Goal: Task Accomplishment & Management: Manage account settings

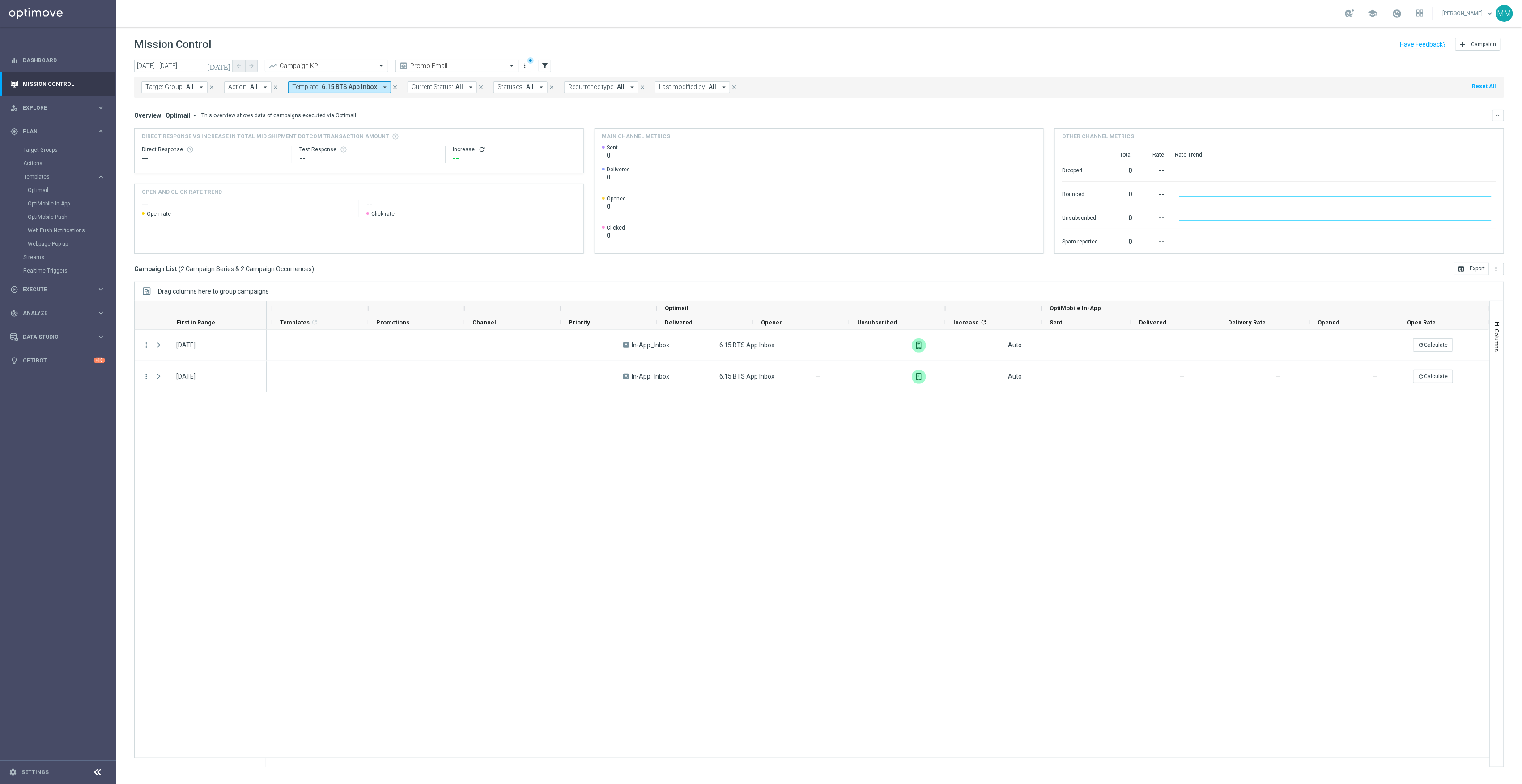
scroll to position [0, 438]
click at [31, 149] on link "Target Groups" at bounding box center [58, 150] width 70 height 7
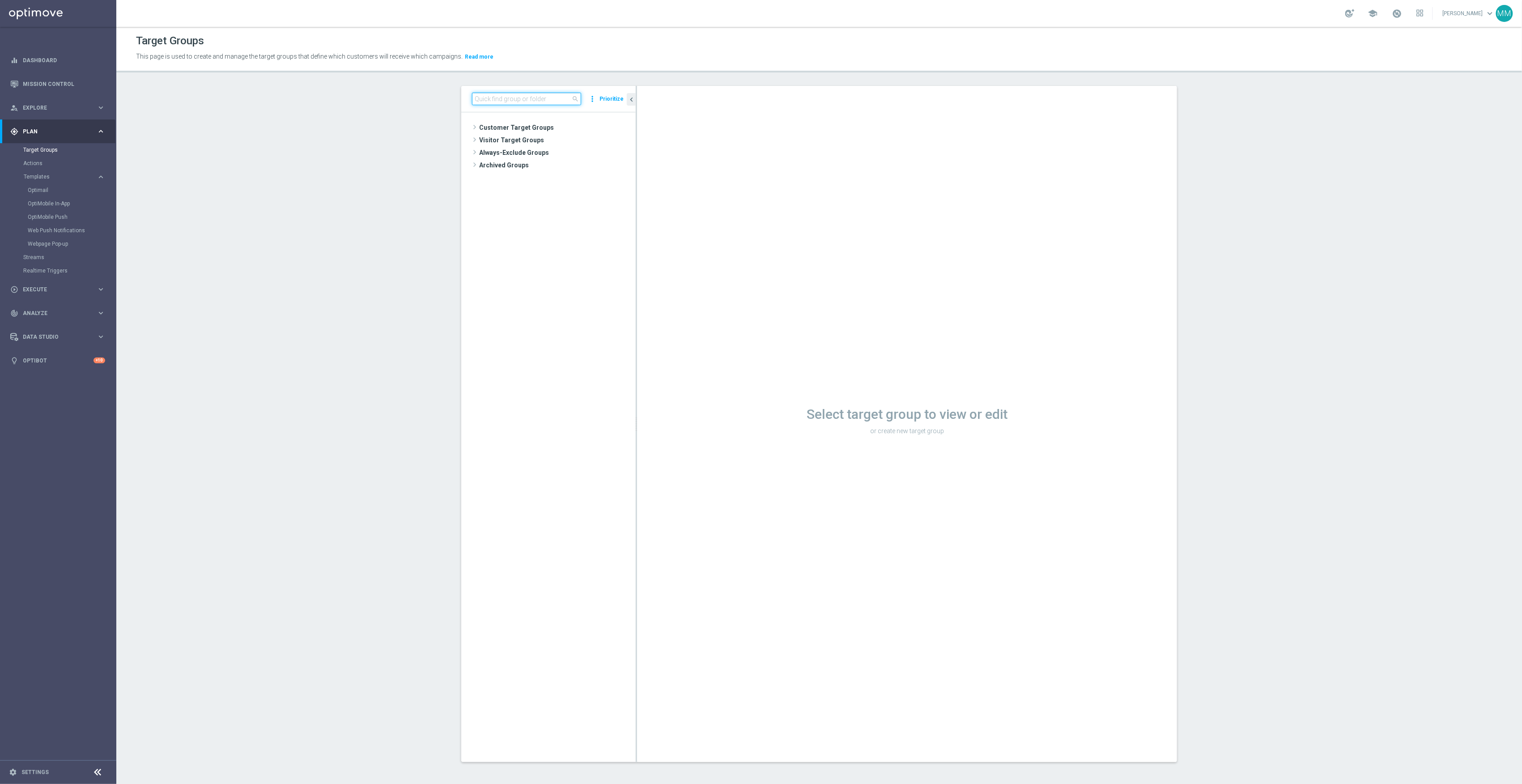
click at [483, 102] on input at bounding box center [526, 99] width 109 height 12
click at [487, 97] on input "202050912" at bounding box center [526, 99] width 109 height 12
click at [483, 99] on input "202050912" at bounding box center [526, 99] width 109 height 12
click at [516, 97] on input "20250912" at bounding box center [526, 99] width 109 height 12
type input "20250912"
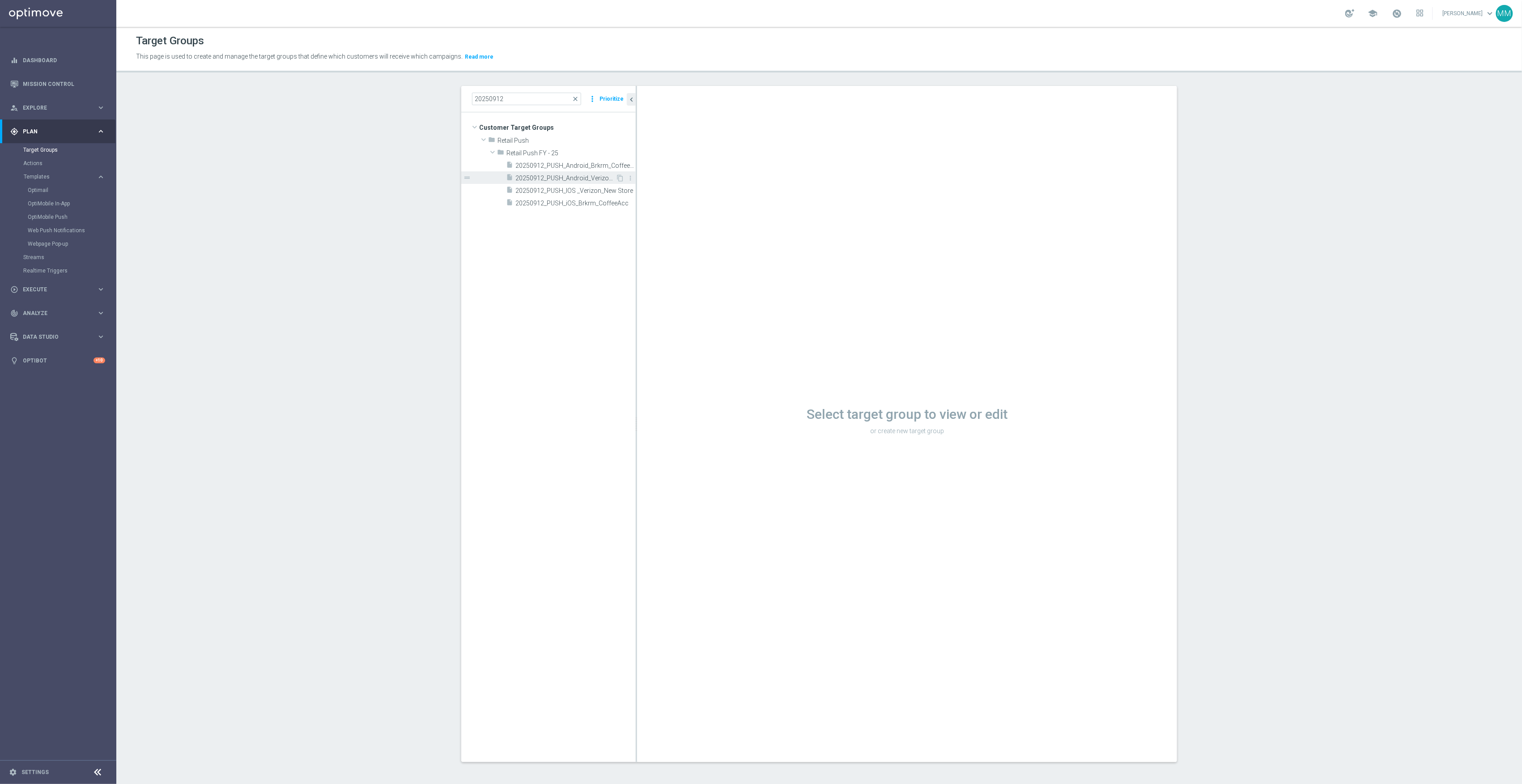
click at [584, 173] on div "insert_drive_file 20250912_PUSH_Android_Verizon_New Store" at bounding box center [561, 177] width 110 height 12
click at [616, 178] on icon "content_copy" at bounding box center [620, 178] width 7 height 7
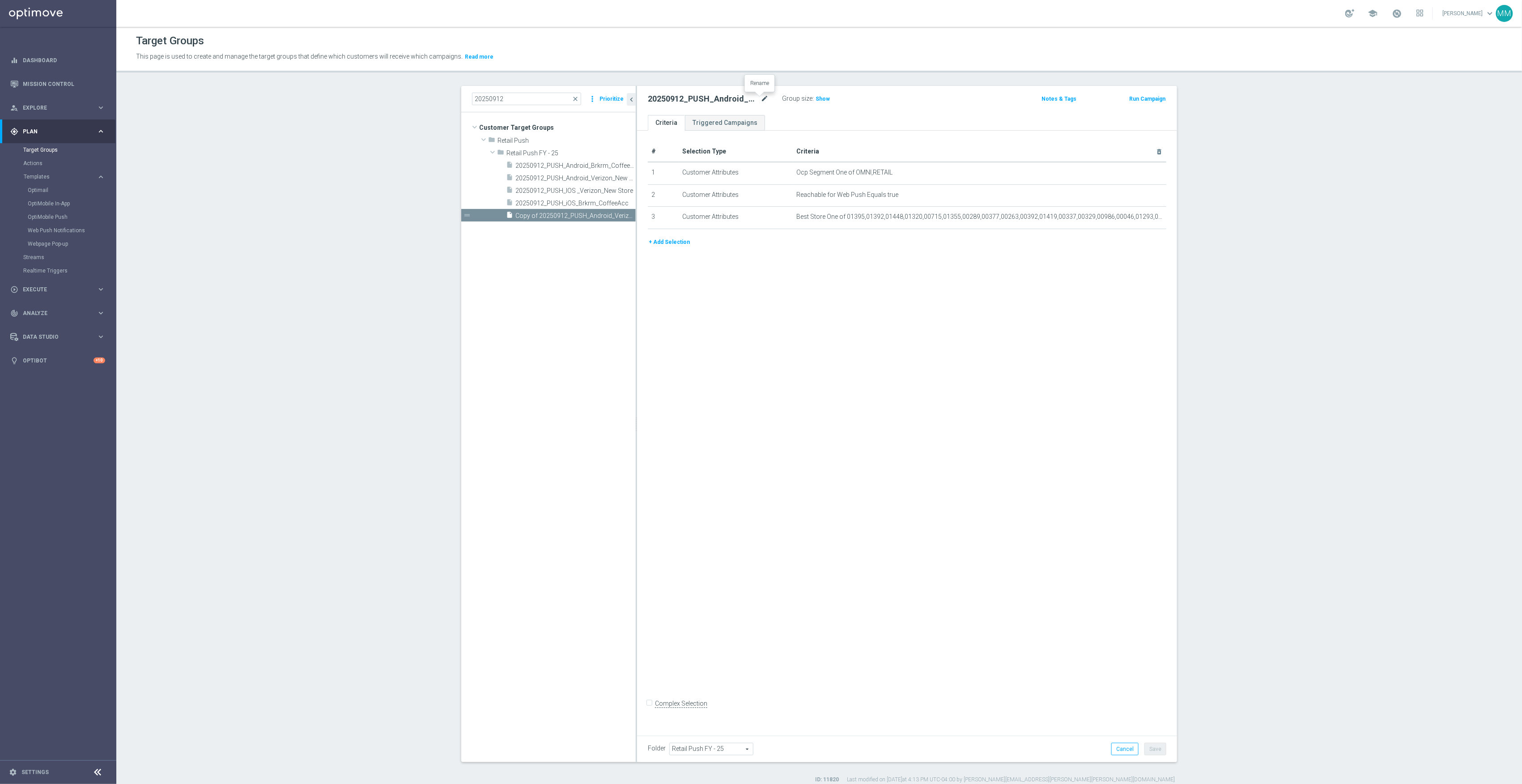
click at [760, 100] on icon "mode_edit" at bounding box center [765, 99] width 8 height 11
type input "20250917_PUSH_IOS _Tech_Verizon"
click at [1170, 601] on div "# Selection Type Criteria delete_forever 1 Customer Attributes Ocp Segment One …" at bounding box center [907, 430] width 540 height 598
click at [1153, 750] on button "Save" at bounding box center [1155, 749] width 22 height 12
click at [616, 214] on icon "content_copy" at bounding box center [620, 216] width 7 height 7
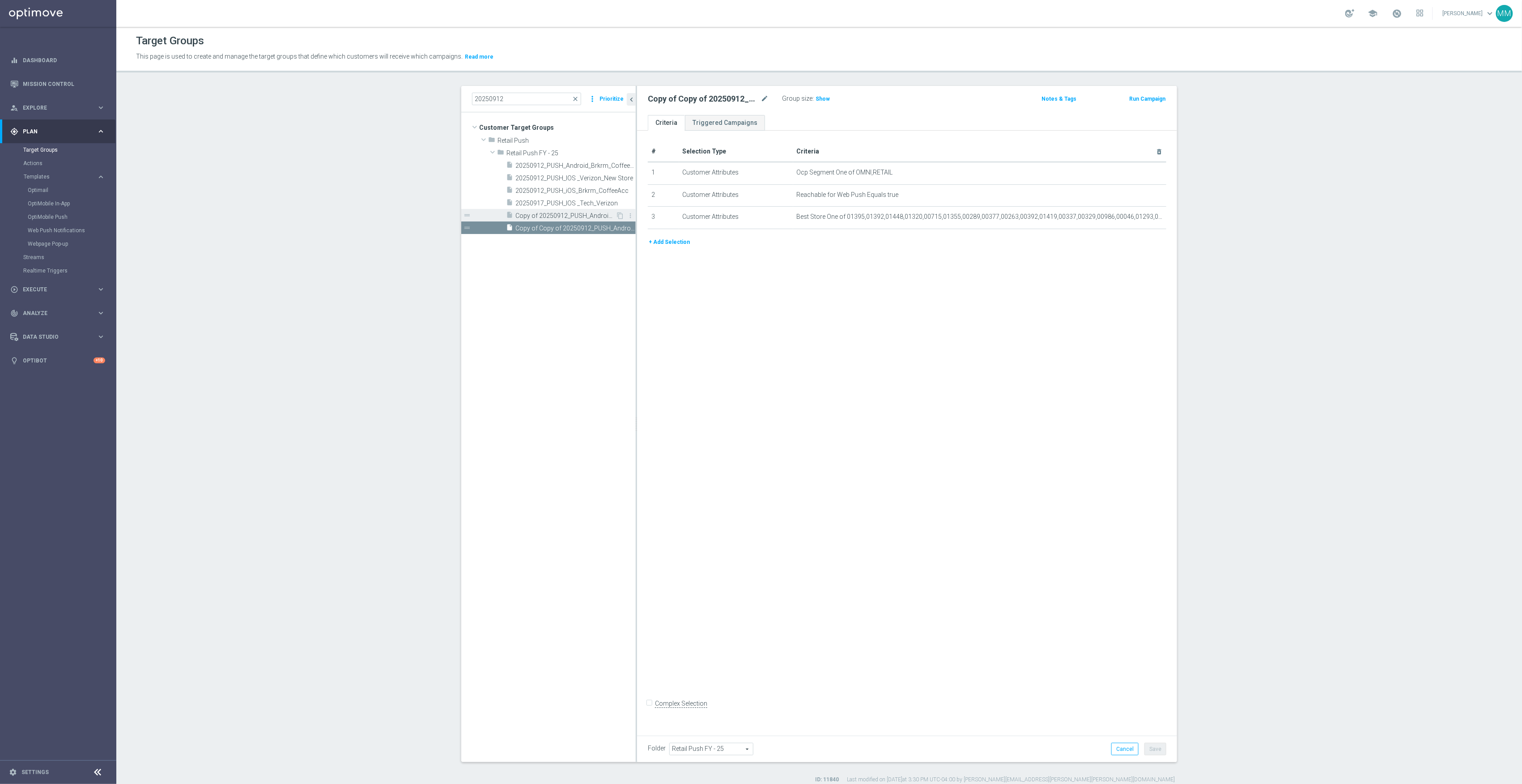
drag, startPoint x: 541, startPoint y: 212, endPoint x: 547, endPoint y: 212, distance: 6.0
click at [541, 212] on div "insert_drive_file Copy of 20250912_PUSH_Android_Verizon_New Store" at bounding box center [561, 215] width 110 height 12
click at [760, 97] on icon "mode_edit" at bounding box center [765, 99] width 8 height 11
drag, startPoint x: 697, startPoint y: 102, endPoint x: 647, endPoint y: 100, distance: 50.0
click at [648, 100] on input "20250917_PUSH_IOS _Tech_Verizon" at bounding box center [708, 99] width 121 height 12
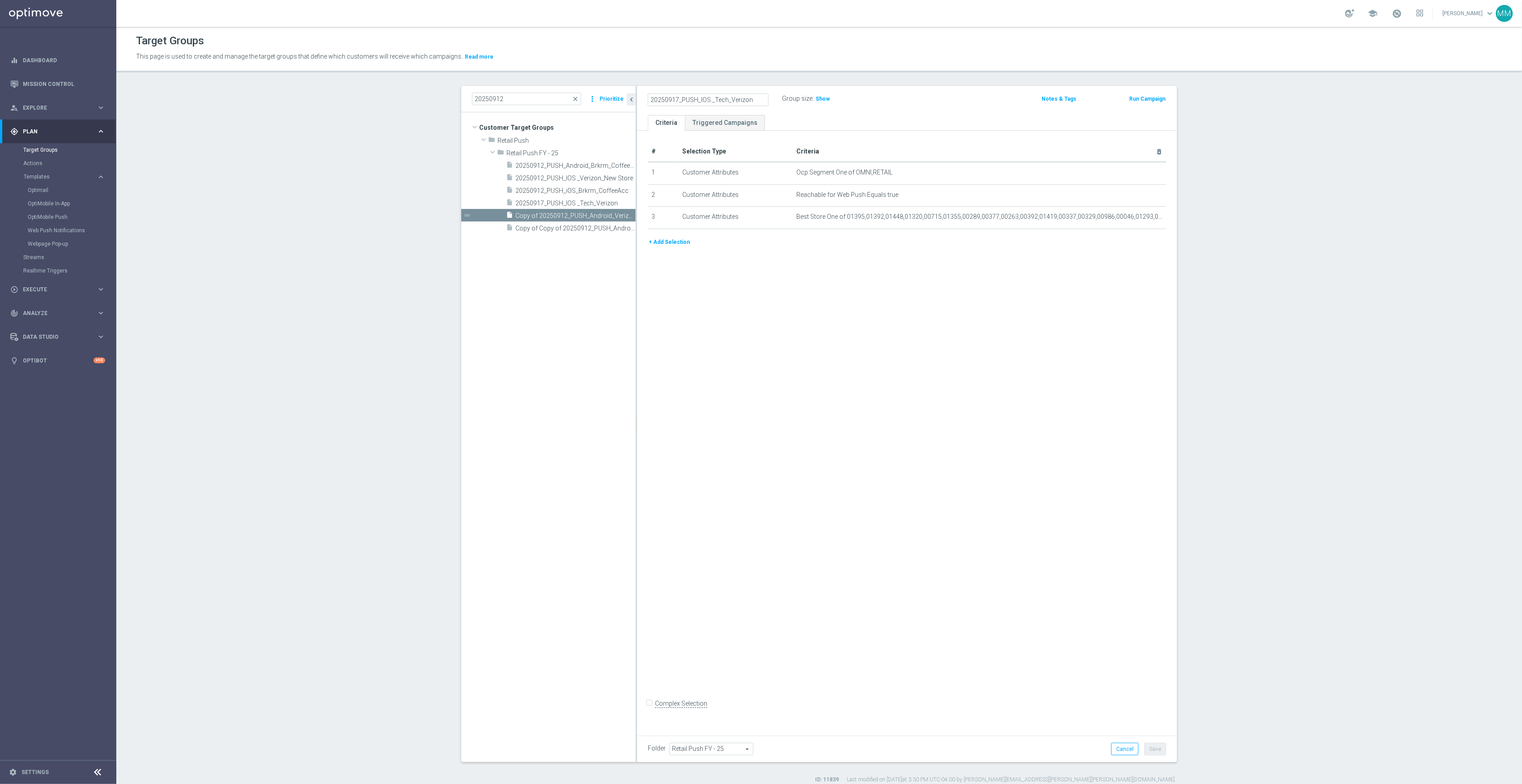
type input "20250917_PUSH_IOS _Tech_Verizon"
click at [1042, 542] on div "# Selection Type Criteria delete_forever 1 Customer Attributes Ocp Segment One …" at bounding box center [907, 430] width 540 height 598
click at [1074, 605] on div "# Selection Type Criteria delete_forever 1 Customer Attributes Ocp Segment One …" at bounding box center [907, 430] width 540 height 598
click at [589, 204] on span "20250917_PUSH_IOS _Tech_Verizon" at bounding box center [565, 203] width 100 height 8
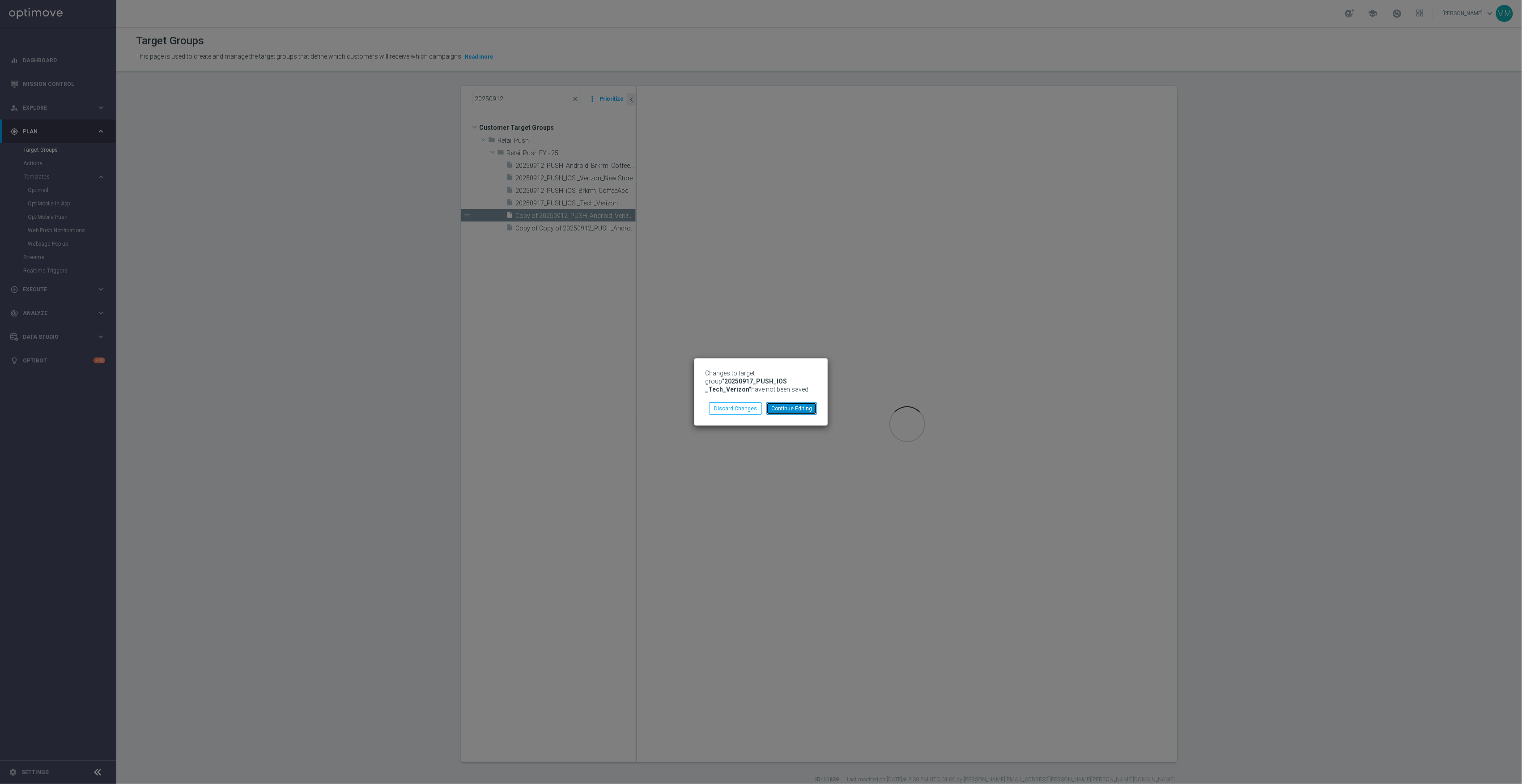
click at [777, 409] on button "Continue Editing" at bounding box center [792, 408] width 51 height 12
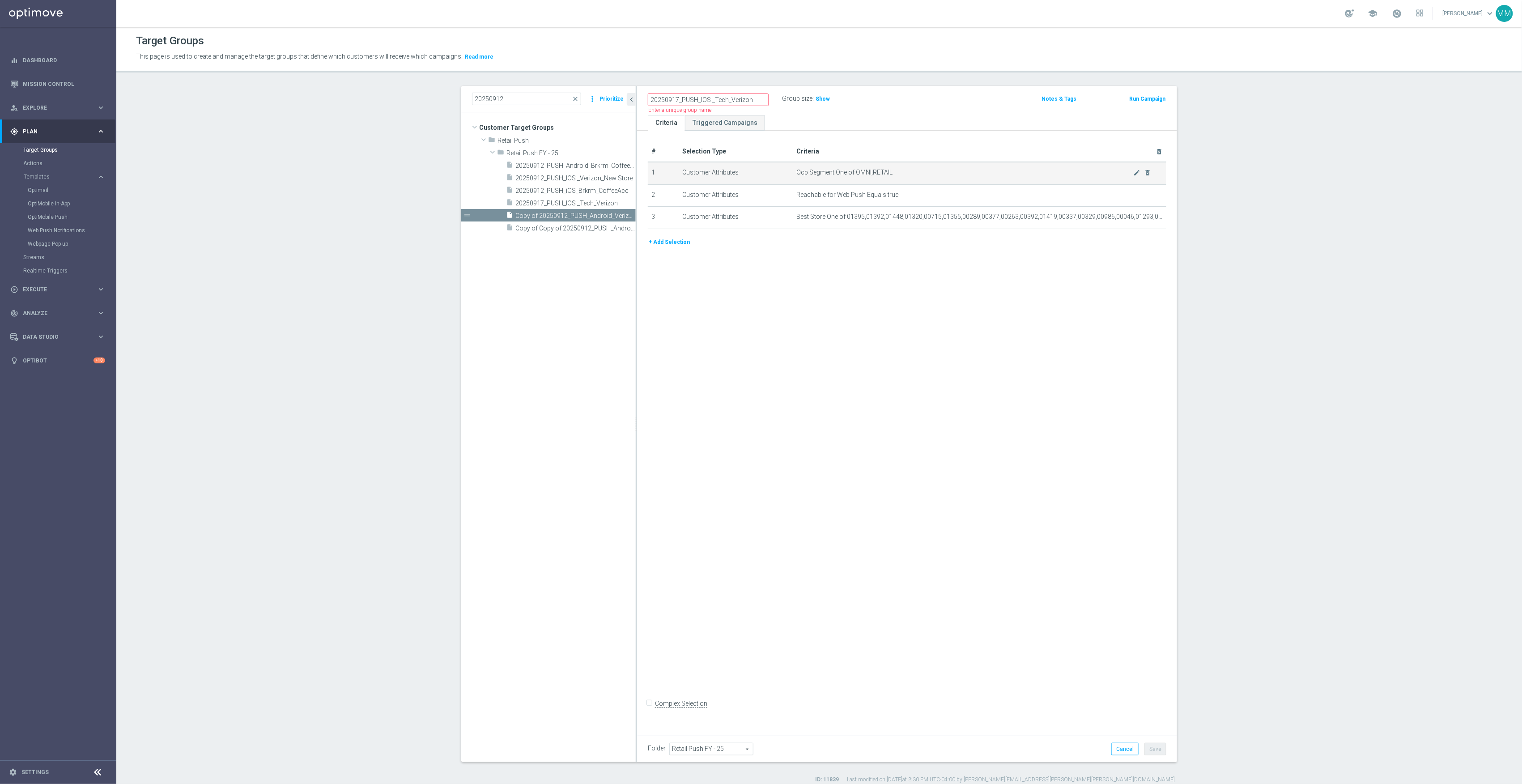
click at [811, 165] on td "Ocp Segment One of OMNI,RETAIL mode_edit delete_forever" at bounding box center [980, 173] width 373 height 22
click at [1144, 195] on icon "delete_forever" at bounding box center [1148, 194] width 7 height 7
click at [662, 224] on button "+ Add Selection" at bounding box center [669, 219] width 43 height 10
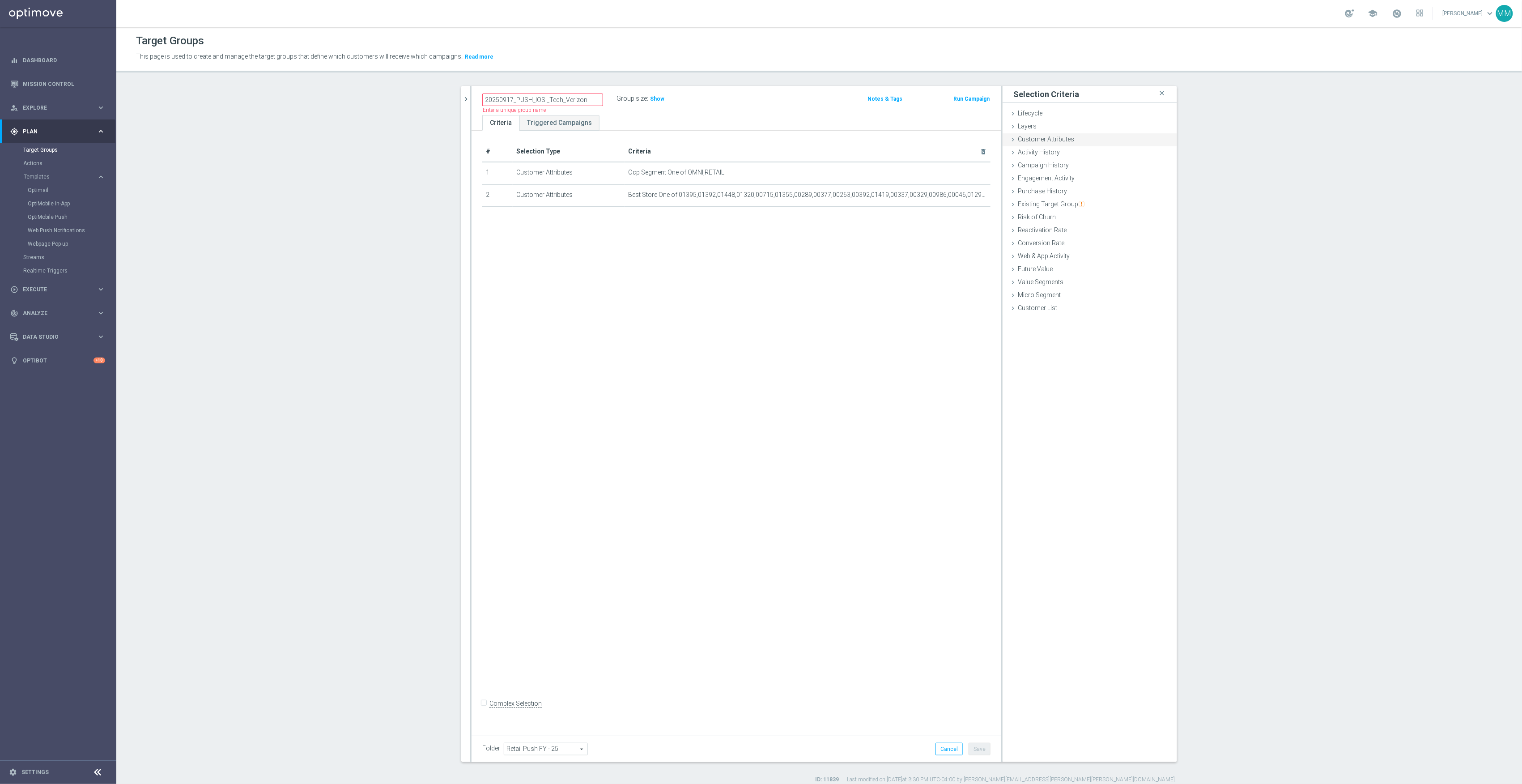
click at [1072, 141] on div "Customer Attributes done" at bounding box center [1090, 140] width 174 height 14
click at [1086, 169] on span at bounding box center [1116, 164] width 93 height 12
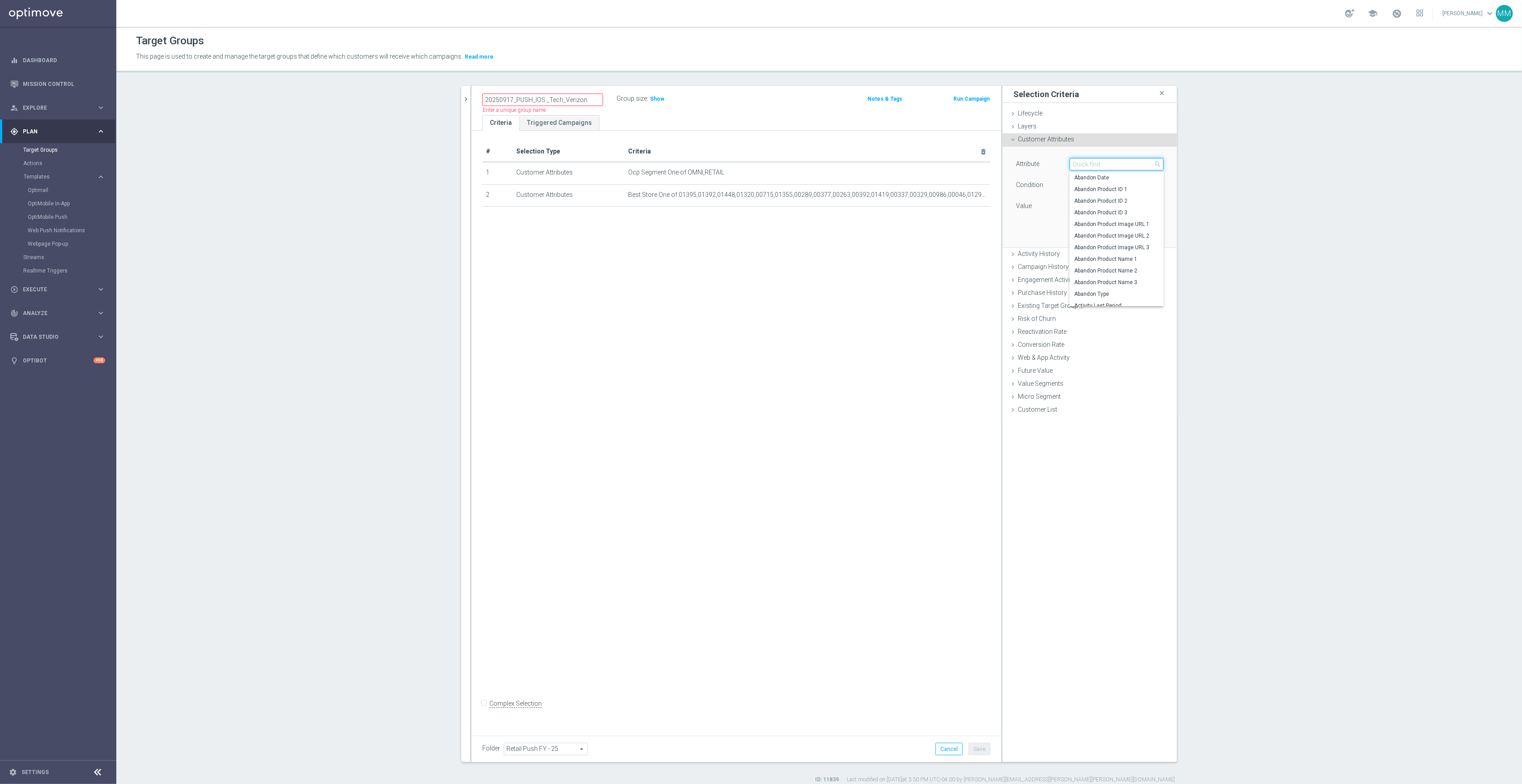
click at [1092, 167] on input "search" at bounding box center [1116, 164] width 94 height 12
type input "reachab"
click at [1111, 192] on span "Reachable for Mobile Push" at bounding box center [1113, 189] width 77 height 7
type input "Reachable for Mobile Push"
type input "Equals"
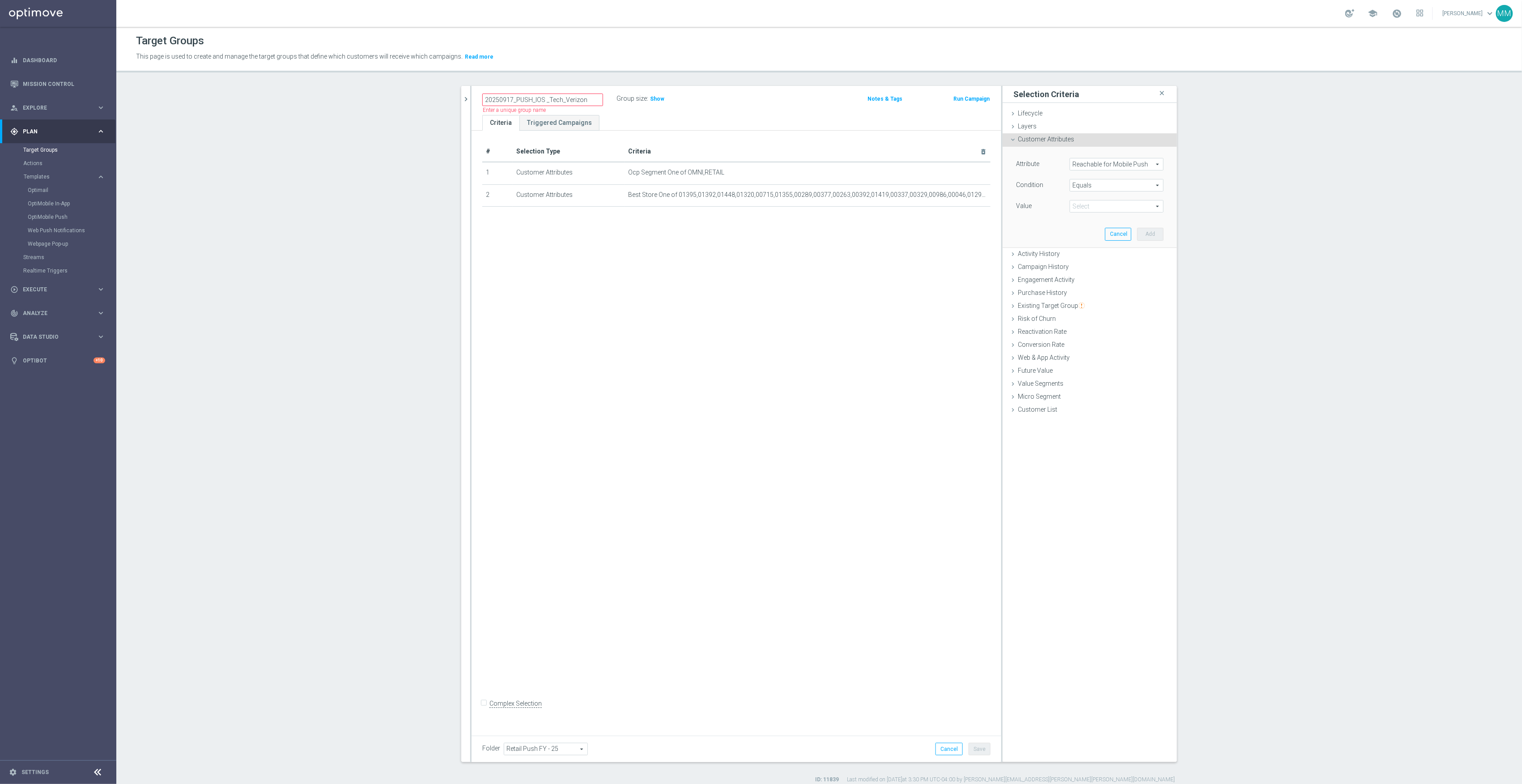
click at [1111, 204] on span at bounding box center [1116, 206] width 93 height 12
click at [1097, 228] on span "true" at bounding box center [1117, 231] width 85 height 7
type input "true"
click at [1143, 235] on button "Add" at bounding box center [1150, 233] width 27 height 12
click at [541, 95] on input "20250917_PUSH_IOS _Tech_Verizon" at bounding box center [542, 99] width 121 height 12
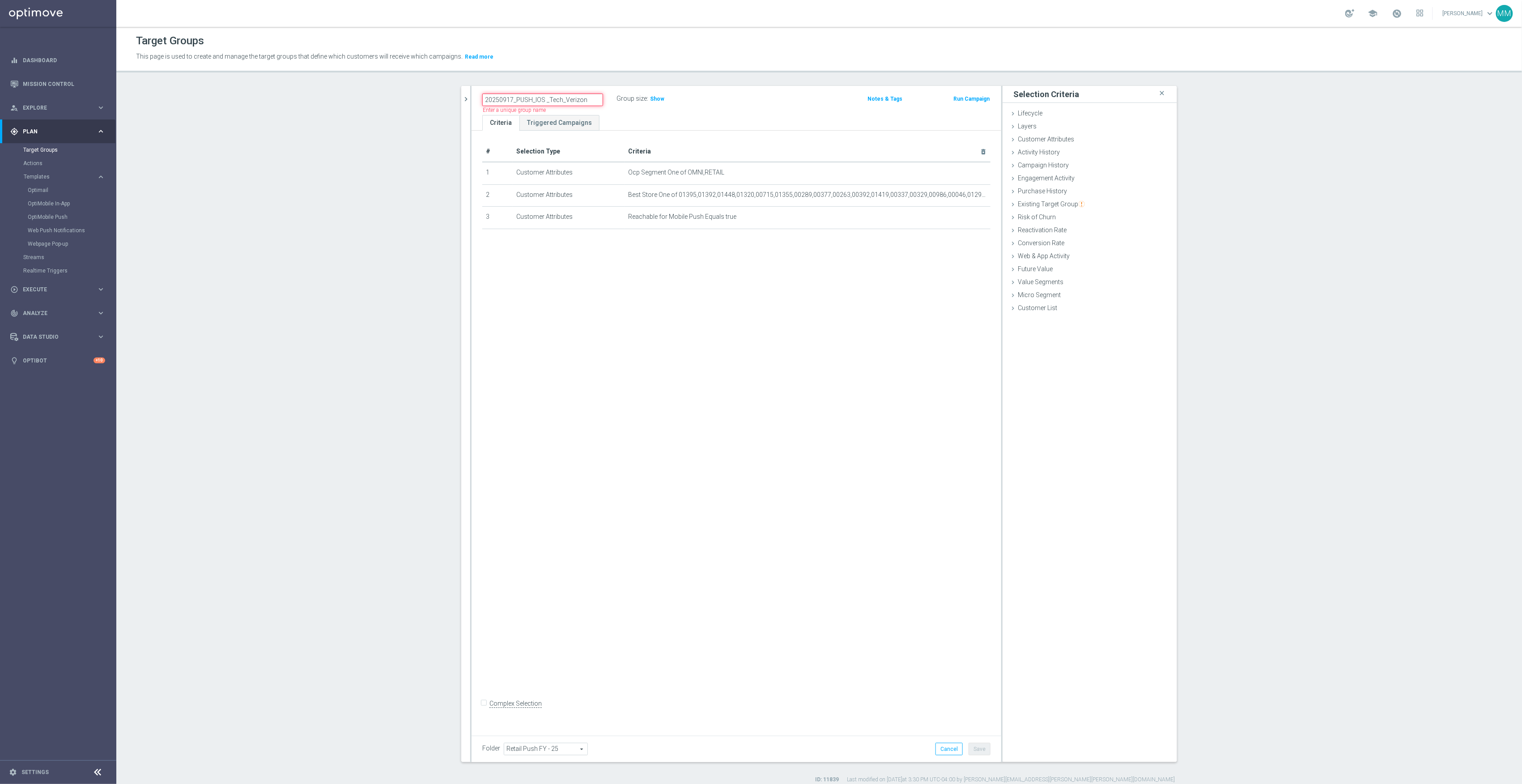
drag, startPoint x: 583, startPoint y: 99, endPoint x: 489, endPoint y: 97, distance: 94.0
click at [489, 97] on input "20250917_PUSH_IOS _Tech_Verizon" at bounding box center [542, 99] width 121 height 12
paste input "20250917_PUSH_Android"
click at [524, 95] on input "20220250917_PUSH_Android _Tech_Verizon" at bounding box center [542, 99] width 121 height 12
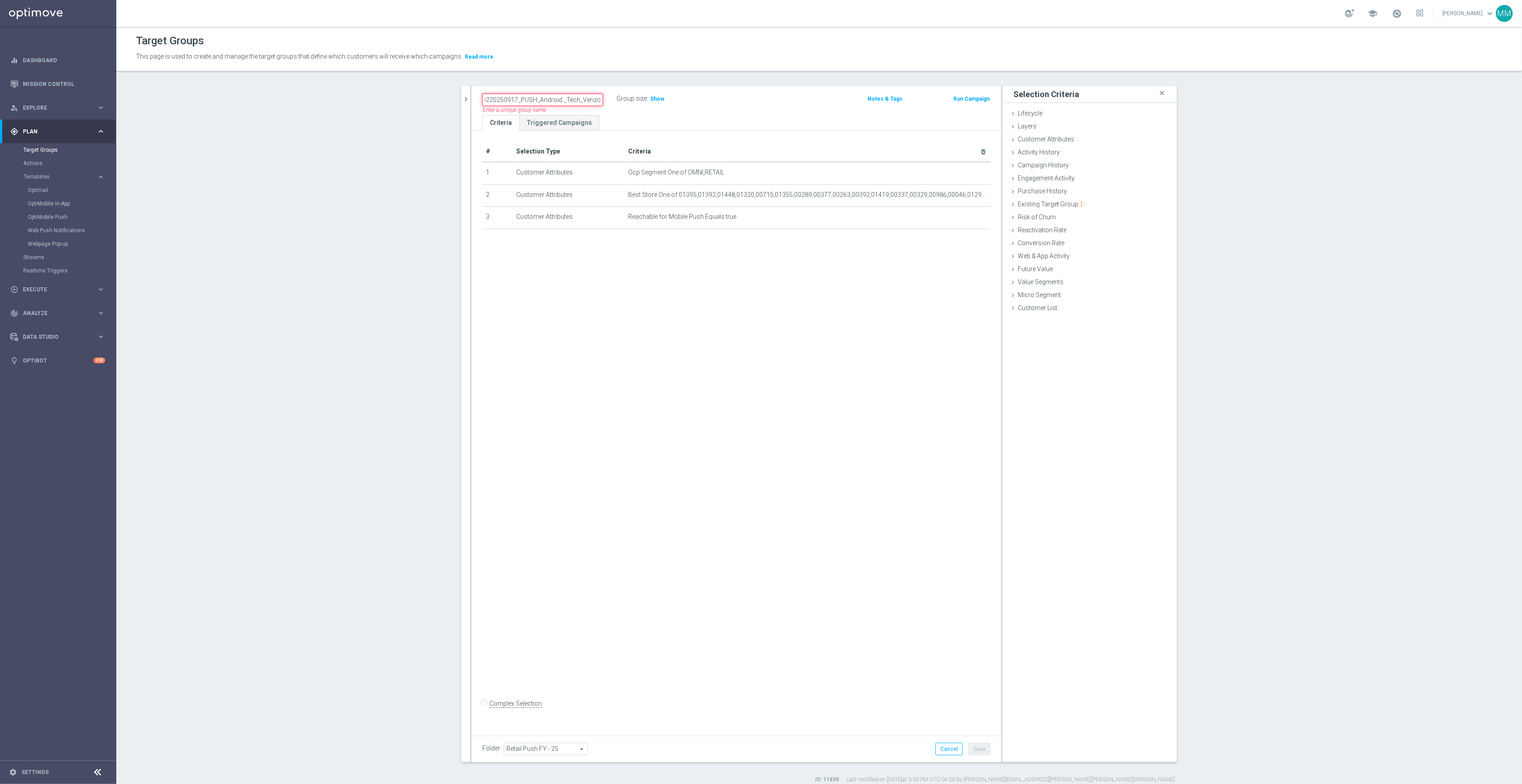
click at [524, 95] on input "20220250917_PUSH_Android _Tech_Verizon" at bounding box center [542, 99] width 121 height 12
paste input "text"
type input "20250917_PUSH_Android _Tech_Verizon"
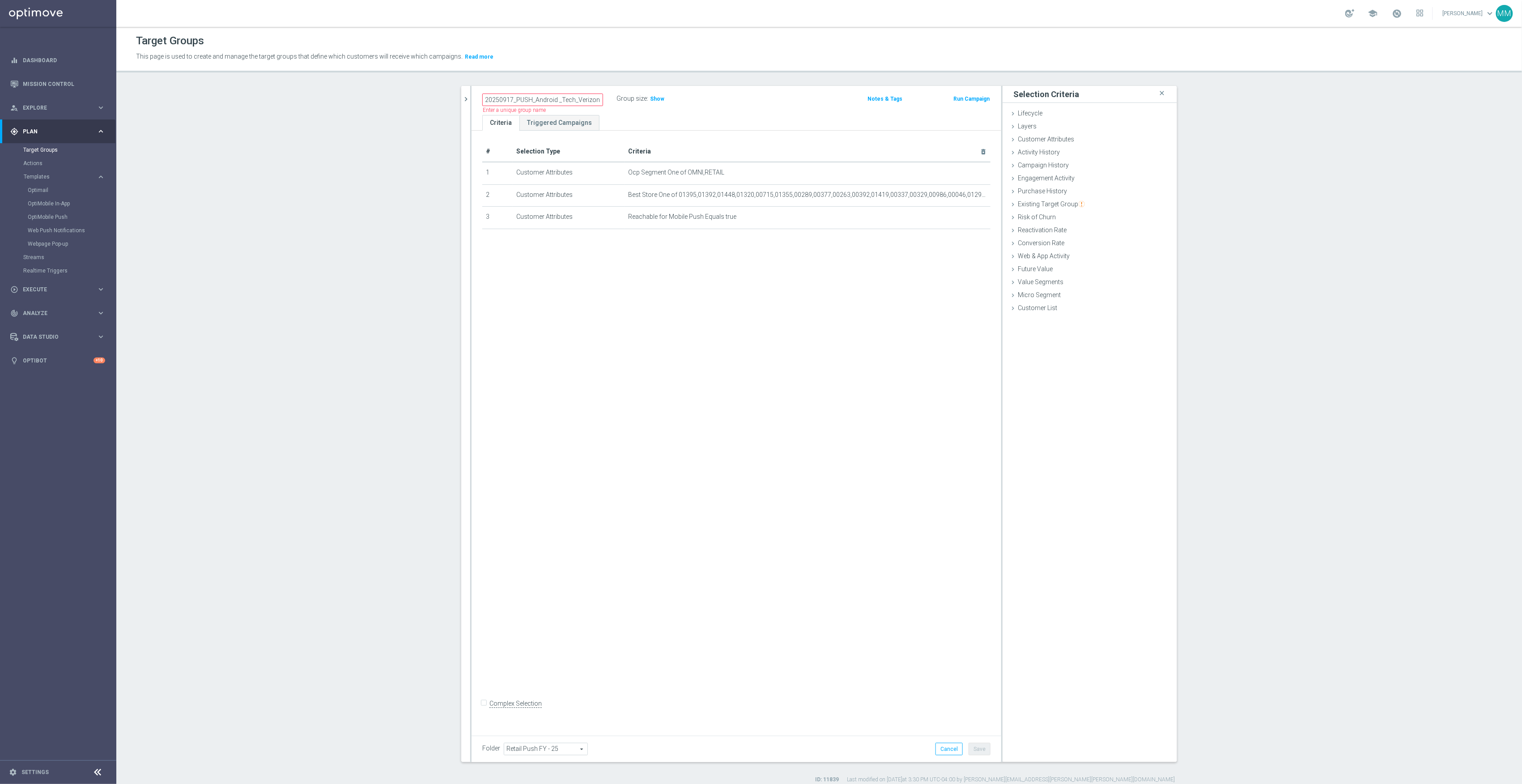
click at [922, 611] on div "# Selection Type Criteria delete_forever 1 Customer Attributes Ocp Segment One …" at bounding box center [736, 430] width 530 height 598
click at [973, 749] on button "Save" at bounding box center [979, 749] width 22 height 12
click at [463, 97] on icon "chevron_right" at bounding box center [466, 99] width 8 height 8
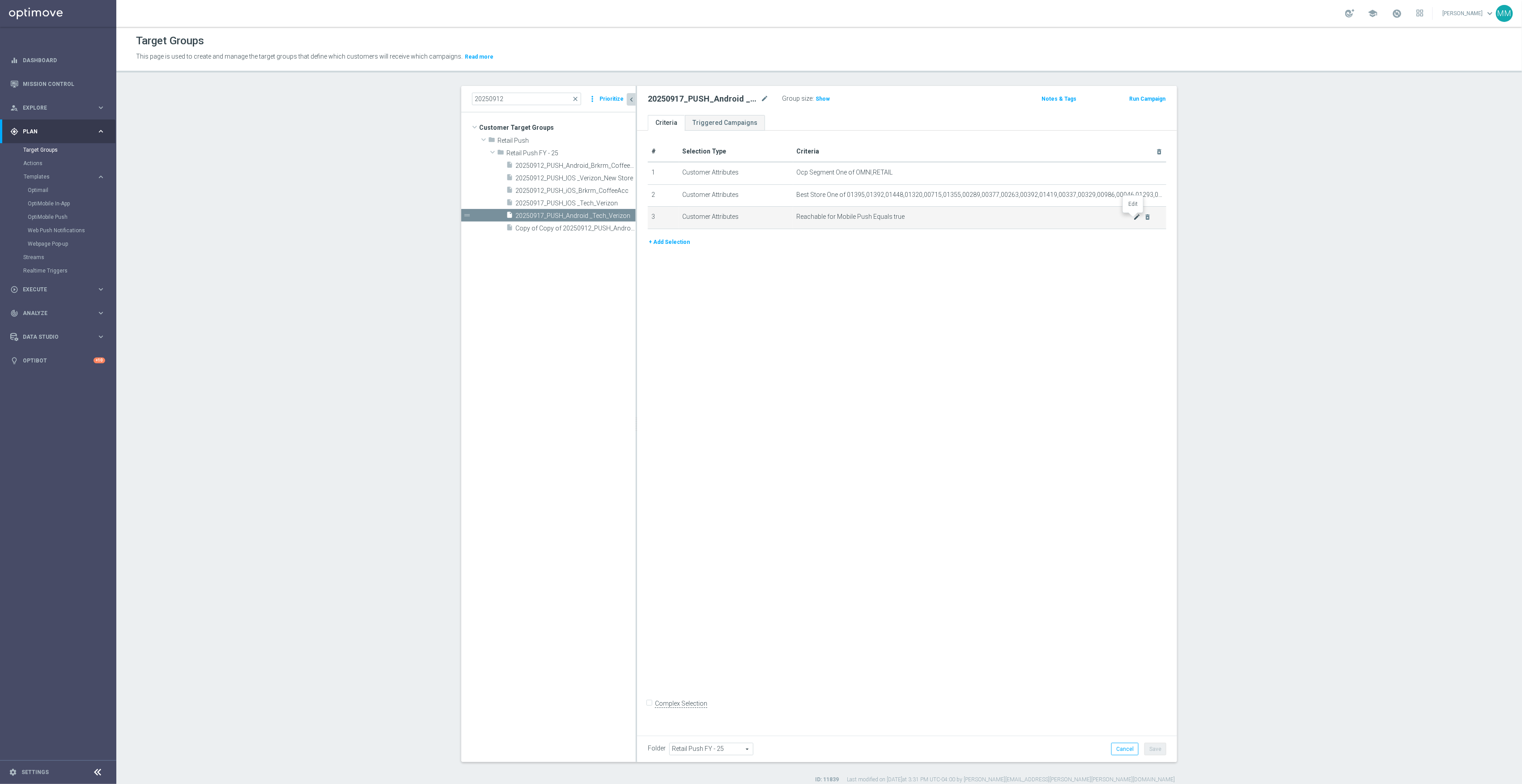
click at [1134, 219] on icon "mode_edit" at bounding box center [1137, 217] width 7 height 7
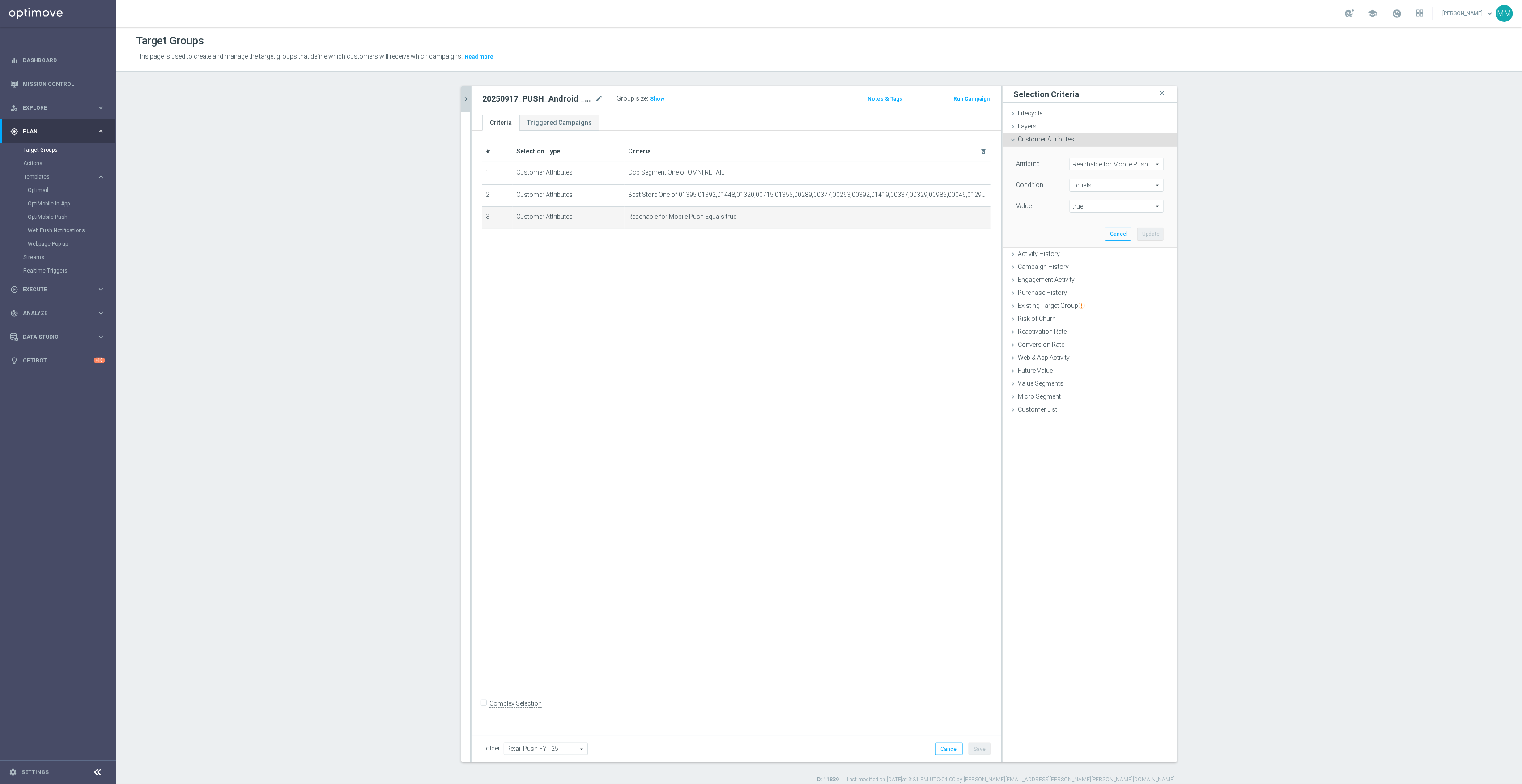
click at [1108, 165] on span "Reachable for Mobile Push" at bounding box center [1116, 164] width 93 height 12
click at [1115, 167] on input "search" at bounding box center [1116, 164] width 94 height 12
type input "reacha"
click at [1114, 199] on span "Reachable for Web Push" at bounding box center [1113, 201] width 77 height 7
type input "Reachable for Web Push"
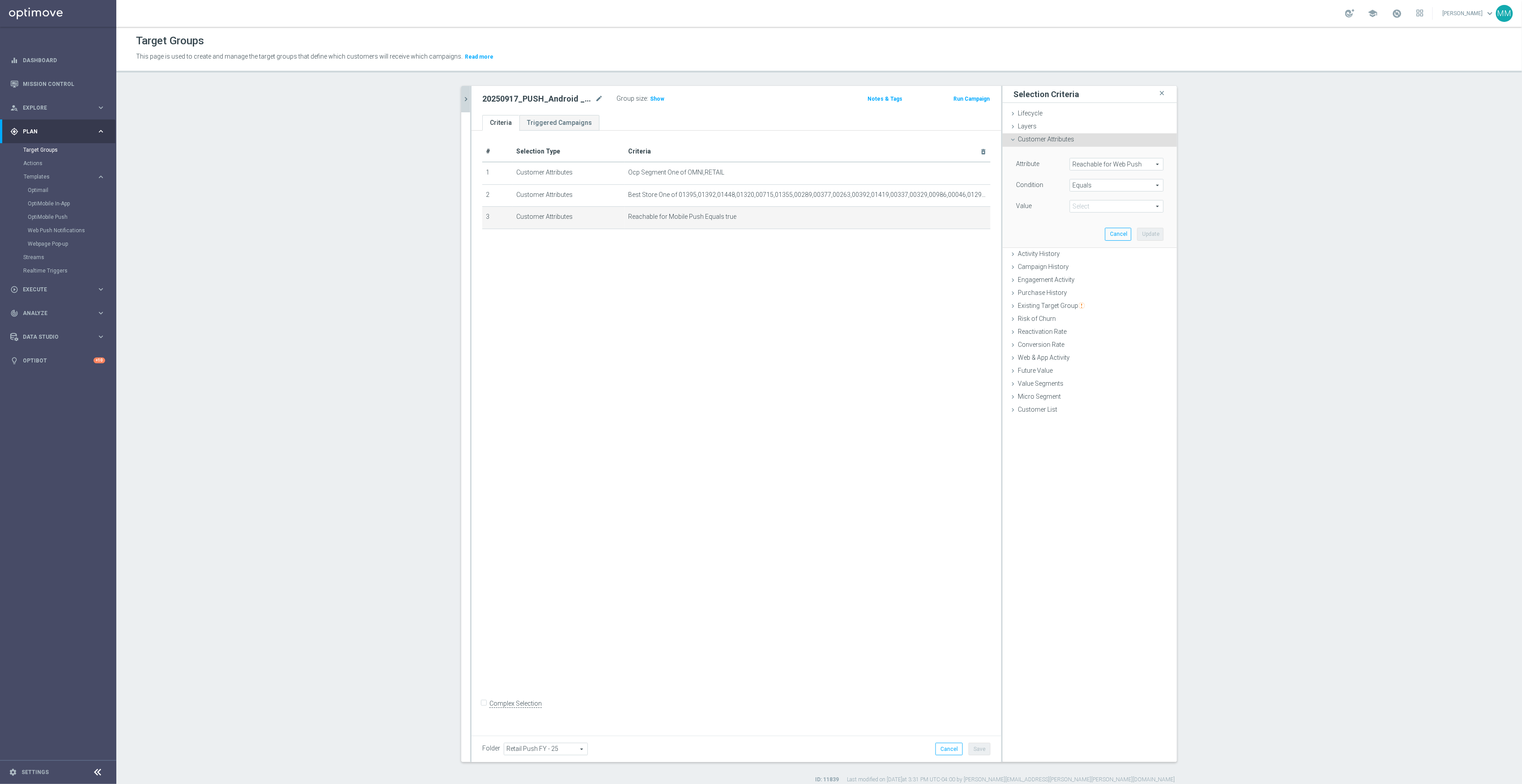
click at [1105, 209] on span "true" at bounding box center [1116, 206] width 93 height 12
click at [1090, 231] on span "true" at bounding box center [1117, 231] width 85 height 7
type input "true"
click at [1154, 235] on button "Update" at bounding box center [1150, 233] width 27 height 12
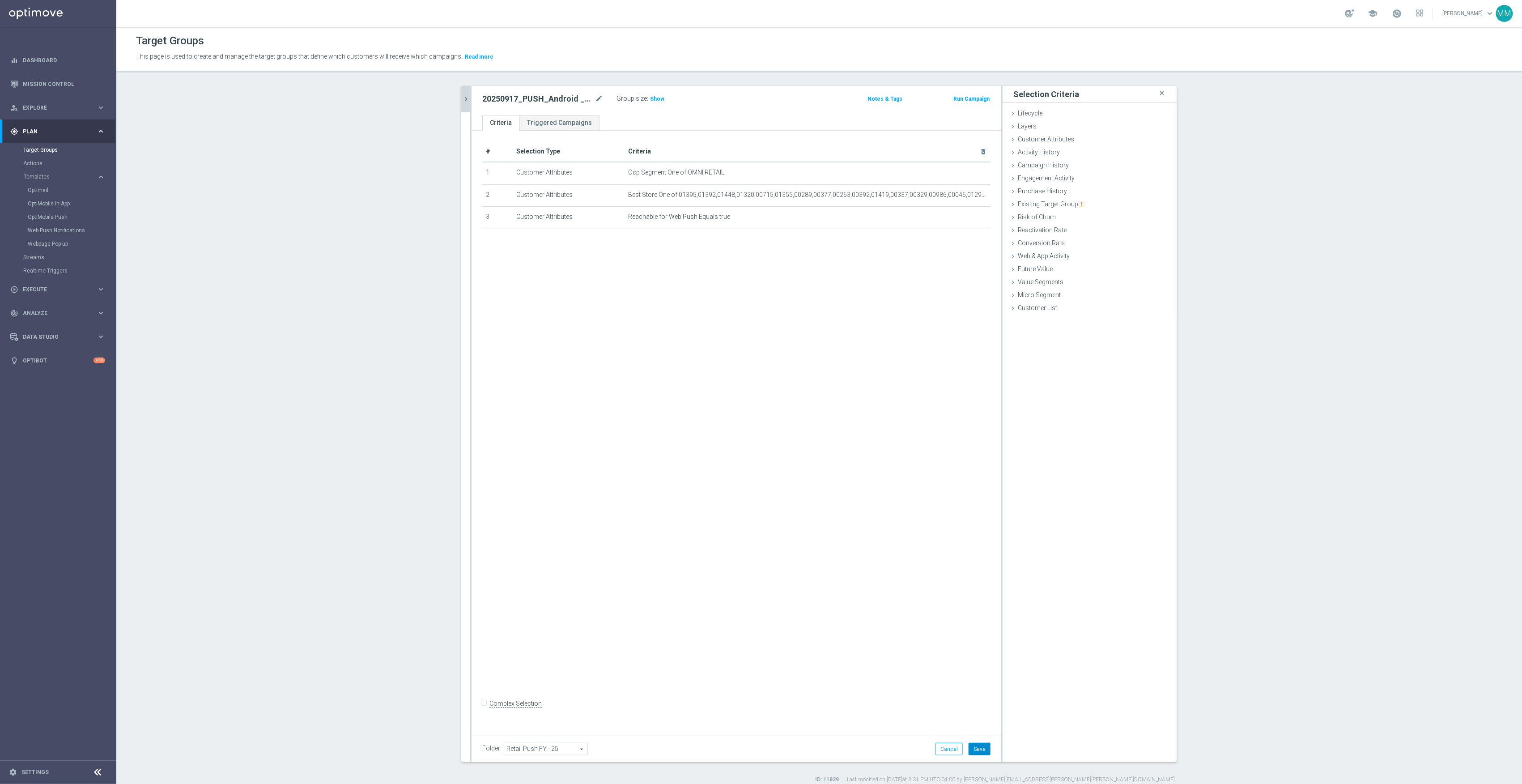
click at [977, 743] on button "Save" at bounding box center [979, 749] width 22 height 12
click at [463, 102] on icon "chevron_right" at bounding box center [466, 99] width 8 height 8
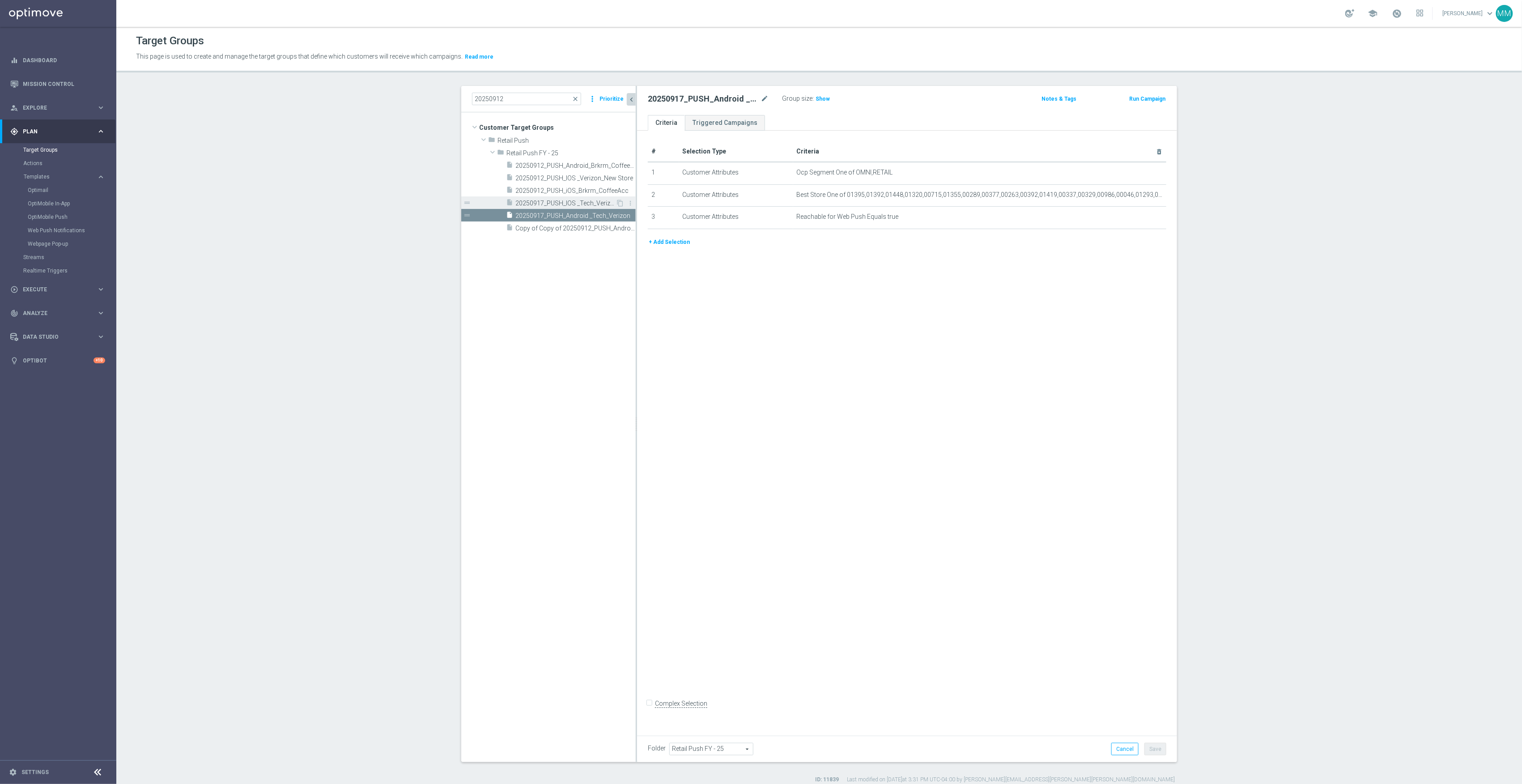
click at [554, 205] on span "20250917_PUSH_IOS _Tech_Verizon" at bounding box center [565, 203] width 100 height 8
click at [1134, 196] on icon "mode_edit" at bounding box center [1137, 194] width 7 height 7
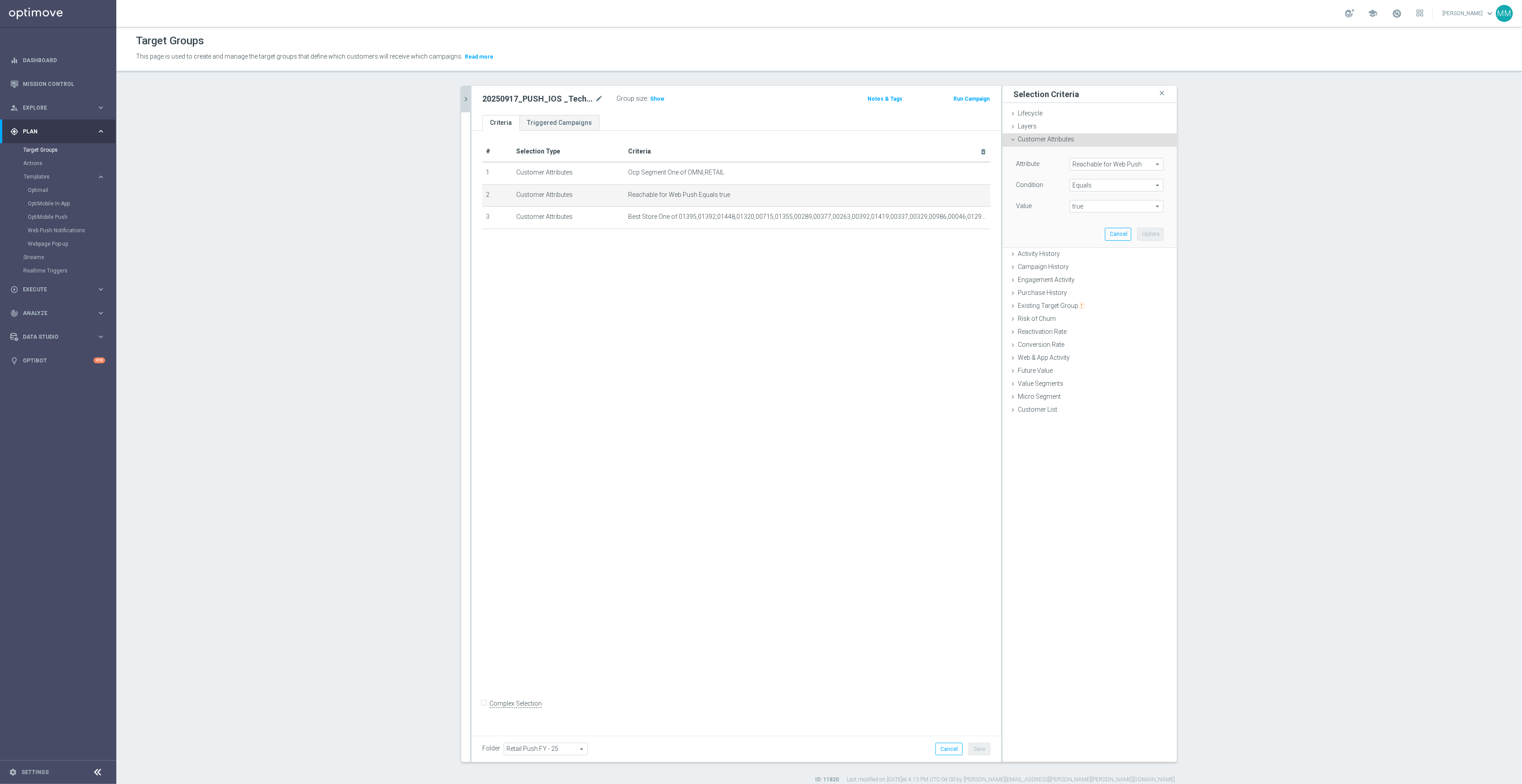
click at [1114, 167] on span "Reachable for Web Push" at bounding box center [1116, 164] width 93 height 12
click at [1123, 160] on input "search" at bounding box center [1116, 164] width 94 height 12
type input "reach"
click at [1124, 191] on span "Reachable for Mobile Push" at bounding box center [1113, 189] width 77 height 7
type input "Reachable for Mobile Push"
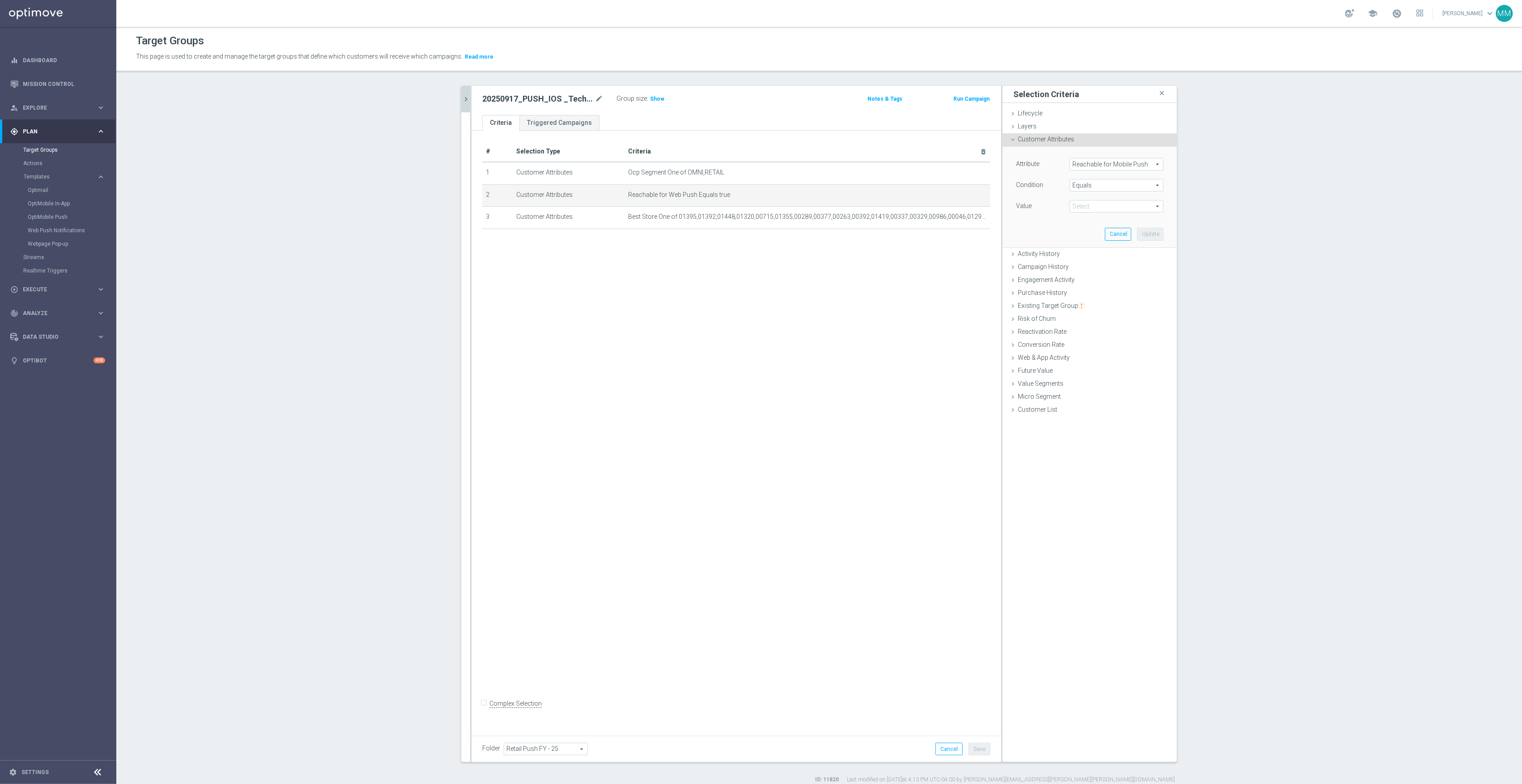
click at [1112, 204] on span "true" at bounding box center [1116, 206] width 93 height 12
click at [1092, 235] on label "true" at bounding box center [1116, 232] width 94 height 12
type input "true"
click at [1148, 237] on button "Update" at bounding box center [1150, 233] width 27 height 12
click at [972, 744] on button "Save" at bounding box center [979, 749] width 22 height 12
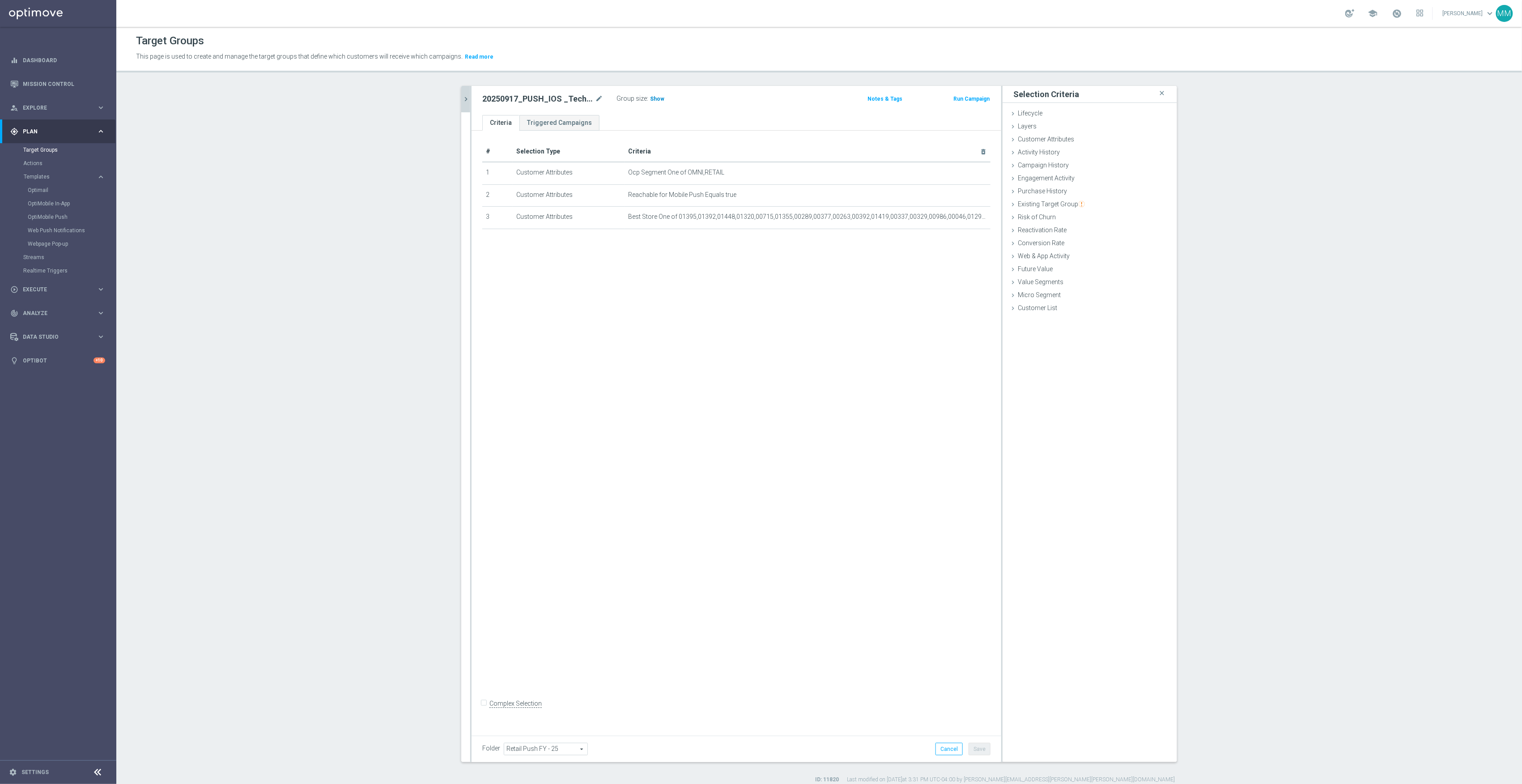
click at [653, 97] on span "Show" at bounding box center [657, 99] width 14 height 6
click at [455, 101] on div "20250912 close more_vert Prioritize Customer Target Groups library_add create_n…" at bounding box center [819, 434] width 752 height 697
click at [461, 101] on icon "chevron_right" at bounding box center [466, 99] width 8 height 8
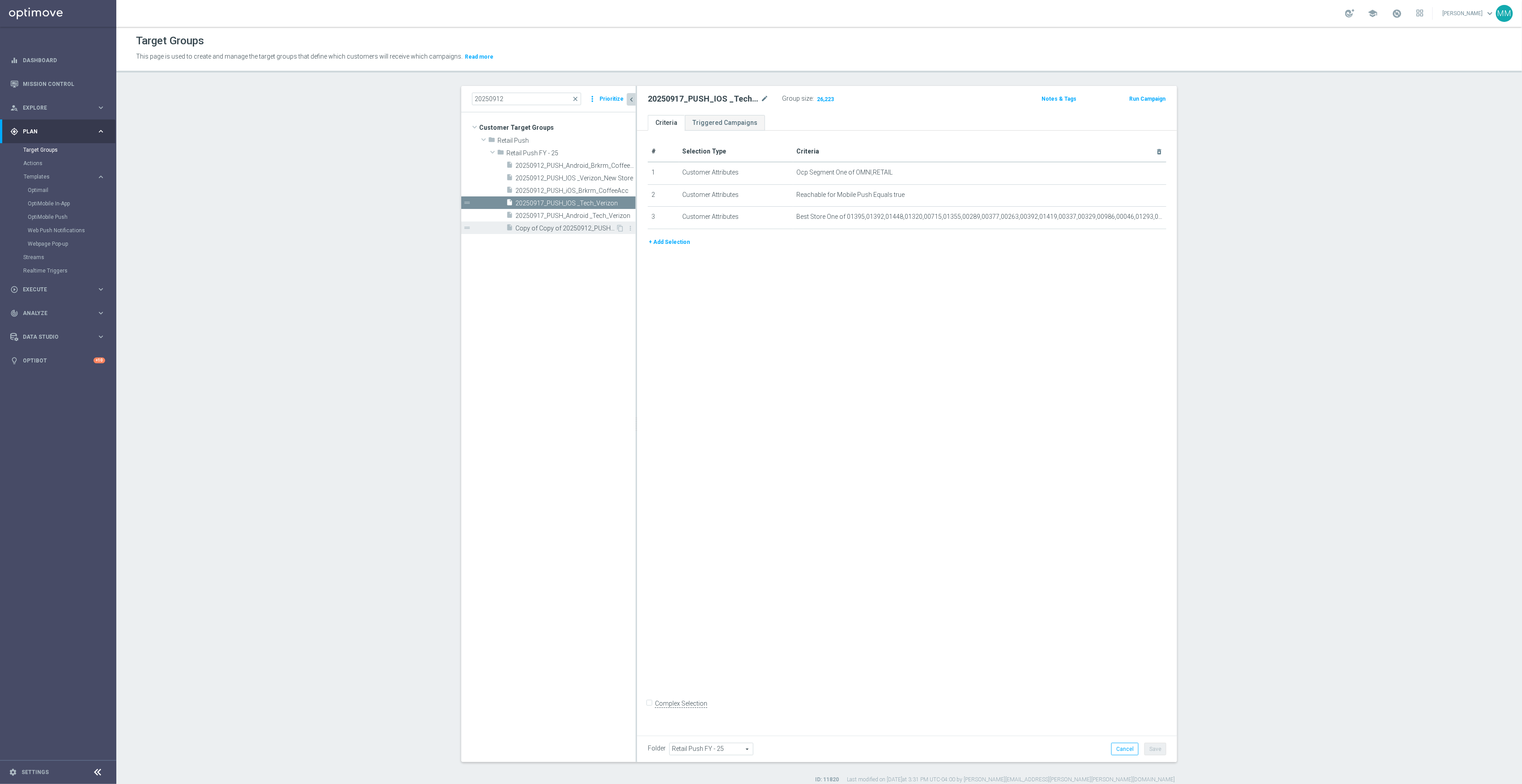
click at [545, 233] on div "insert_drive_file Copy of Copy of 20250912_PUSH_Android_Verizon_New Store" at bounding box center [561, 227] width 110 height 12
click at [558, 199] on div "insert_drive_file 20250917_PUSH_IOS _Tech_Verizon" at bounding box center [561, 202] width 110 height 12
click at [569, 212] on div "insert_drive_file 20250917_PUSH_Android _Tech_Verizon" at bounding box center [561, 215] width 110 height 12
click at [815, 100] on span "Show" at bounding box center [822, 99] width 14 height 6
click at [616, 216] on icon "content_copy" at bounding box center [620, 216] width 7 height 7
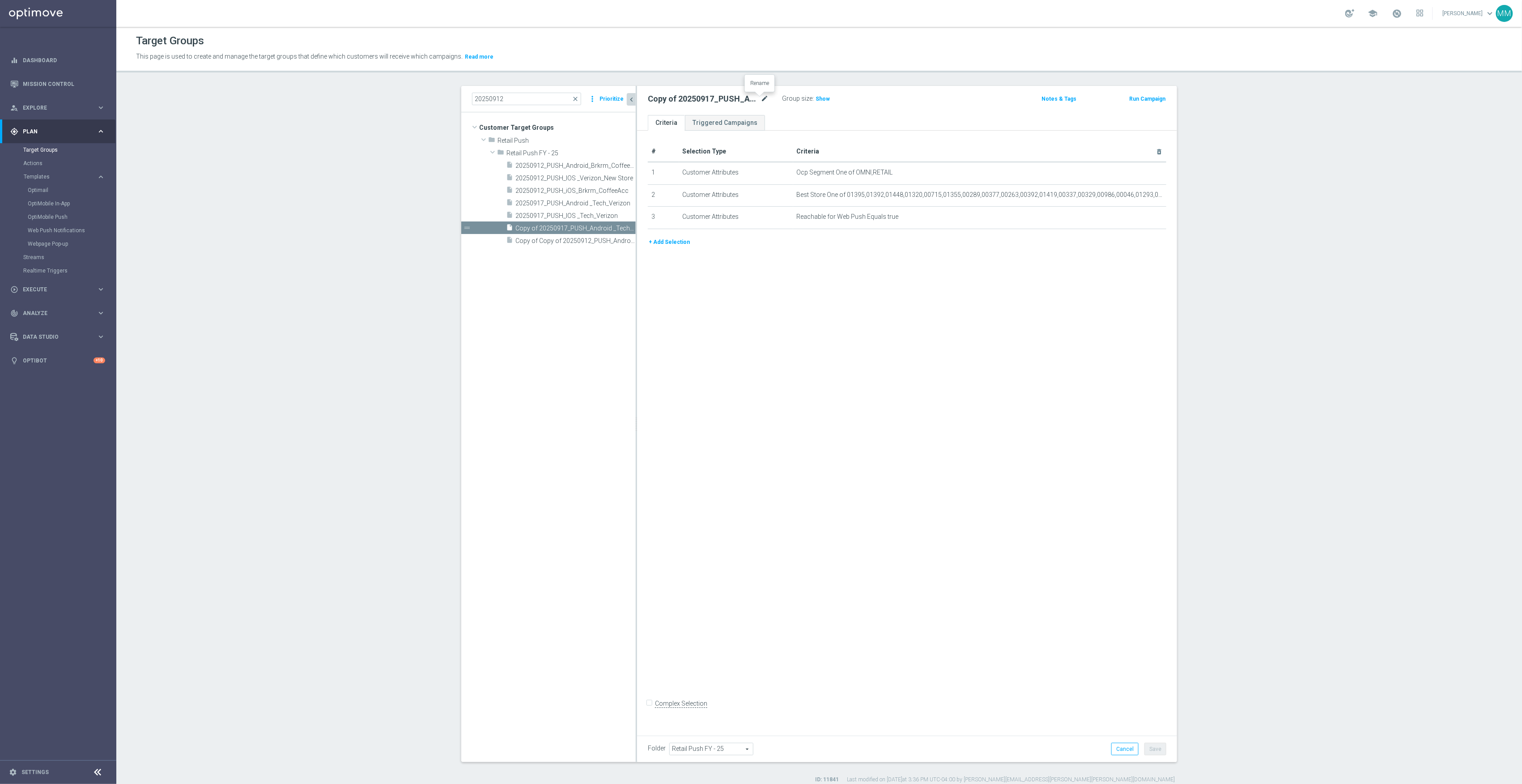
click at [763, 104] on icon "mode_edit" at bounding box center [765, 99] width 8 height 11
type input "20250923_PUSH_Android_Furniture_$49.99Tables"
click at [1144, 174] on icon "delete_forever" at bounding box center [1148, 173] width 7 height 7
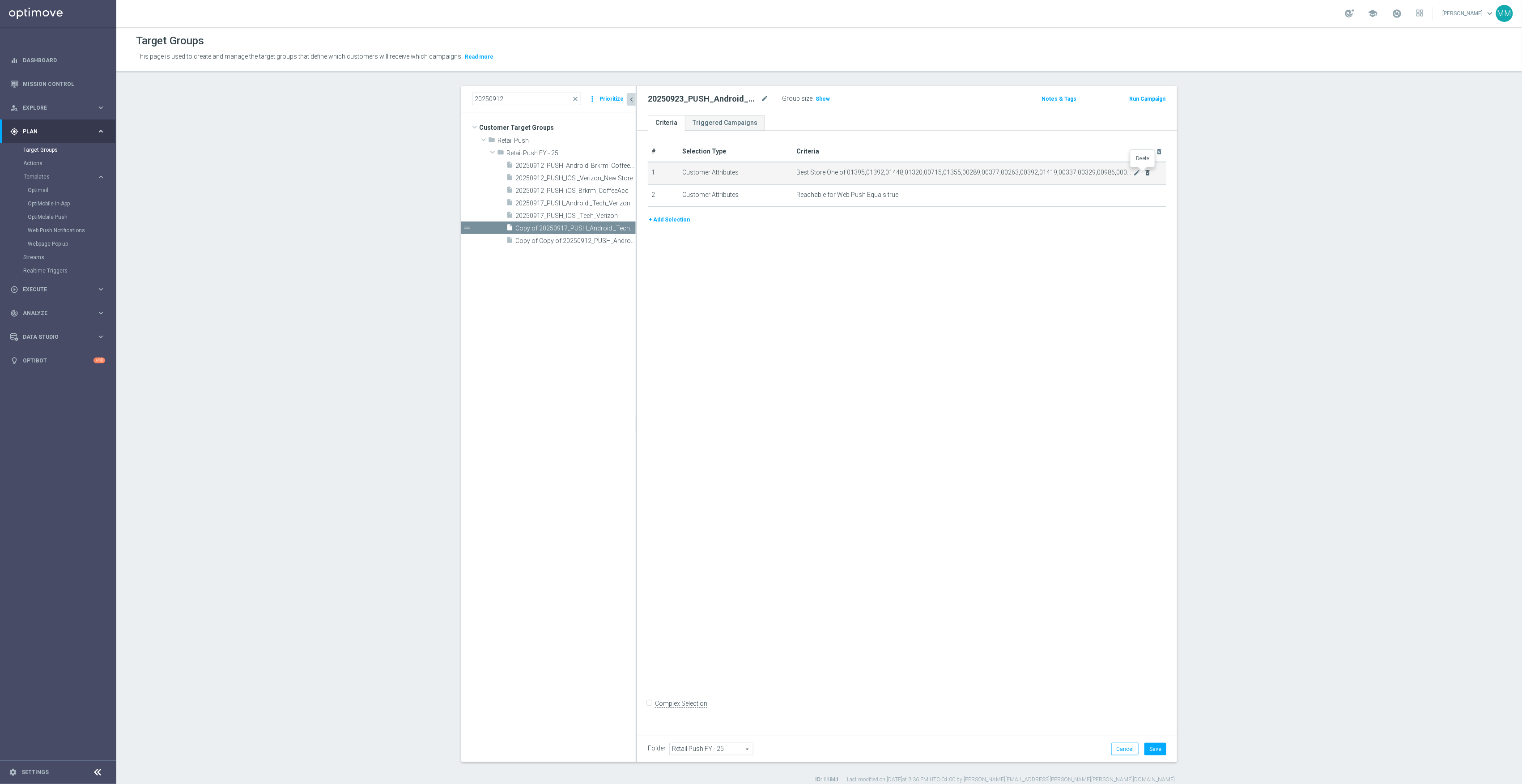
click at [1144, 176] on icon "delete_forever" at bounding box center [1148, 173] width 7 height 7
click at [680, 202] on button "+ Add Selection" at bounding box center [669, 197] width 43 height 10
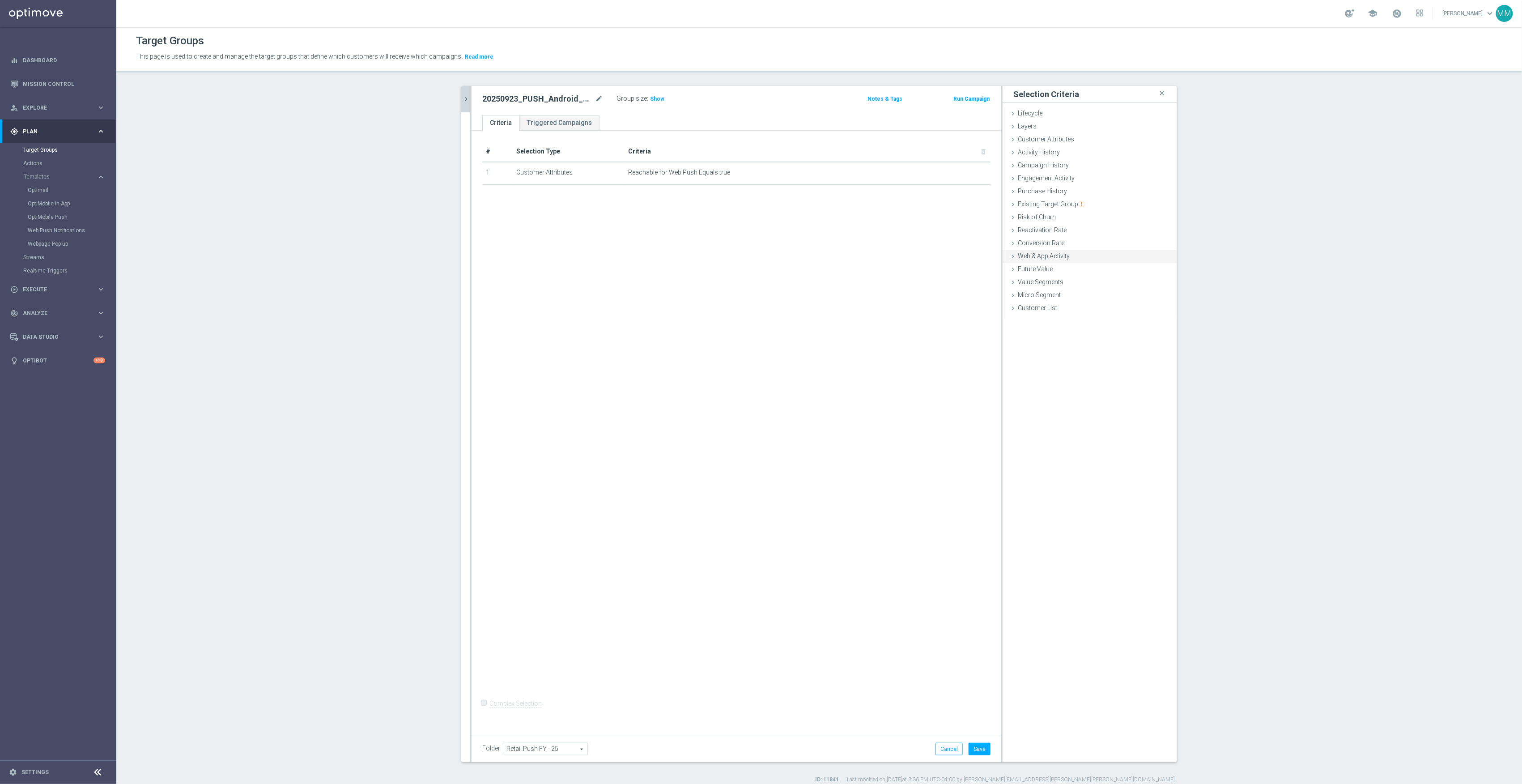
drag, startPoint x: 1068, startPoint y: 254, endPoint x: 1064, endPoint y: 262, distance: 8.9
click at [1067, 254] on div "Web & App Activity done" at bounding box center [1090, 256] width 174 height 14
click at [1103, 313] on span "Any Activity" at bounding box center [1123, 311] width 80 height 12
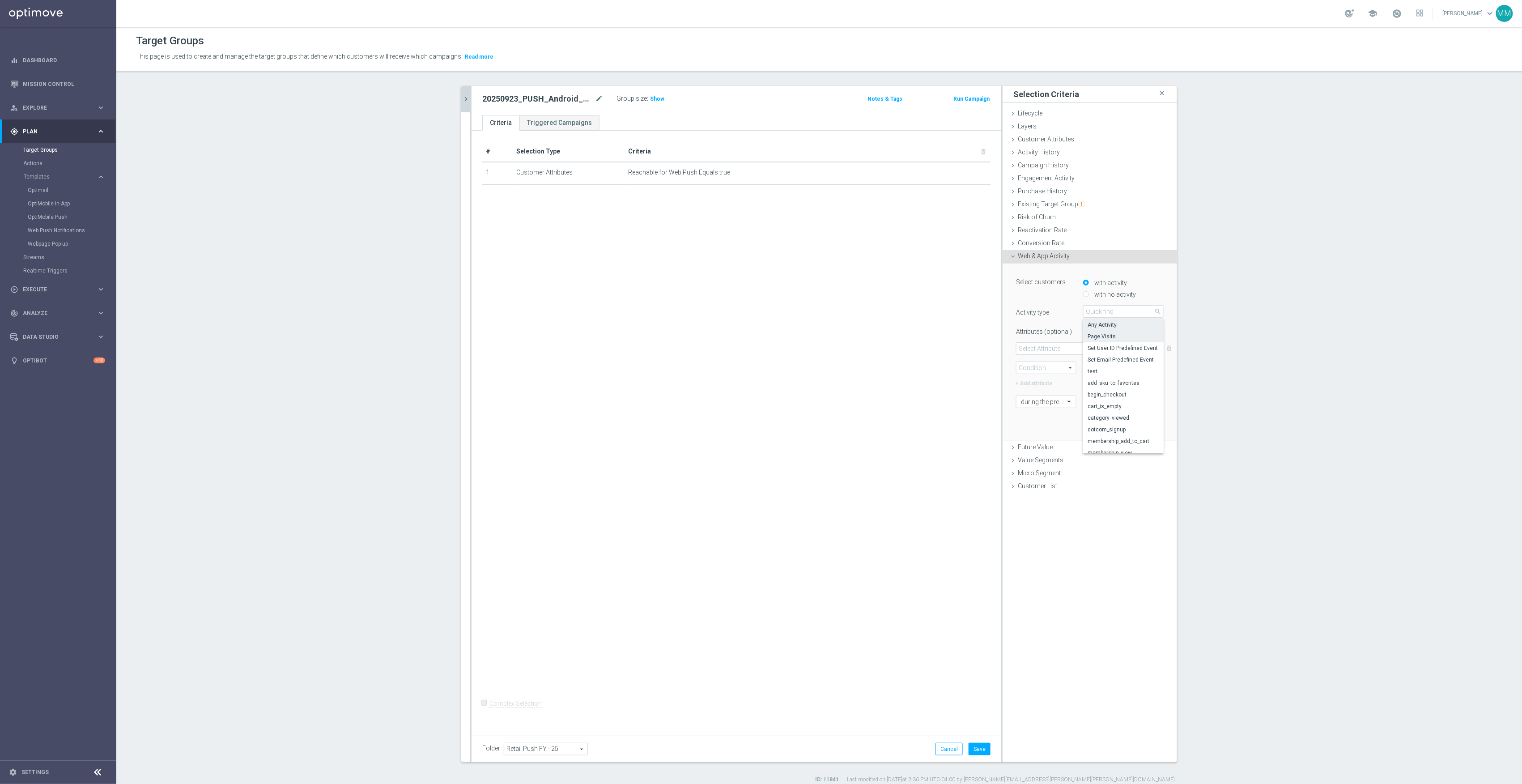
click at [1114, 340] on label "Page Visits" at bounding box center [1123, 337] width 80 height 12
type input "Page Visits"
click at [1056, 346] on span at bounding box center [1090, 349] width 147 height 12
click at [1042, 392] on label "Url" at bounding box center [1090, 396] width 147 height 12
type input "Url"
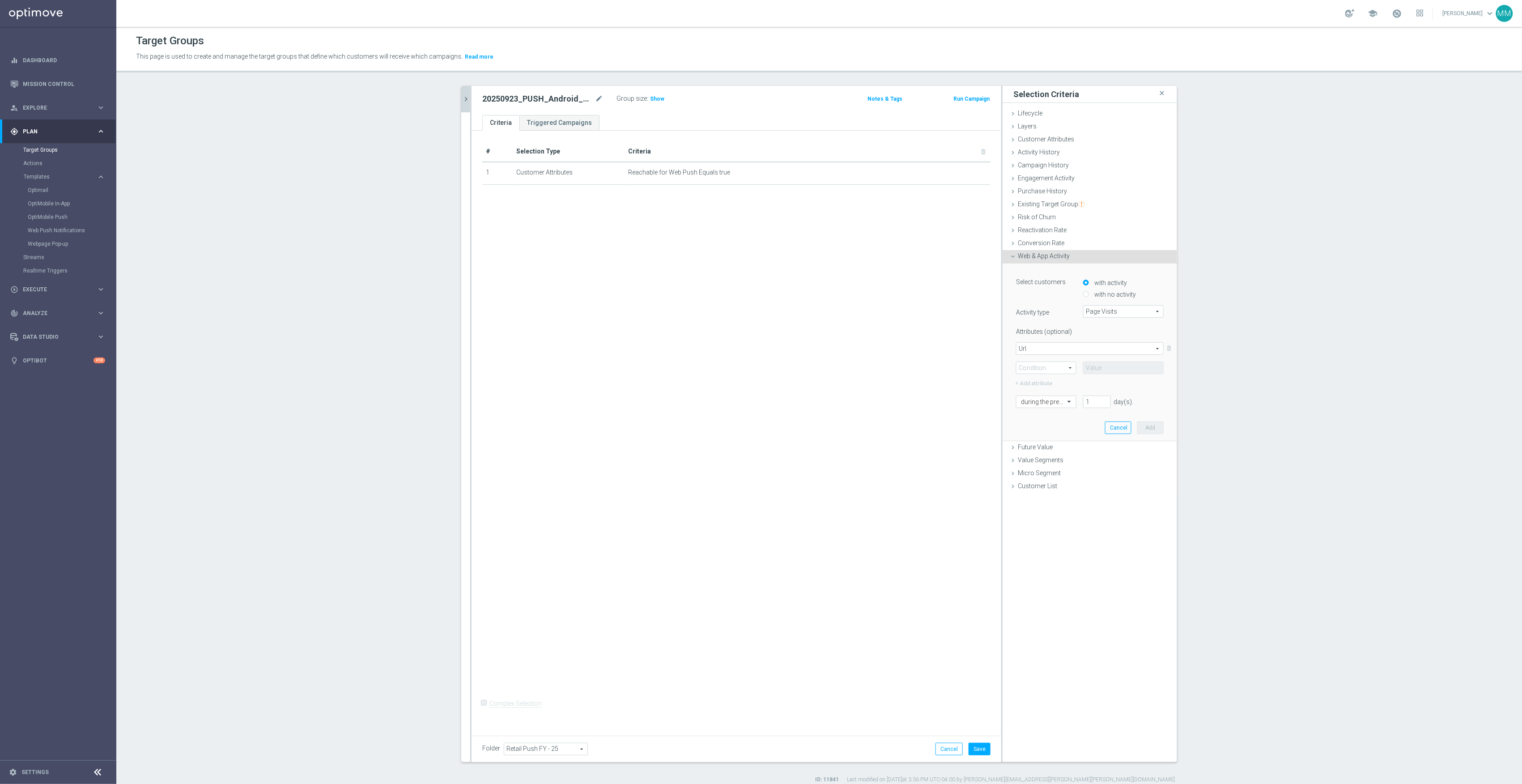
click at [1053, 367] on span at bounding box center [1046, 368] width 60 height 12
click at [1046, 453] on span "One of" at bounding box center [1046, 450] width 51 height 7
click at [1042, 370] on span "One of" at bounding box center [1046, 368] width 60 height 12
click at [1046, 427] on span "Contains" at bounding box center [1046, 427] width 51 height 7
type input "Contains"
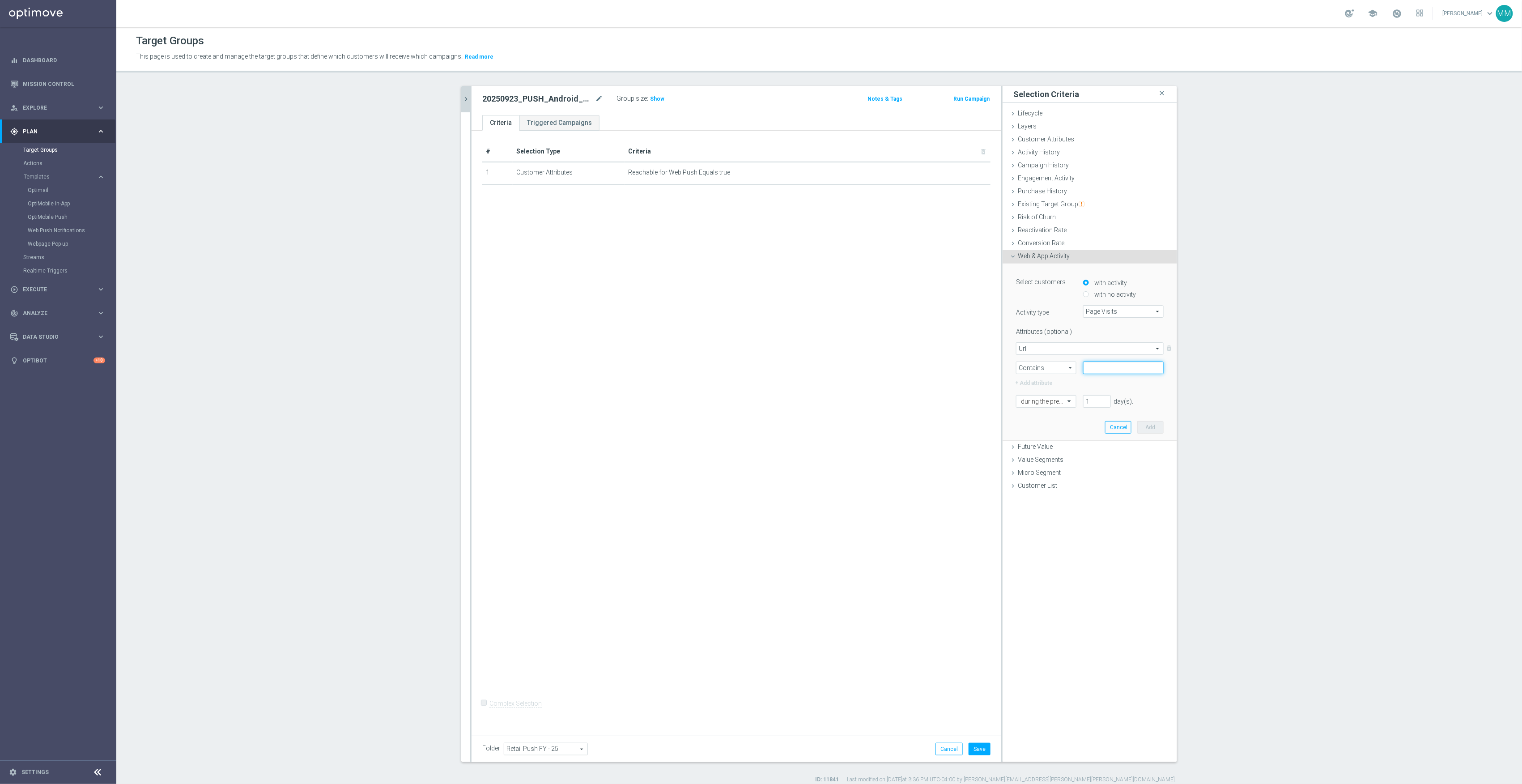
click at [1095, 362] on input "text" at bounding box center [1123, 367] width 80 height 12
paste input "cat_CL166212"
type input "cat_CL166212"
drag, startPoint x: 1095, startPoint y: 402, endPoint x: 1059, endPoint y: 405, distance: 36.1
click at [1059, 405] on div "during the previous 1 day(s). Enter a number between 1 and 730" at bounding box center [1090, 401] width 161 height 12
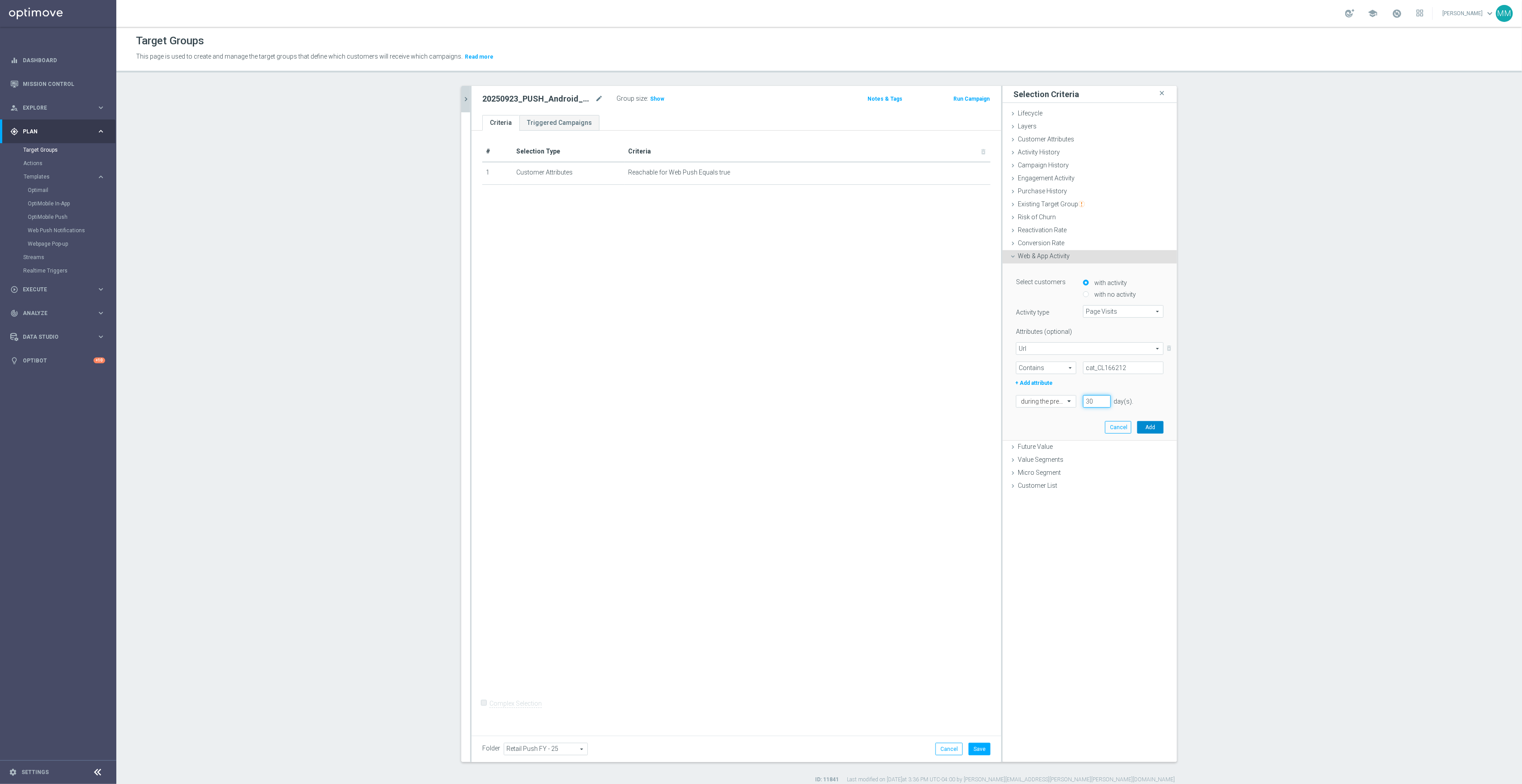
type input "30"
click at [1137, 425] on button "Add" at bounding box center [1150, 427] width 27 height 12
click at [1060, 259] on span "Web & App Activity" at bounding box center [1044, 256] width 52 height 7
click at [1104, 303] on div "Select customers with activity with no activity Activity type Any Activity Any …" at bounding box center [1090, 341] width 148 height 133
click at [1104, 307] on span "Any Activity" at bounding box center [1123, 311] width 80 height 12
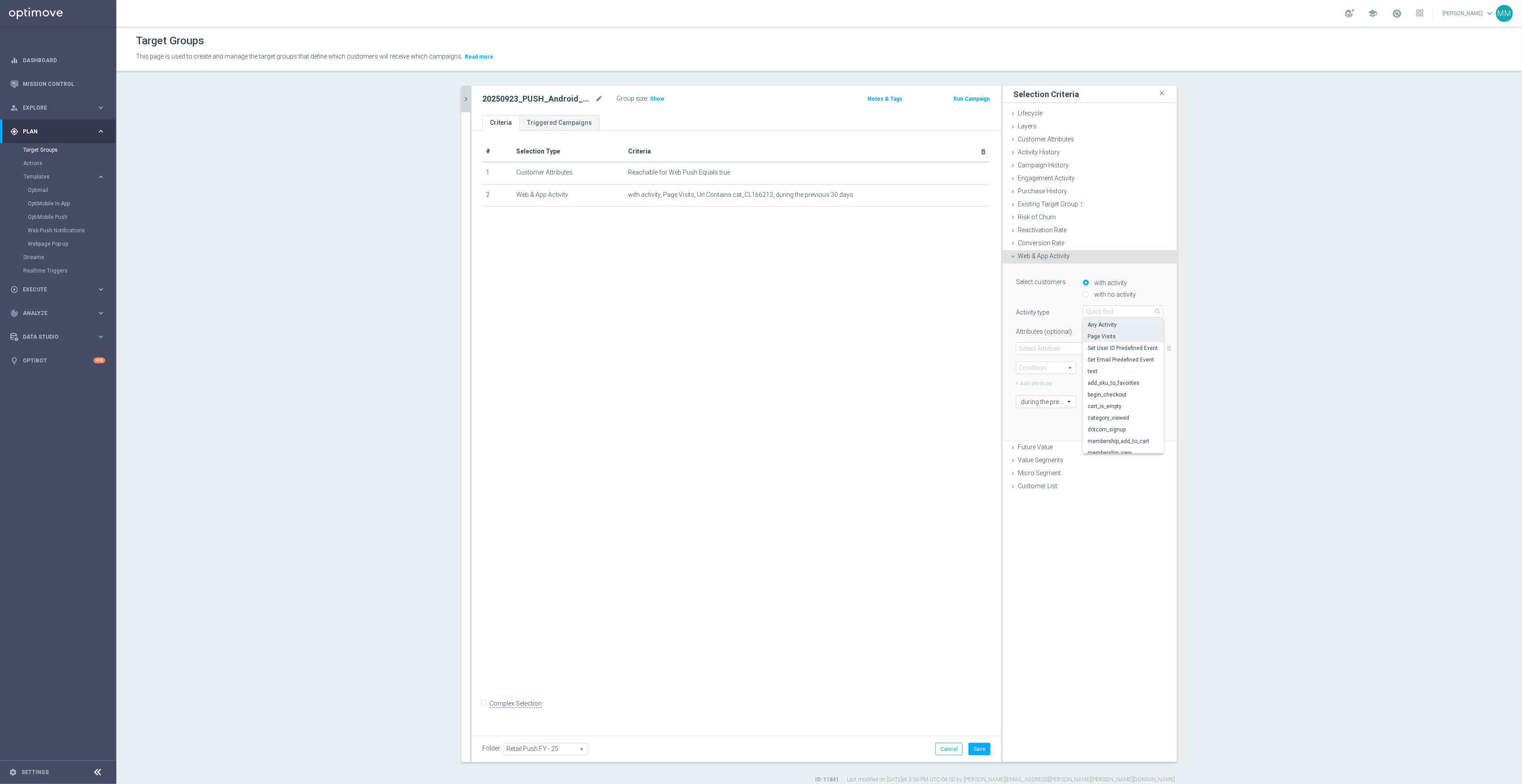
click at [1106, 339] on span "Page Visits" at bounding box center [1123, 336] width 71 height 7
type input "Page Visits"
click at [1068, 346] on span at bounding box center [1090, 349] width 147 height 12
click at [1058, 395] on span "Url" at bounding box center [1090, 396] width 138 height 7
type input "Url"
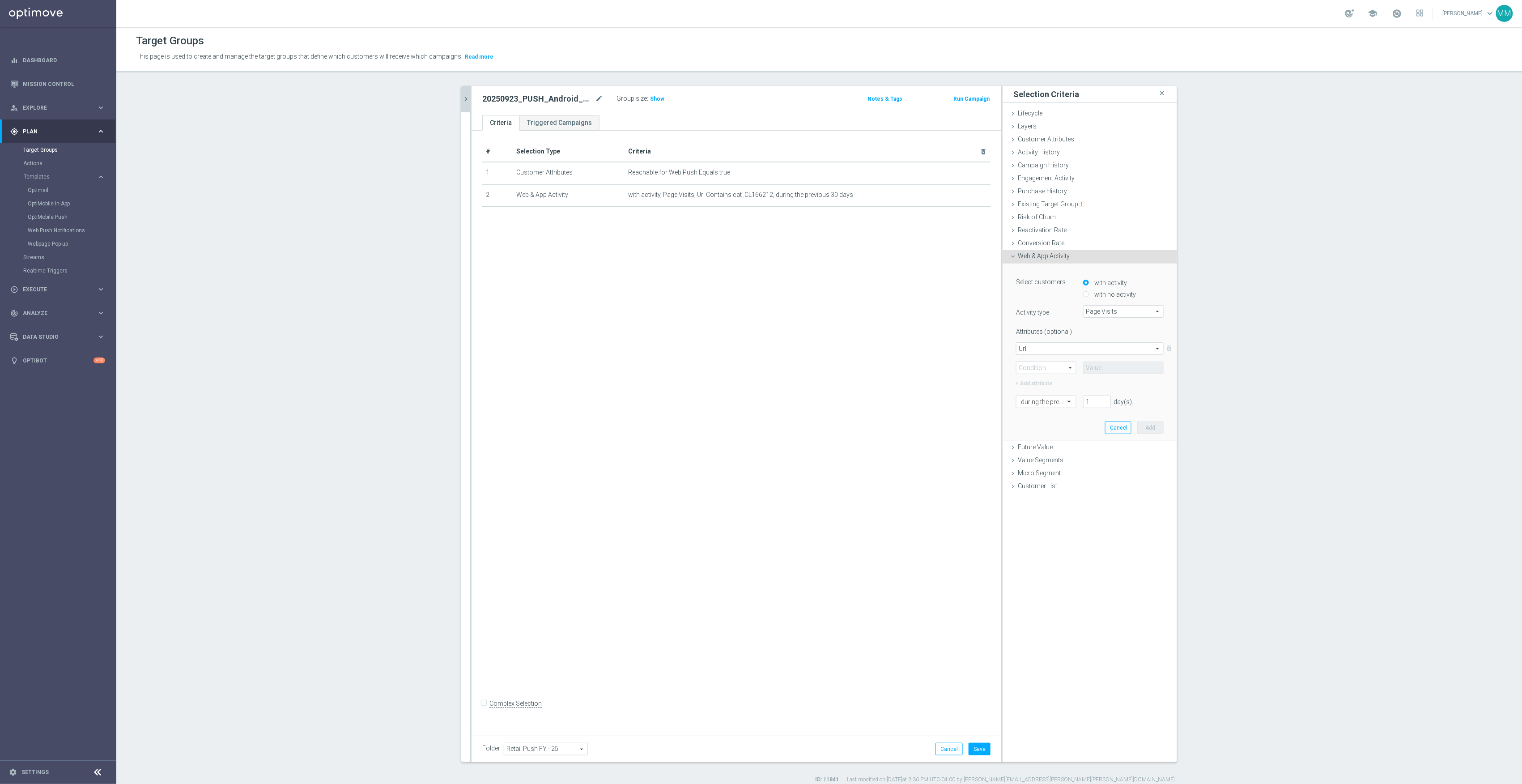
click at [1047, 366] on span at bounding box center [1046, 368] width 60 height 12
click at [1038, 427] on span "Contains" at bounding box center [1046, 427] width 51 height 7
type input "Contains"
click at [1097, 367] on input "text" at bounding box center [1123, 367] width 80 height 12
paste input "cat_SC2"
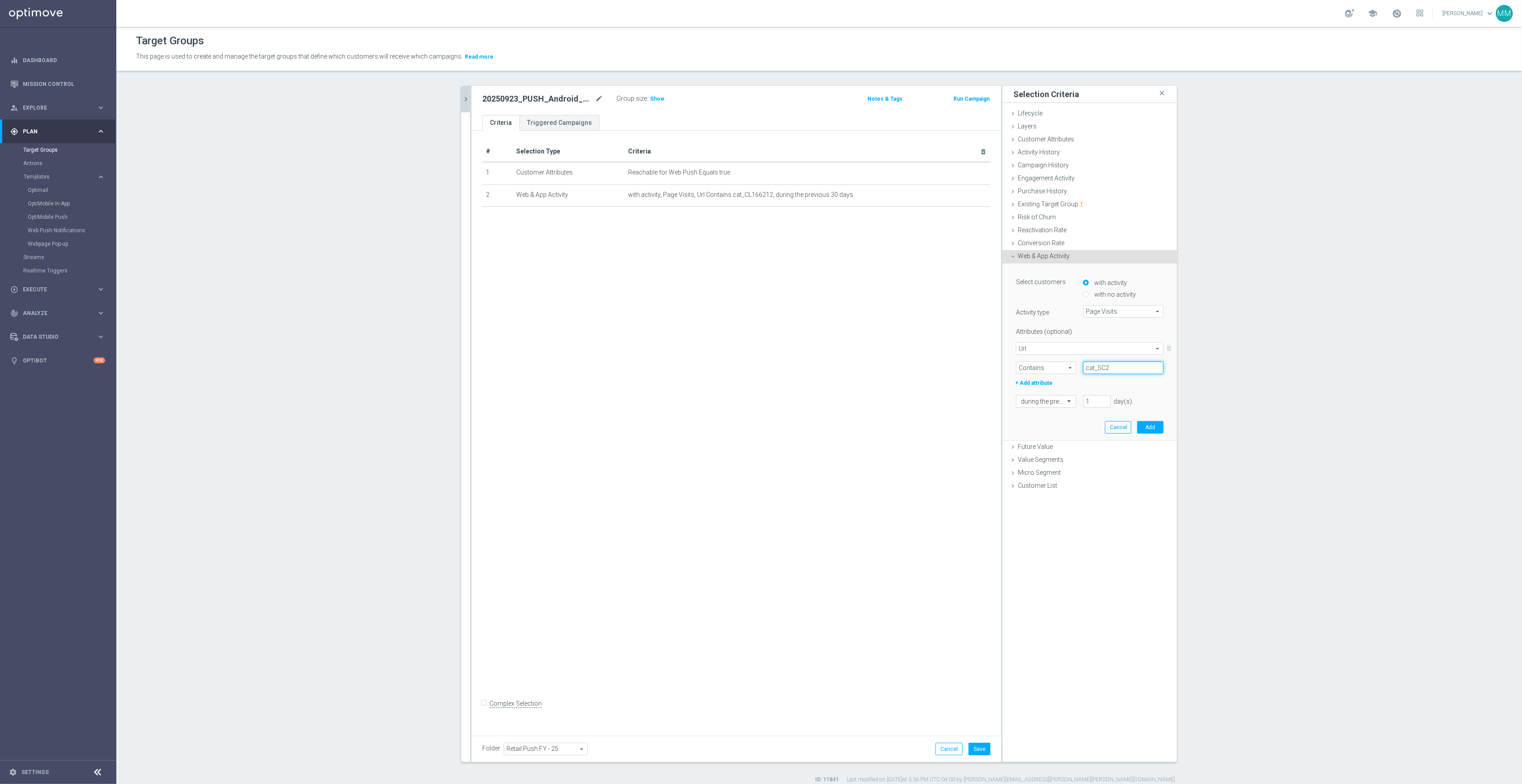
type input "cat_SC2"
drag, startPoint x: 1092, startPoint y: 405, endPoint x: 1029, endPoint y: 407, distance: 63.0
click at [1029, 407] on div "during the previous 1 day(s). Enter a number between 1 and 730" at bounding box center [1090, 401] width 161 height 12
type input "30"
click at [1146, 432] on button "Add" at bounding box center [1150, 427] width 27 height 12
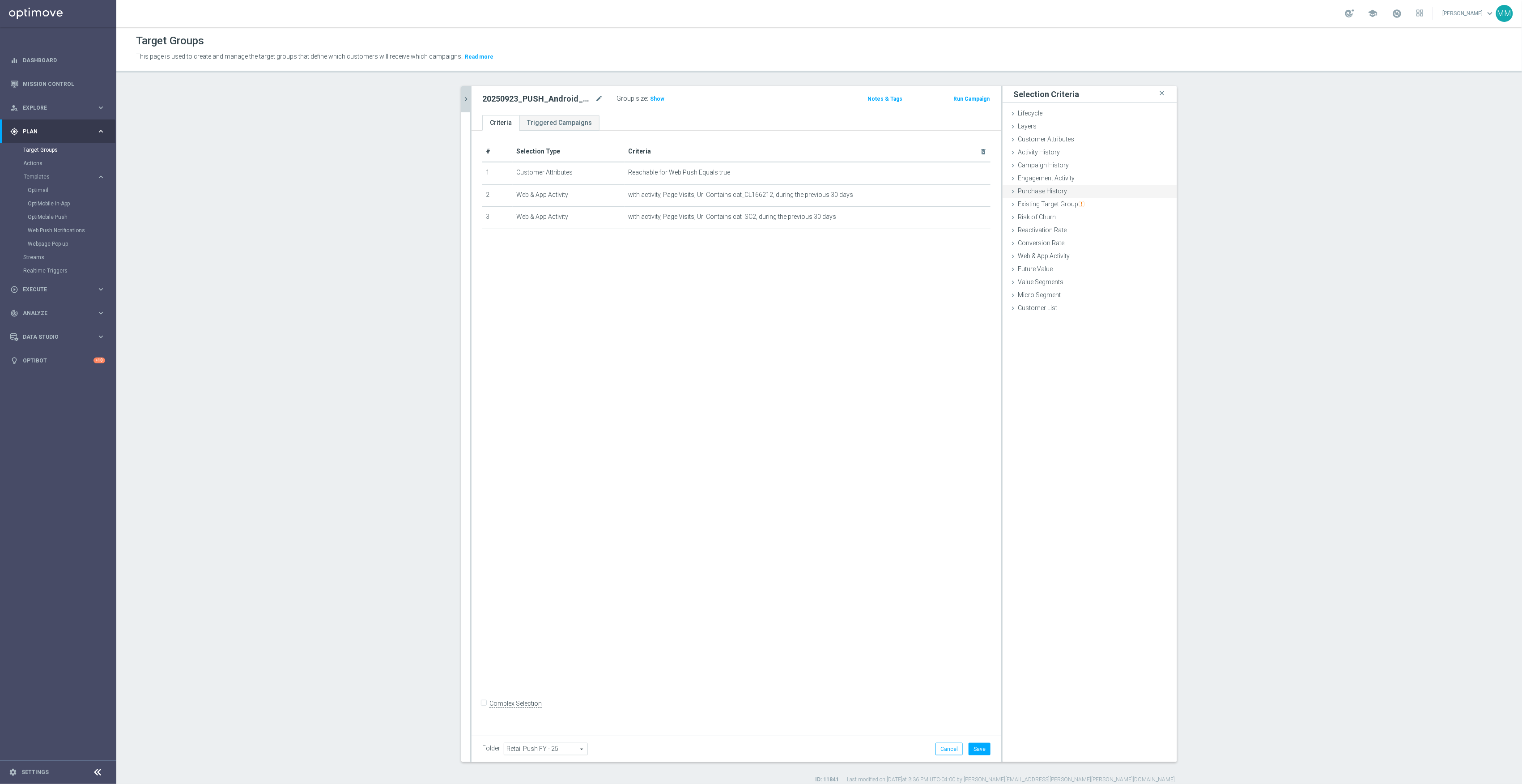
click at [1058, 190] on span "Purchase History" at bounding box center [1042, 191] width 49 height 7
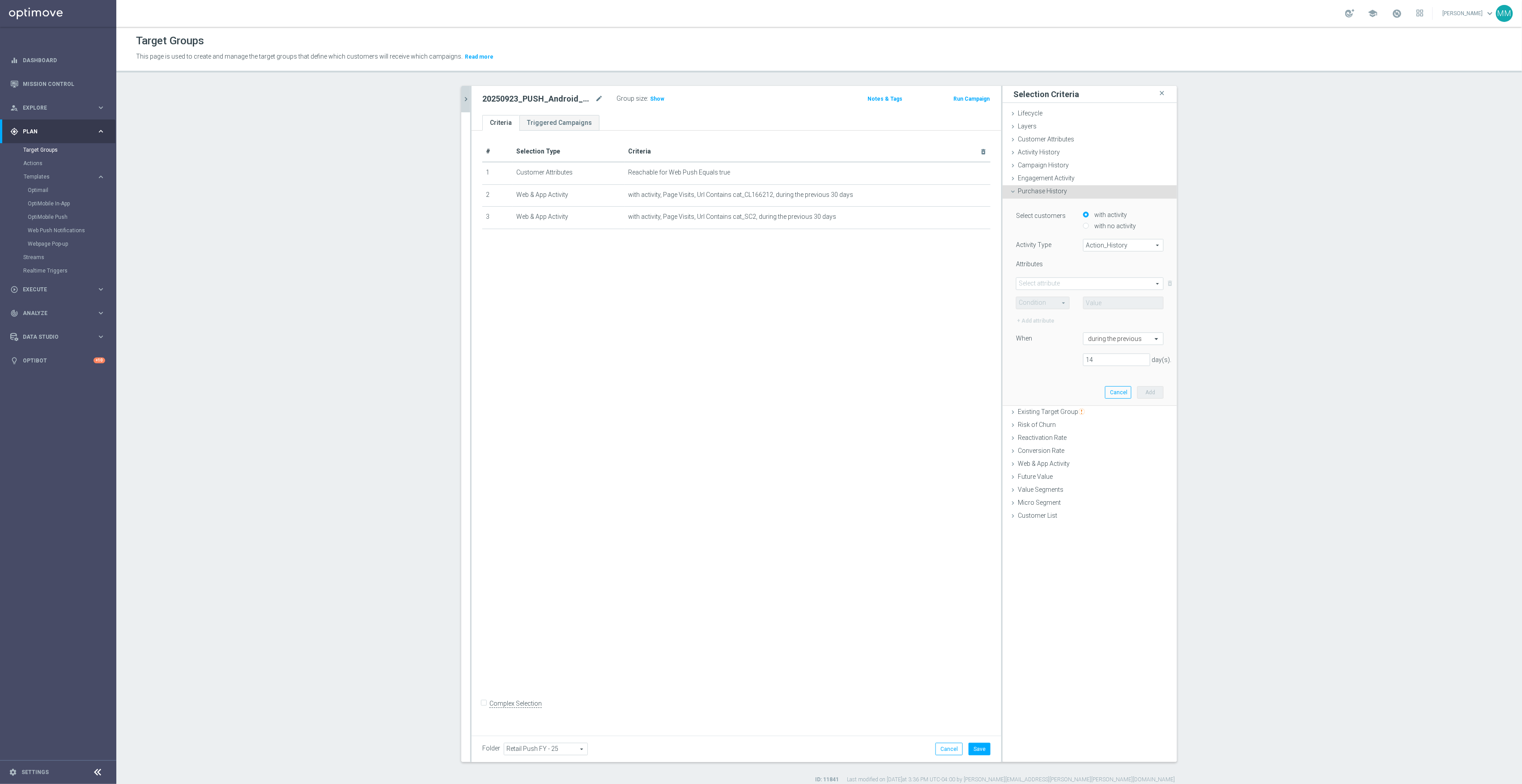
click at [1108, 246] on span "Action_History" at bounding box center [1123, 245] width 80 height 12
click at [1112, 268] on span "Omni" at bounding box center [1124, 270] width 71 height 7
type input "Omni"
click at [1085, 279] on span at bounding box center [1090, 284] width 147 height 12
click at [1087, 283] on input "search" at bounding box center [1090, 283] width 148 height 12
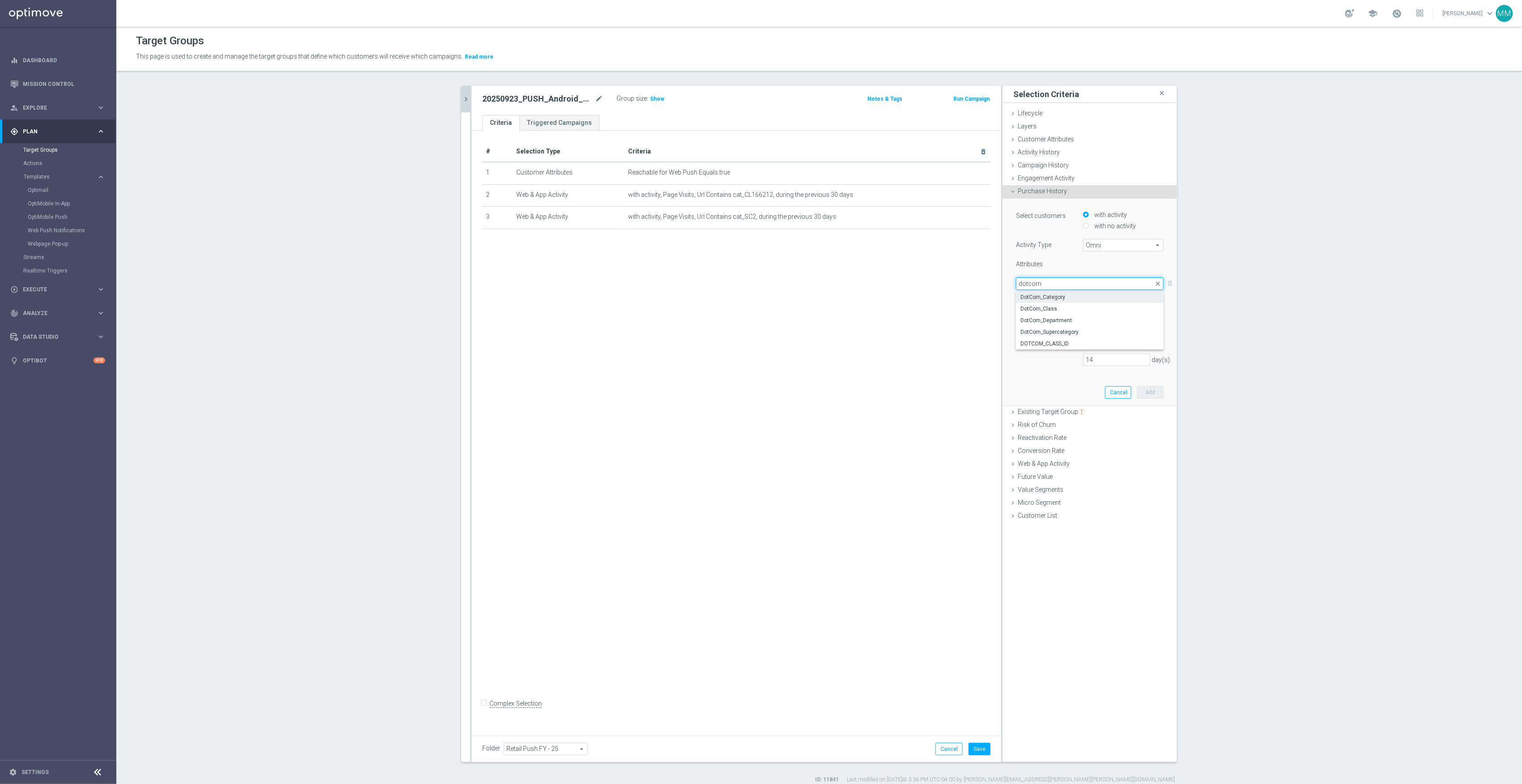
type input "dotcom"
click at [1082, 294] on span "DotCom_Category" at bounding box center [1090, 297] width 139 height 7
type input "DotCom_Category"
click at [1056, 304] on span at bounding box center [1042, 303] width 53 height 12
click at [1042, 386] on span "One of" at bounding box center [1043, 386] width 44 height 7
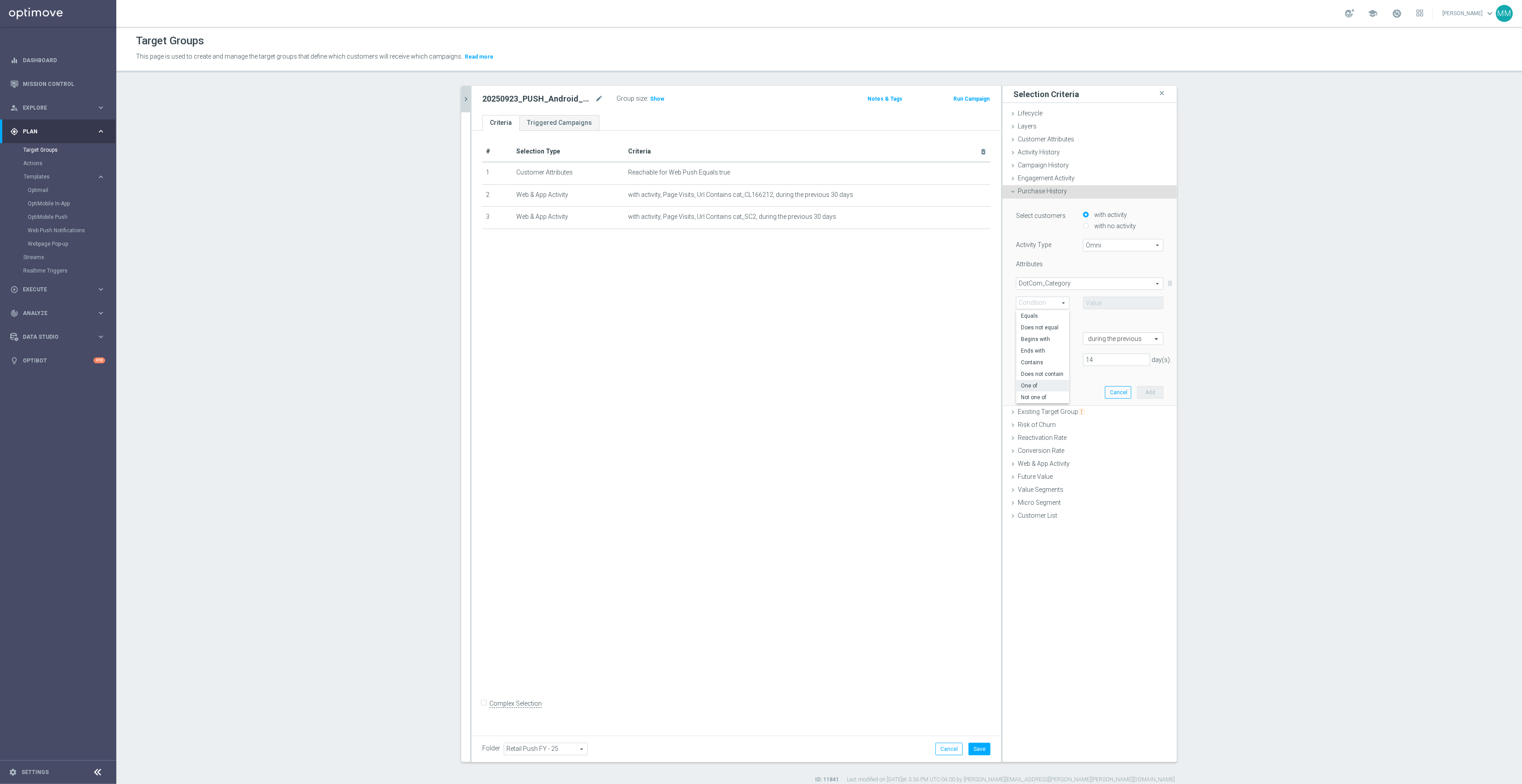
type input "One of"
click at [1116, 306] on span at bounding box center [1123, 303] width 80 height 12
click at [1114, 307] on input "search" at bounding box center [1123, 302] width 80 height 12
type input "tabl"
click at [1131, 374] on span "CG39: Home & Office Tables" at bounding box center [1129, 371] width 68 height 7
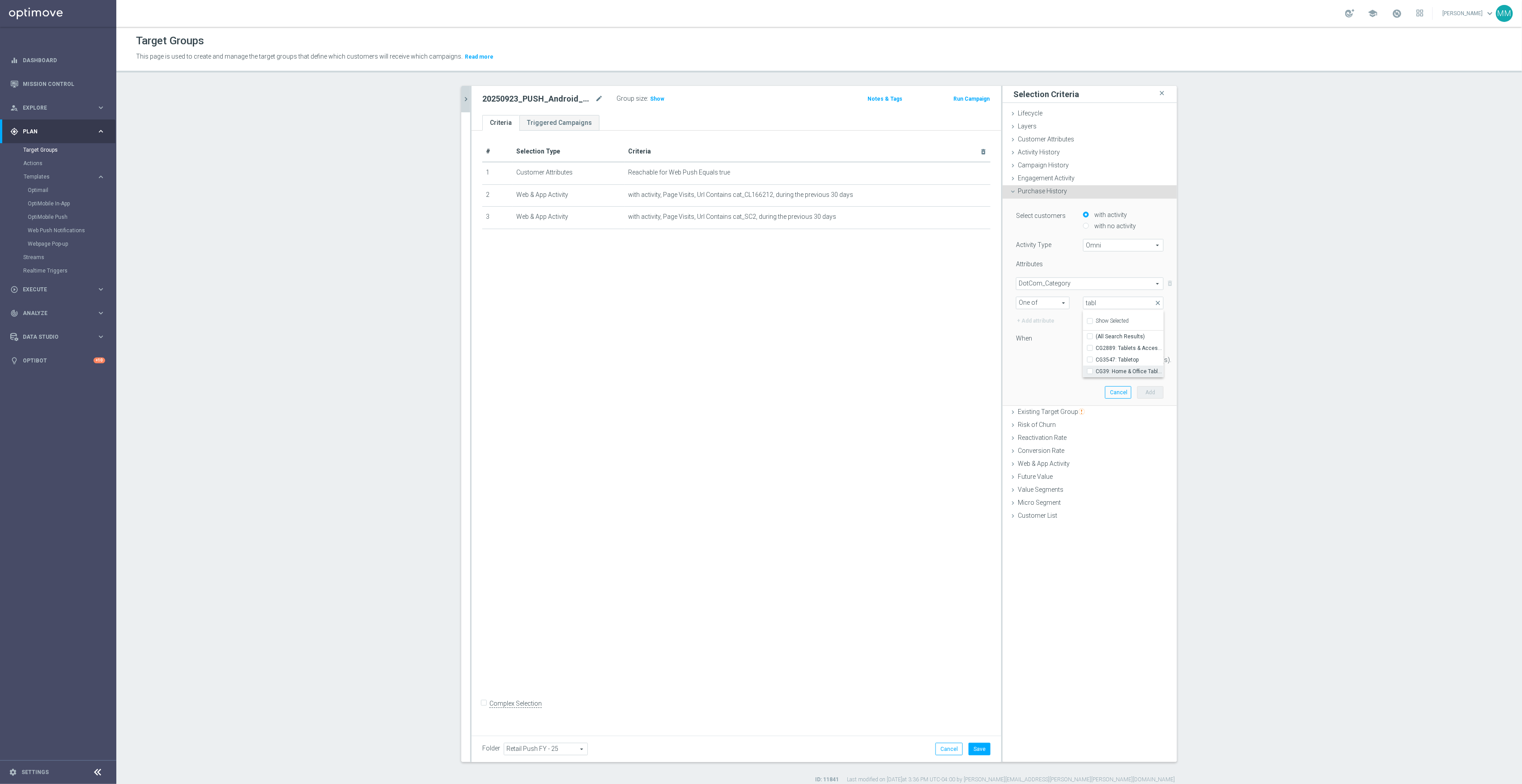
click at [1095, 374] on input "CG39: Home & Office Tables" at bounding box center [1093, 371] width 6 height 6
checkbox input "true"
type input "CG39: Home & Office Tables"
click at [1043, 358] on div "14 day(s)." at bounding box center [1090, 359] width 161 height 12
drag, startPoint x: 1097, startPoint y: 362, endPoint x: 1064, endPoint y: 359, distance: 33.1
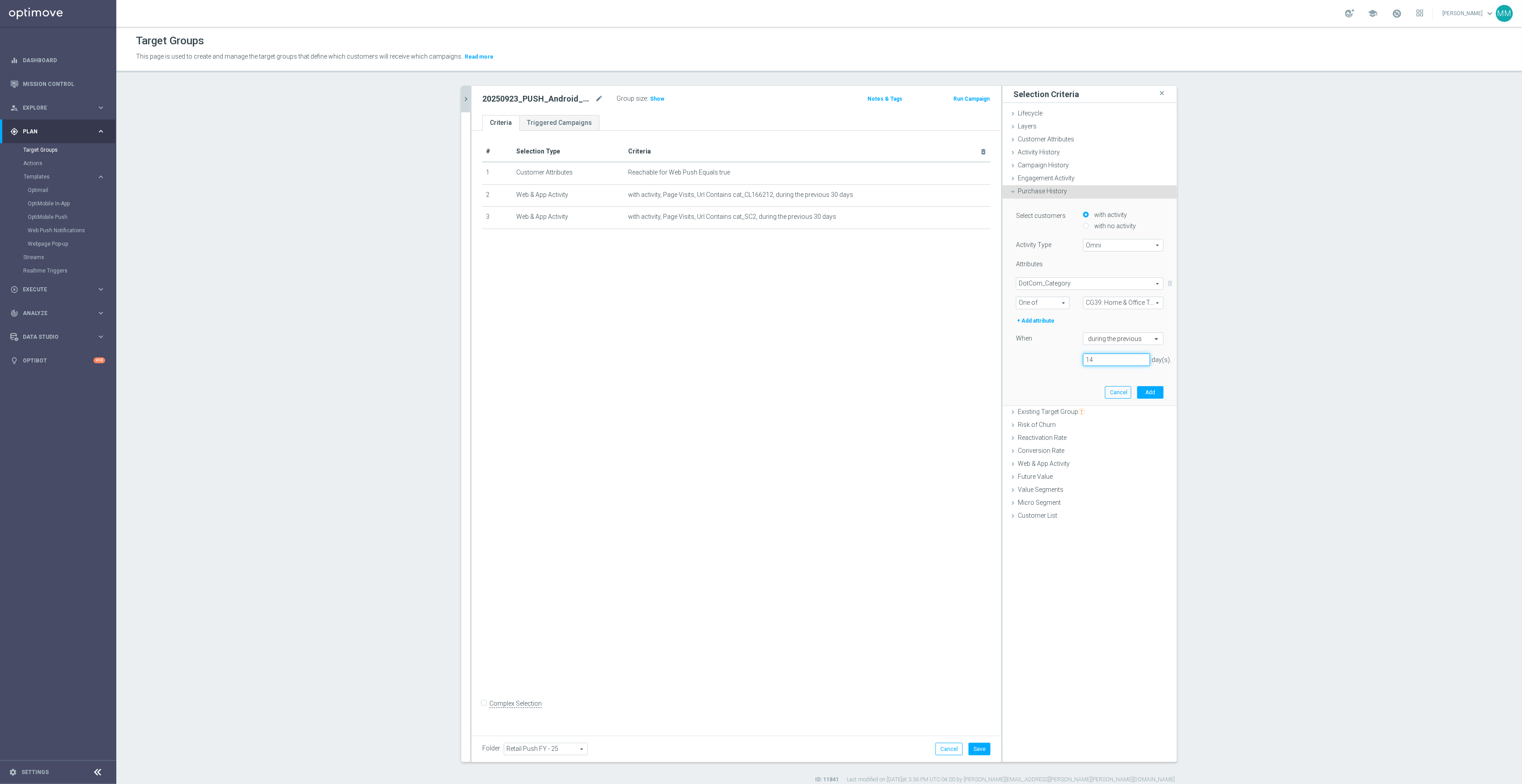
click at [1064, 359] on div "14 day(s)." at bounding box center [1090, 359] width 161 height 12
drag, startPoint x: 1095, startPoint y: 360, endPoint x: 1038, endPoint y: 360, distance: 57.0
click at [1038, 360] on div "120 day(s)." at bounding box center [1090, 359] width 161 height 12
type input "180"
click at [1158, 397] on button "Add" at bounding box center [1150, 392] width 27 height 12
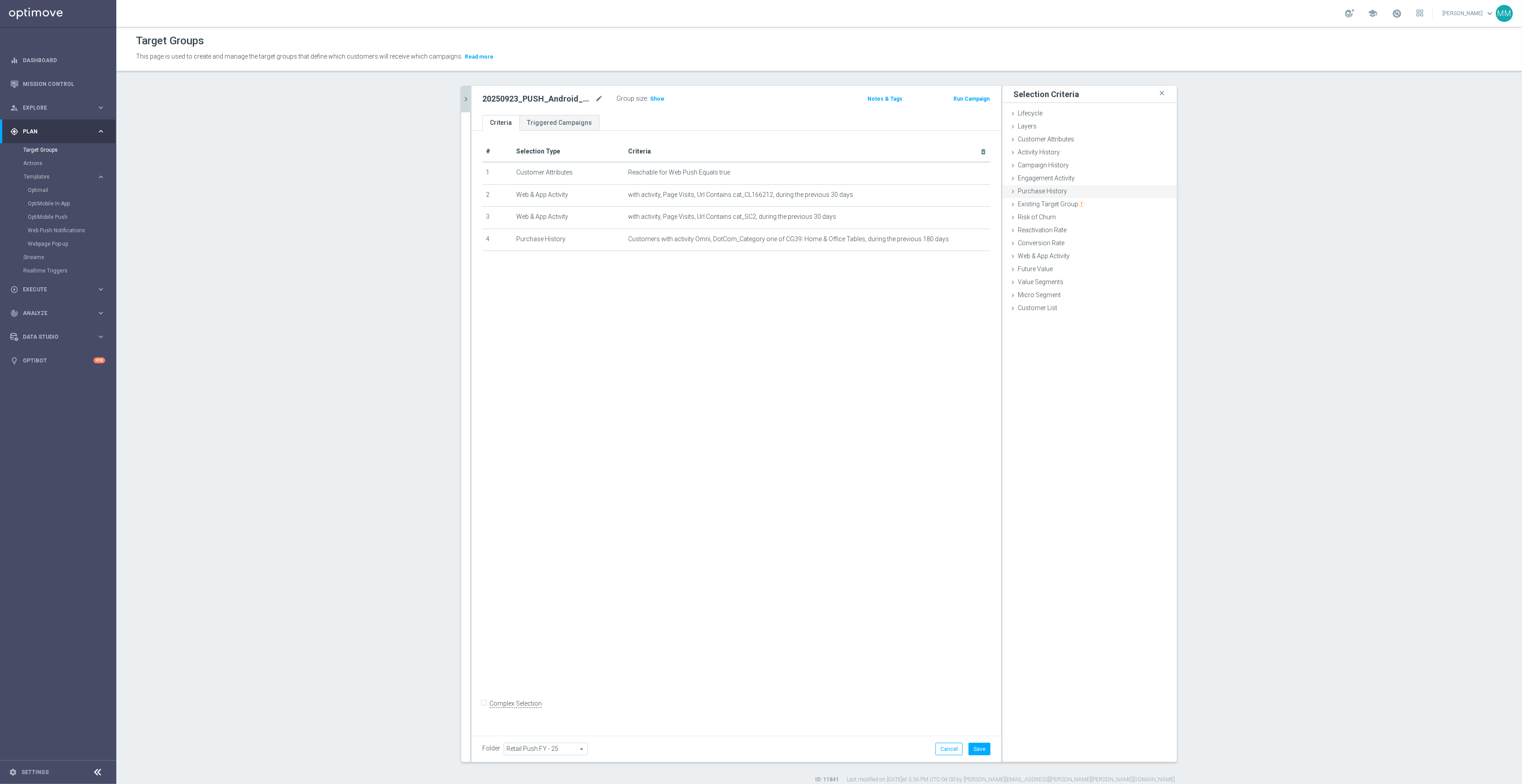
click at [1043, 193] on span "Purchase History" at bounding box center [1042, 191] width 49 height 7
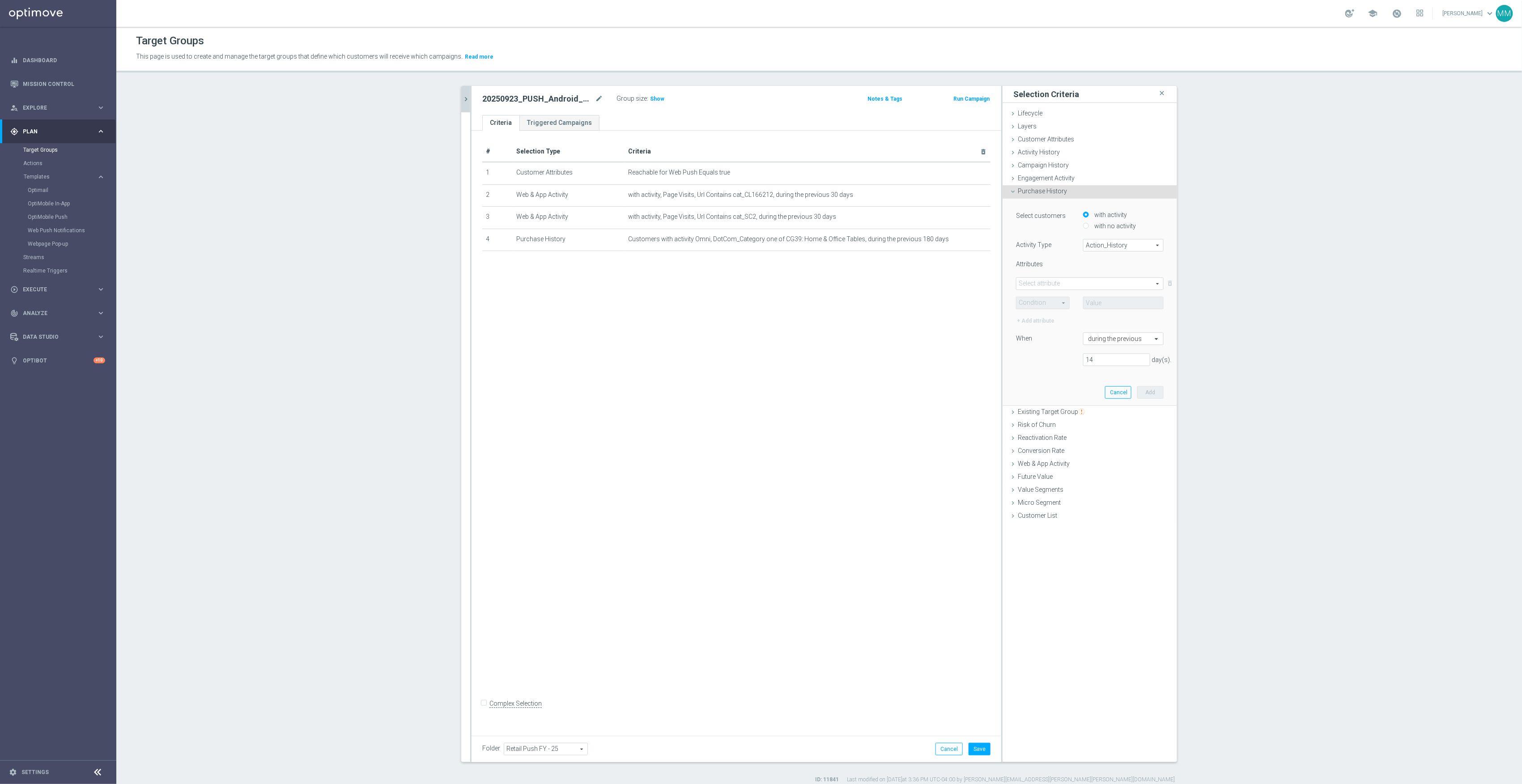
click at [1097, 246] on span "Action_History" at bounding box center [1123, 245] width 80 height 12
click at [1105, 268] on span "Omni" at bounding box center [1124, 270] width 71 height 7
type input "Omni"
click at [1079, 280] on span at bounding box center [1090, 284] width 147 height 12
click at [1072, 287] on input "search" at bounding box center [1090, 283] width 148 height 12
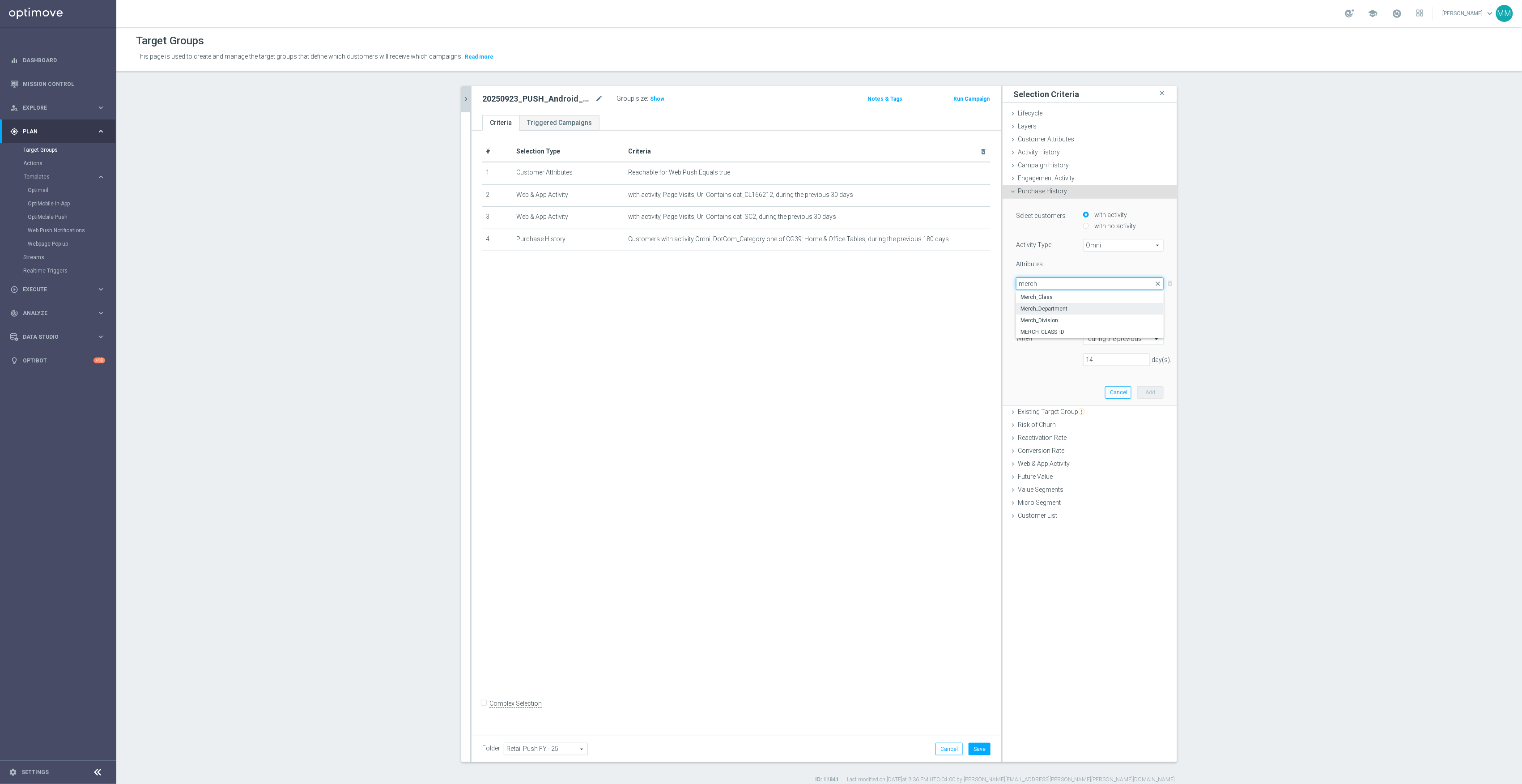
type input "merch"
click at [1059, 308] on span "Merch_Department" at bounding box center [1090, 308] width 139 height 7
type input "Merch_Department"
click at [1054, 301] on span at bounding box center [1042, 303] width 53 height 12
click at [1036, 385] on span "One of" at bounding box center [1043, 386] width 44 height 7
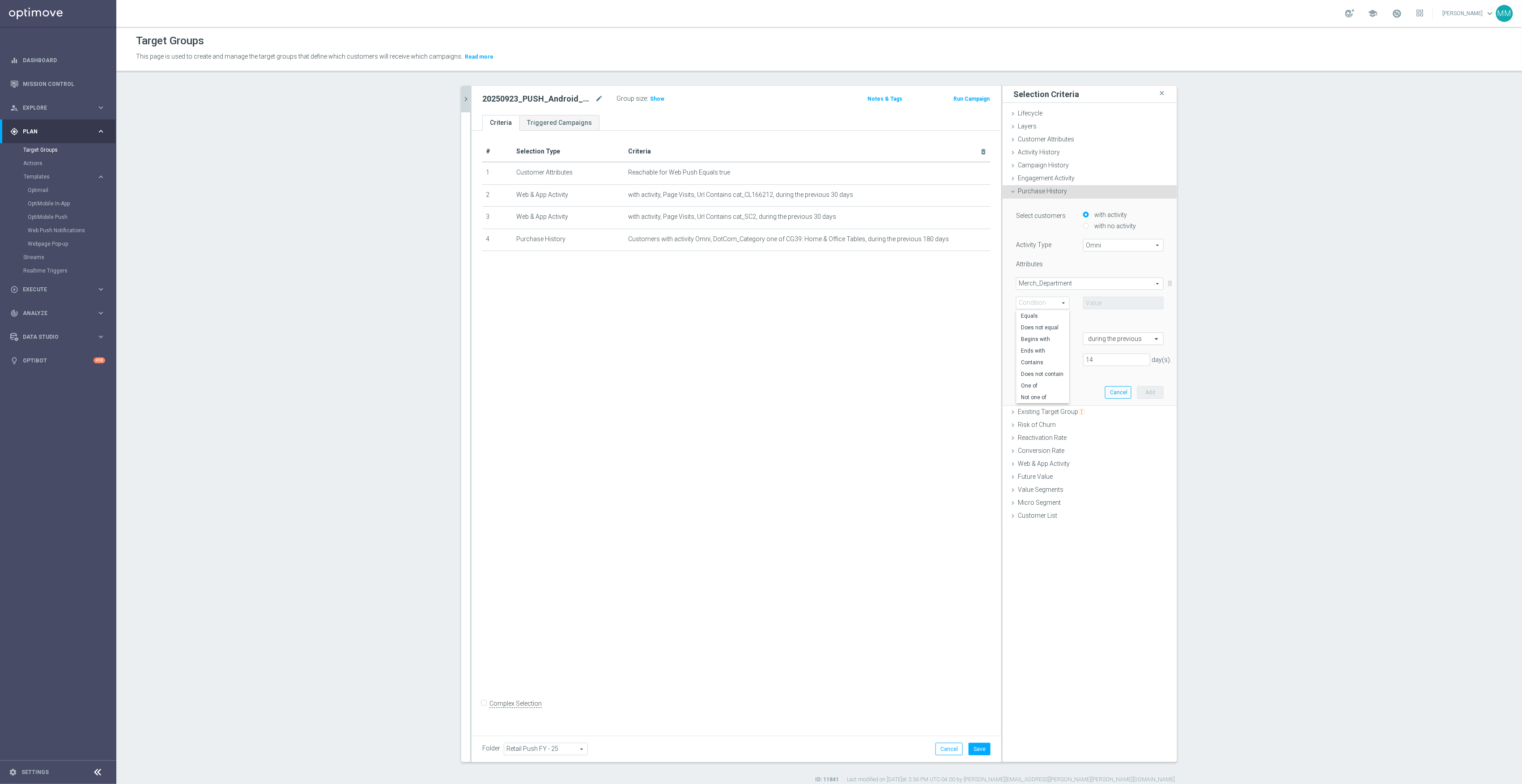
type input "One of"
click at [1092, 306] on span at bounding box center [1123, 303] width 80 height 12
click at [1099, 301] on input "search" at bounding box center [1123, 302] width 80 height 12
type input "table"
click at [1096, 350] on span "DP015: Tables" at bounding box center [1129, 348] width 68 height 7
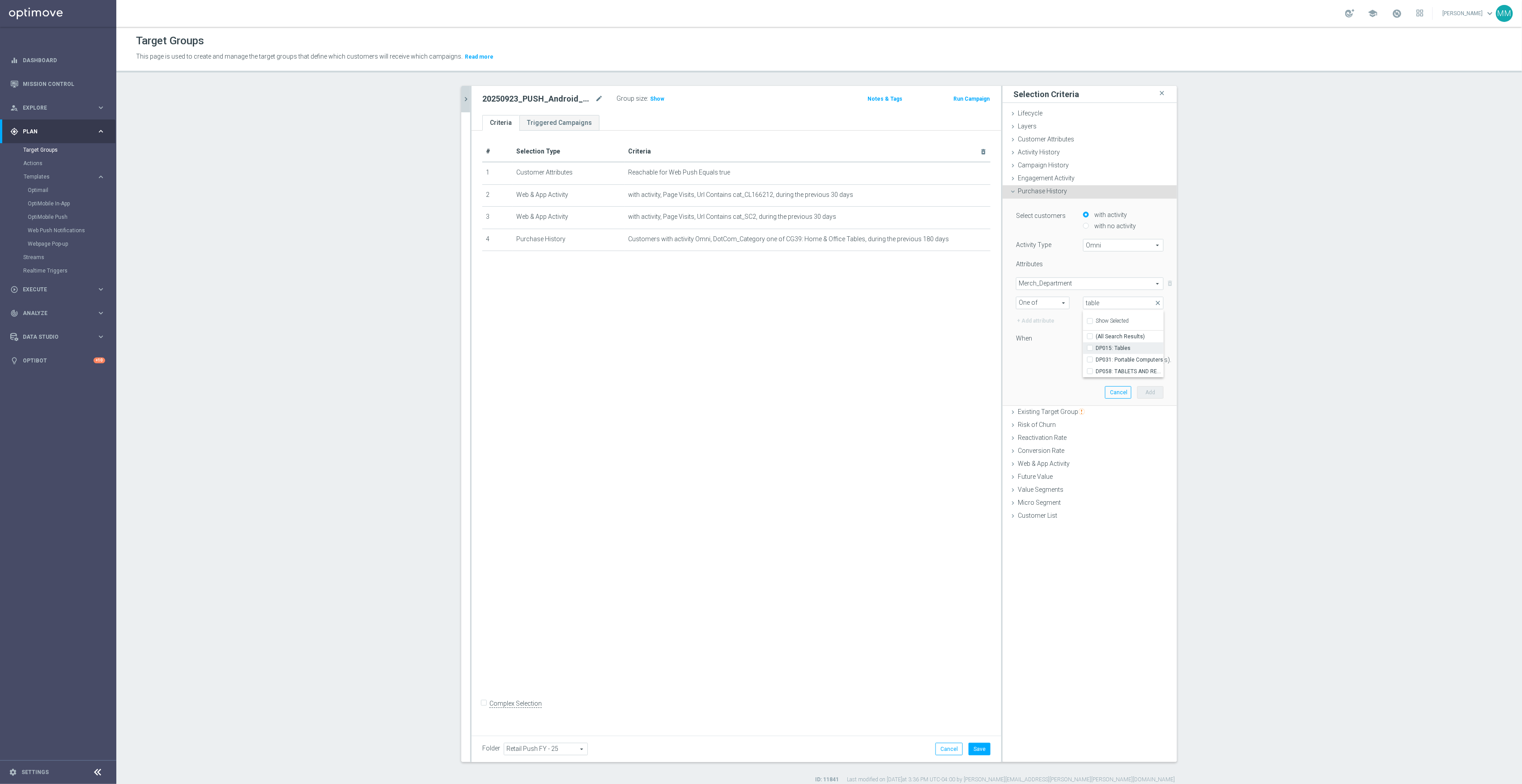
click at [1095, 350] on input "DP015: Tables" at bounding box center [1093, 348] width 6 height 6
checkbox input "true"
type input "DP015: Tables"
click at [1038, 364] on div "14 day(s)." at bounding box center [1090, 359] width 161 height 12
drag, startPoint x: 1108, startPoint y: 360, endPoint x: 1020, endPoint y: 359, distance: 88.0
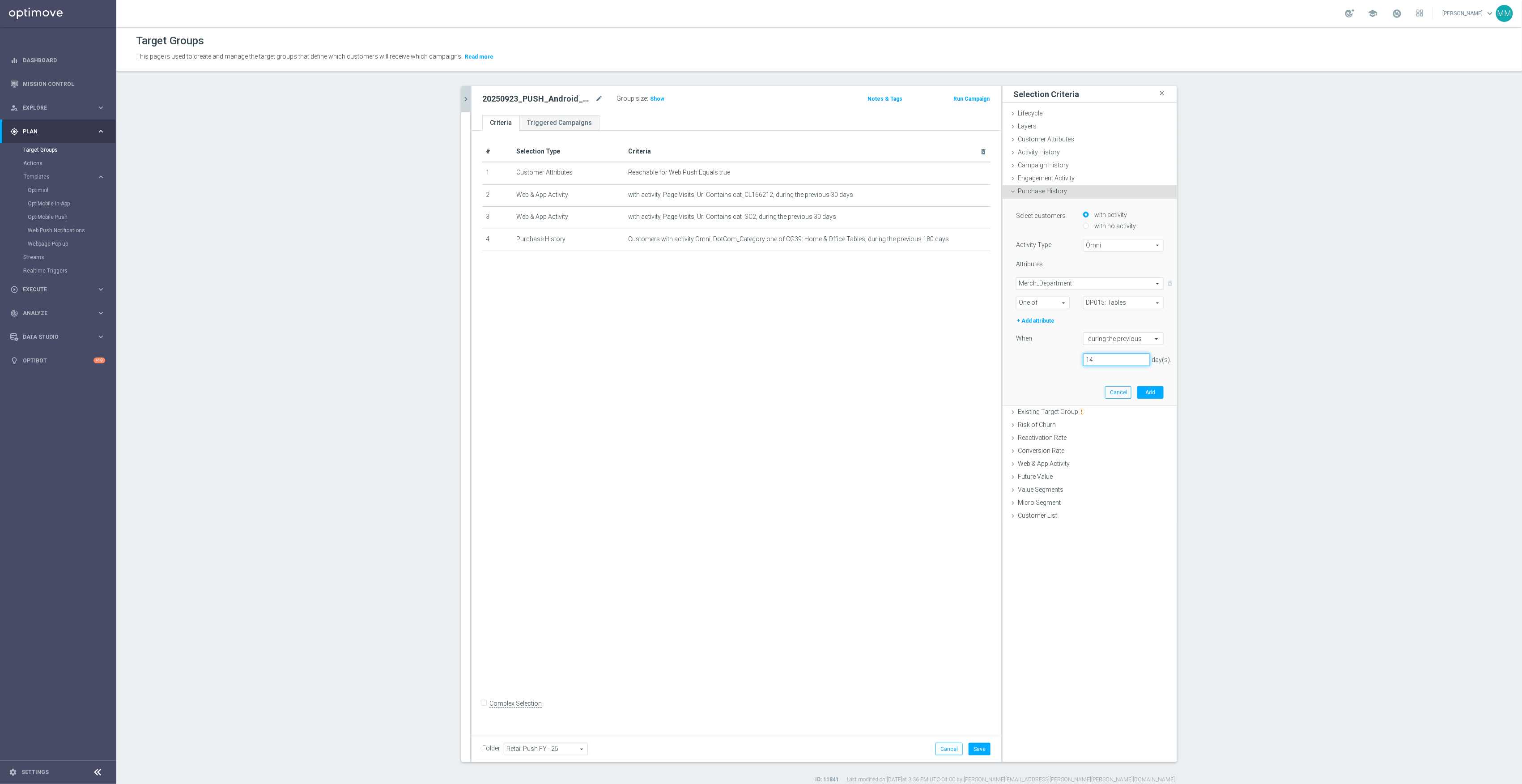
click at [1020, 359] on div "14 day(s)." at bounding box center [1090, 359] width 161 height 12
type input "180"
drag, startPoint x: 1154, startPoint y: 391, endPoint x: 1156, endPoint y: 403, distance: 12.2
click at [1154, 392] on button "Add" at bounding box center [1150, 392] width 27 height 12
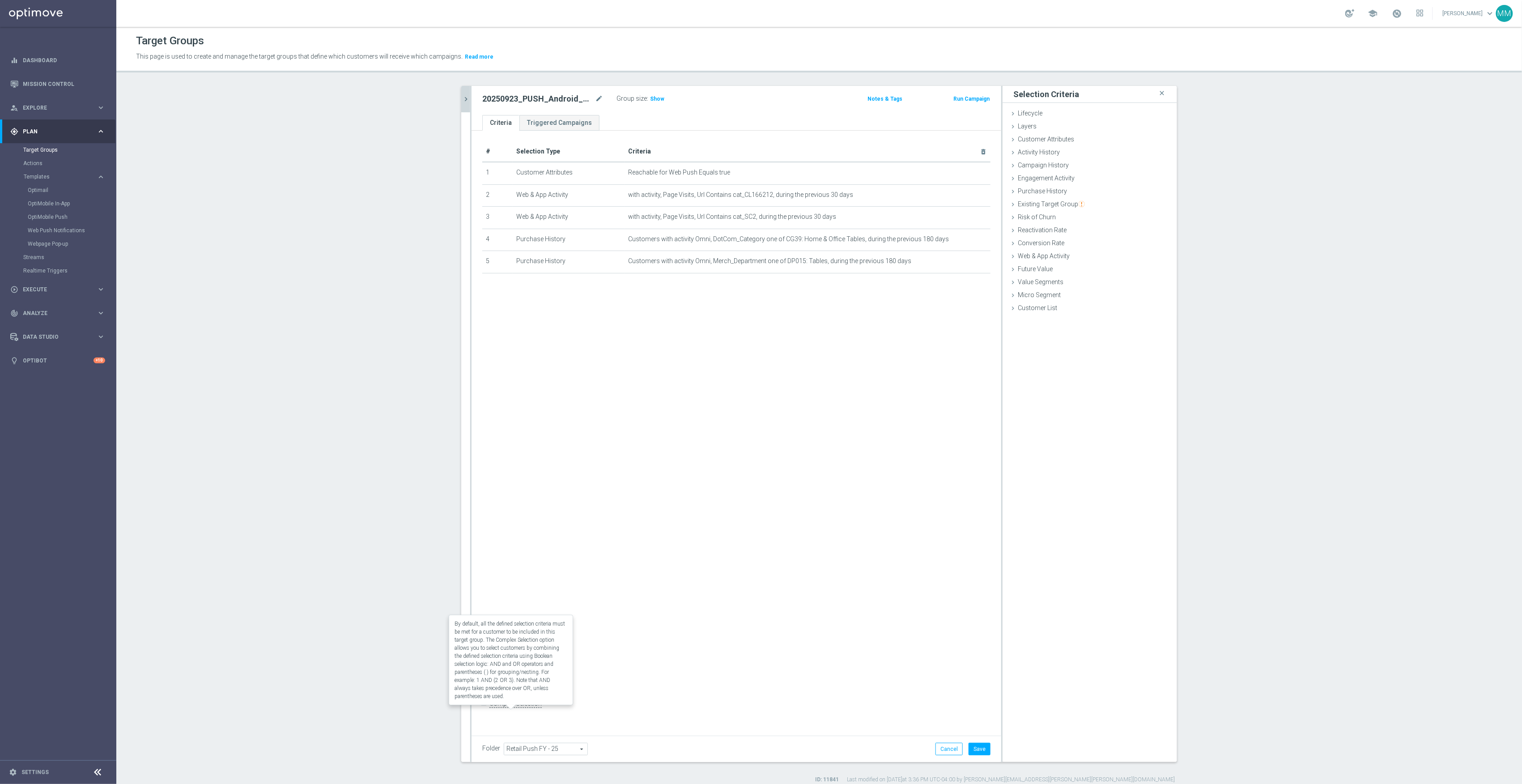
click at [518, 708] on label "Complex Selection" at bounding box center [515, 704] width 53 height 8
click at [488, 711] on input "Complex Selection" at bounding box center [485, 704] width 6 height 12
checkbox input "true"
click at [564, 718] on textarea at bounding box center [704, 711] width 444 height 16
type textarea "1 and 4 and 5 and (2 or 3)"
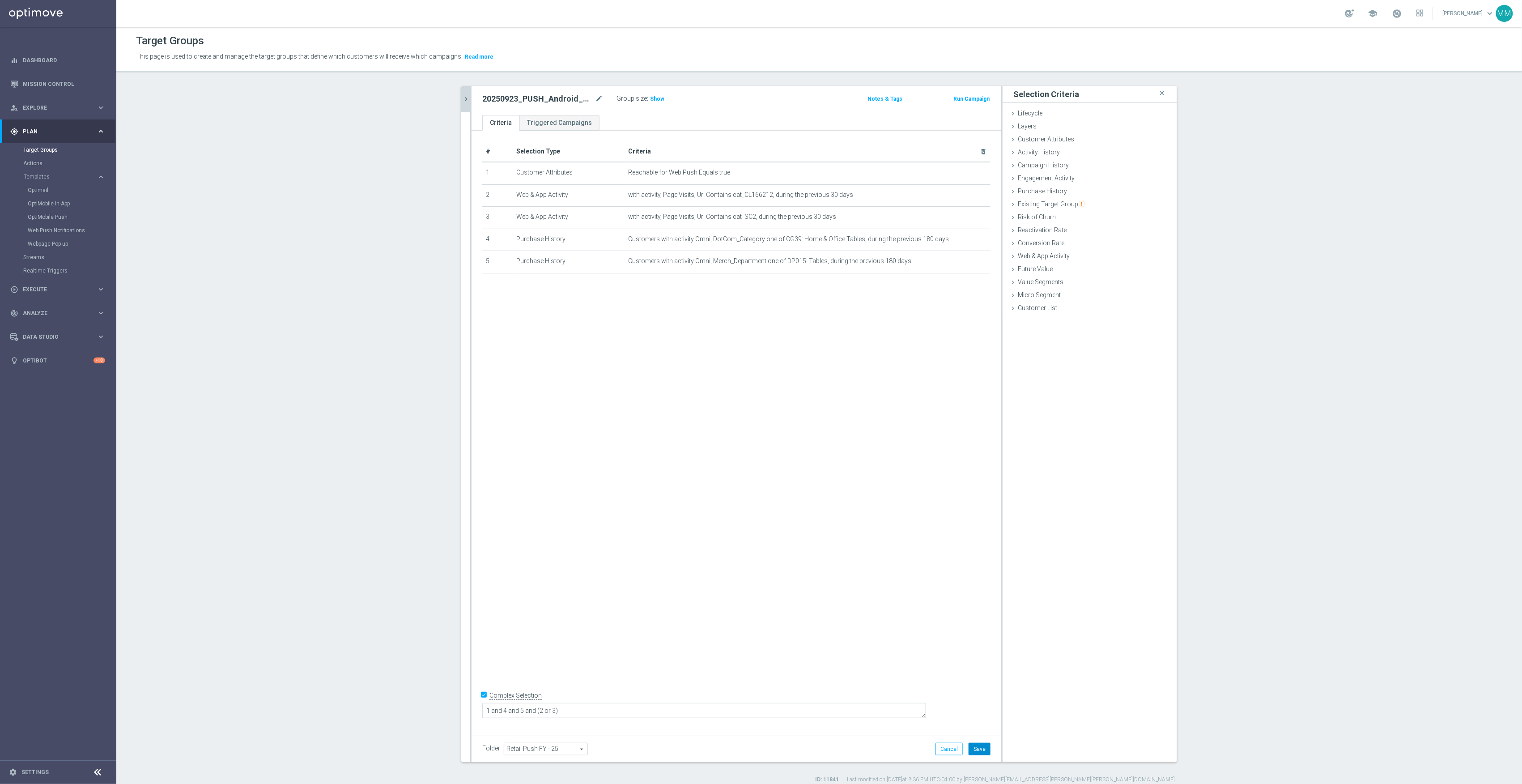
click at [979, 747] on button "Save" at bounding box center [979, 749] width 22 height 12
click at [657, 101] on span "Show" at bounding box center [657, 99] width 14 height 6
click at [461, 97] on icon "chevron_right" at bounding box center [466, 99] width 8 height 8
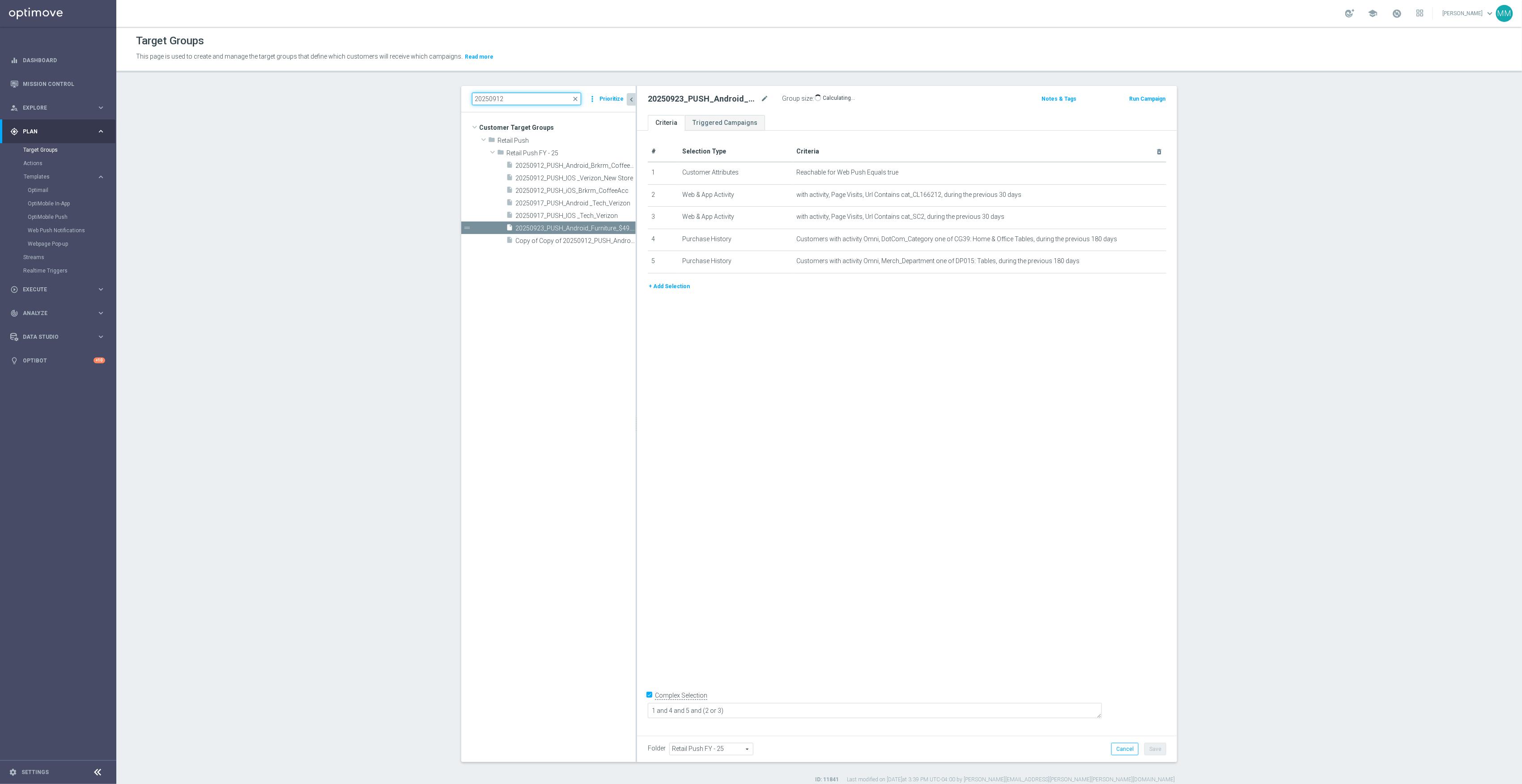
click at [534, 99] on input "20250912" at bounding box center [526, 99] width 109 height 12
type input "20250923"
click at [627, 190] on icon "more_vert" at bounding box center [630, 191] width 7 height 7
click at [641, 220] on li "delete Delete" at bounding box center [647, 216] width 44 height 14
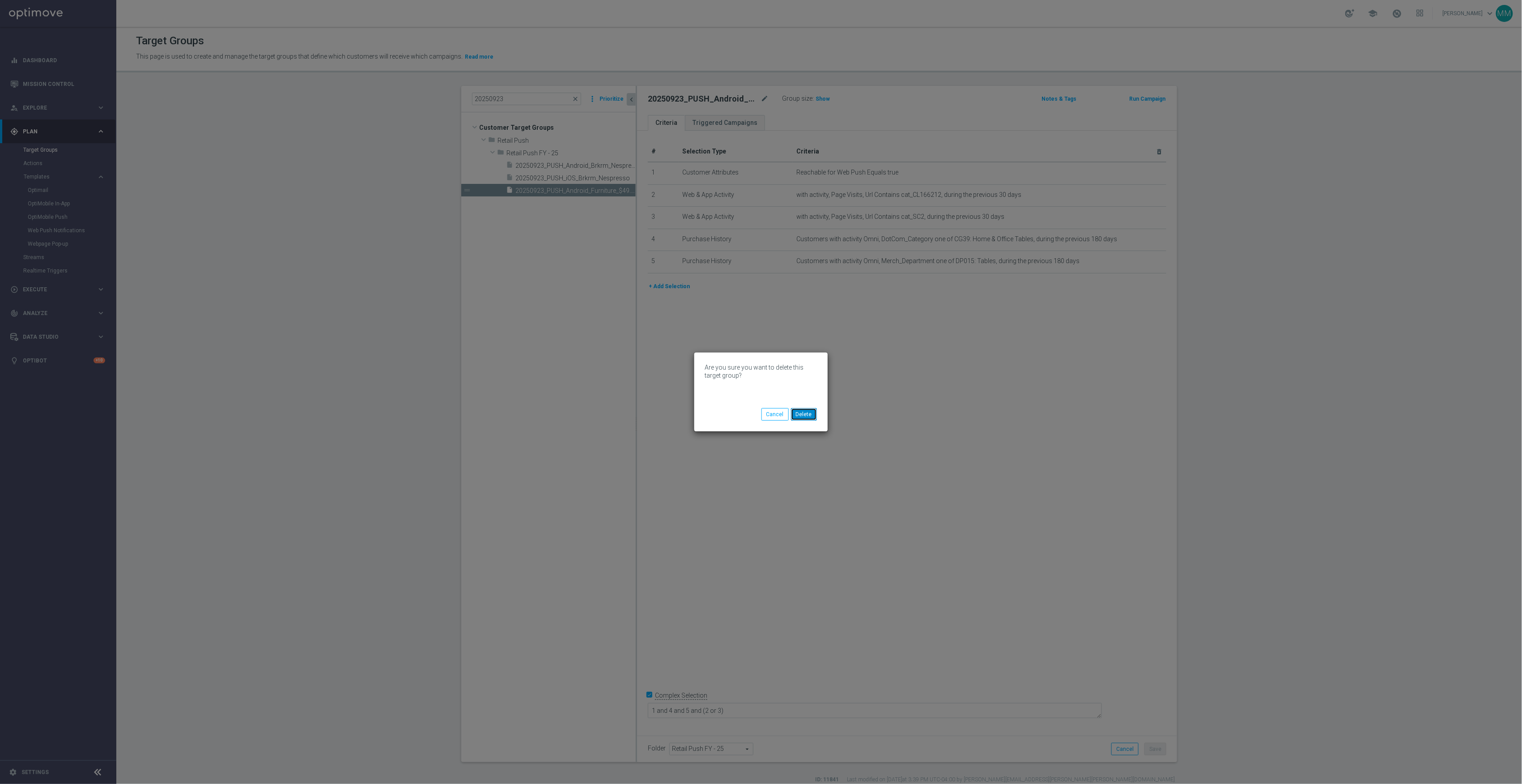
click at [809, 415] on button "Delete" at bounding box center [804, 414] width 26 height 12
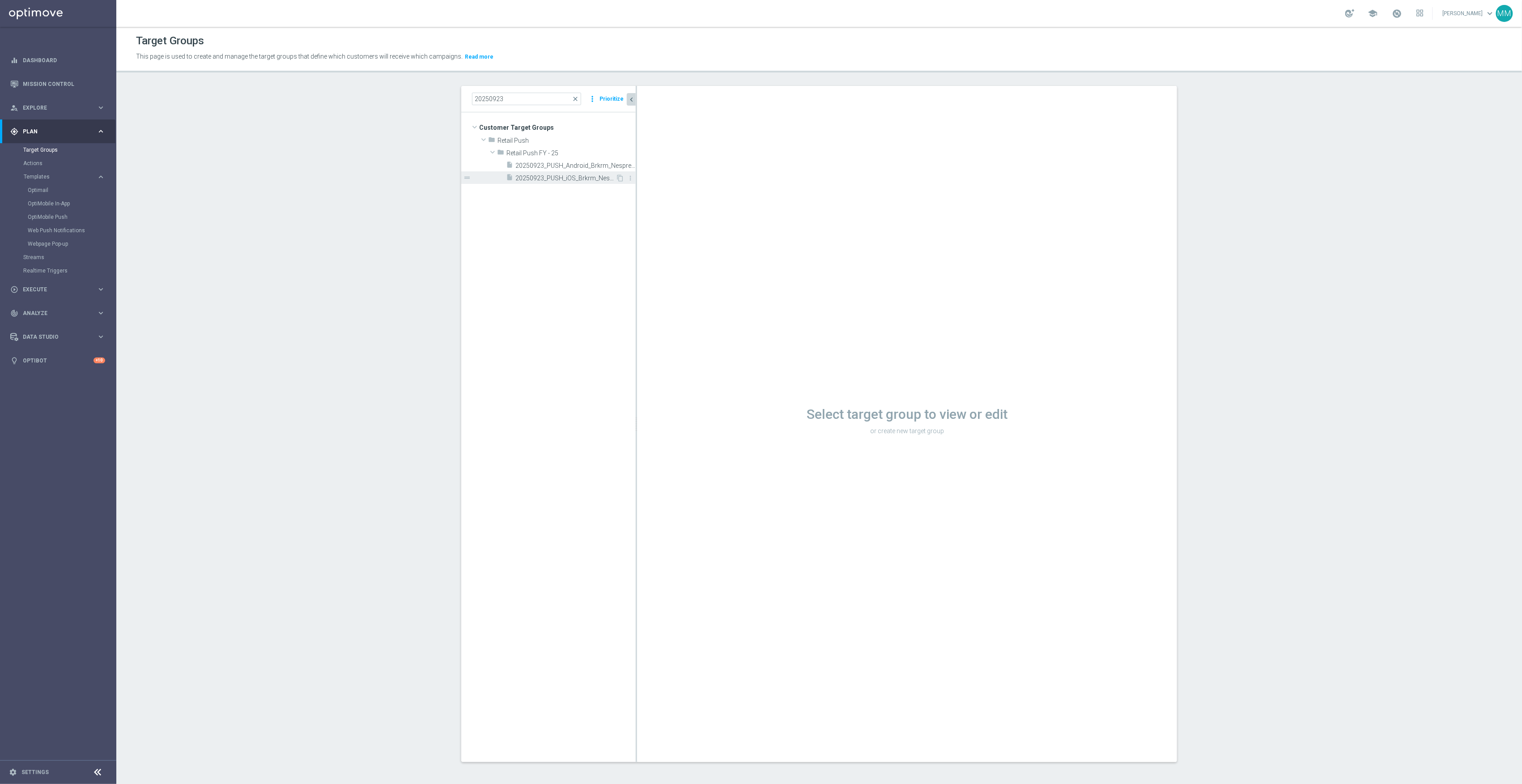
click at [549, 178] on span "20250923_PUSH_iOS_Brkrm_Nespresso" at bounding box center [565, 178] width 100 height 8
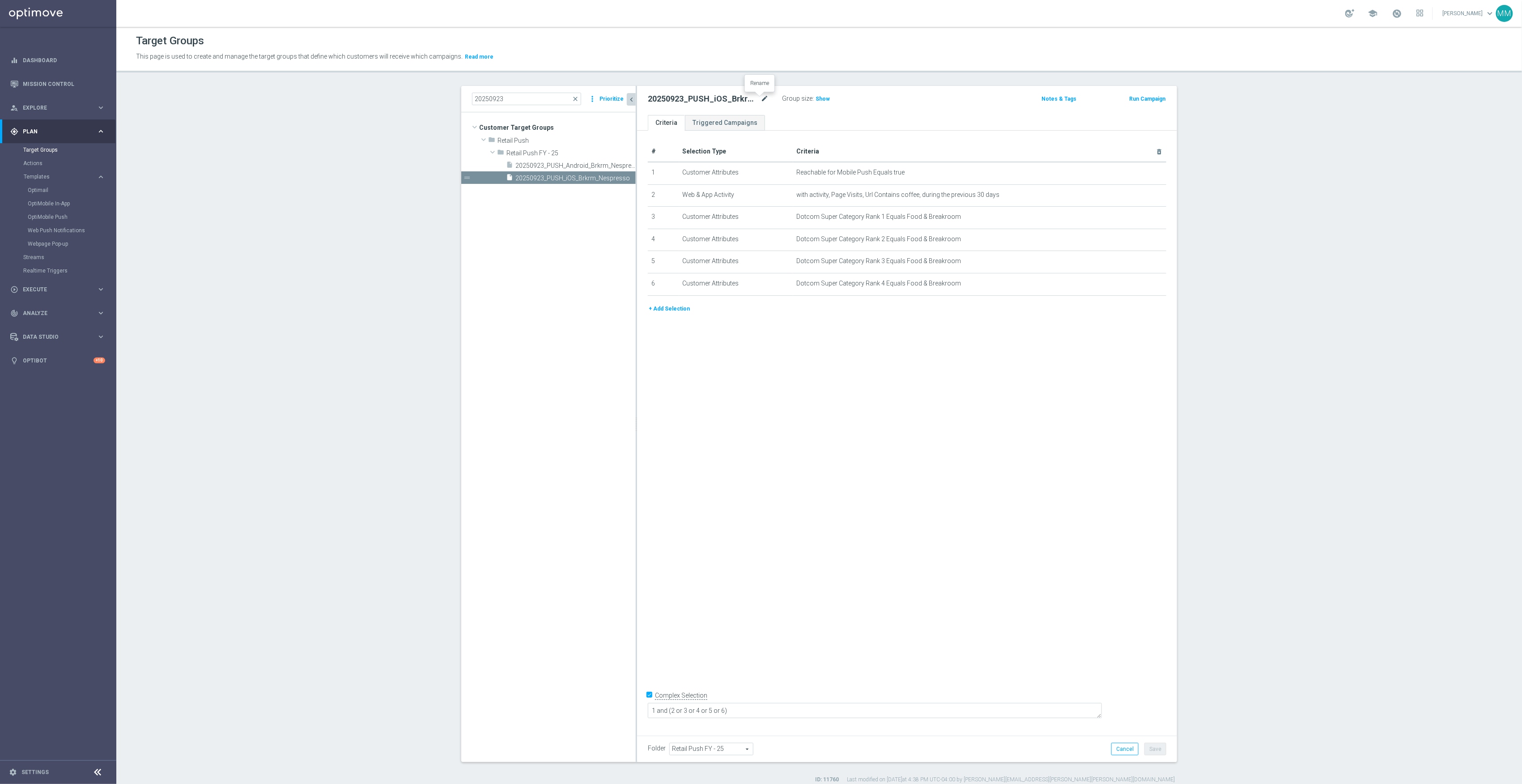
click at [760, 102] on icon "mode_edit" at bounding box center [765, 99] width 8 height 11
click at [672, 99] on input "20250923_PUSH_iOS_Brkrm_Nespresso" at bounding box center [708, 99] width 121 height 12
drag, startPoint x: 685, startPoint y: 94, endPoint x: 736, endPoint y: 97, distance: 51.1
click at [686, 94] on h2 "20250923_PUSH_iOS_Brkrm_Nespresso" at bounding box center [703, 99] width 111 height 11
click at [760, 100] on icon "mode_edit" at bounding box center [765, 99] width 8 height 11
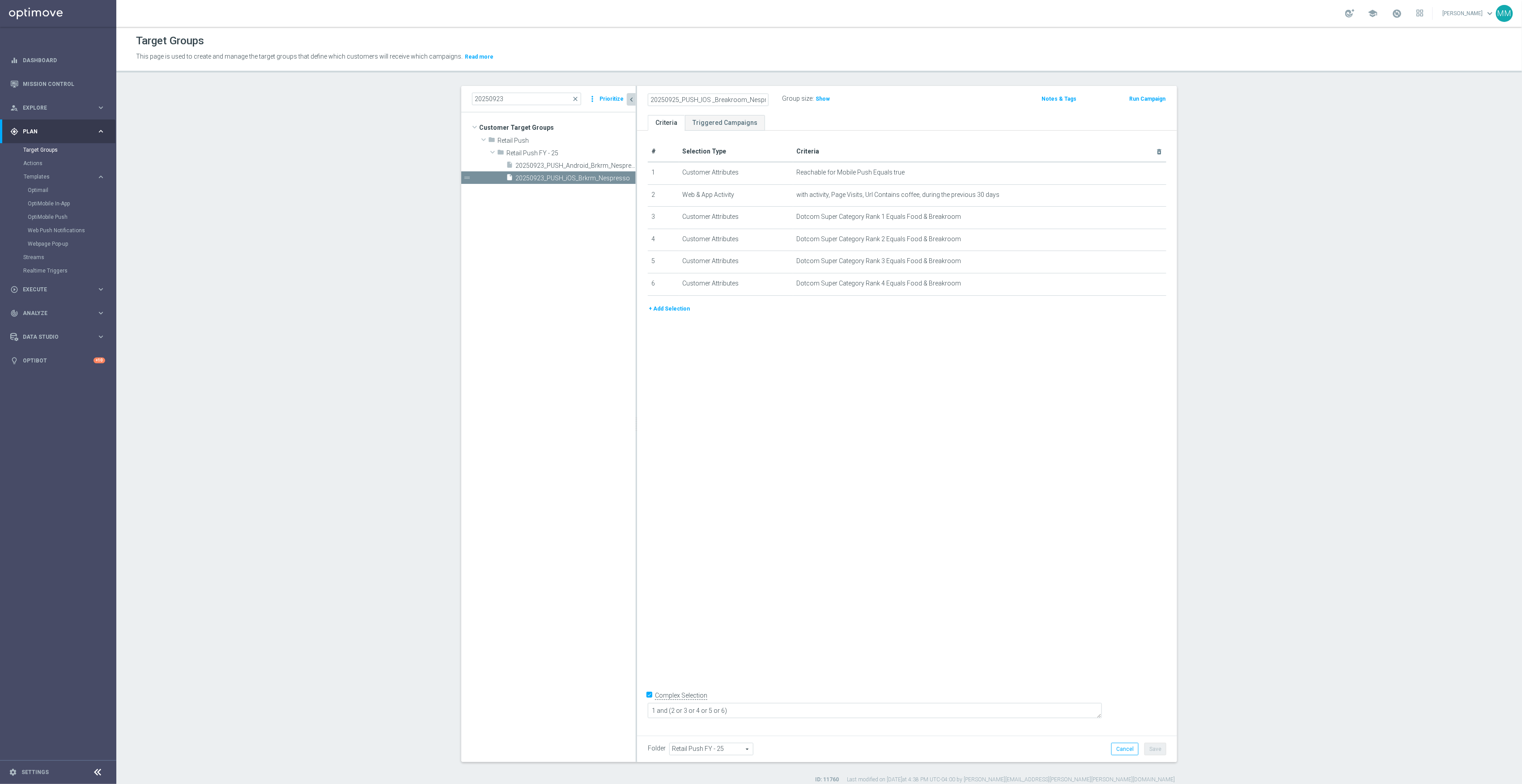
scroll to position [0, 10]
type input "20250925_PUSH_IOS _Breakroom_Nespresso"
click at [1120, 668] on div "# Selection Type Criteria delete_forever 1 Customer Attributes Reachable for Mo…" at bounding box center [907, 430] width 540 height 598
click at [1154, 747] on button "Save" at bounding box center [1155, 749] width 22 height 12
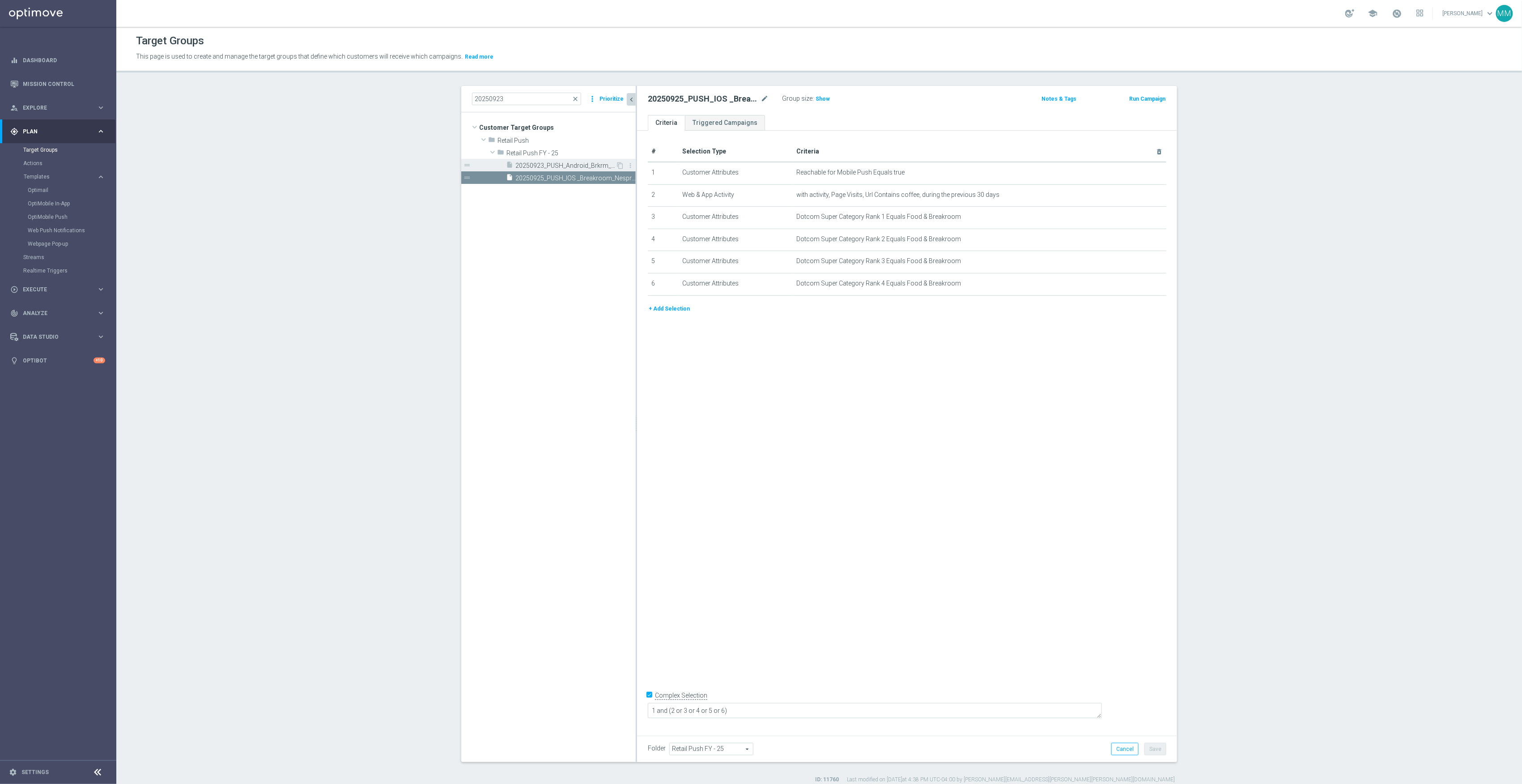
click at [555, 163] on span "20250923_PUSH_Android_Brkrm_Nespresso" at bounding box center [565, 165] width 100 height 8
click at [760, 102] on icon "mode_edit" at bounding box center [765, 99] width 8 height 11
type input "20250925_PUSH_Android_Breakroom_Nespresso"
click at [1096, 636] on div "# Selection Type Criteria delete_forever 1 Customer Attributes Reachable for We…" at bounding box center [907, 430] width 540 height 598
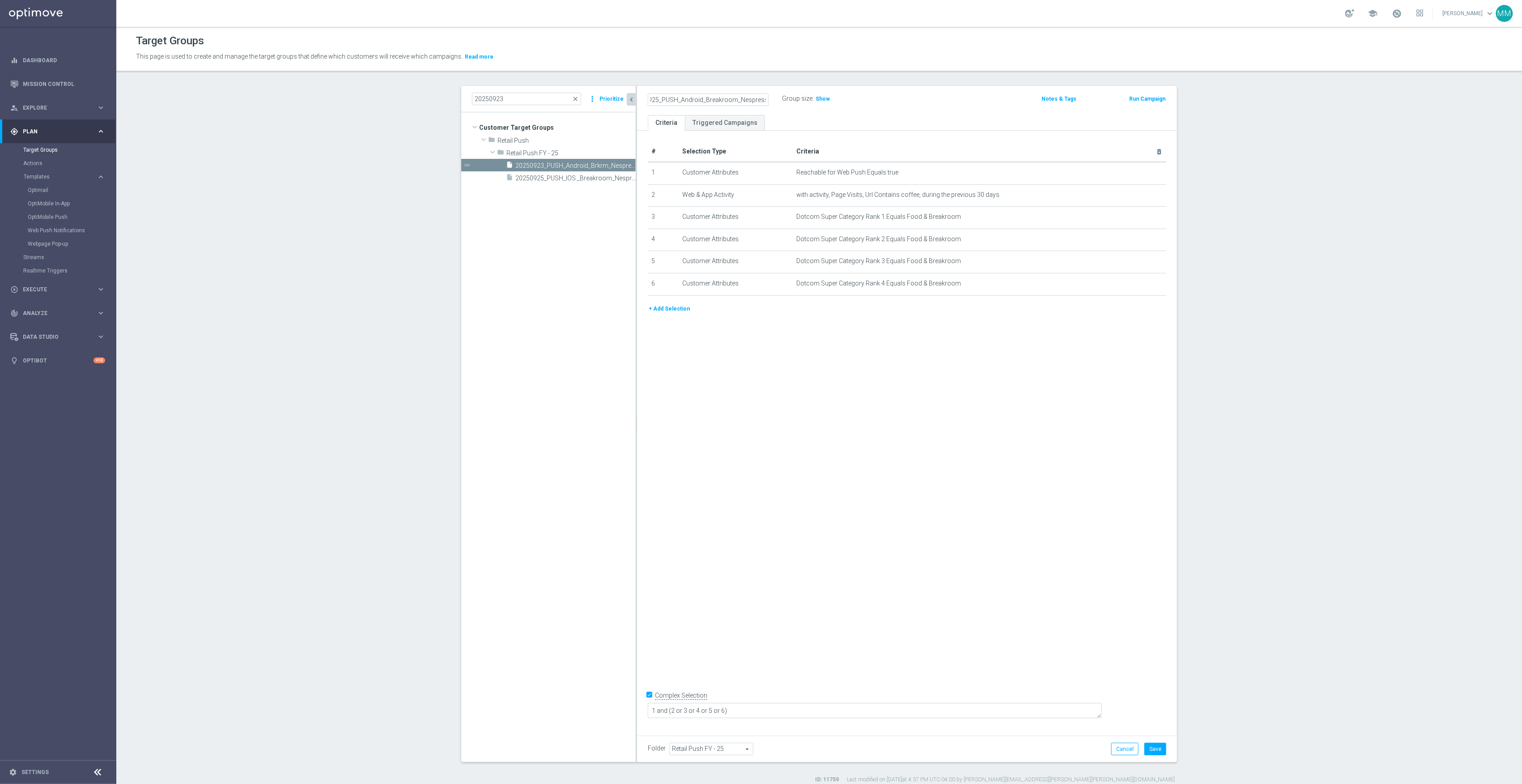
scroll to position [0, 0]
click at [1151, 749] on button "Save" at bounding box center [1155, 749] width 22 height 12
click at [506, 97] on input "20250923" at bounding box center [526, 99] width 109 height 12
type input "20250925"
click at [548, 191] on span "20250925_PUSH_Android_Furn_FoldingTbl" at bounding box center [565, 191] width 100 height 8
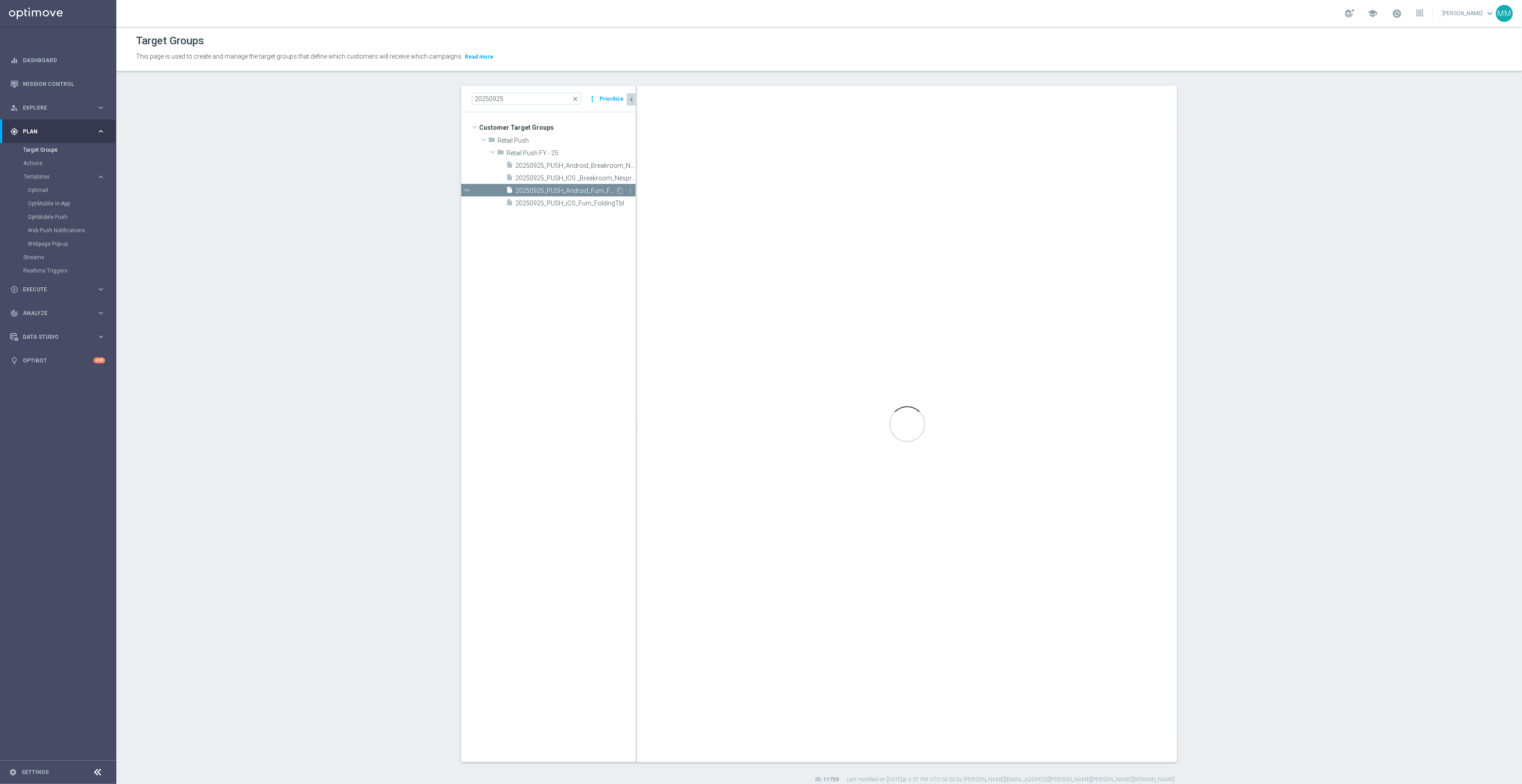
type textarea "1 and 4 and (2 or 3)"
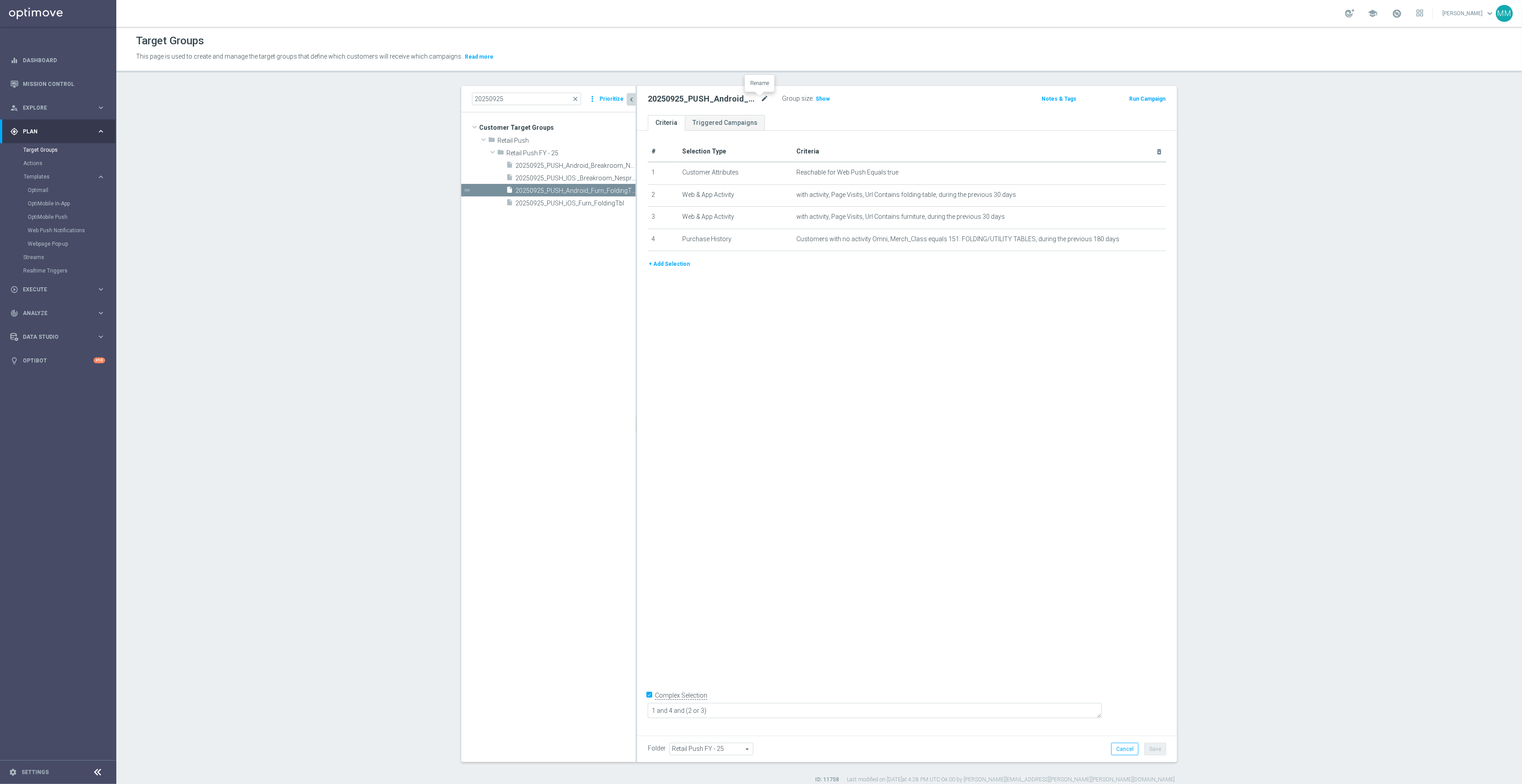
click at [762, 101] on icon "mode_edit" at bounding box center [765, 99] width 8 height 11
click at [716, 100] on h2 "20250925_PUSH_Android_Furn_FoldingTbl" at bounding box center [703, 99] width 111 height 11
click at [753, 99] on h2 "20250925_PUSH_Android_Furn_FoldingTbl" at bounding box center [703, 99] width 111 height 11
click at [760, 99] on icon "mode_edit" at bounding box center [765, 99] width 8 height 11
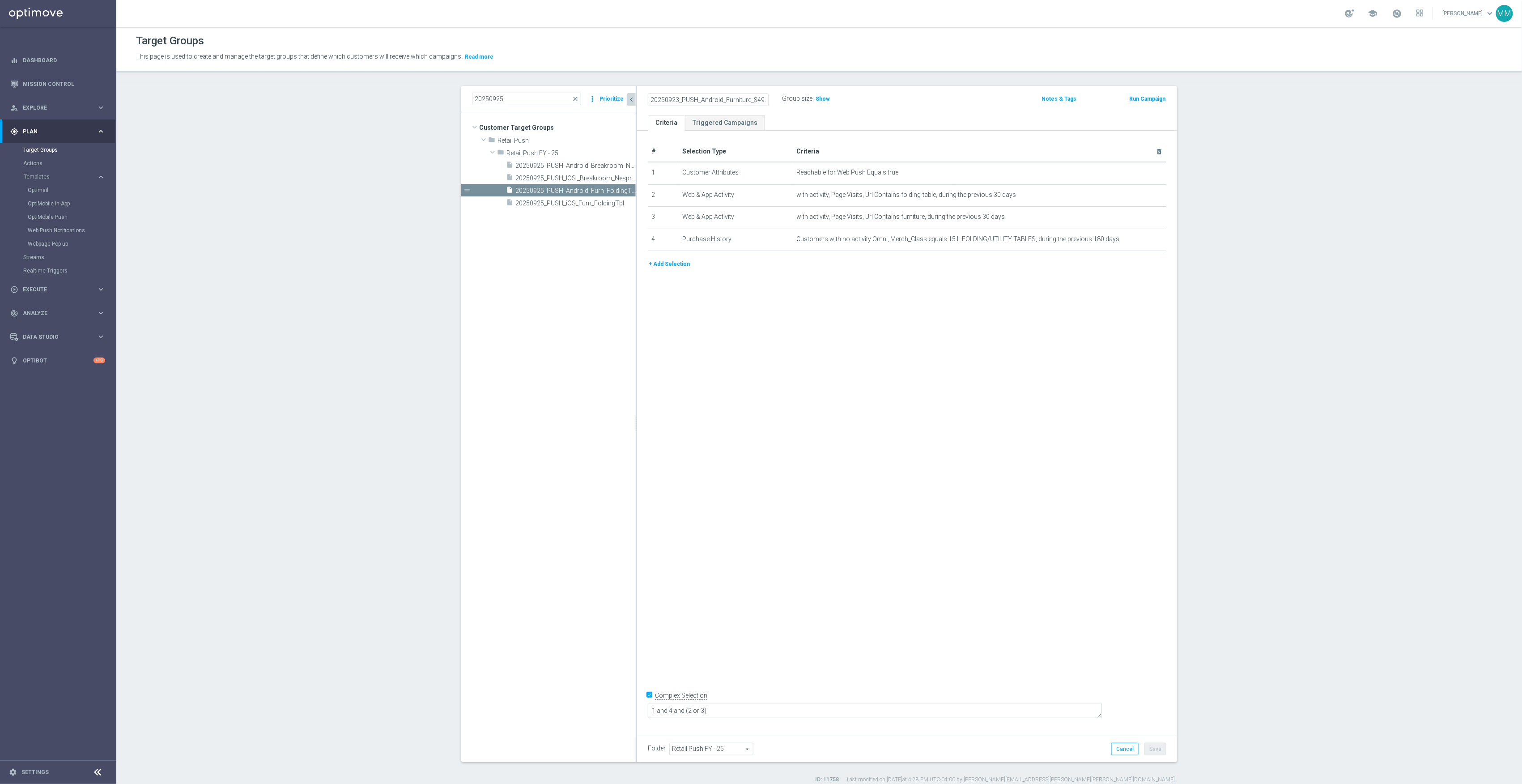
scroll to position [0, 22]
type input "20250923_PUSH_Android_Furniture_$49.99Tables"
click at [1082, 516] on div "# Selection Type Criteria delete_forever 1 Customer Attributes Reachable for We…" at bounding box center [907, 430] width 540 height 598
click at [1162, 748] on div "Folder Retail Push FY - 25 Retail Push FY - 25 arrow_drop_down search Cancel Sa…" at bounding box center [907, 749] width 540 height 27
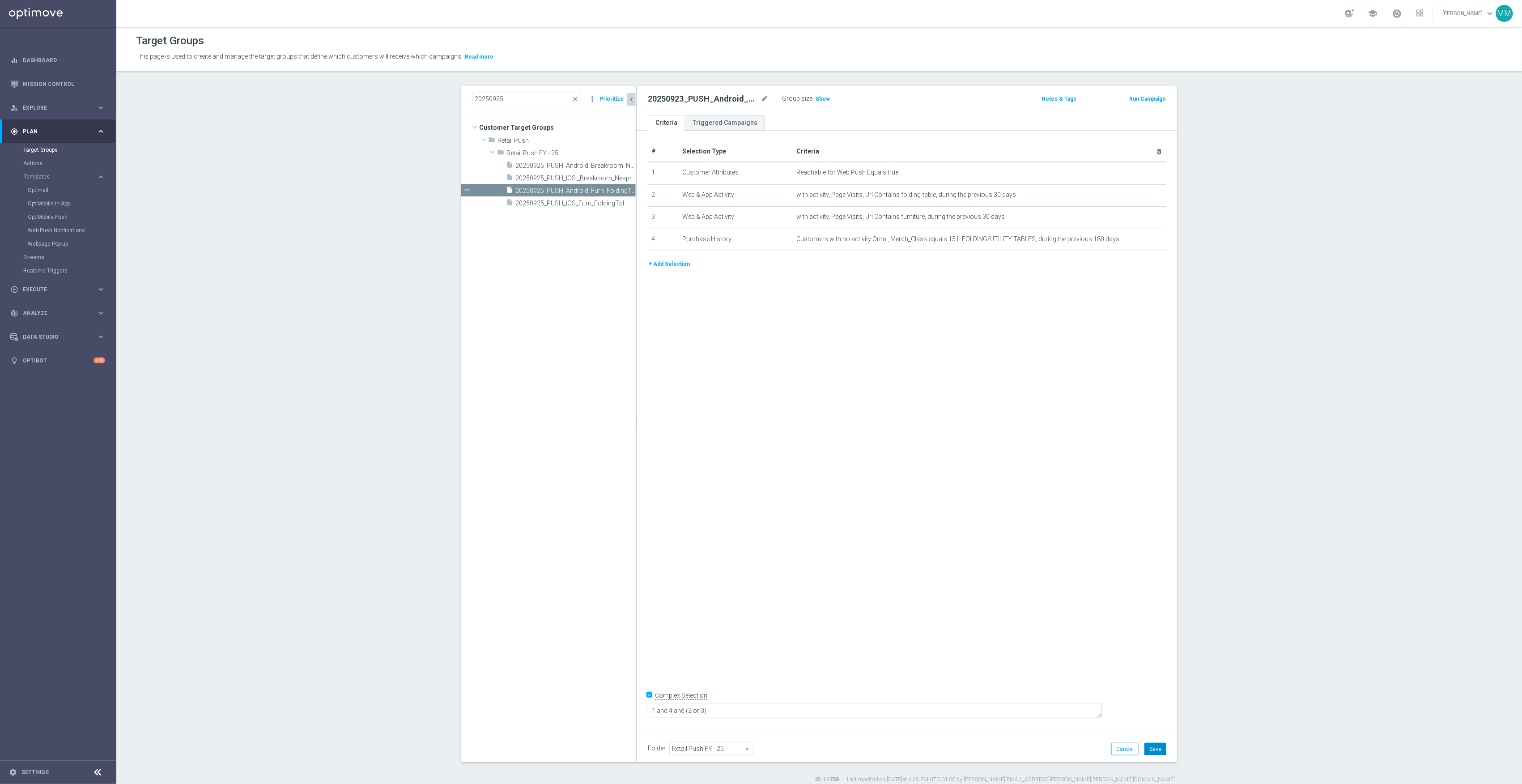
click at [1157, 748] on button "Save" at bounding box center [1155, 749] width 22 height 12
click at [541, 201] on span "20250925_PUSH_iOS_Furn_FoldingTbl" at bounding box center [565, 203] width 100 height 8
click at [760, 97] on icon "mode_edit" at bounding box center [765, 99] width 8 height 11
type input "20250923_PUSH_IOS _Furniture_$49.99Tables"
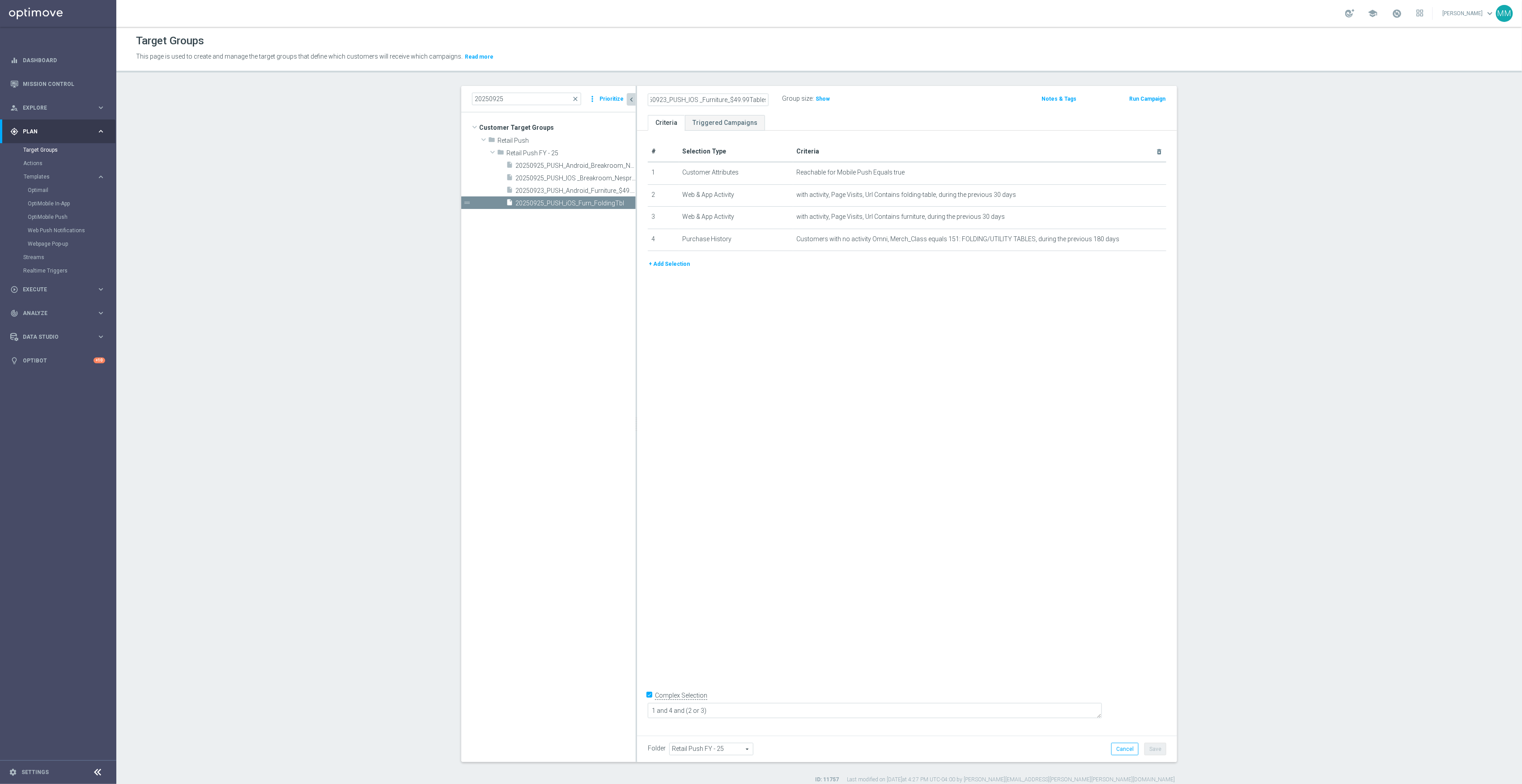
click at [1103, 565] on div "# Selection Type Criteria delete_forever 1 Customer Attributes Reachable for Mo…" at bounding box center [907, 430] width 540 height 598
click at [1155, 752] on button "Save" at bounding box center [1155, 749] width 22 height 12
click at [508, 100] on input "20250925" at bounding box center [526, 99] width 109 height 12
type input "20250929"
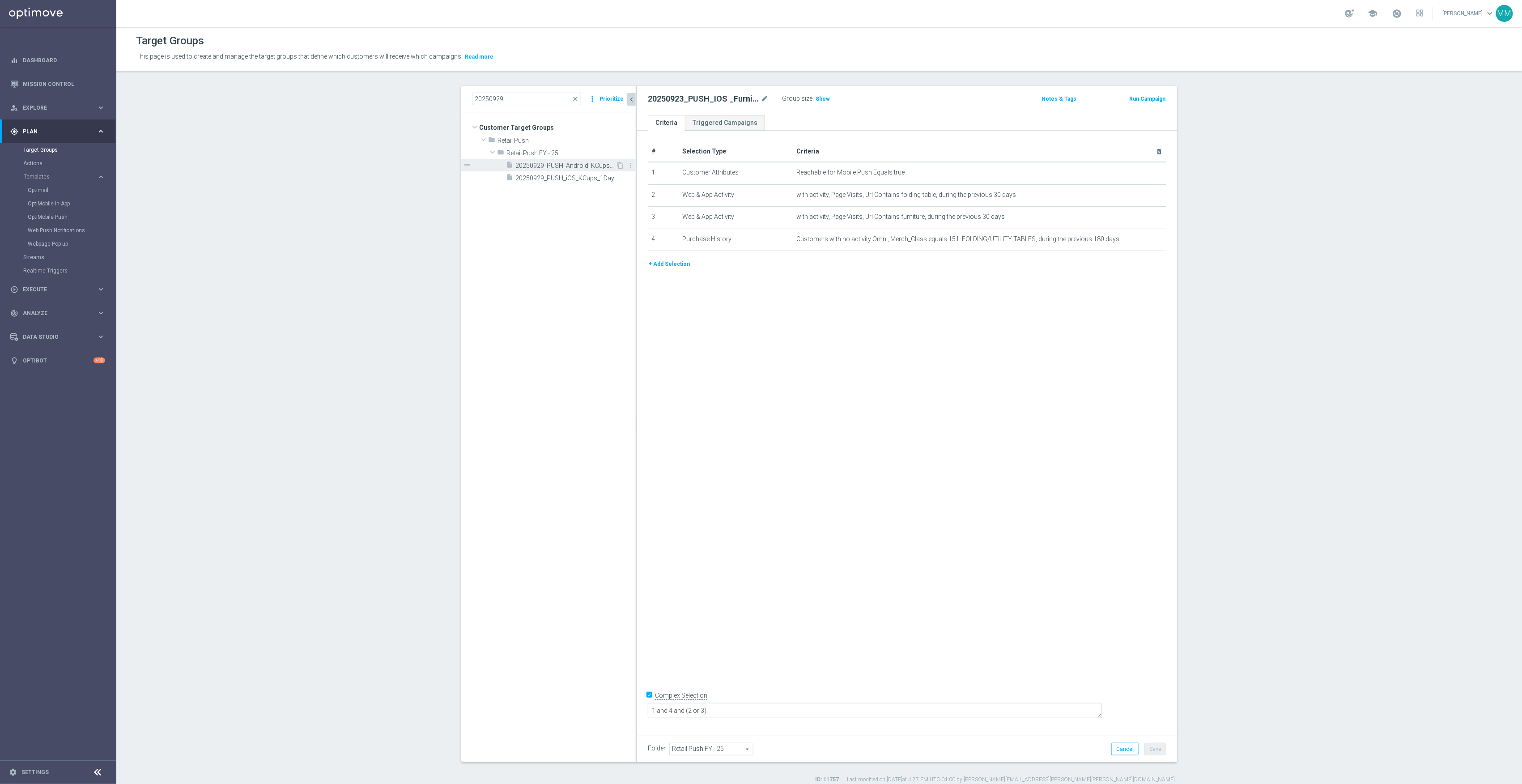
click at [548, 168] on span "20250929_PUSH_Android_KCups_1Day" at bounding box center [565, 165] width 100 height 8
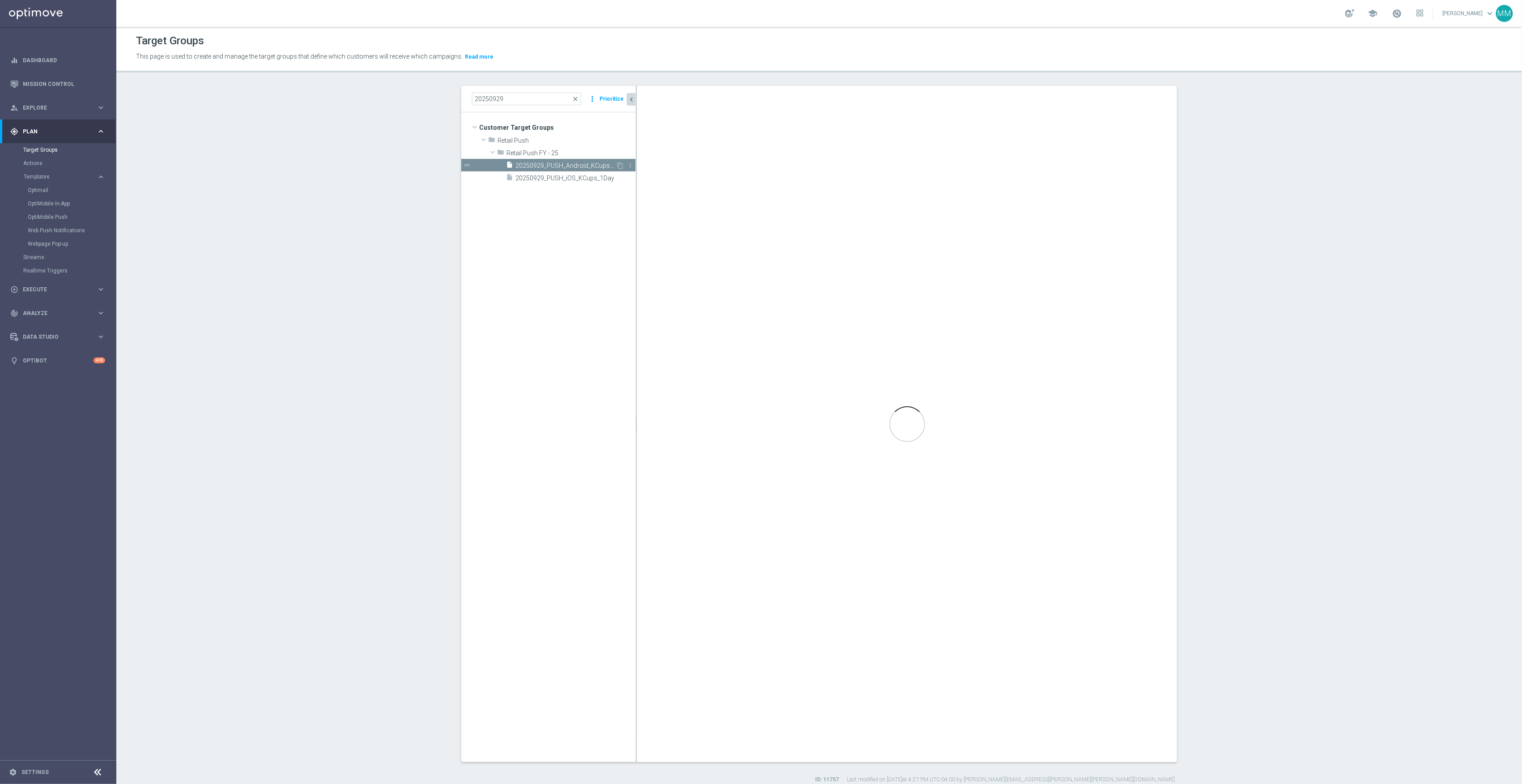
checkbox input "false"
click at [760, 99] on icon "mode_edit" at bounding box center [765, 99] width 8 height 11
click at [760, 100] on icon "mode_edit" at bounding box center [765, 99] width 8 height 11
type input "20250929_PUSH_Android_Breakroom_K-Cups"
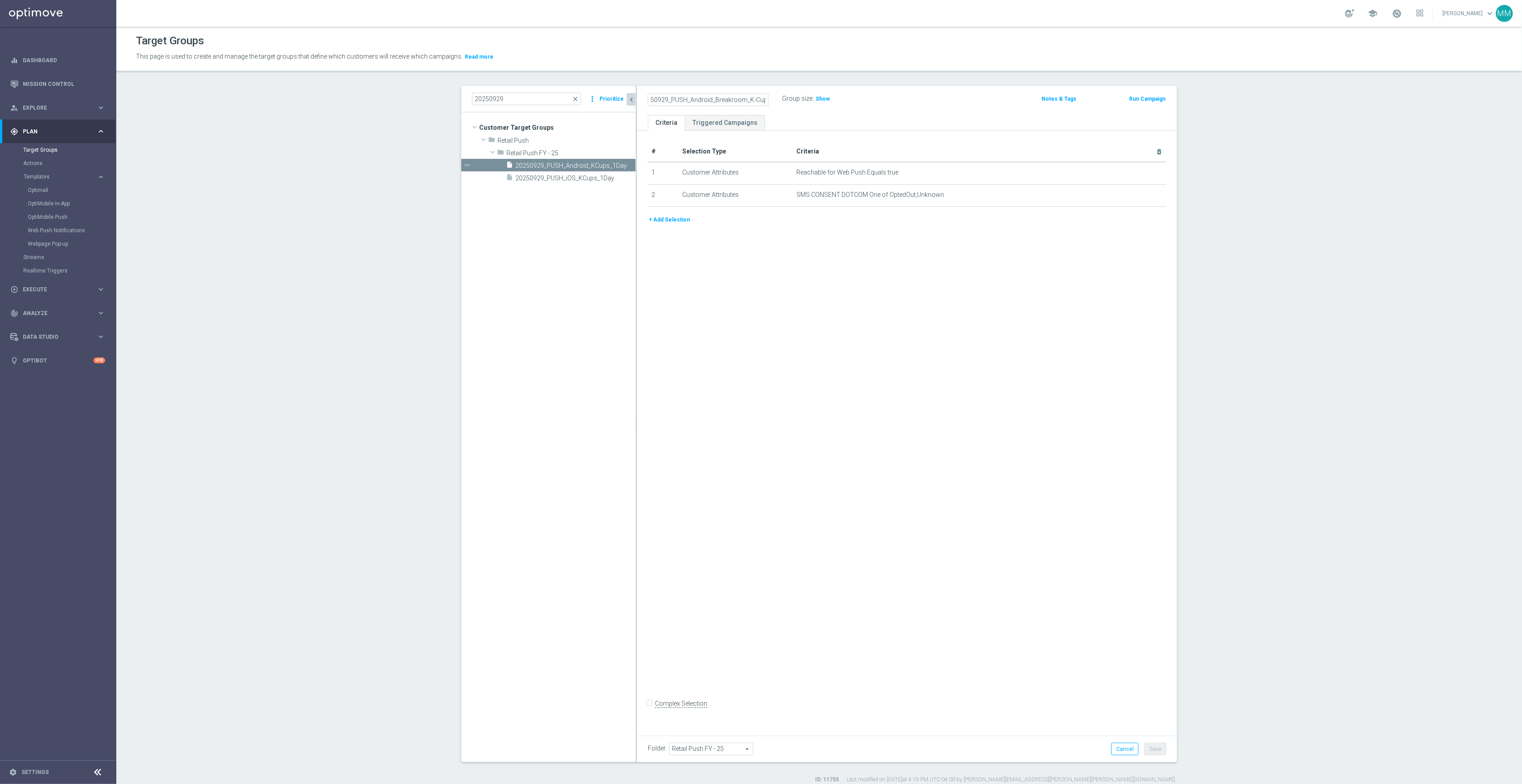
click at [1103, 633] on div "# Selection Type Criteria delete_forever 1 Customer Attributes Reachable for We…" at bounding box center [907, 430] width 540 height 598
click at [1154, 752] on button "Save" at bounding box center [1155, 749] width 22 height 12
click at [552, 180] on span "20250929_PUSH_iOS_KCups_1Day" at bounding box center [564, 178] width 99 height 8
click at [762, 99] on icon "mode_edit" at bounding box center [765, 99] width 8 height 11
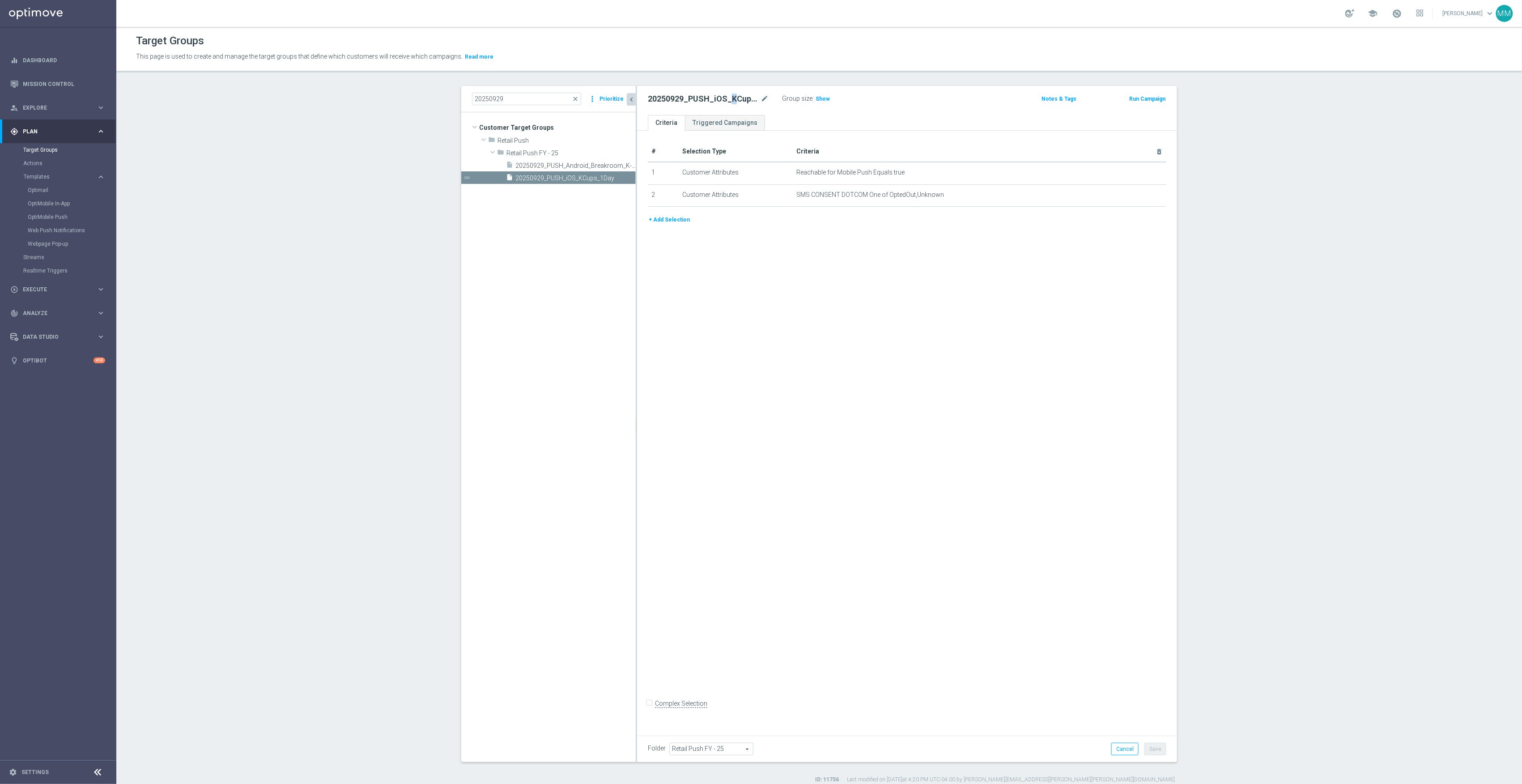
drag, startPoint x: 727, startPoint y: 96, endPoint x: 745, endPoint y: 99, distance: 18.2
click at [731, 97] on h2 "20250929_PUSH_iOS_KCups_1Day" at bounding box center [703, 99] width 111 height 11
drag, startPoint x: 745, startPoint y: 99, endPoint x: 760, endPoint y: 100, distance: 15.0
click at [760, 100] on icon "mode_edit" at bounding box center [765, 99] width 8 height 11
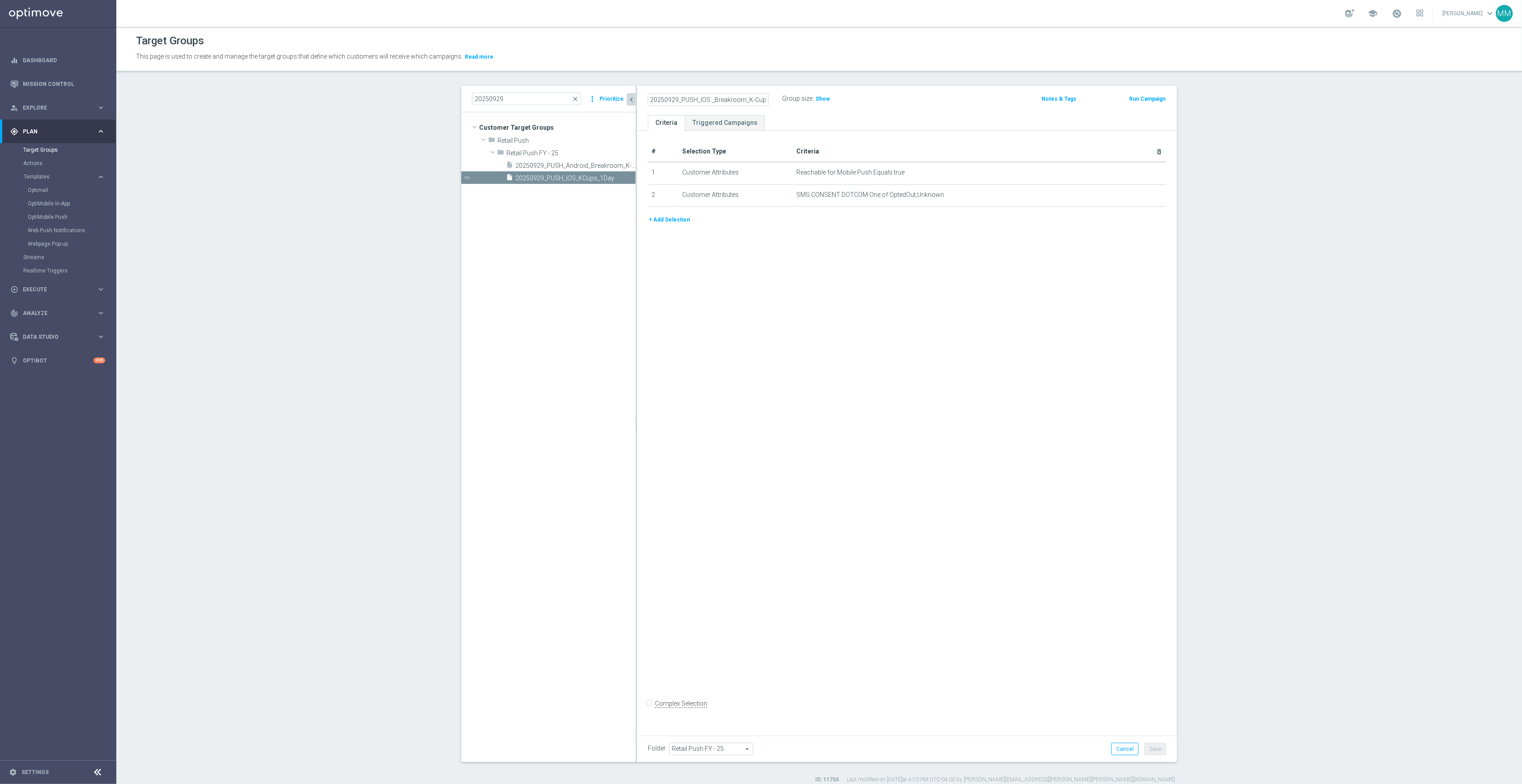
type input "20250929_PUSH_IOS _Breakroom_K-Cups"
click at [1122, 680] on div "# Selection Type Criteria delete_forever 1 Customer Attributes Reachable for Mo…" at bounding box center [907, 430] width 540 height 598
click at [1153, 752] on button "Save" at bounding box center [1155, 749] width 22 height 12
click at [551, 102] on input "20250929" at bounding box center [526, 99] width 109 height 12
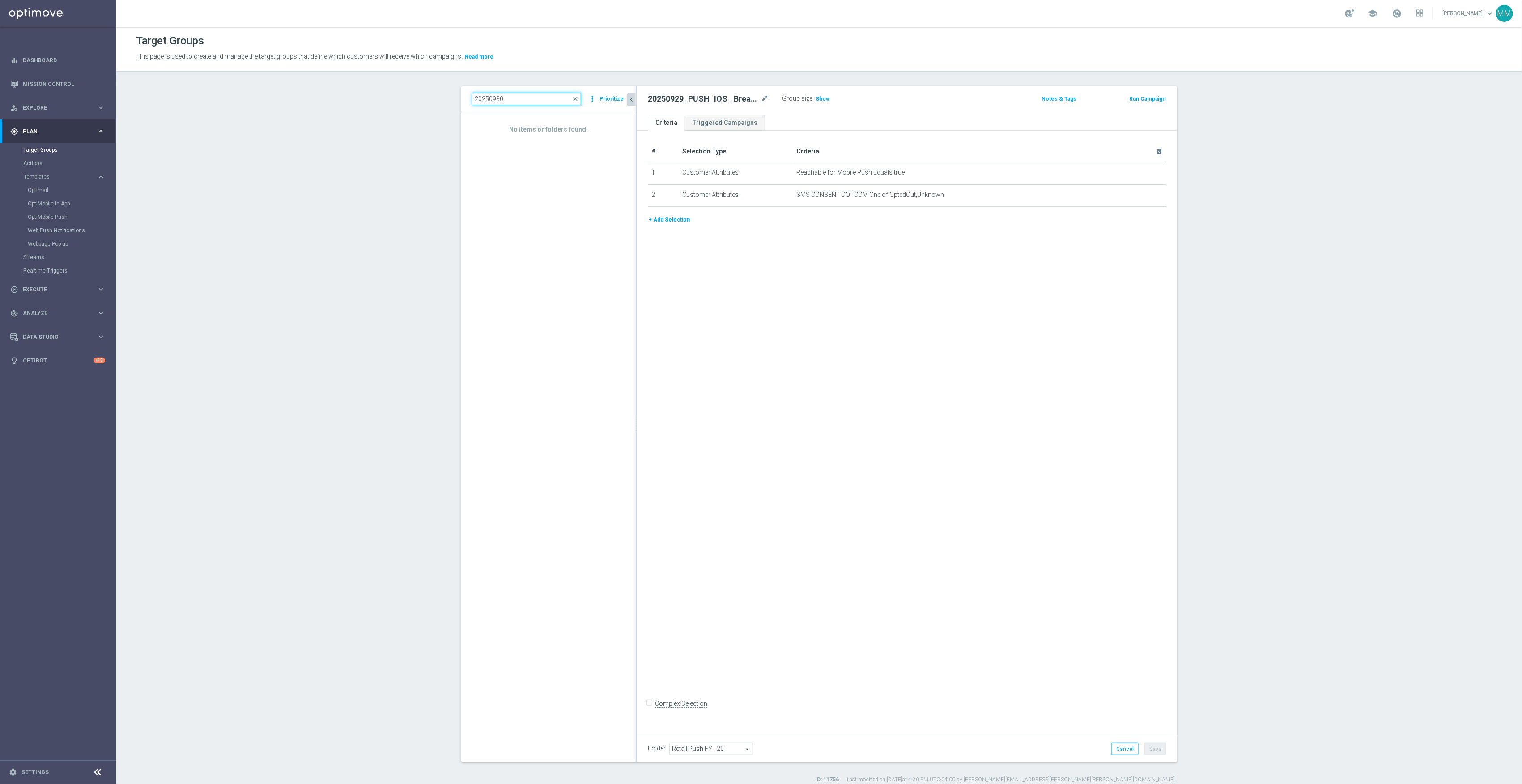
click at [551, 99] on input "20250930" at bounding box center [526, 99] width 109 height 12
type input "20250929"
click at [616, 180] on icon "content_copy" at bounding box center [620, 178] width 7 height 7
click at [755, 101] on div "Copy of 20250929_PUSH_IOS _Breakroom_K-Cups mode_edit" at bounding box center [708, 99] width 121 height 11
click at [760, 99] on icon "mode_edit" at bounding box center [765, 99] width 8 height 11
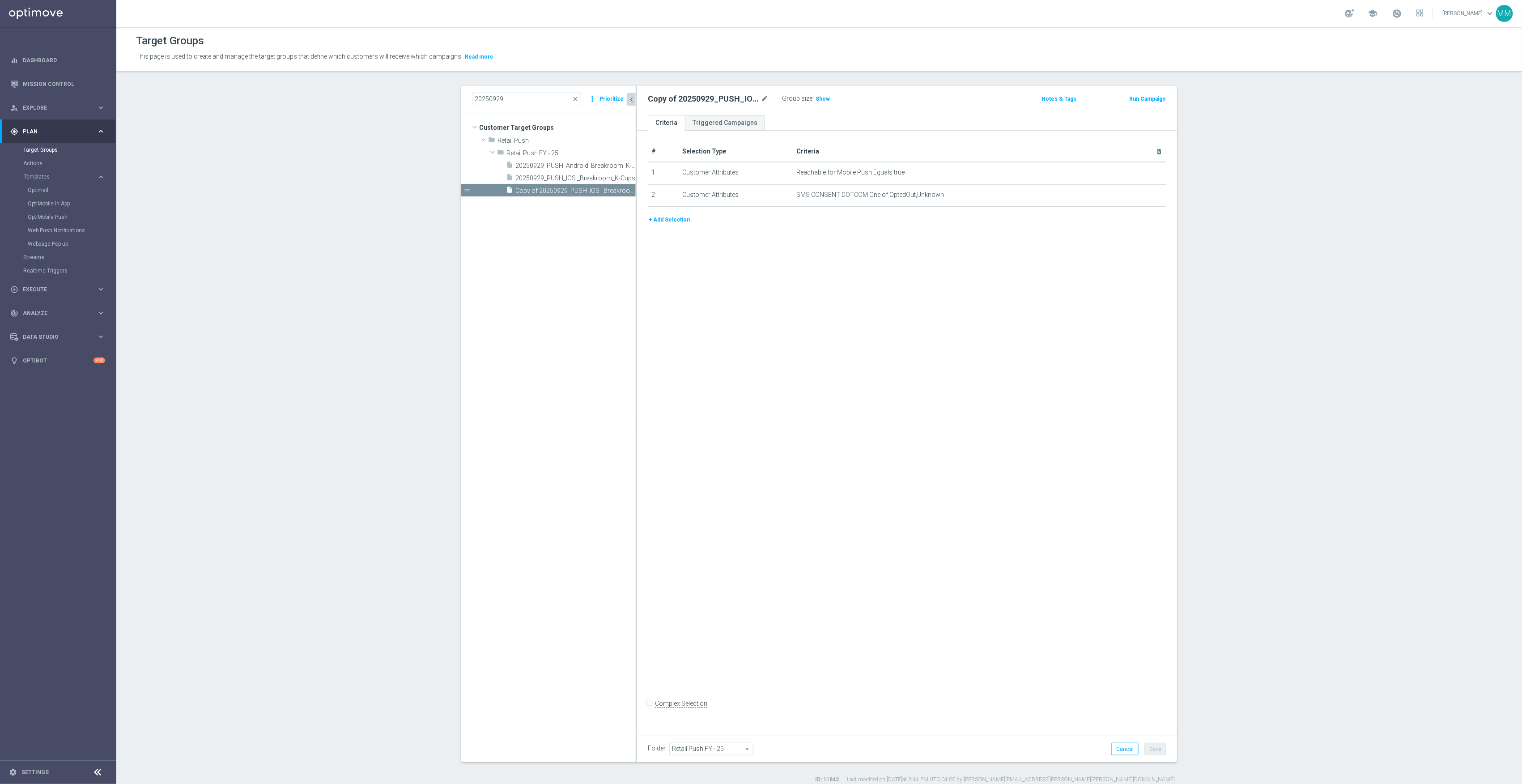
drag, startPoint x: 575, startPoint y: 96, endPoint x: 545, endPoint y: 99, distance: 30.1
click at [575, 96] on span "close" at bounding box center [575, 99] width 7 height 7
click at [545, 99] on input "20250929" at bounding box center [526, 99] width 109 height 12
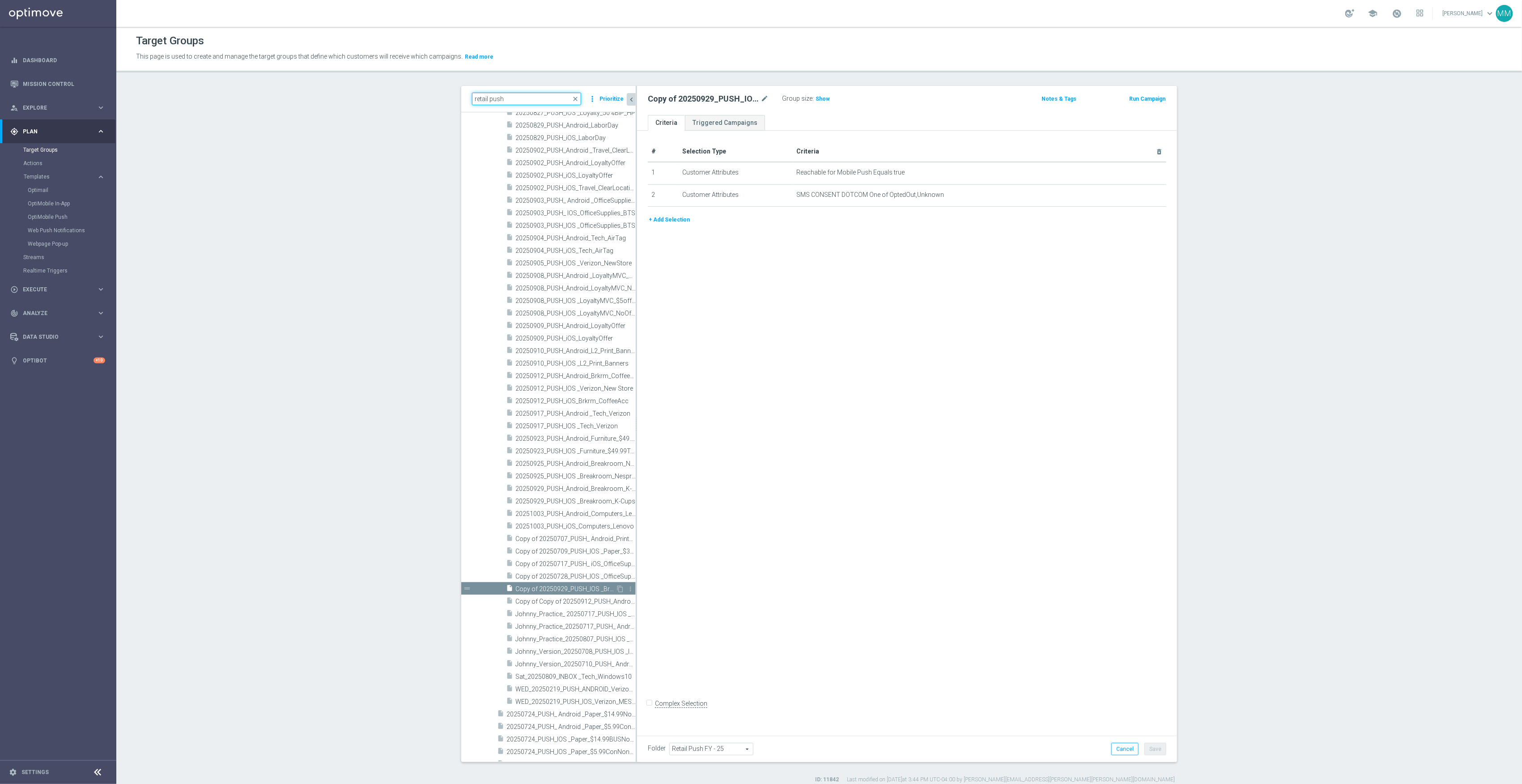
scroll to position [1405, 0]
type input "retail push"
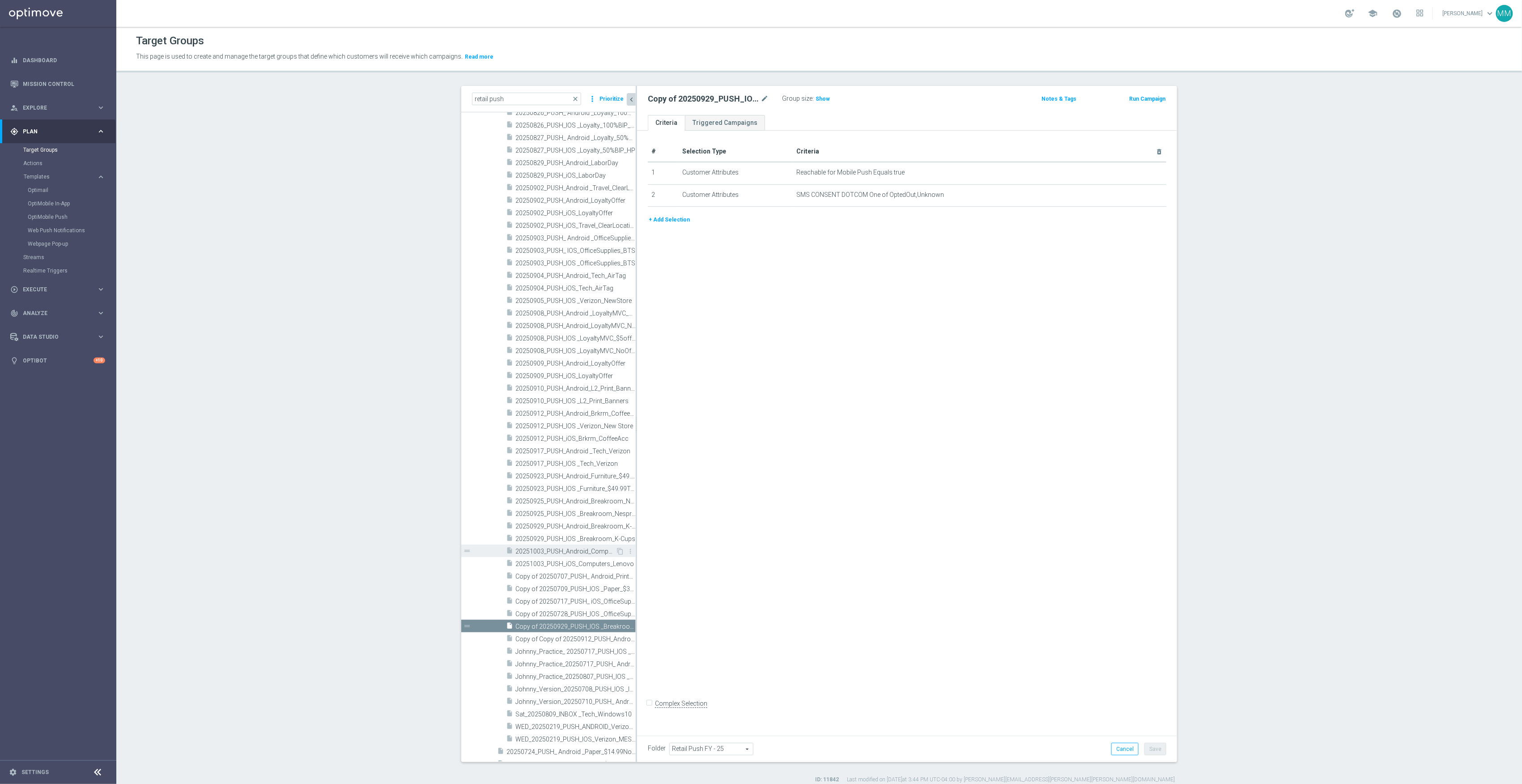
click at [567, 555] on span "20251003_PUSH_Android_Computers_Lenovo" at bounding box center [565, 551] width 100 height 8
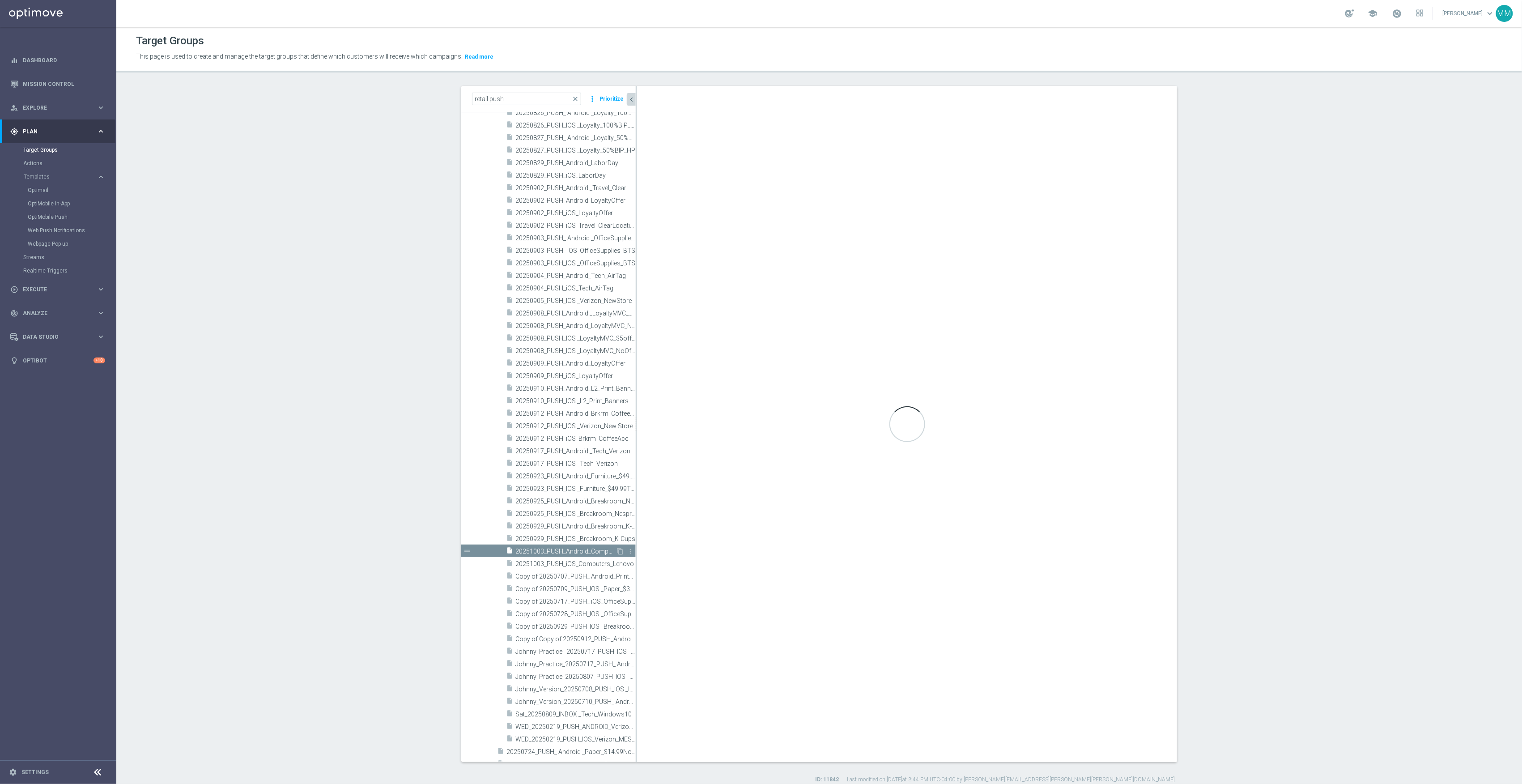
checkbox input "true"
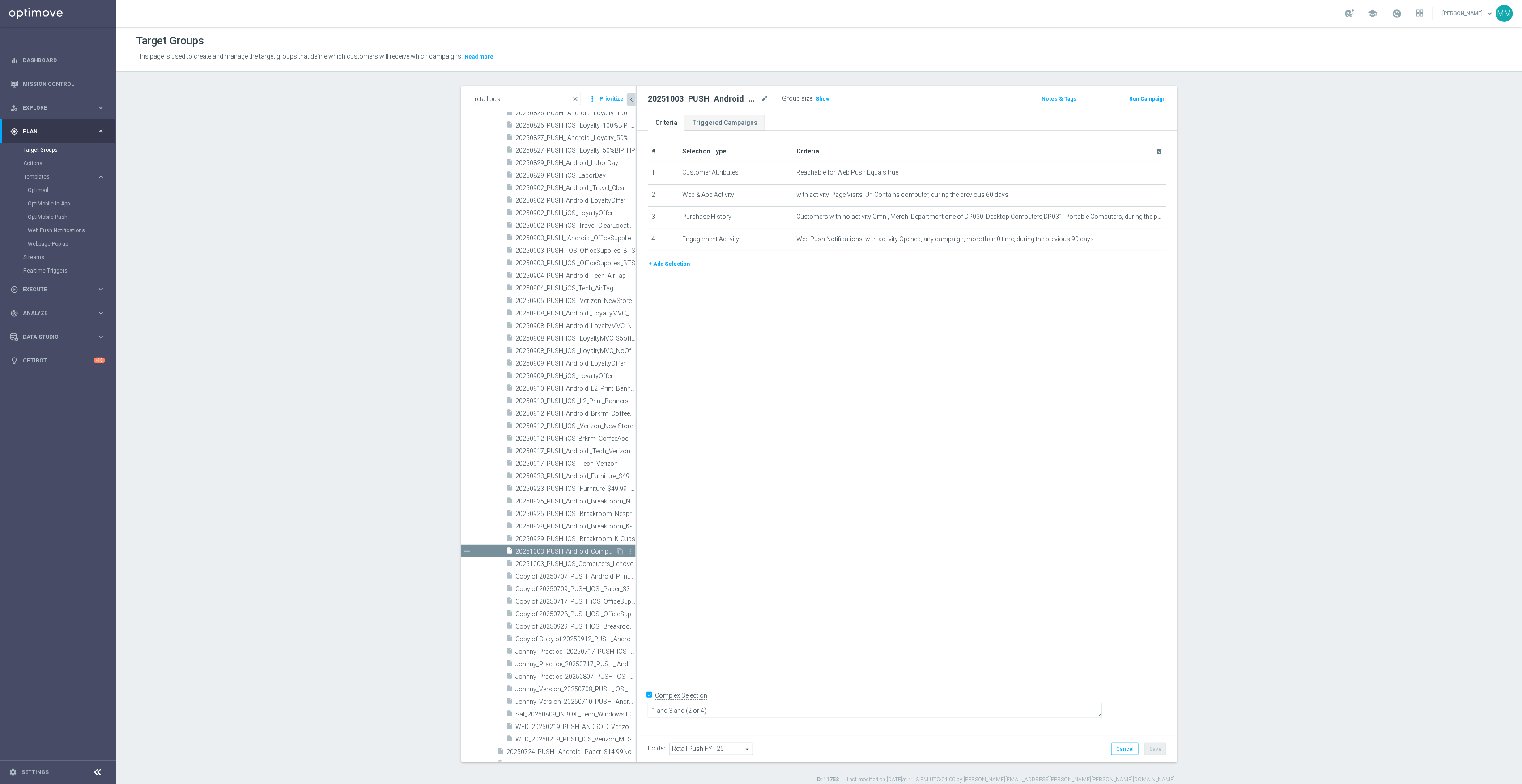
drag, startPoint x: 565, startPoint y: 562, endPoint x: 588, endPoint y: 549, distance: 26.4
click at [565, 562] on span "20251003_PUSH_iOS_Computers_Lenovo" at bounding box center [575, 564] width 121 height 8
click at [581, 546] on div "insert_drive_file 20251003_PUSH_Android_Computers_Lenovo" at bounding box center [561, 551] width 110 height 12
click at [760, 99] on icon "mode_edit" at bounding box center [765, 99] width 8 height 11
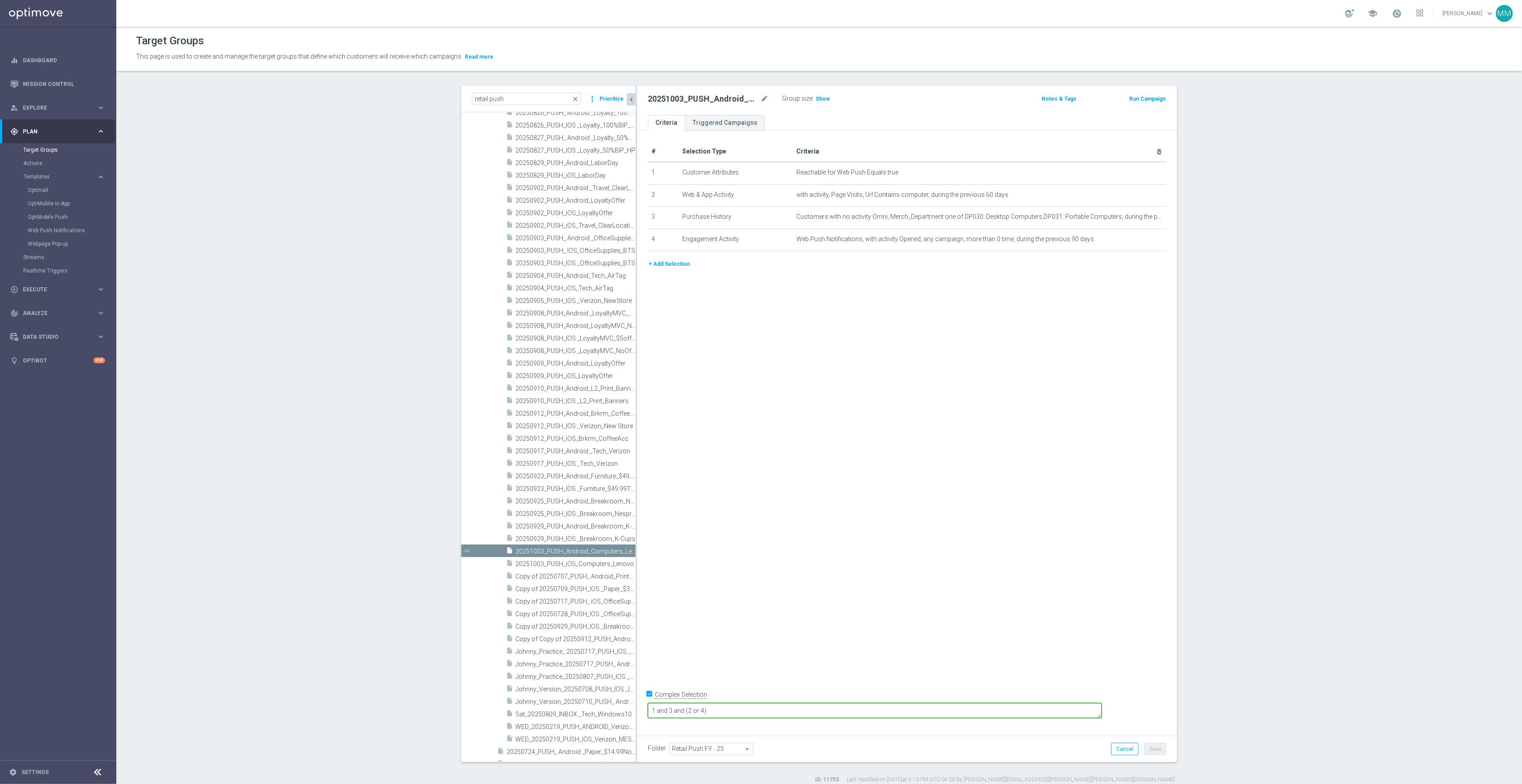
click at [743, 708] on textarea "1 and 3 and (2 or 4)" at bounding box center [874, 711] width 454 height 16
type textarea "1 and 3 and 5 and (2 or 4)"
click at [681, 266] on button "+ Add Selection" at bounding box center [669, 263] width 43 height 10
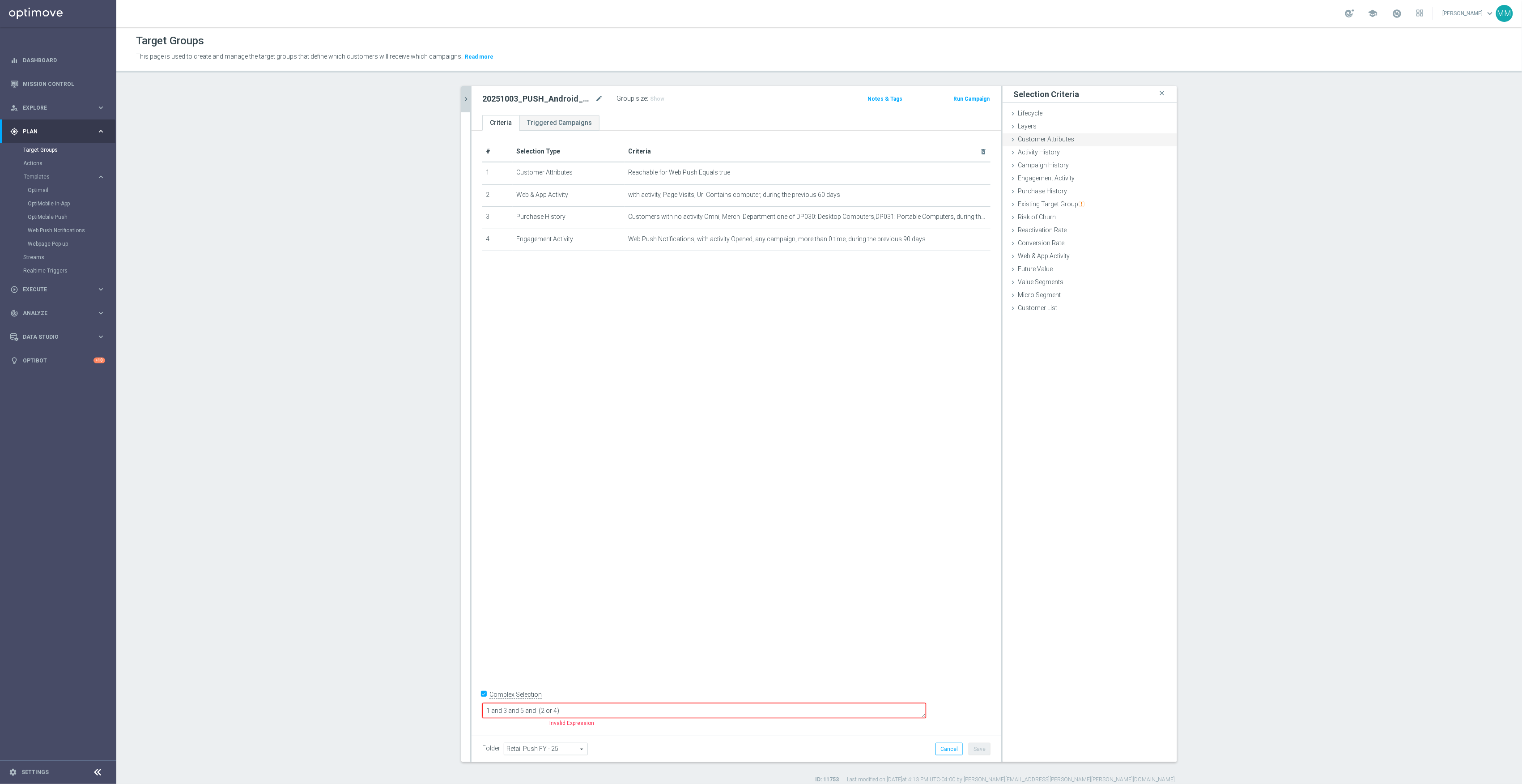
click at [1072, 135] on div "Customer Attributes done selection updated" at bounding box center [1090, 140] width 174 height 14
click at [1061, 294] on div "Purchase History done selection saved" at bounding box center [1090, 293] width 174 height 14
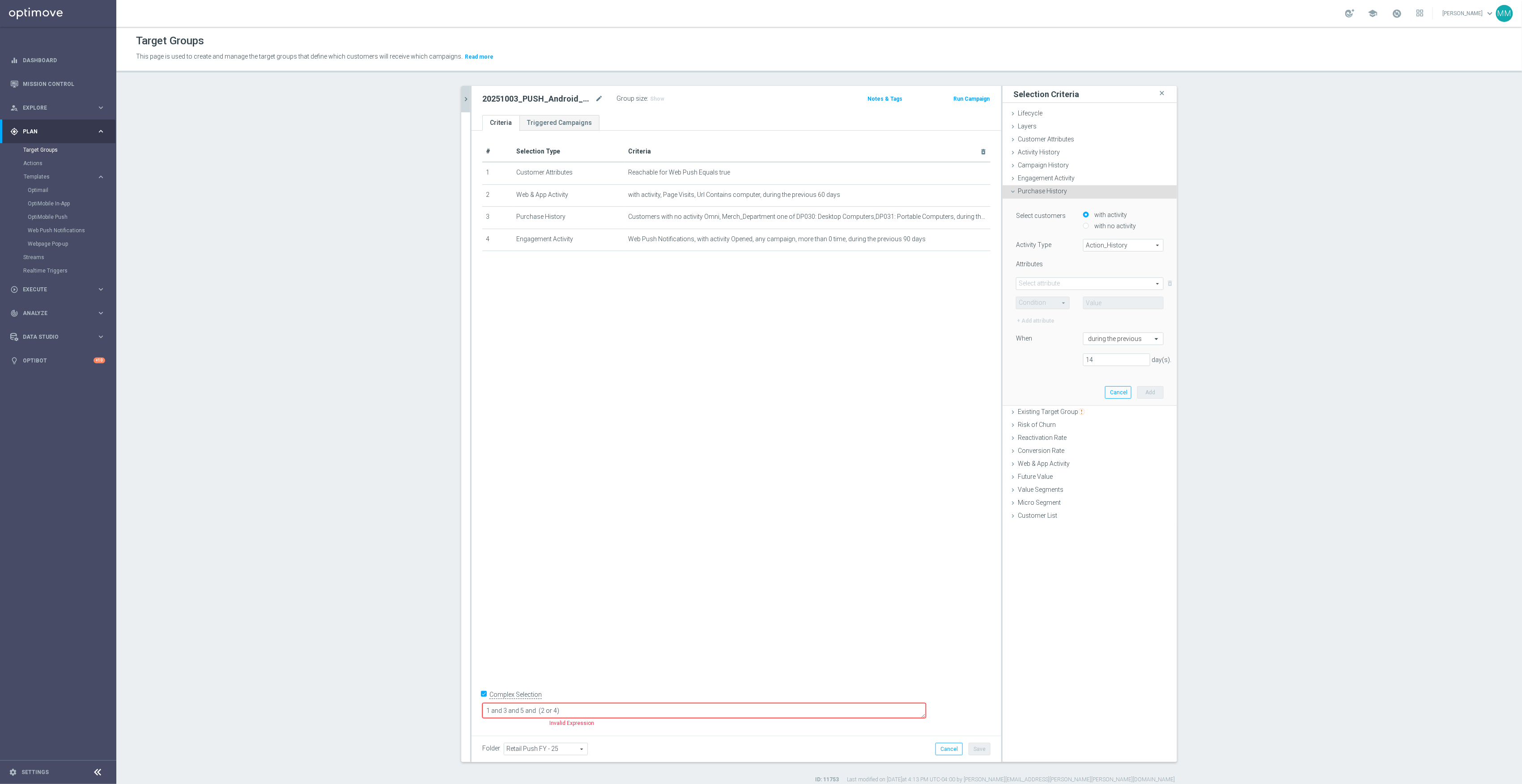
click at [1108, 246] on span "Action_History" at bounding box center [1123, 245] width 80 height 12
click at [1110, 268] on span "Omni" at bounding box center [1124, 270] width 71 height 7
type input "Omni"
click at [1098, 282] on span at bounding box center [1090, 284] width 147 height 12
click at [1079, 279] on input "search" at bounding box center [1090, 283] width 148 height 12
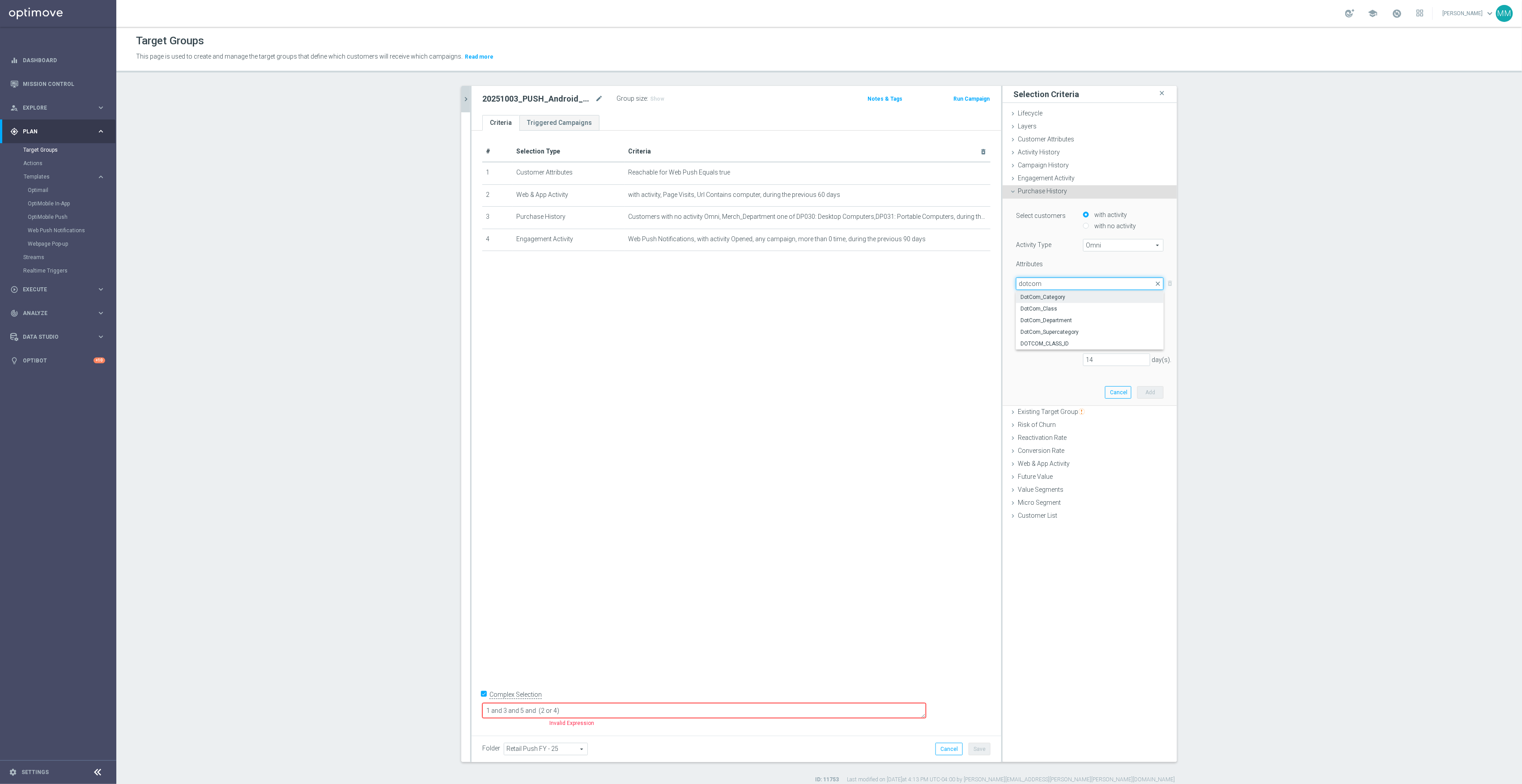
type input "dotcom"
click at [1075, 301] on span "DotCom_Category" at bounding box center [1090, 297] width 139 height 7
type input "DotCom_Category"
click at [1047, 301] on span at bounding box center [1042, 303] width 53 height 12
click at [1037, 386] on span "One of" at bounding box center [1043, 386] width 44 height 7
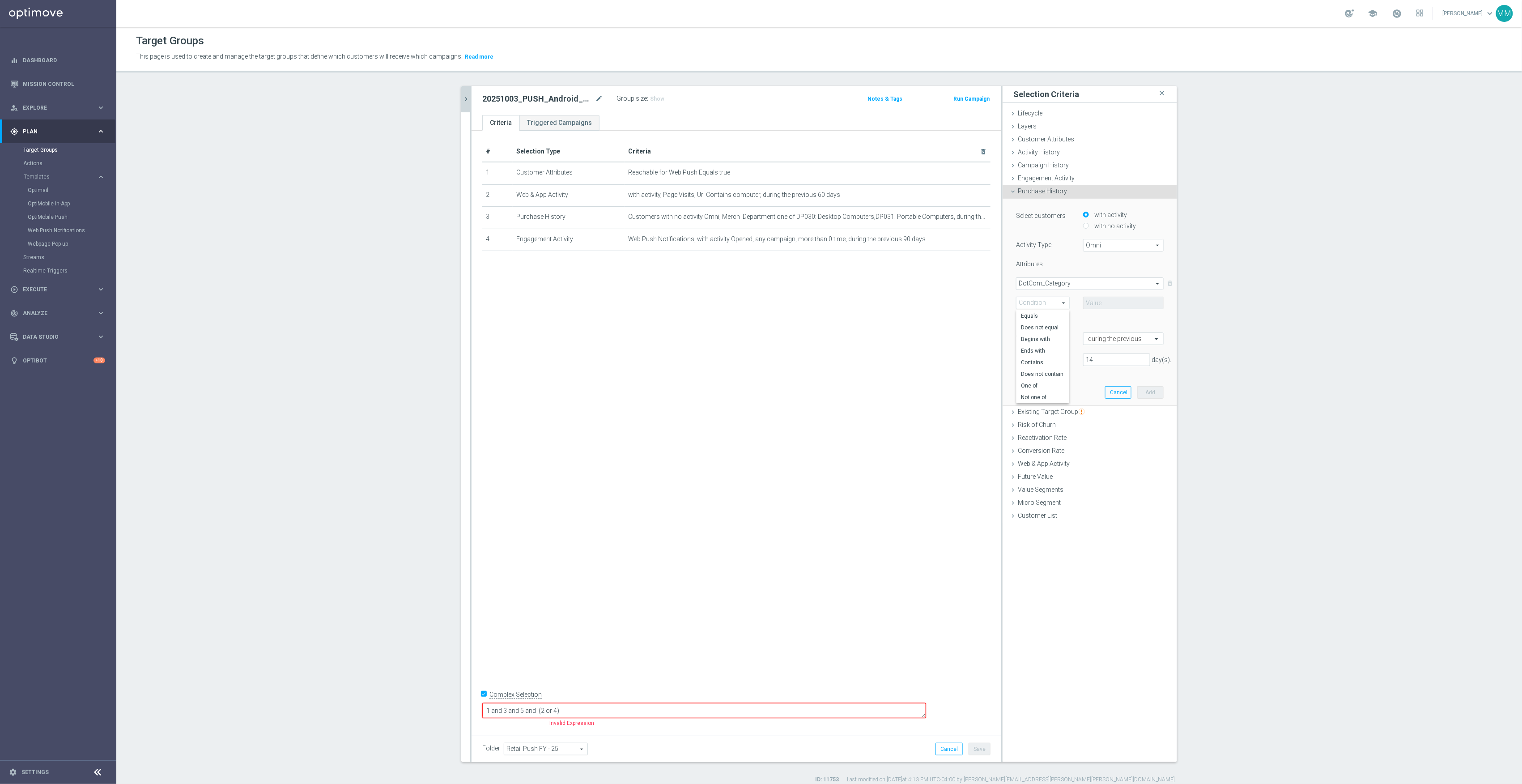
type input "One of"
click at [1088, 305] on span at bounding box center [1123, 303] width 80 height 12
click at [1092, 305] on input "search" at bounding box center [1123, 302] width 80 height 12
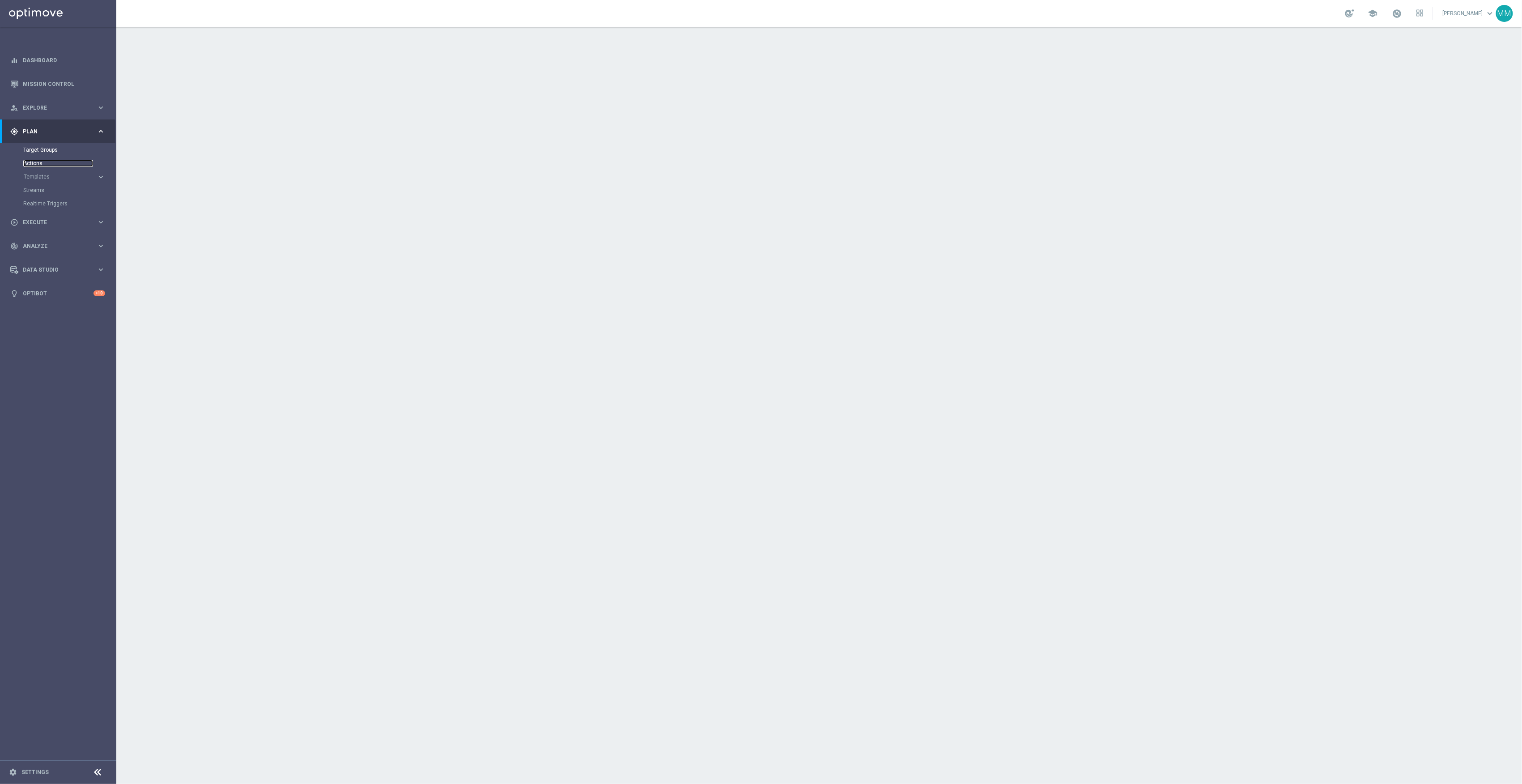
click at [33, 160] on link "Actions" at bounding box center [58, 163] width 70 height 7
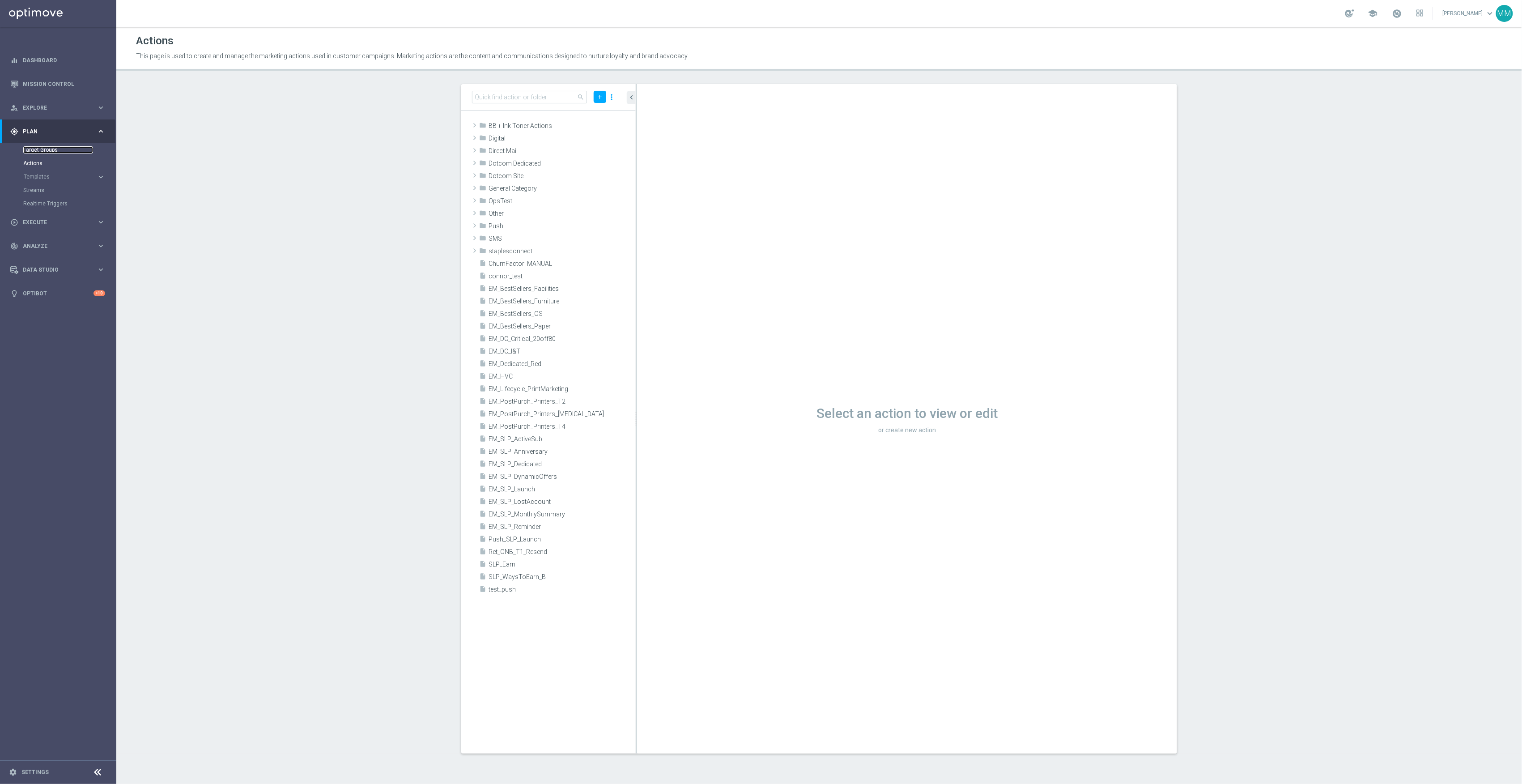
click at [40, 152] on link "Target Groups" at bounding box center [58, 150] width 70 height 7
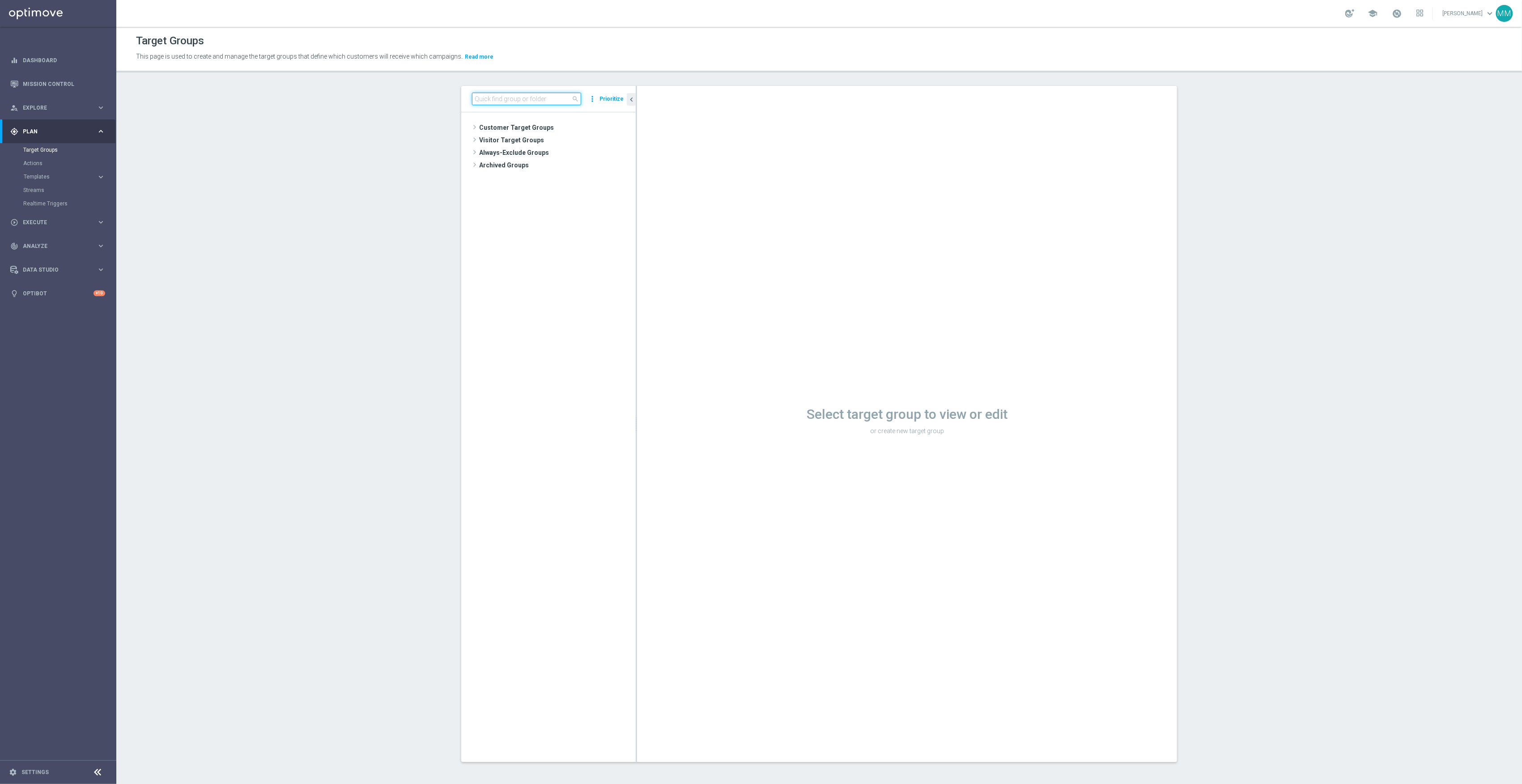
click at [548, 100] on input at bounding box center [526, 99] width 109 height 12
type input "20251003"
click at [586, 165] on span "20251003_PUSH_Android_Computers_Lenovo" at bounding box center [565, 165] width 100 height 8
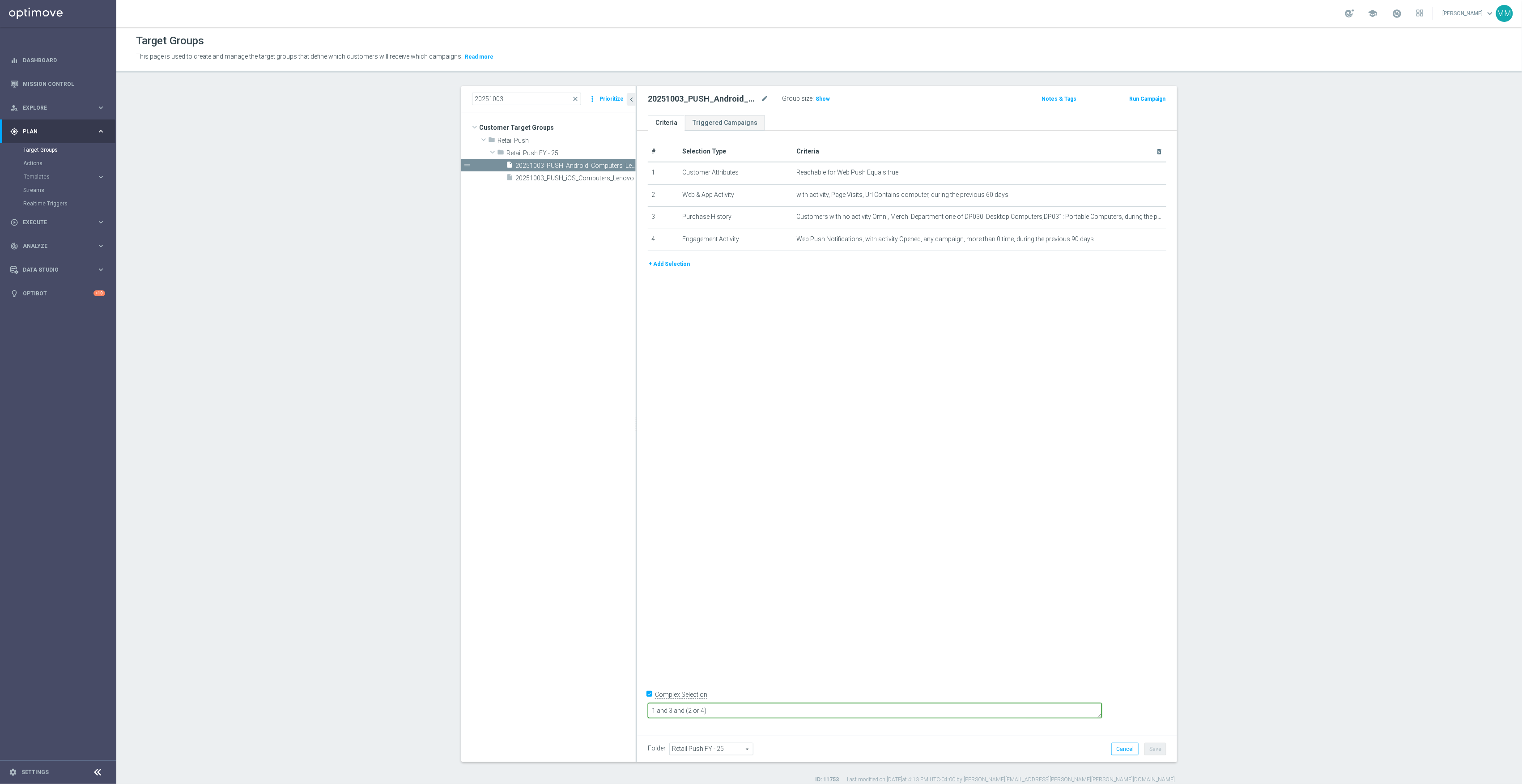
click at [743, 708] on textarea "1 and 3 and (2 or 4)" at bounding box center [874, 711] width 454 height 16
type textarea "1 and 3 and 5 and (2 or 4)"
click at [669, 274] on div "+ Add Selection" at bounding box center [907, 267] width 532 height 17
click at [669, 272] on div "+ Add Selection" at bounding box center [907, 267] width 532 height 17
click at [675, 262] on button "+ Add Selection" at bounding box center [669, 263] width 43 height 10
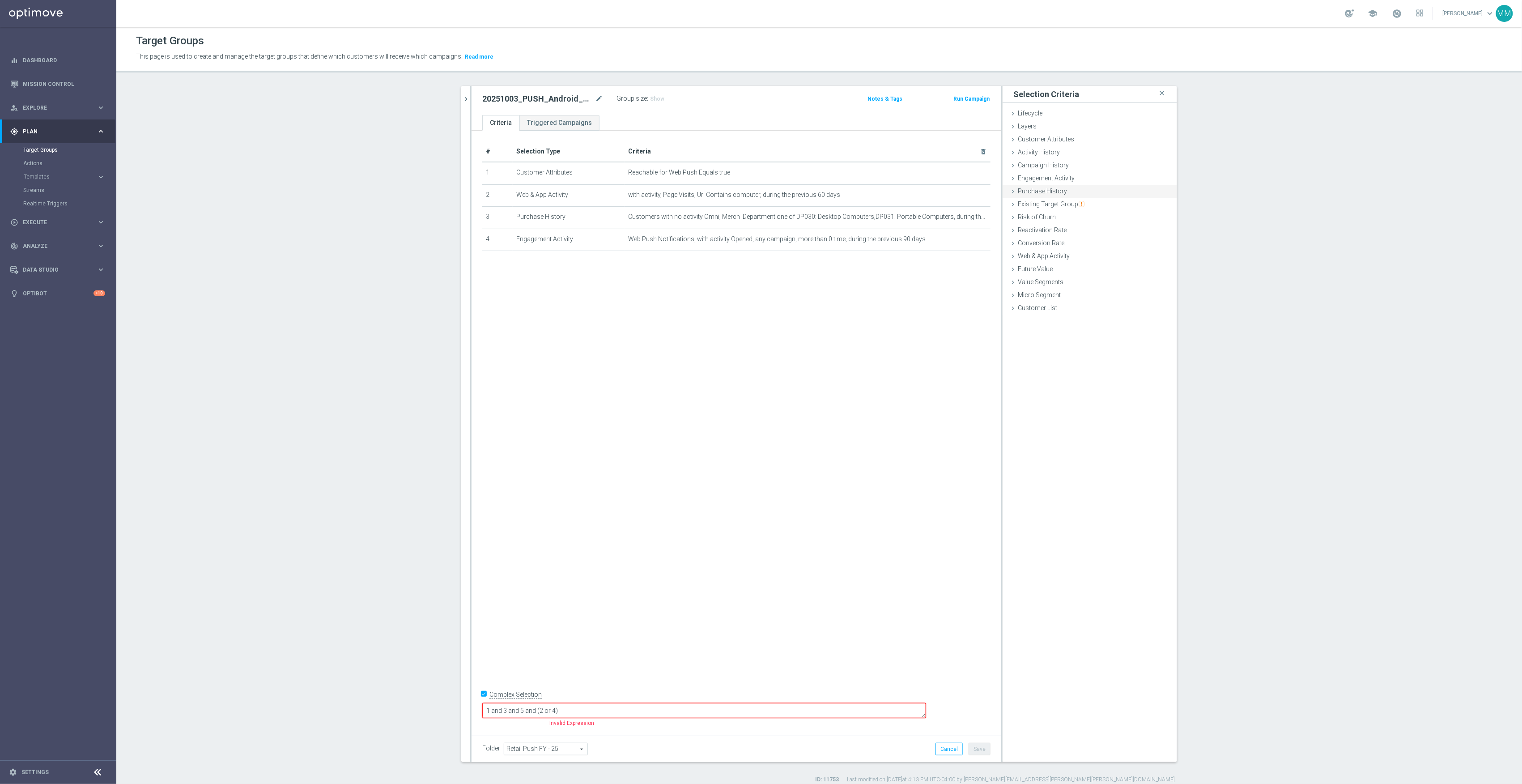
click at [1032, 193] on span "Purchase History" at bounding box center [1042, 191] width 49 height 7
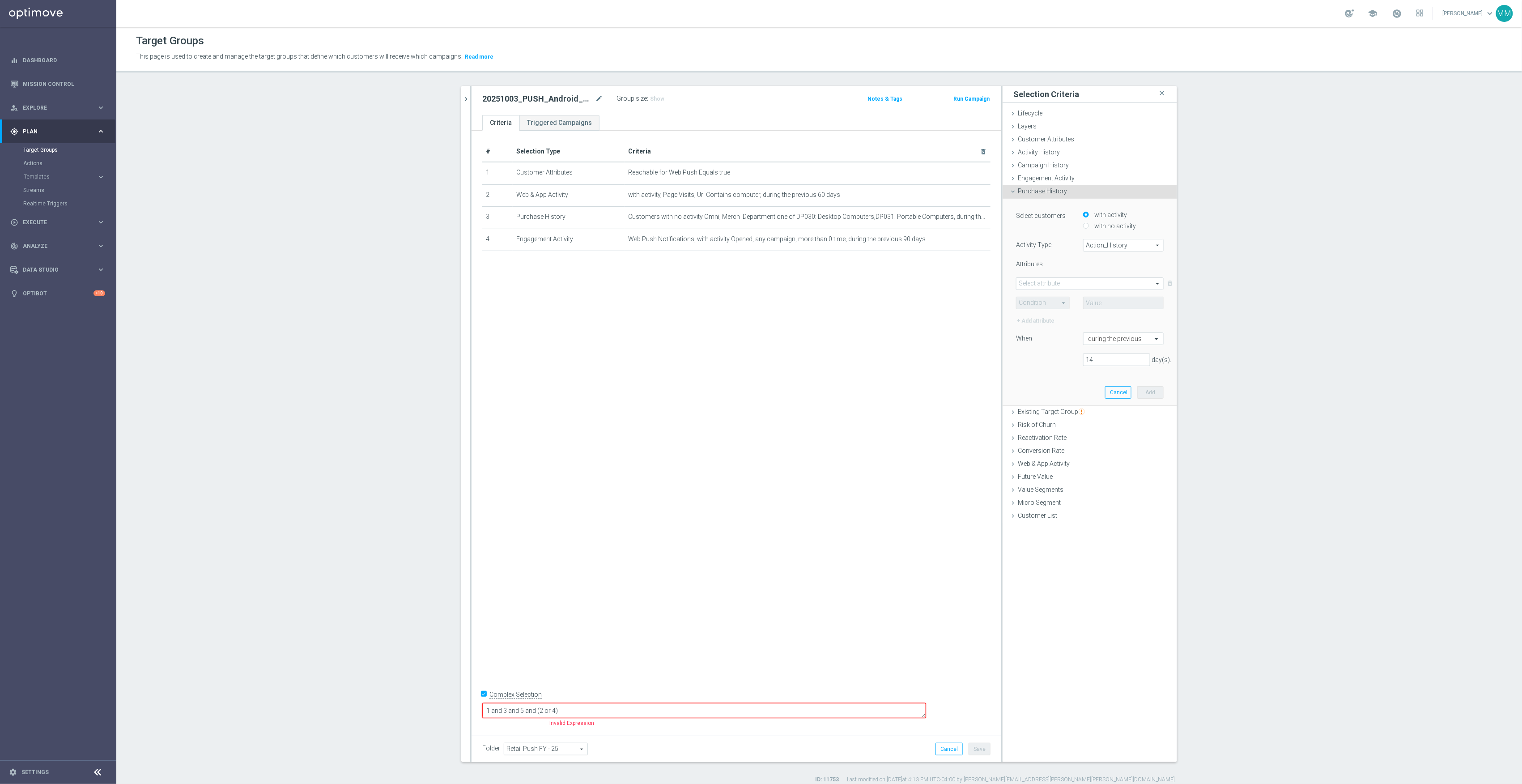
click at [1103, 227] on label "with no activity" at bounding box center [1114, 226] width 44 height 8
click at [1089, 227] on input "with no activity" at bounding box center [1086, 226] width 6 height 6
radio input "true"
click at [1064, 285] on span at bounding box center [1090, 284] width 147 height 12
click at [1069, 287] on span at bounding box center [1090, 284] width 147 height 12
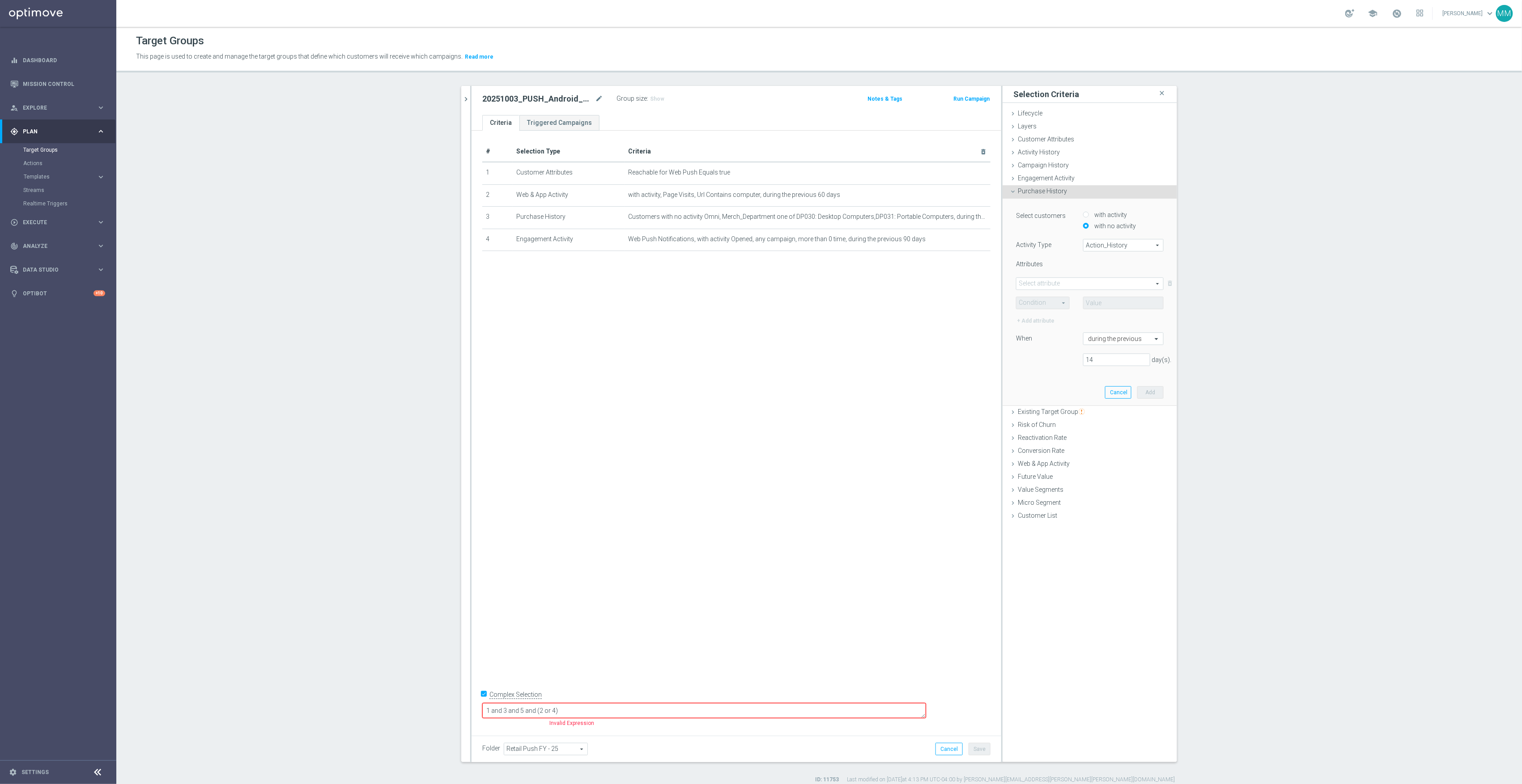
click at [1111, 240] on span "Action_History" at bounding box center [1123, 245] width 80 height 12
click at [1105, 267] on span "Omni" at bounding box center [1124, 270] width 71 height 7
type input "Omni"
click at [1063, 284] on span at bounding box center [1090, 284] width 147 height 12
click at [1064, 285] on input "search" at bounding box center [1090, 283] width 148 height 12
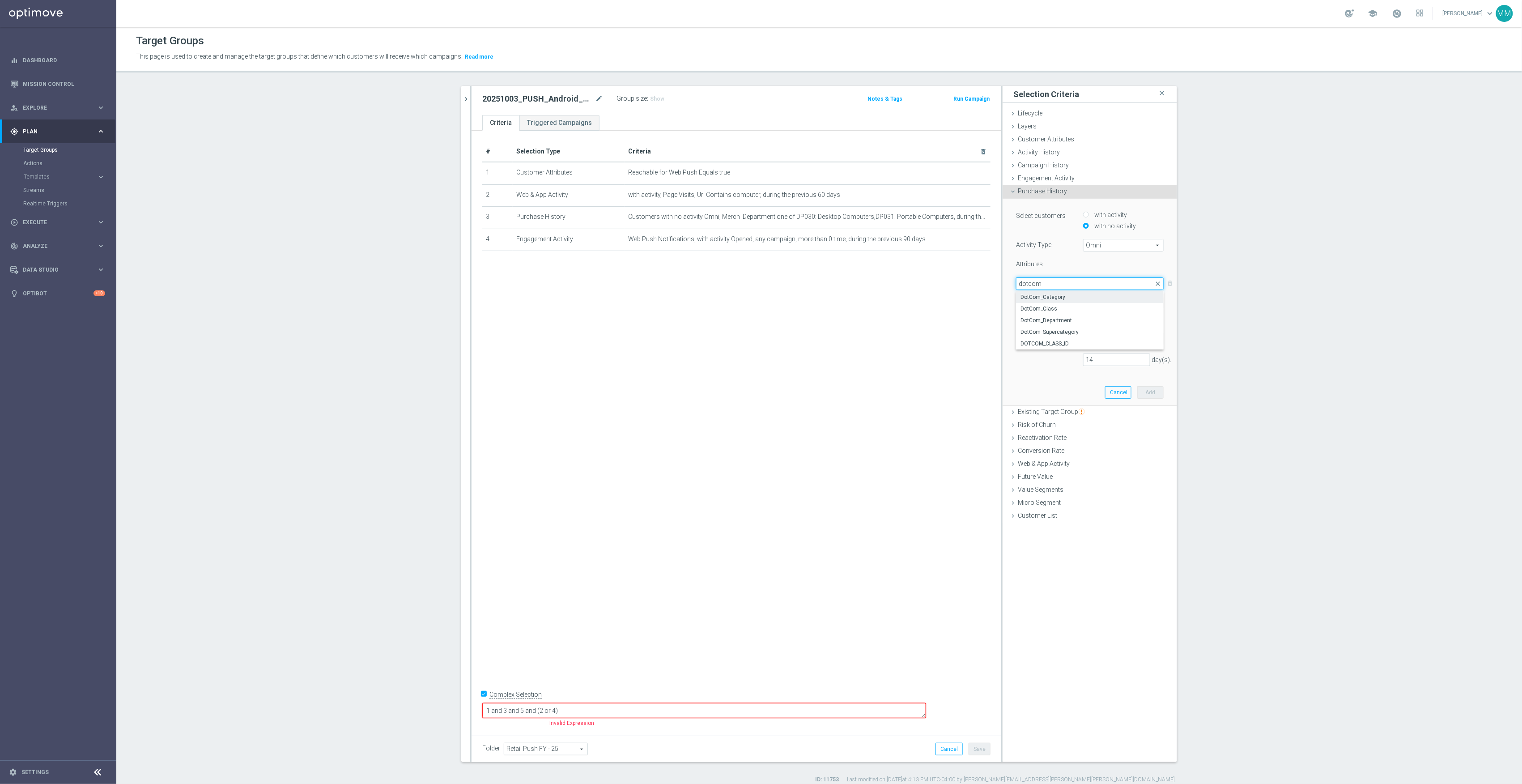
type input "dotcom"
click at [1065, 301] on span "DotCom_Category" at bounding box center [1090, 297] width 139 height 7
type input "DotCom_Category"
click at [1055, 303] on span at bounding box center [1042, 303] width 53 height 12
drag, startPoint x: 1040, startPoint y: 386, endPoint x: 1061, endPoint y: 375, distance: 23.7
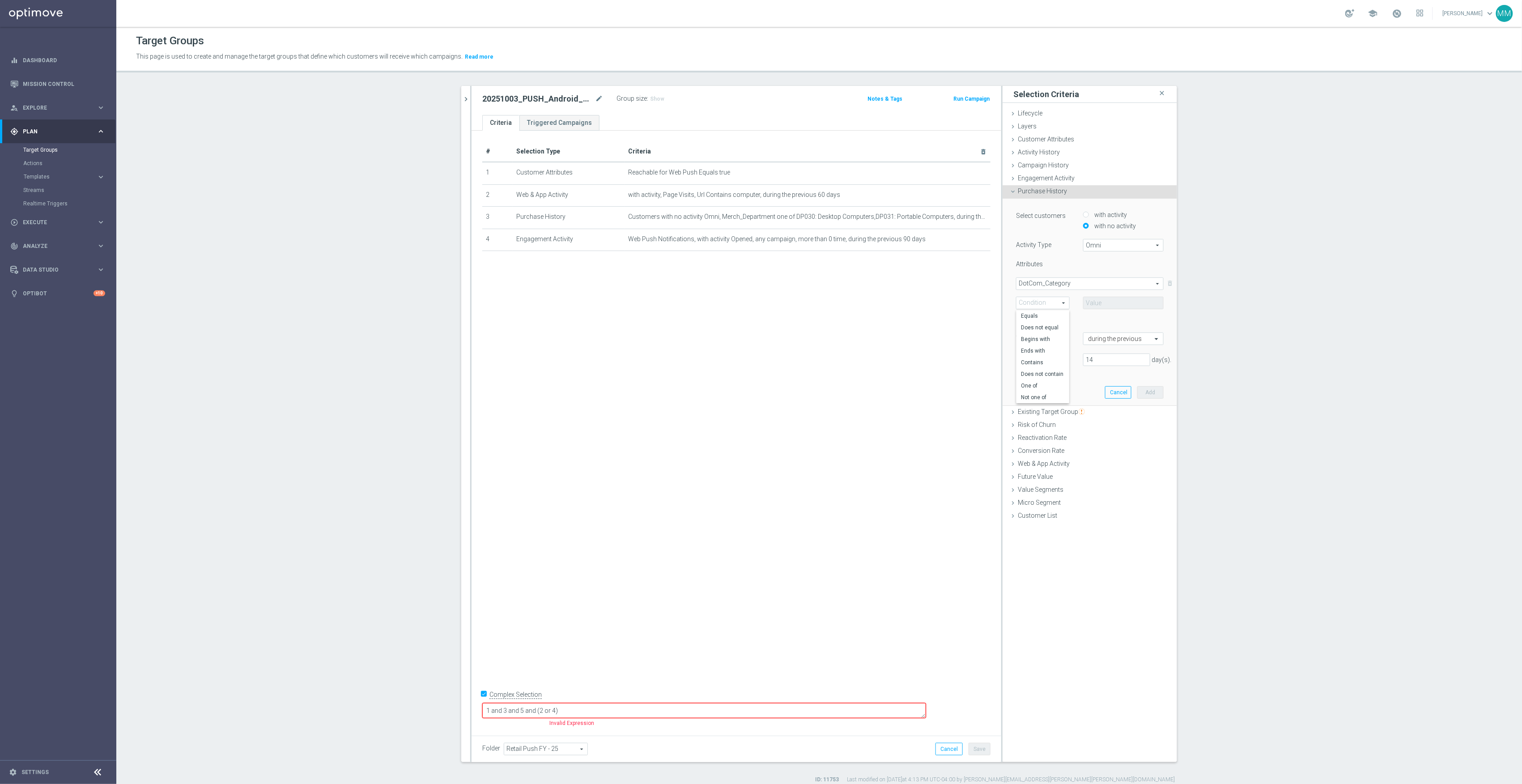
click at [1040, 386] on span "One of" at bounding box center [1043, 386] width 44 height 7
type input "One of"
click at [1110, 308] on div "Select arrow_drop_down search Show Selected 0 of 225 (All)" at bounding box center [1123, 302] width 80 height 12
click at [1114, 305] on input "search" at bounding box center [1123, 302] width 80 height 12
type input "compu"
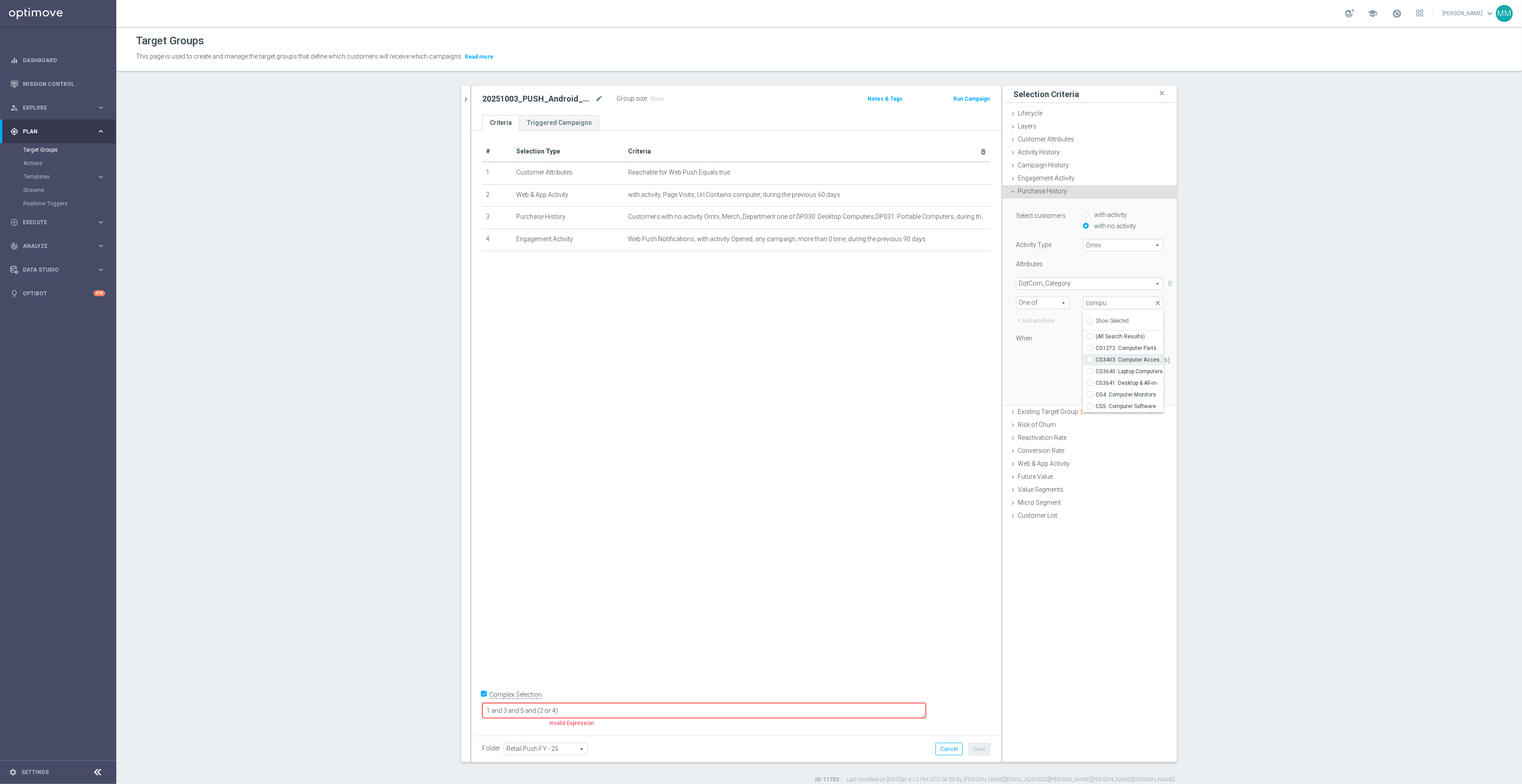
click at [1095, 359] on label "CG3403: Computer Accessories" at bounding box center [1129, 360] width 68 height 12
click at [1090, 359] on input "CG3403: Computer Accessories" at bounding box center [1093, 359] width 6 height 6
checkbox input "true"
type input "CG3403: Computer Accessories"
click at [1090, 374] on input "CG3640: Laptop Computers" at bounding box center [1093, 371] width 6 height 6
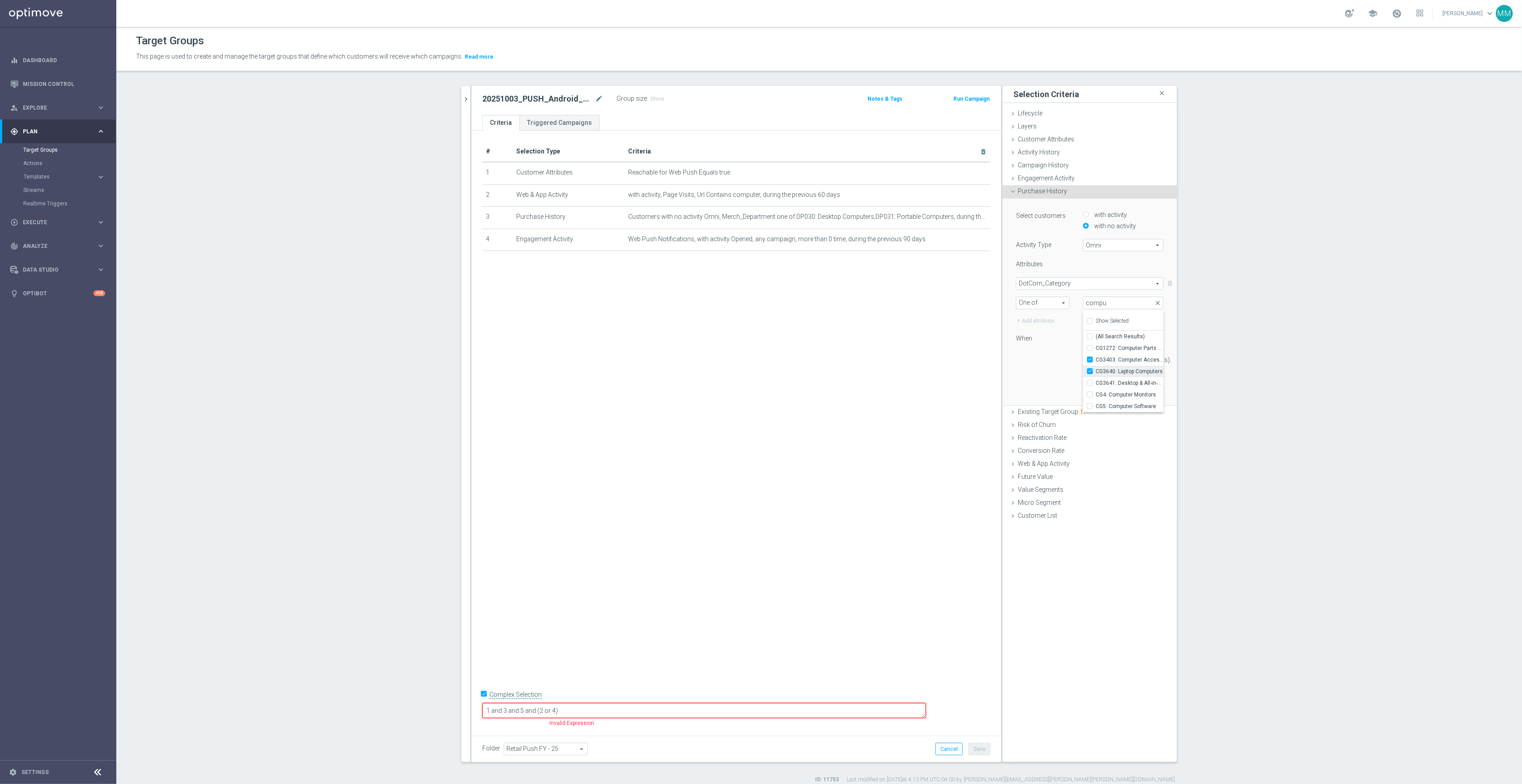
checkbox input "true"
type input "Selected 2 of 225"
click at [1090, 382] on input "CG3641: Desktop & All-in-One Computers" at bounding box center [1093, 383] width 6 height 6
checkbox input "true"
type input "Selected 3 of 225"
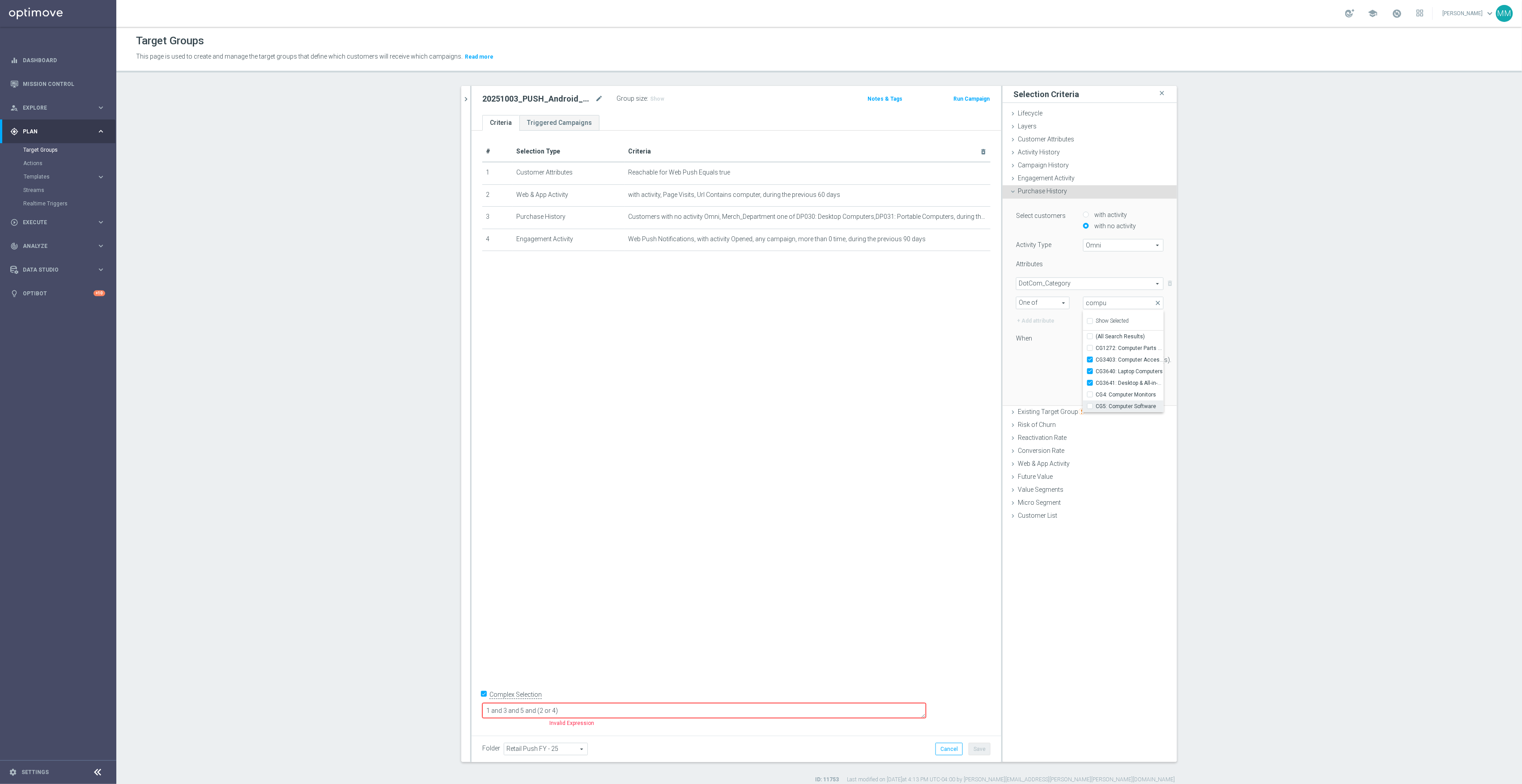
drag, startPoint x: 1086, startPoint y: 396, endPoint x: 1086, endPoint y: 404, distance: 8.0
click at [1090, 397] on input "CG4: Computer Monitors" at bounding box center [1093, 395] width 6 height 6
checkbox input "true"
type input "Selected 4 of 225"
click at [1090, 405] on input "CG5: Computer Software" at bounding box center [1093, 406] width 6 height 6
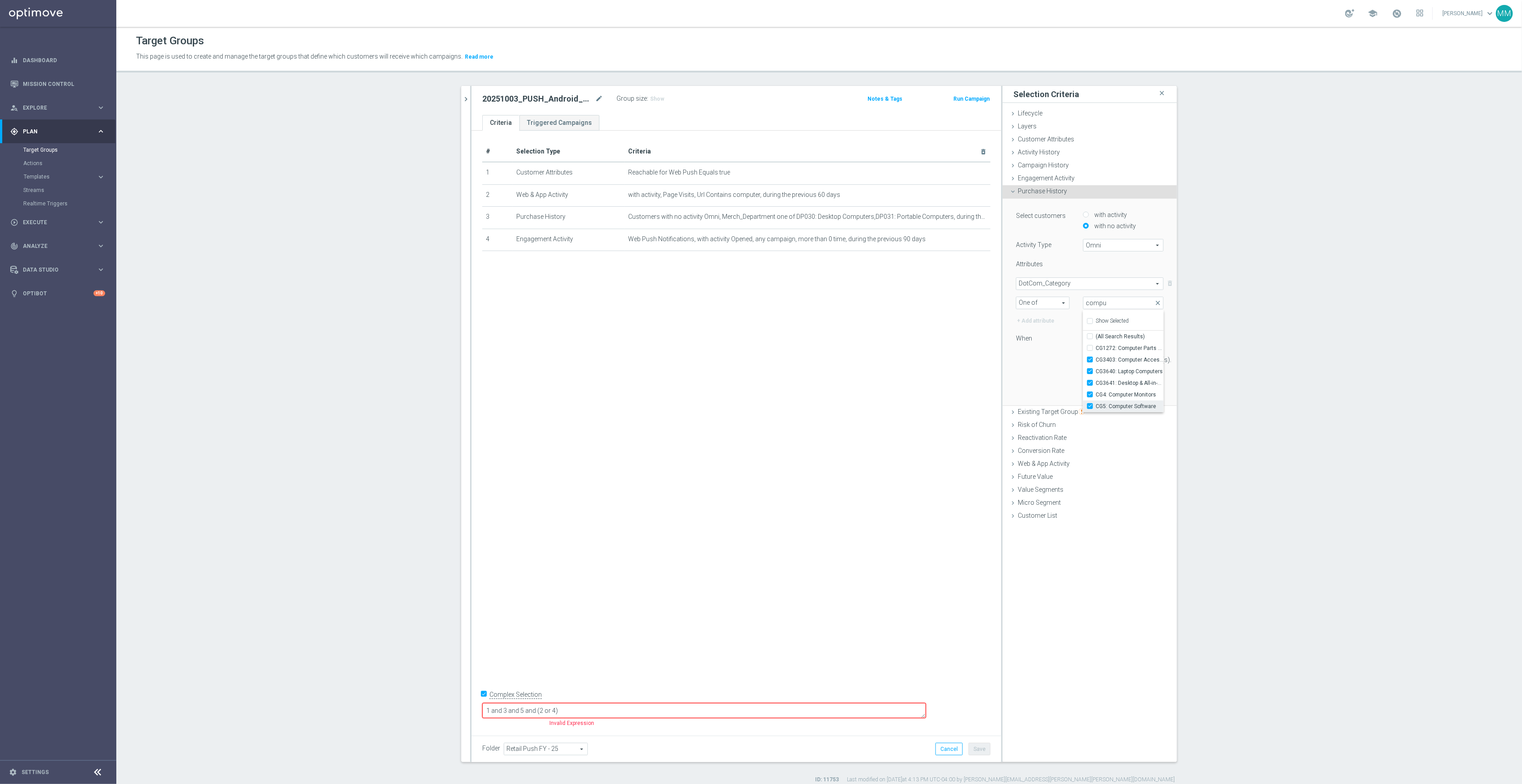
checkbox input "true"
type input "Selected 5 of 225"
click at [1090, 348] on input "CG1272: Computer Parts & Components" at bounding box center [1093, 348] width 6 height 6
checkbox input "true"
type input "Selected 6 of 225"
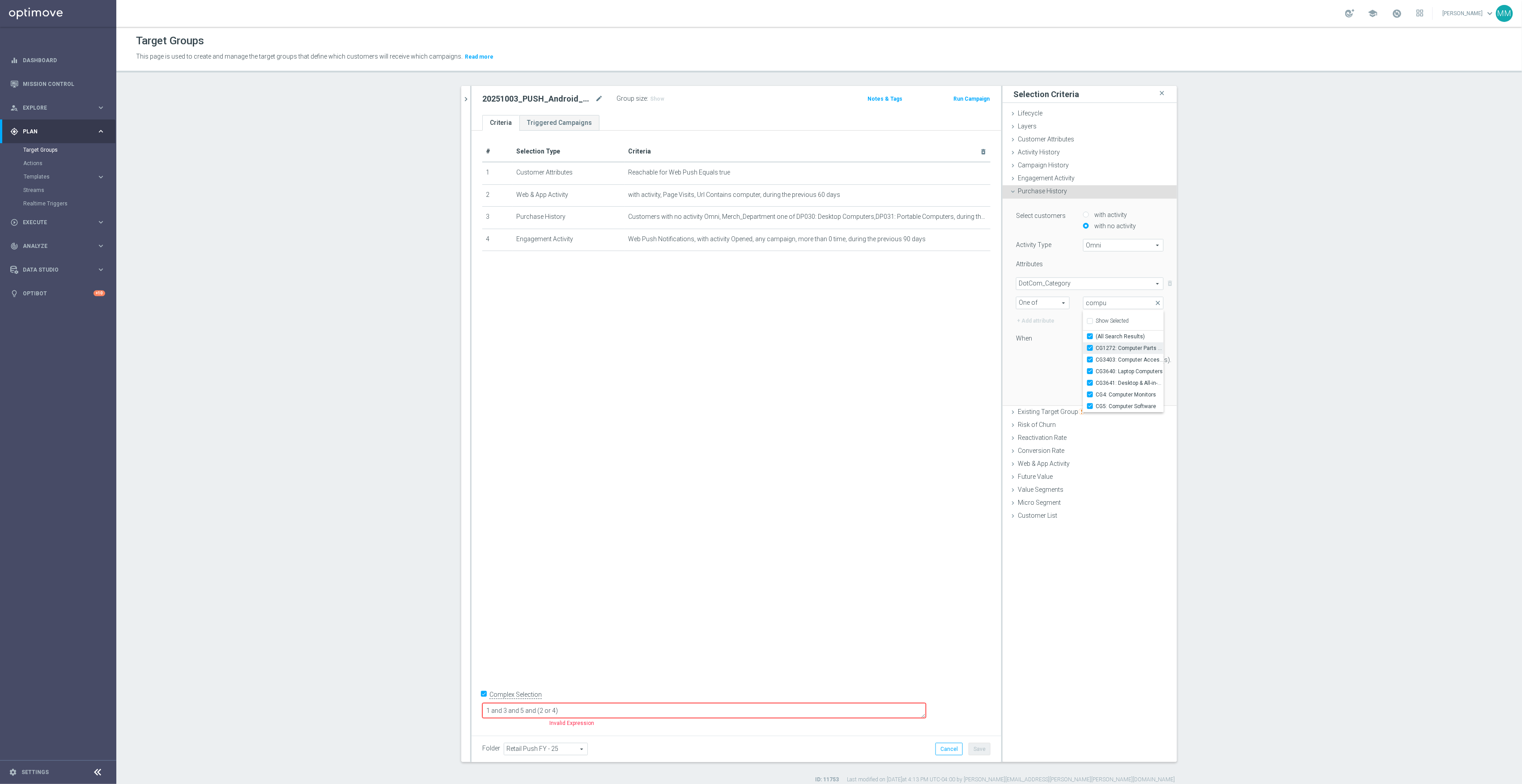
checkbox input "true"
click at [1049, 364] on div "14 day(s)." at bounding box center [1090, 359] width 161 height 12
drag, startPoint x: 1103, startPoint y: 360, endPoint x: 1064, endPoint y: 362, distance: 39.1
click at [1064, 362] on div "14 day(s)." at bounding box center [1090, 359] width 161 height 12
drag, startPoint x: 1103, startPoint y: 362, endPoint x: 1039, endPoint y: 360, distance: 64.0
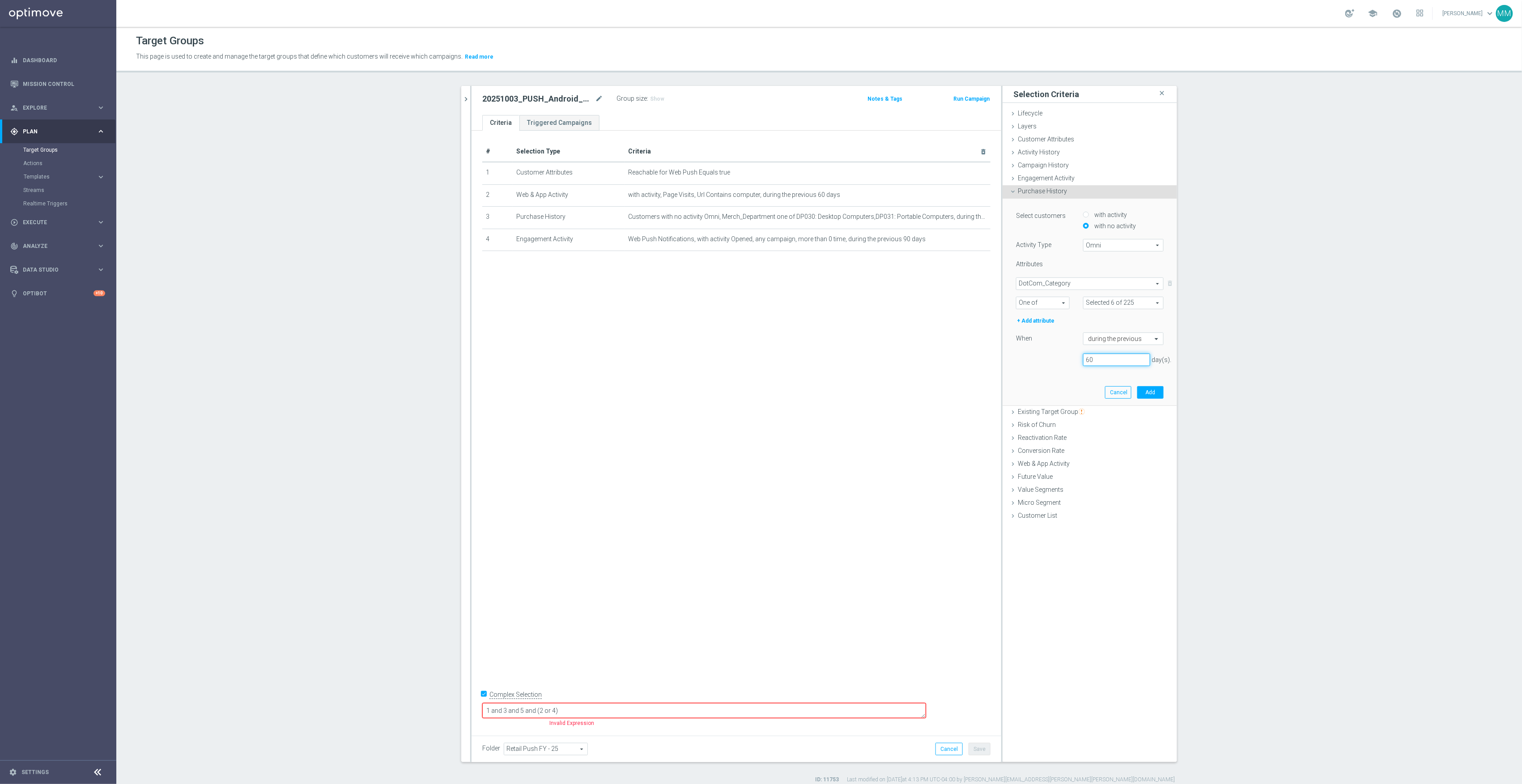
click at [1039, 360] on div "60 day(s)." at bounding box center [1090, 359] width 161 height 12
type input "180"
click at [1143, 395] on button "Add" at bounding box center [1150, 392] width 27 height 12
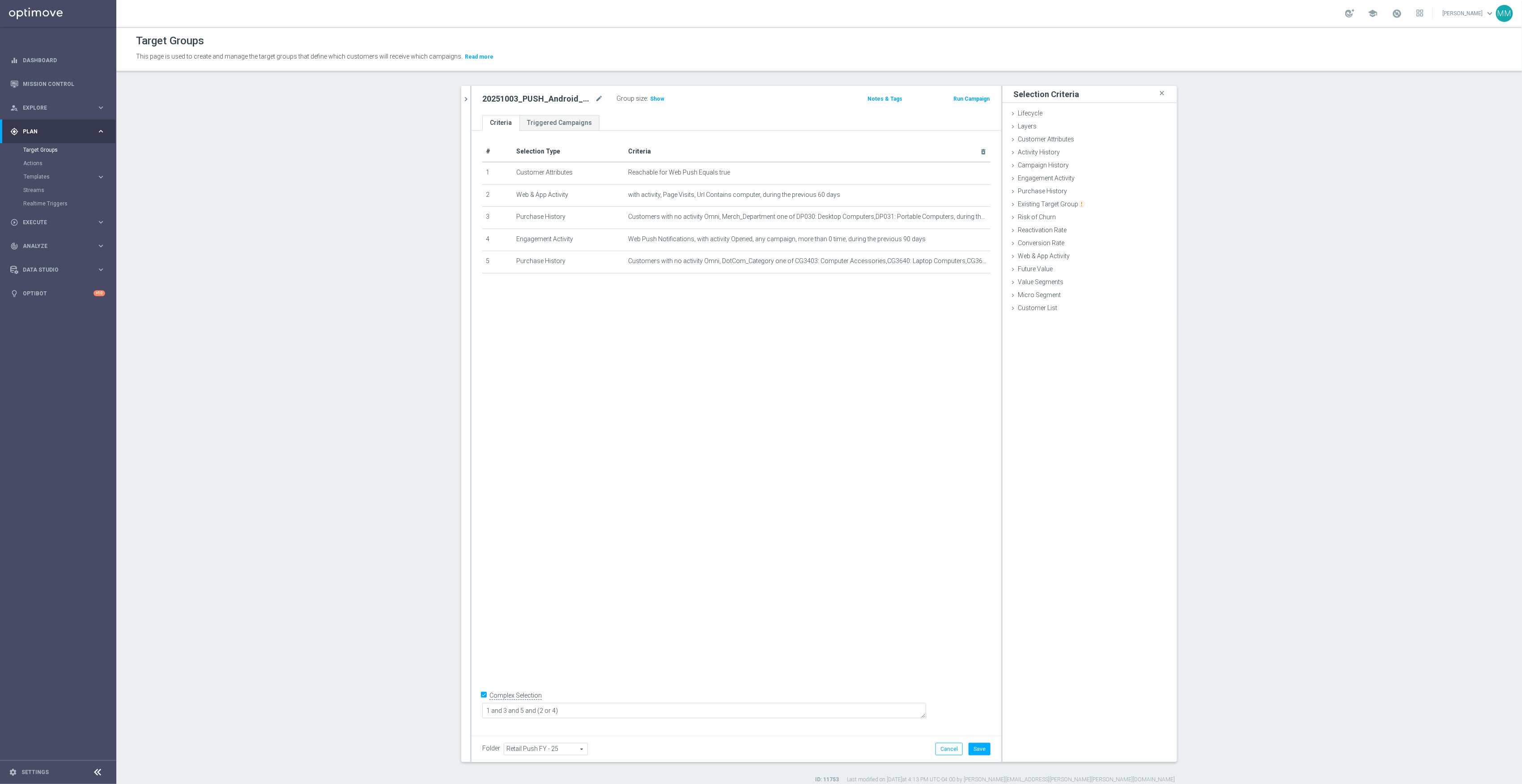
click at [704, 622] on div "# Selection Type Criteria delete_forever 1 Customer Attributes Reachable for We…" at bounding box center [736, 430] width 530 height 598
click at [972, 745] on button "Save" at bounding box center [979, 749] width 22 height 12
click at [650, 99] on span "Show" at bounding box center [657, 99] width 14 height 6
click at [464, 102] on icon "chevron_right" at bounding box center [466, 99] width 8 height 8
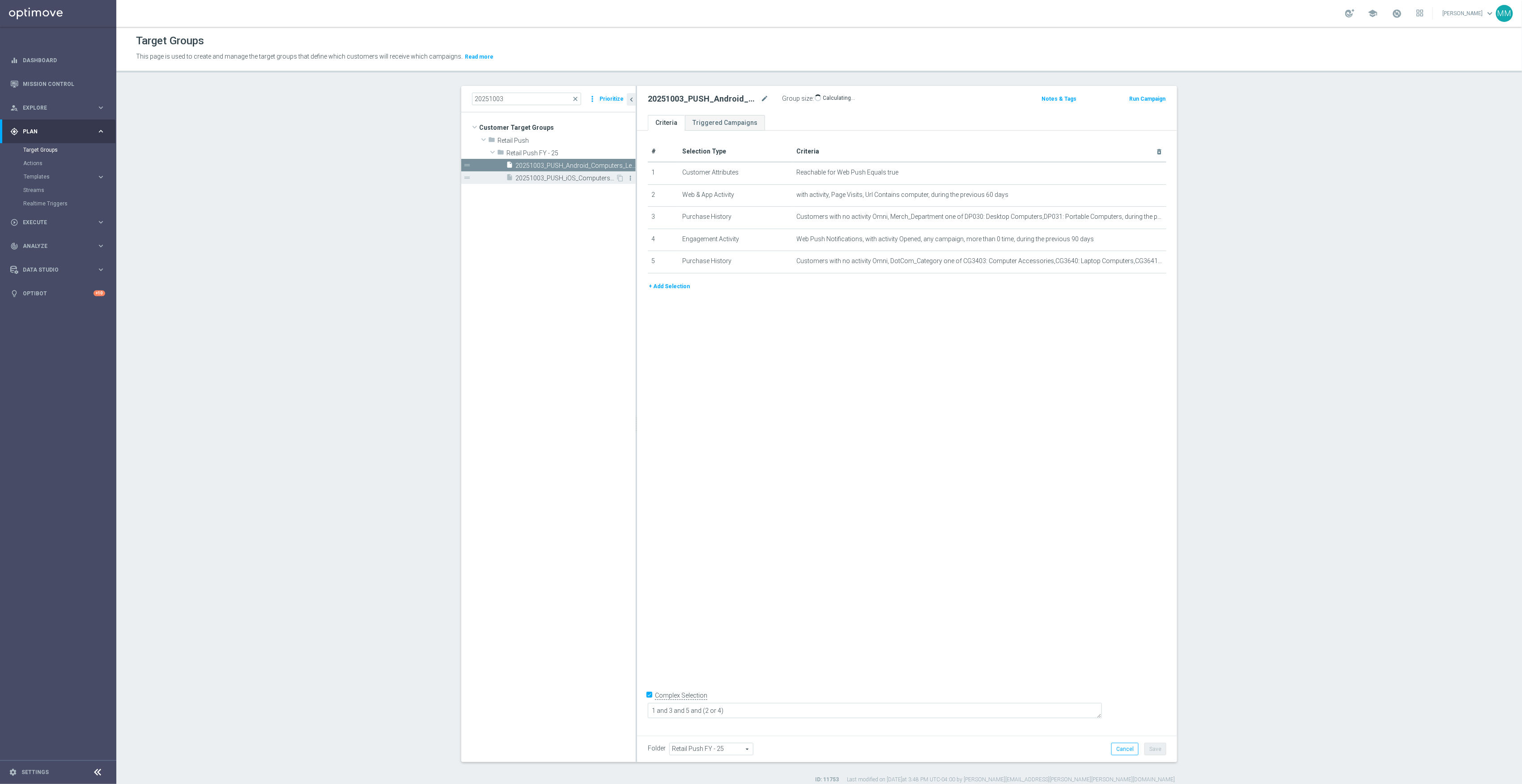
click at [627, 178] on icon "more_vert" at bounding box center [630, 178] width 7 height 7
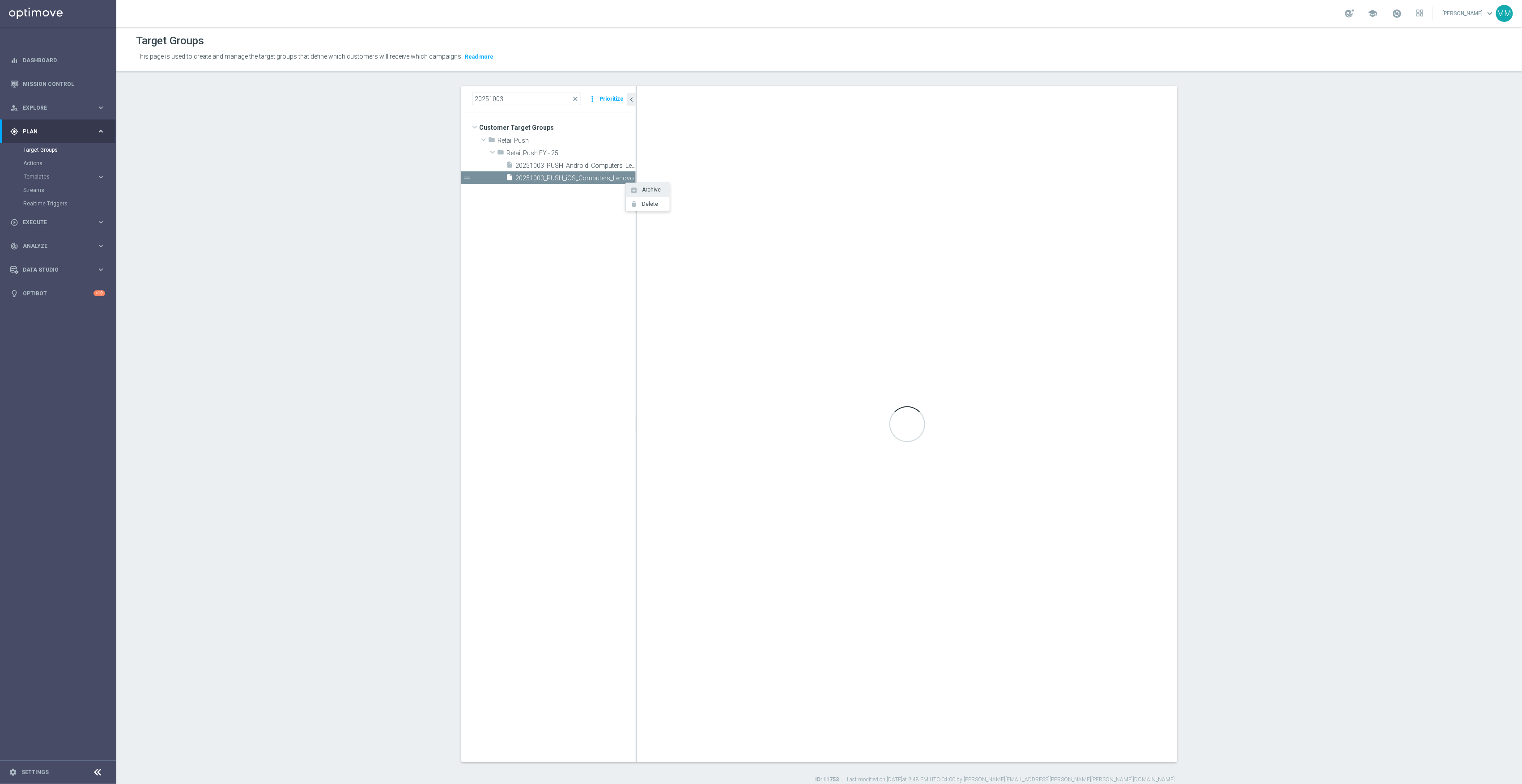
type textarea "1 and 3 and (2 or 4)"
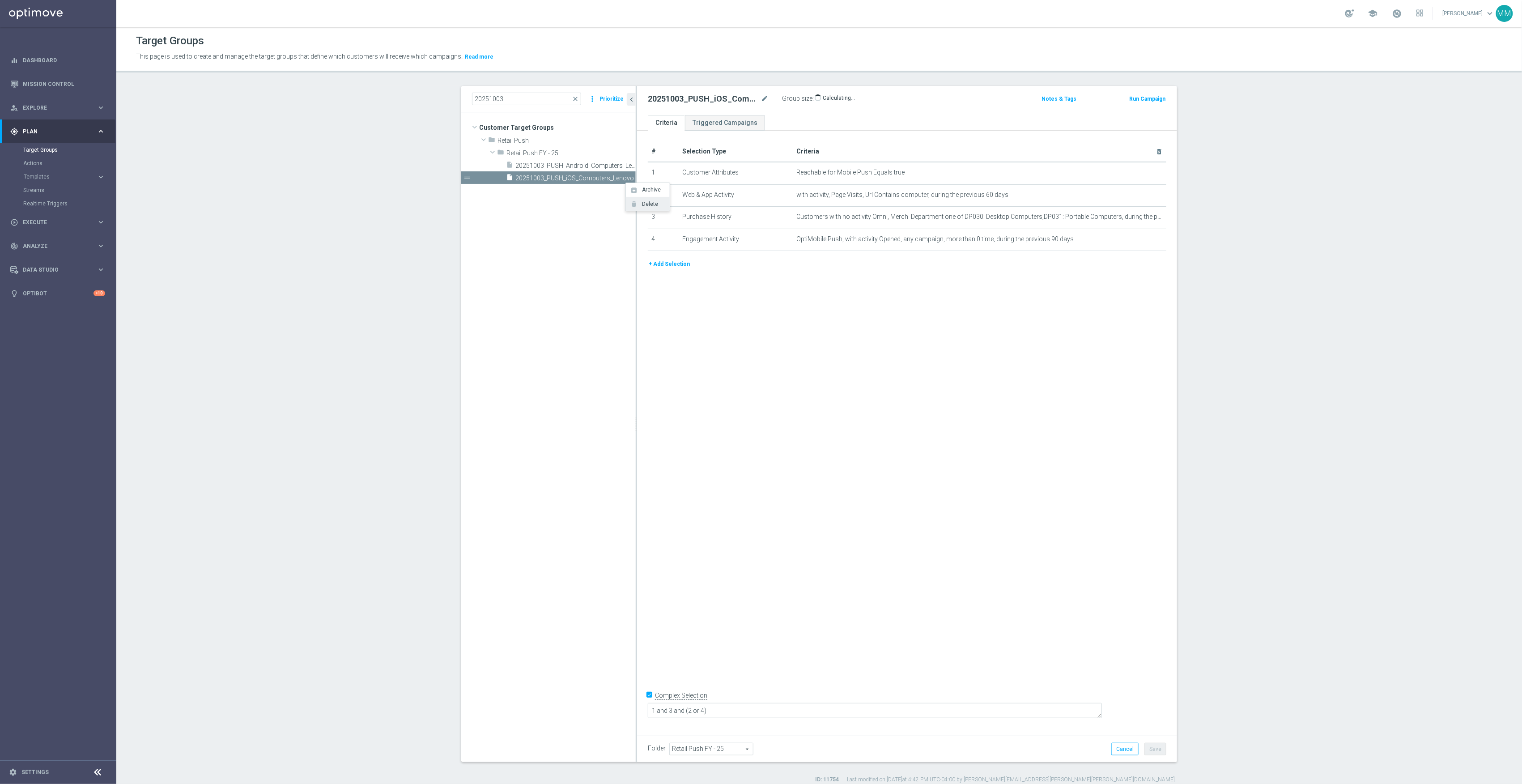
click at [643, 203] on span "Delete" at bounding box center [648, 204] width 19 height 6
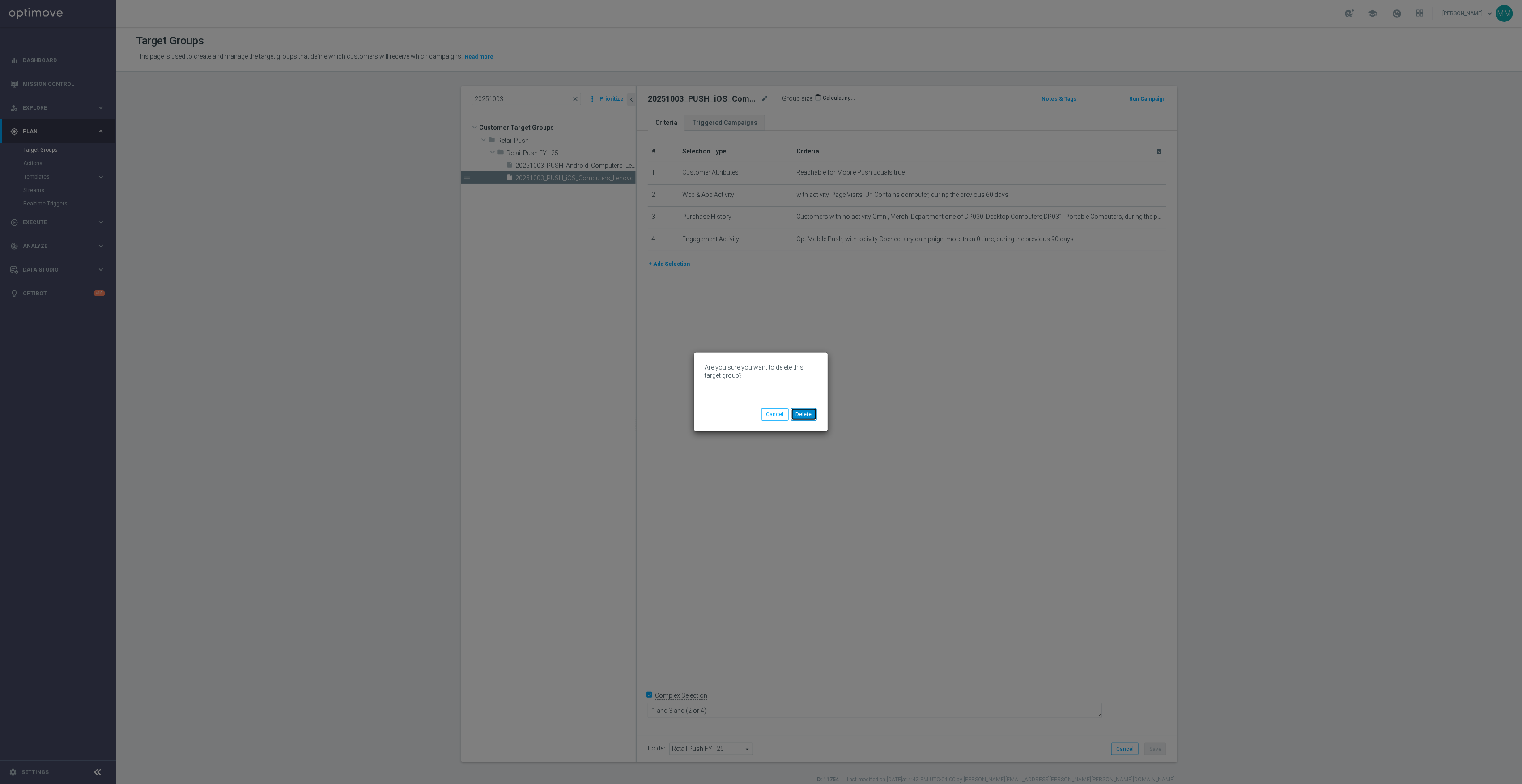
click at [812, 411] on button "Delete" at bounding box center [804, 414] width 26 height 12
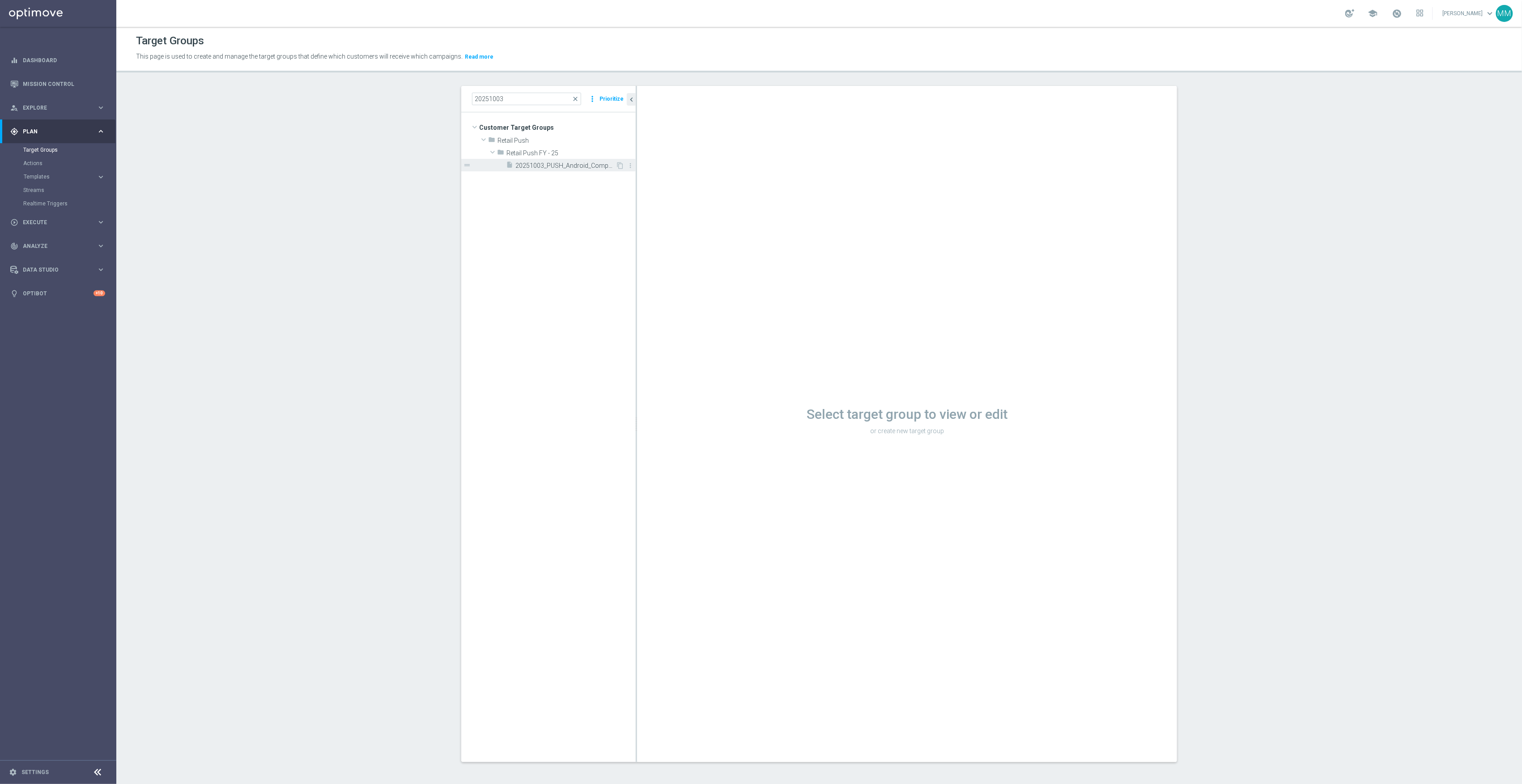
click at [538, 168] on span "20251003_PUSH_Android_Computers_Lenovo" at bounding box center [565, 165] width 100 height 8
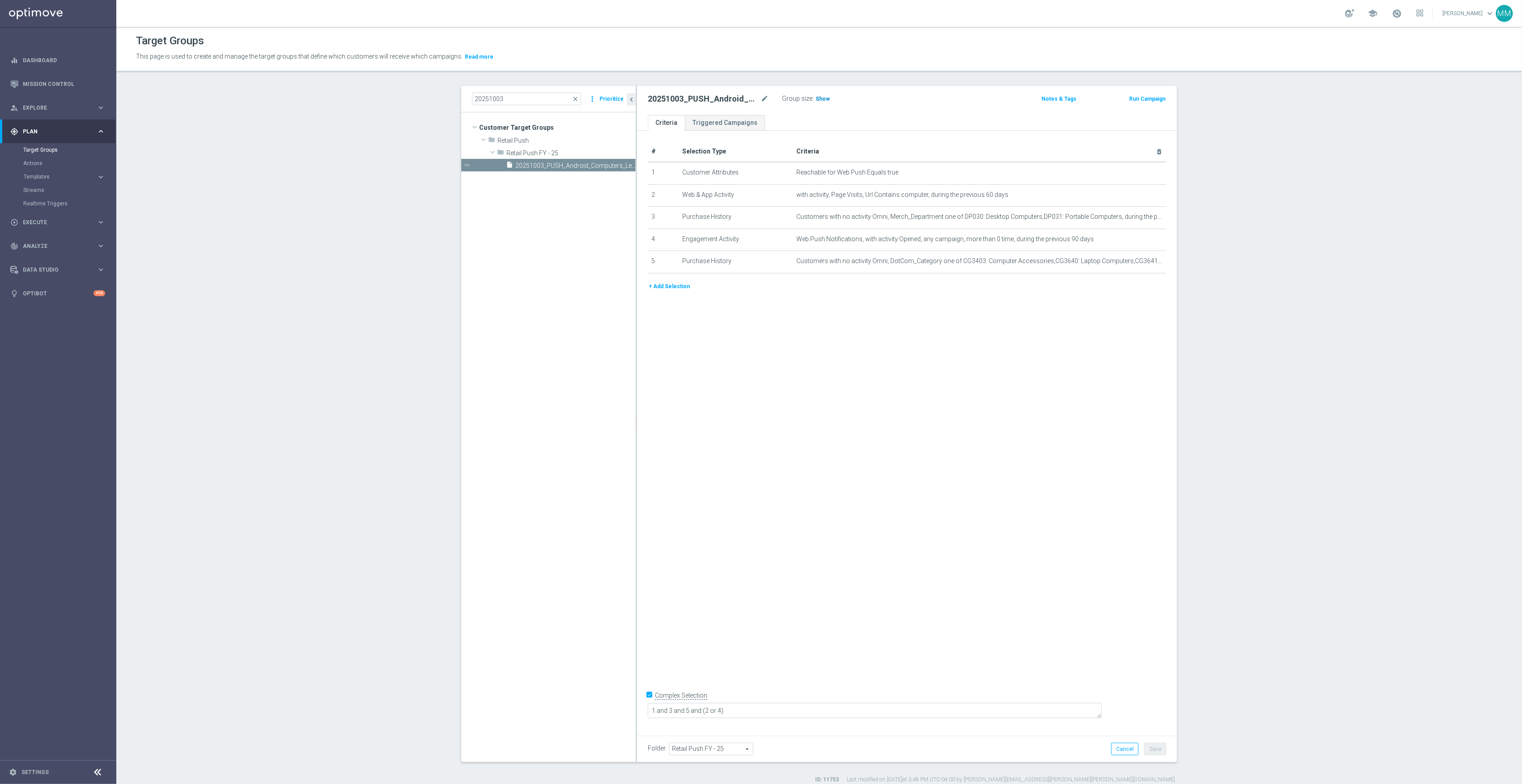
click at [815, 100] on span "Show" at bounding box center [822, 99] width 14 height 6
click at [616, 167] on icon "content_copy" at bounding box center [620, 165] width 7 height 7
click at [571, 165] on span "20251003_PUSH_Android_Computers_Lenovo" at bounding box center [565, 165] width 100 height 8
click at [760, 102] on icon "mode_edit" at bounding box center [765, 99] width 8 height 11
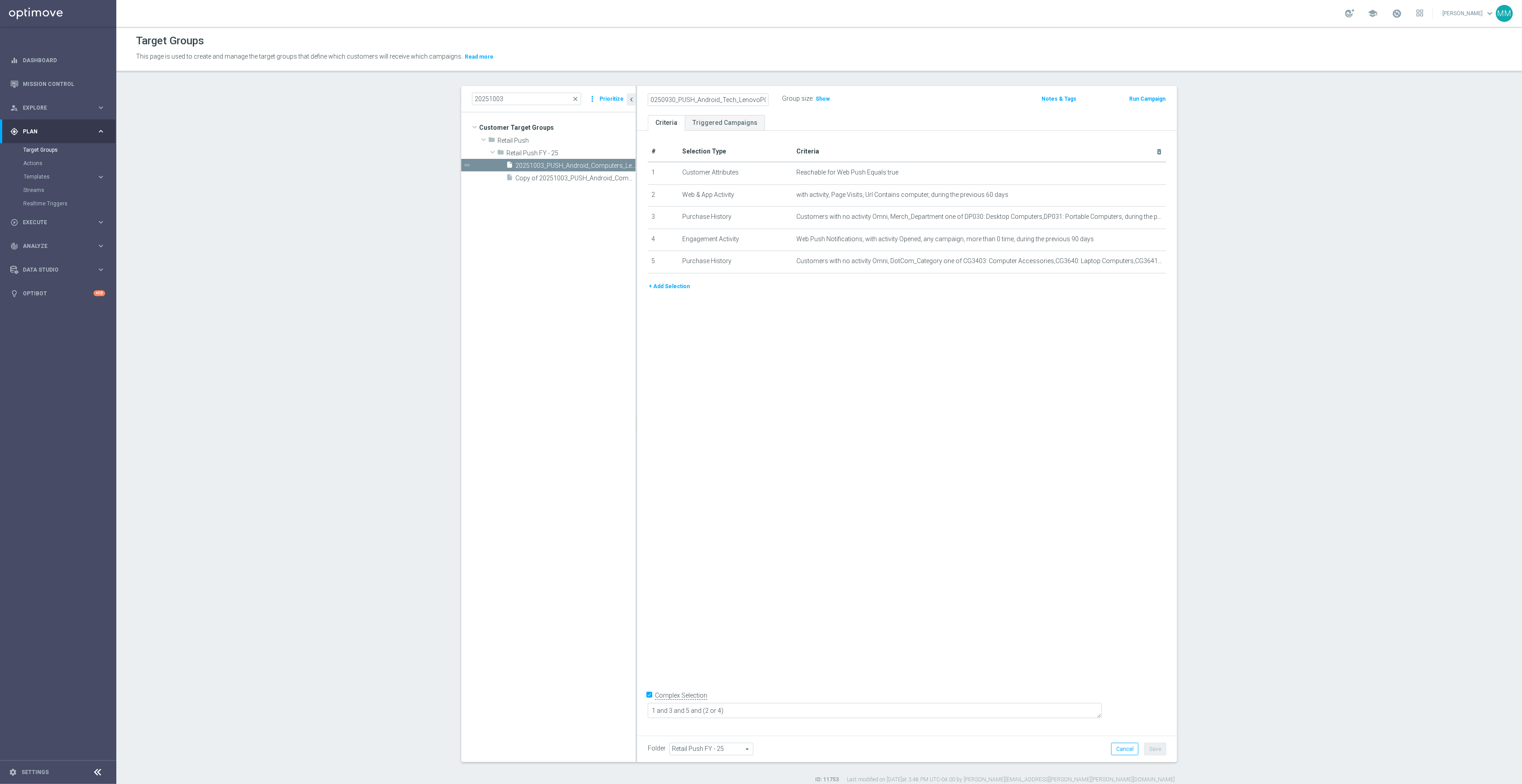
type input "20250930_PUSH_Android_Tech_LenovoPC"
click at [1087, 618] on div "# Selection Type Criteria delete_forever 1 Customer Attributes Reachable for We…" at bounding box center [907, 430] width 540 height 598
click at [1153, 751] on button "Save" at bounding box center [1155, 749] width 22 height 12
drag, startPoint x: 548, startPoint y: 180, endPoint x: 614, endPoint y: 181, distance: 66.0
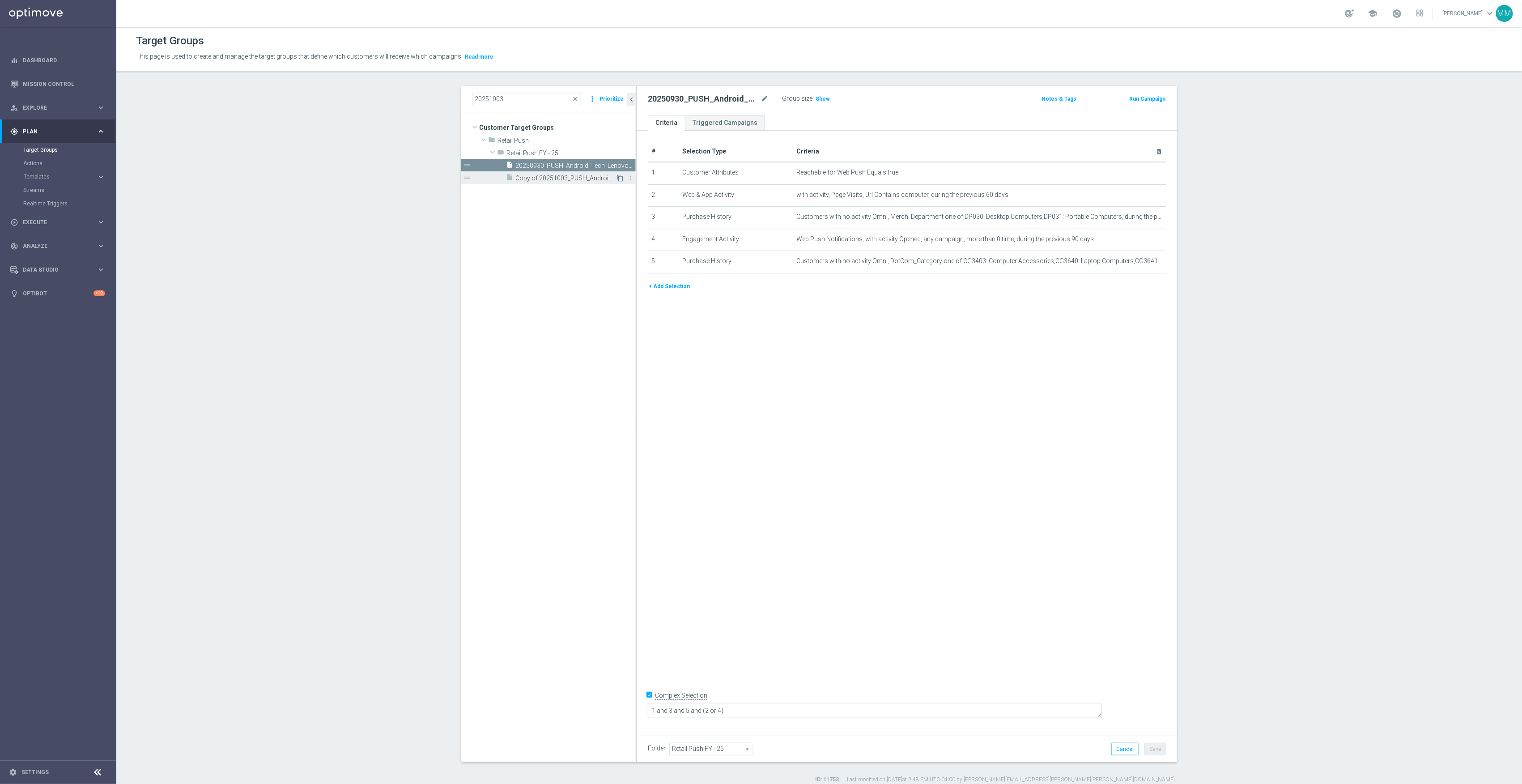
click at [548, 180] on span "Copy of 20251003_PUSH_Android_Computers_Lenovo" at bounding box center [565, 178] width 100 height 8
click at [760, 104] on icon "mode_edit" at bounding box center [765, 99] width 8 height 11
type input "20250930_PUSH_IOS _Tech_LenovoPC"
click at [1134, 173] on icon "mode_edit" at bounding box center [1137, 173] width 7 height 7
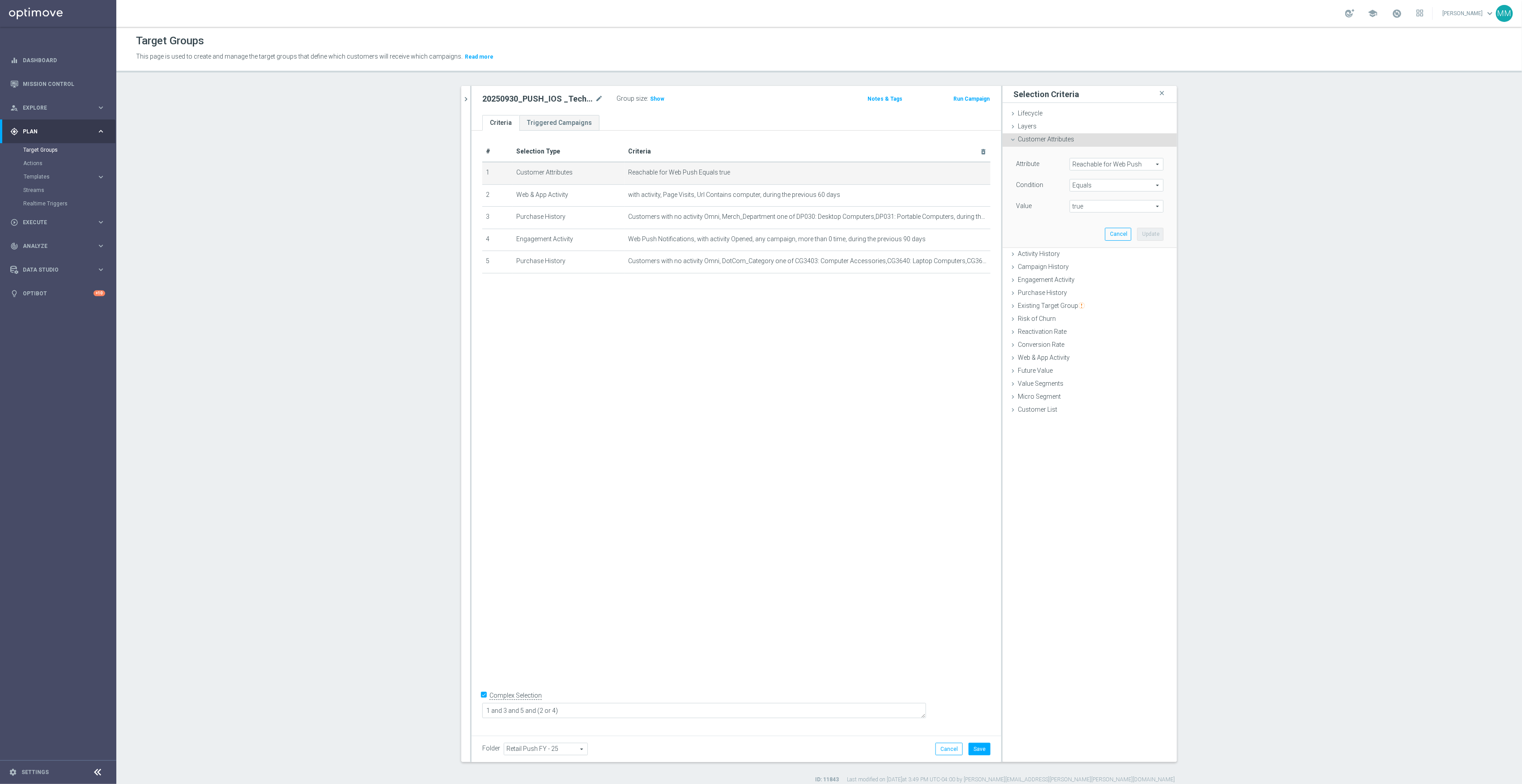
click at [1103, 160] on span "Reachable for Web Push" at bounding box center [1116, 164] width 93 height 12
click at [1106, 160] on input "search" at bounding box center [1116, 164] width 94 height 12
type input "reachab"
click at [1119, 193] on span "Reachable for Mobile Push" at bounding box center [1113, 189] width 77 height 7
type input "Reachable for Mobile Push"
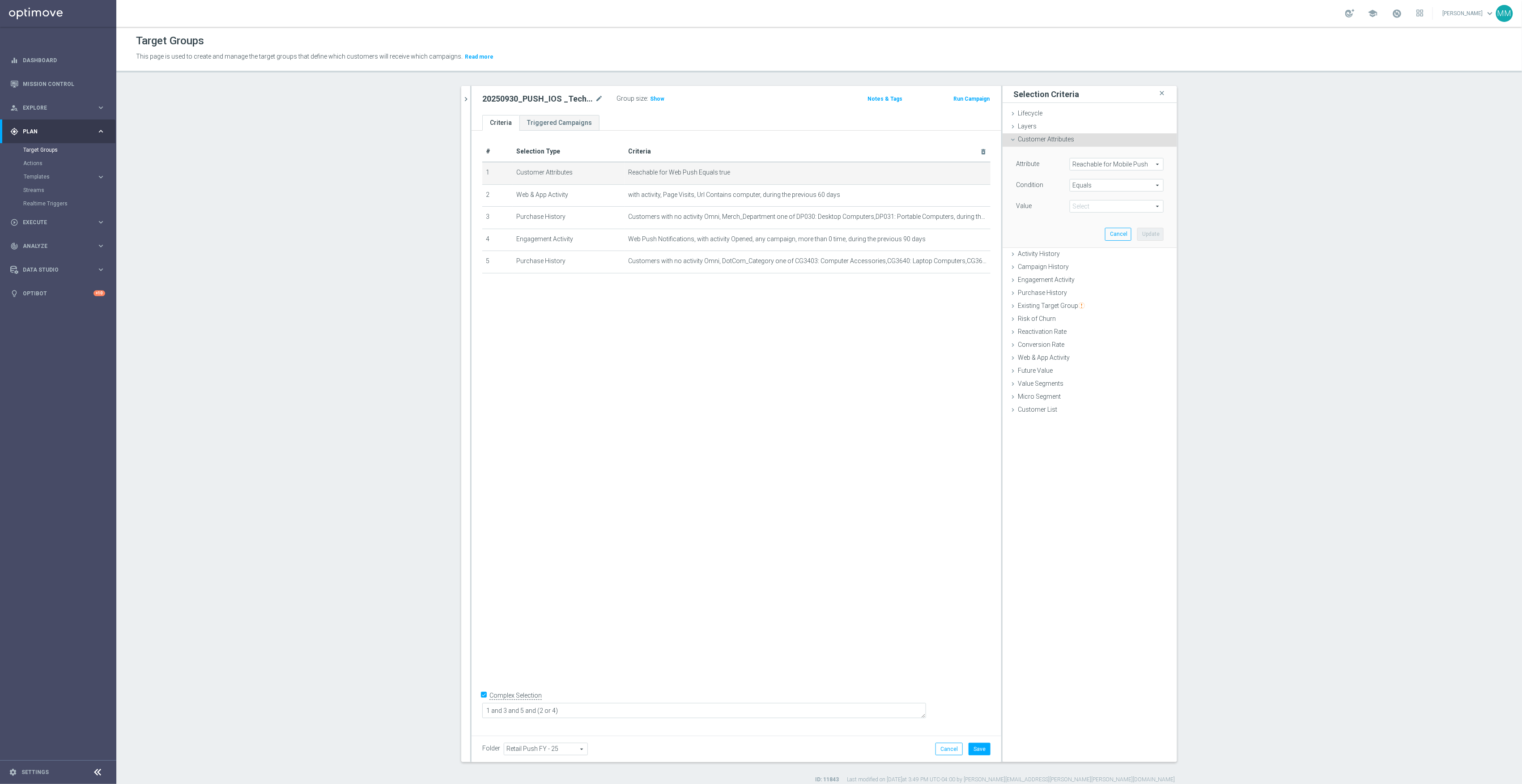
click at [1111, 204] on span "true" at bounding box center [1116, 206] width 93 height 12
click at [1095, 231] on span "true" at bounding box center [1117, 231] width 85 height 7
type input "true"
drag, startPoint x: 1154, startPoint y: 233, endPoint x: 1151, endPoint y: 242, distance: 9.5
click at [1154, 233] on button "Update" at bounding box center [1150, 233] width 27 height 12
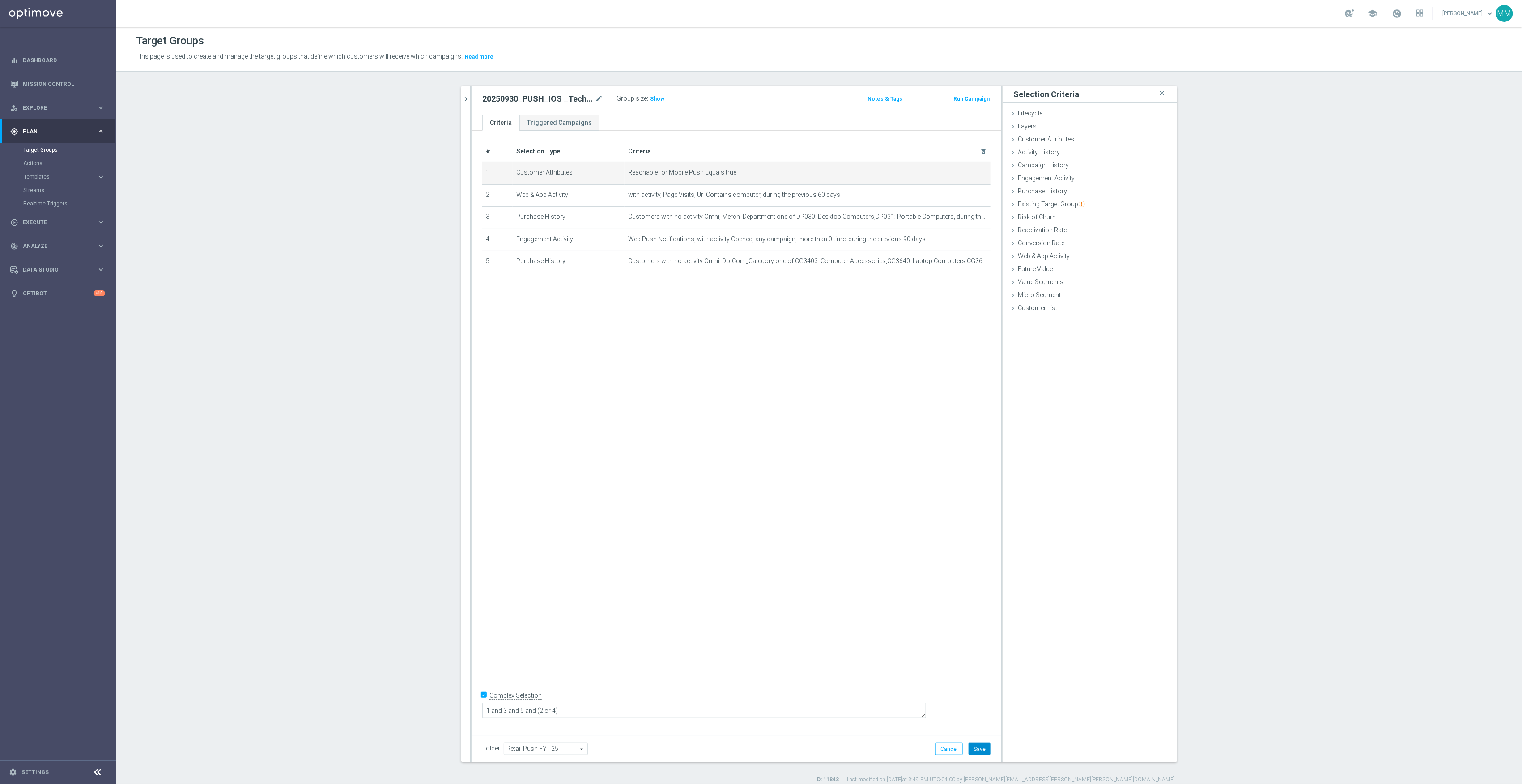
click at [975, 751] on button "Save" at bounding box center [979, 749] width 22 height 12
click at [45, 92] on link "Mission Control" at bounding box center [64, 84] width 82 height 24
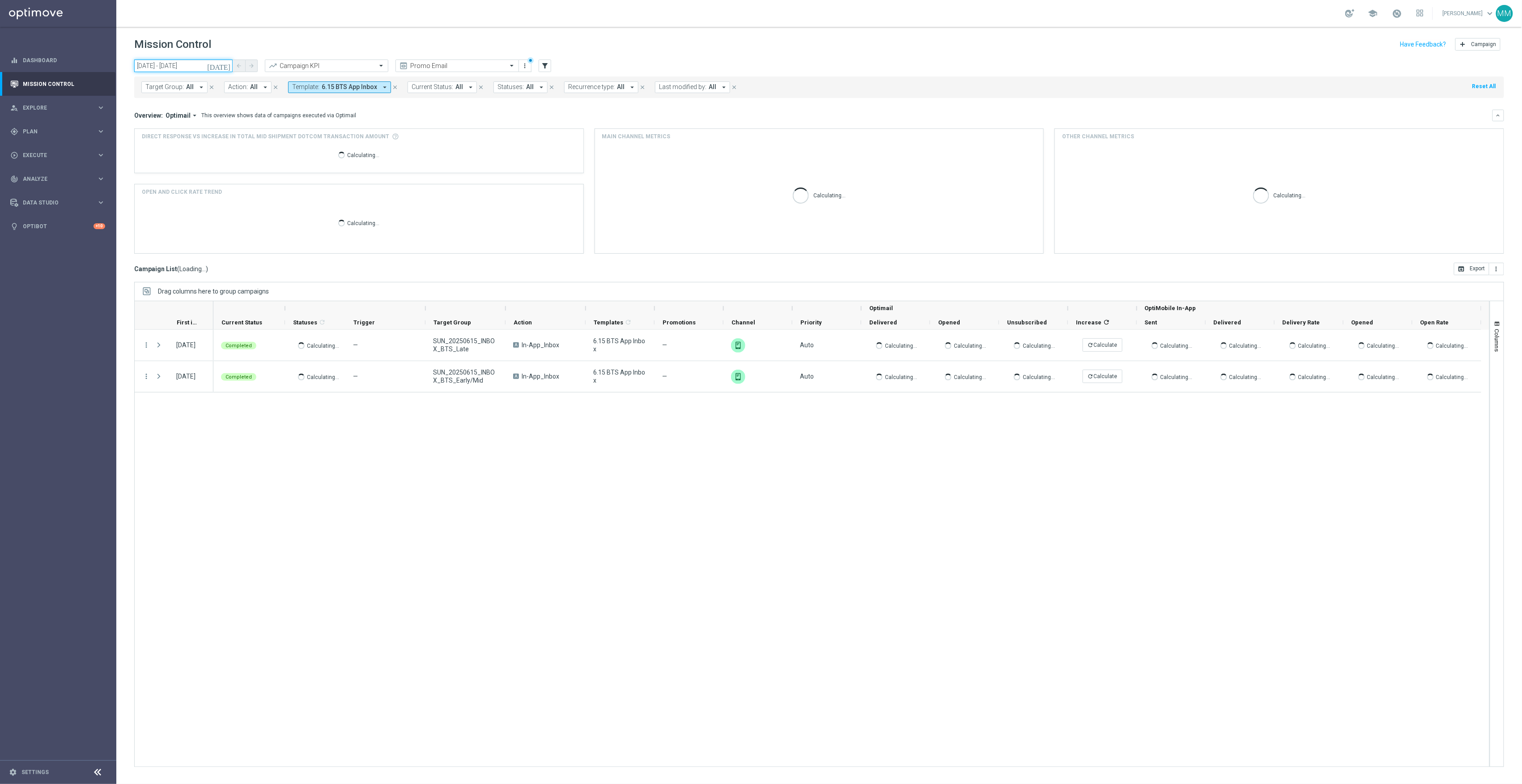
click at [183, 65] on input "15 Jun 2025 - 05 Sep 2025" at bounding box center [183, 66] width 99 height 12
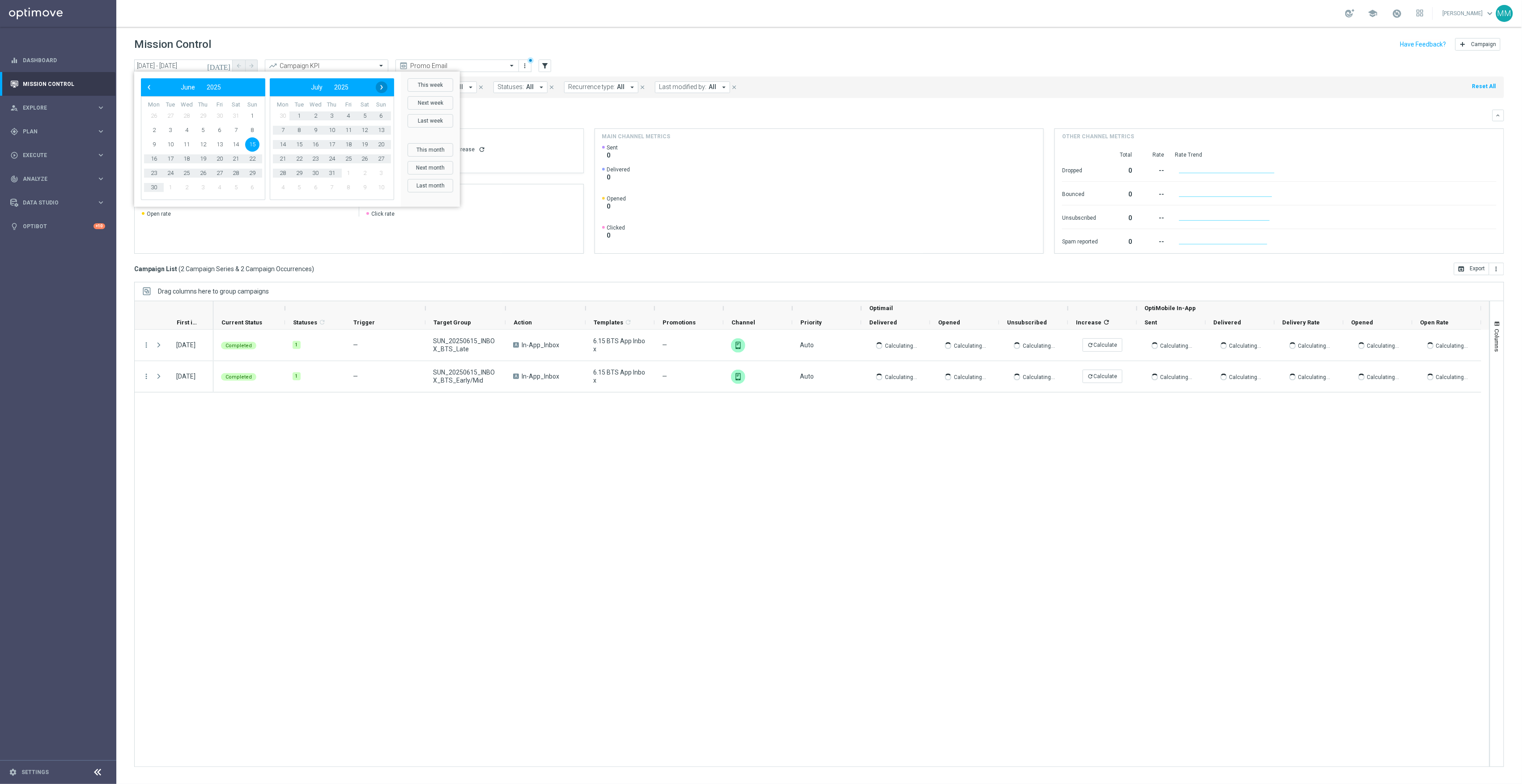
click at [380, 87] on span "›" at bounding box center [382, 87] width 12 height 12
click at [151, 131] on span "8" at bounding box center [154, 130] width 14 height 14
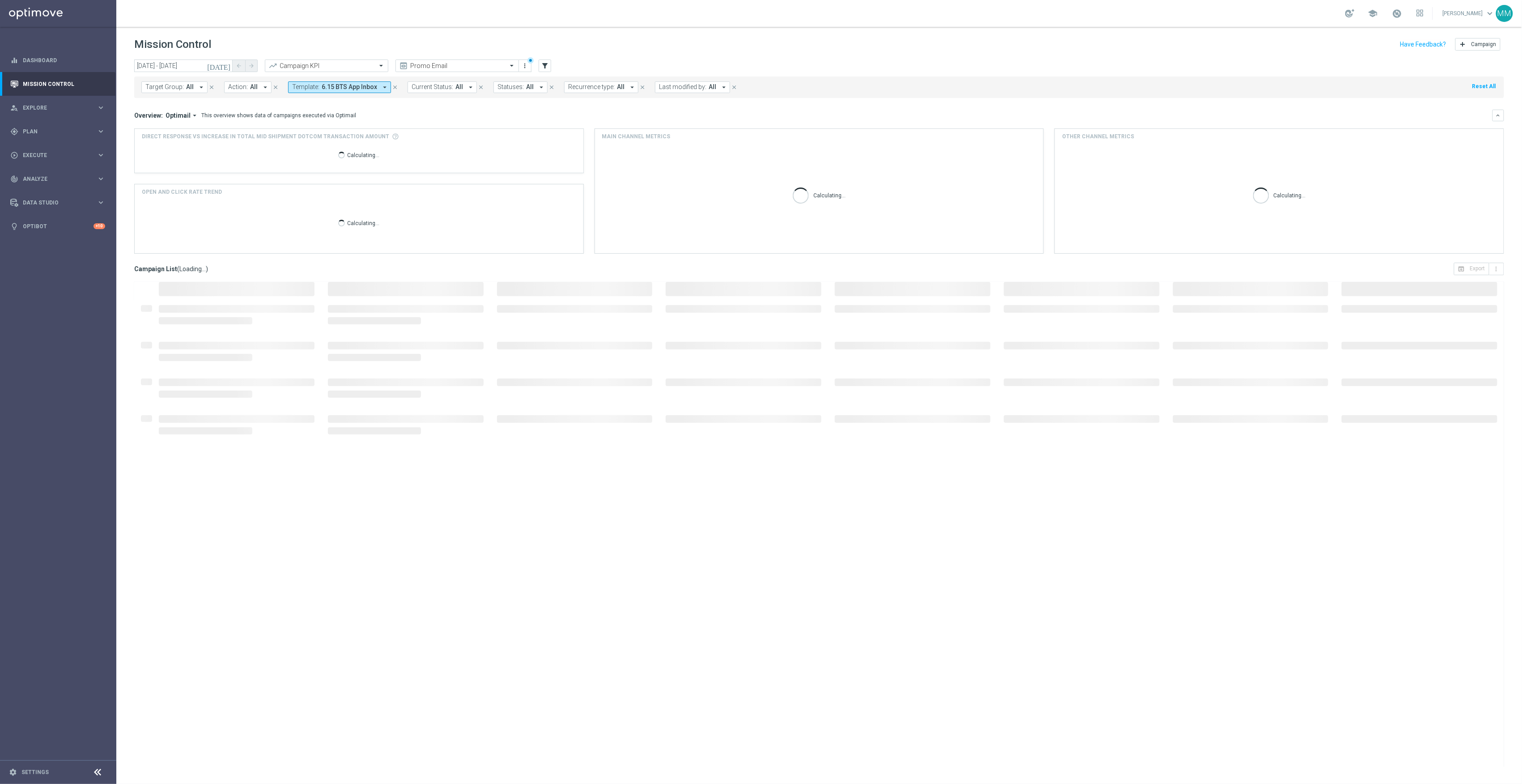
type input "08 Sep 2025 - 08 Sep 2025"
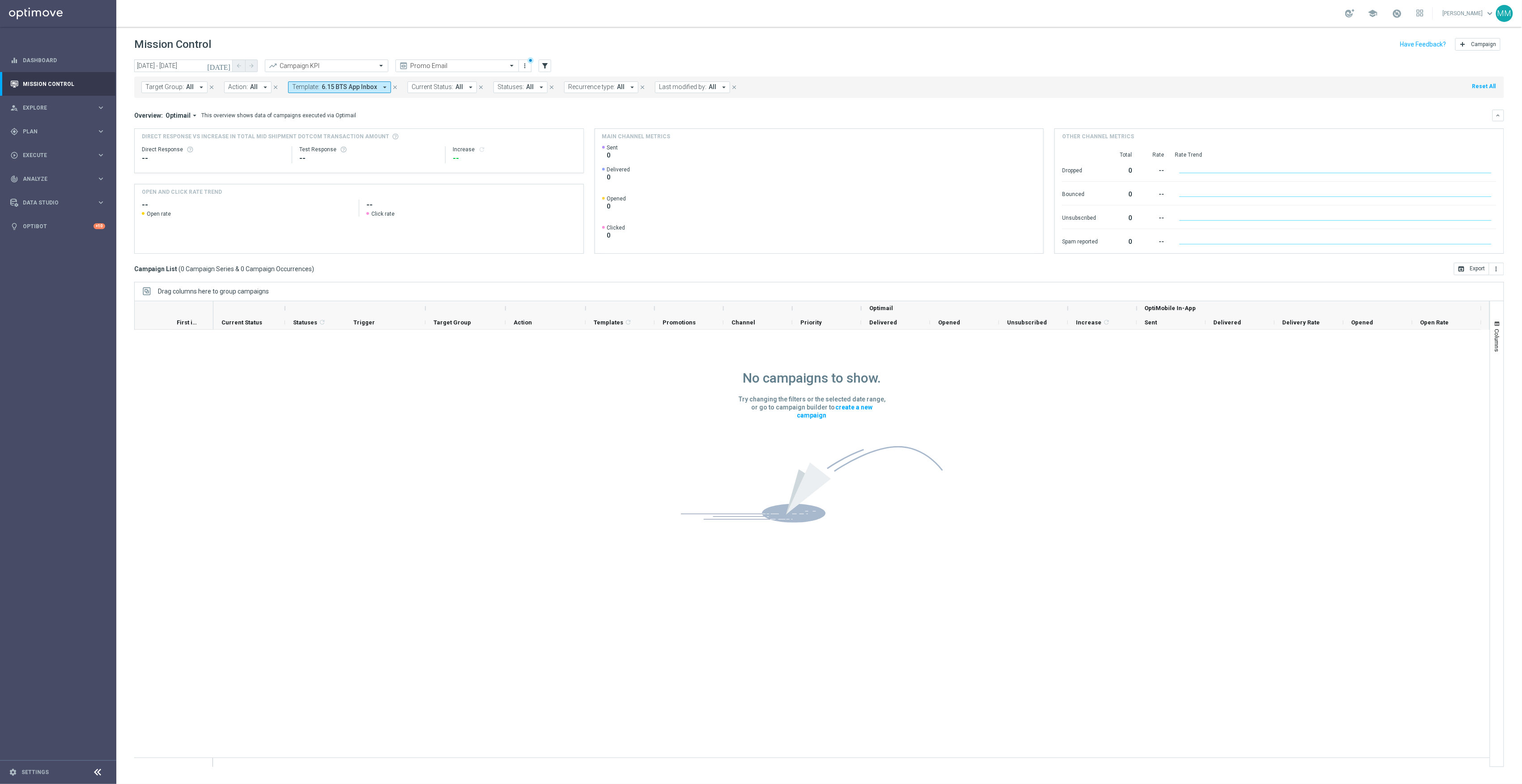
click at [373, 86] on span "6.15 BTS App Inbox" at bounding box center [349, 87] width 56 height 8
click at [395, 86] on icon "close" at bounding box center [395, 87] width 6 height 6
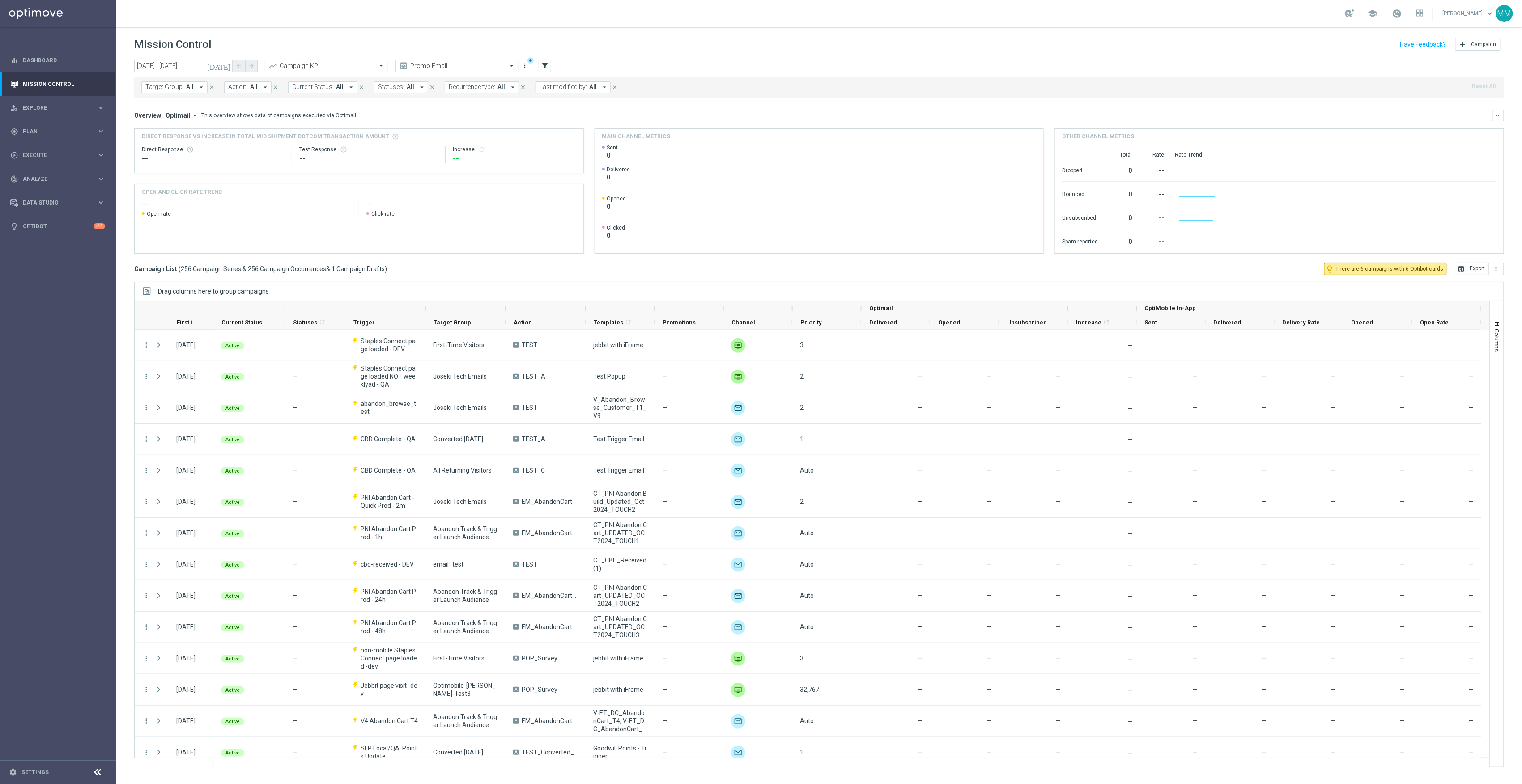
click at [256, 92] on button "Action: All arrow_drop_down" at bounding box center [248, 87] width 47 height 12
click at [256, 109] on div at bounding box center [298, 105] width 132 height 9
click at [285, 147] on div "PUSH_NO_OFFER" at bounding box center [307, 144] width 139 height 5
type input "push"
click at [464, 108] on mini-dashboard "Overview: Optimail arrow_drop_down This overview shows data of campaigns execut…" at bounding box center [819, 180] width 1370 height 165
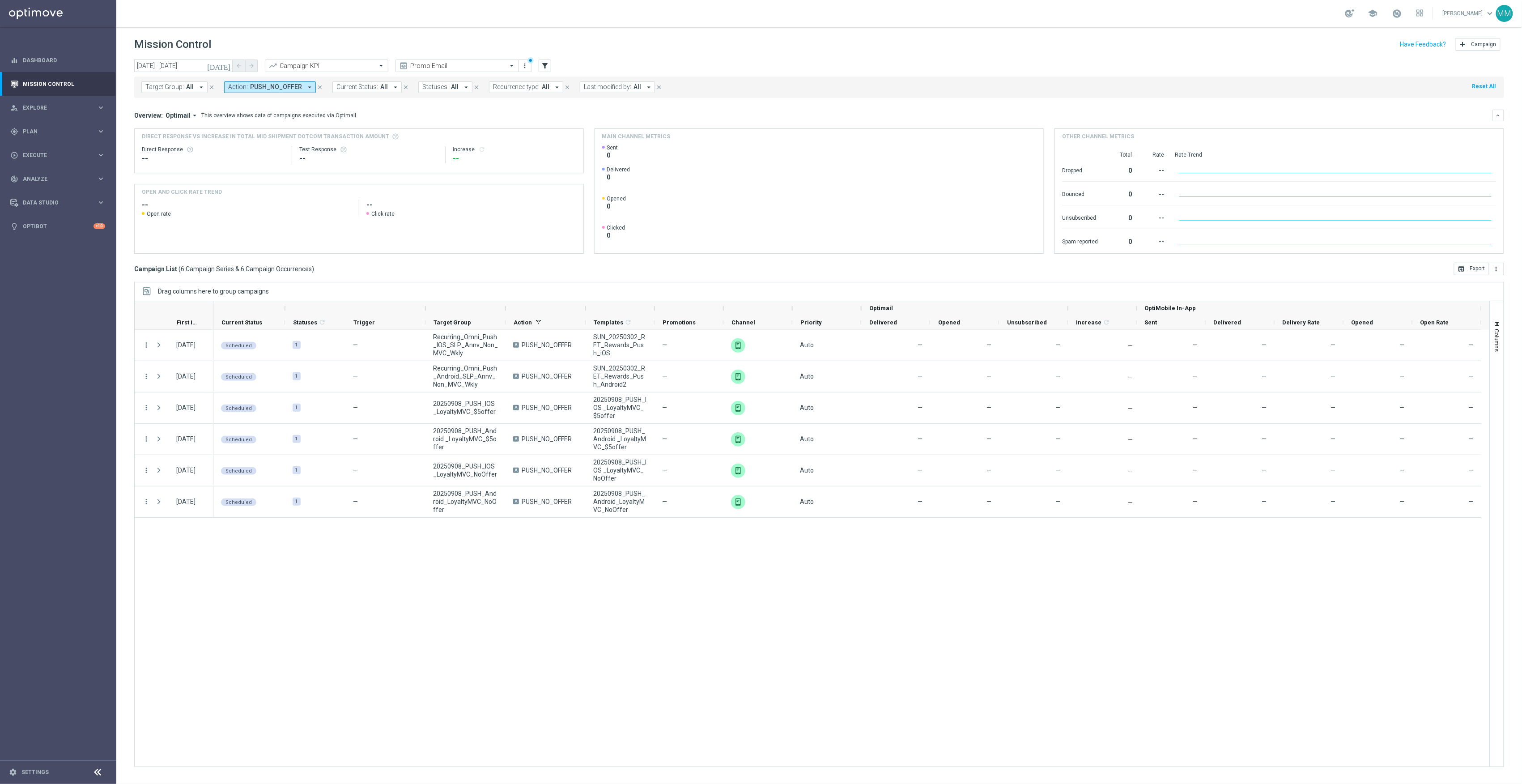
click at [222, 66] on button "today" at bounding box center [219, 66] width 27 height 14
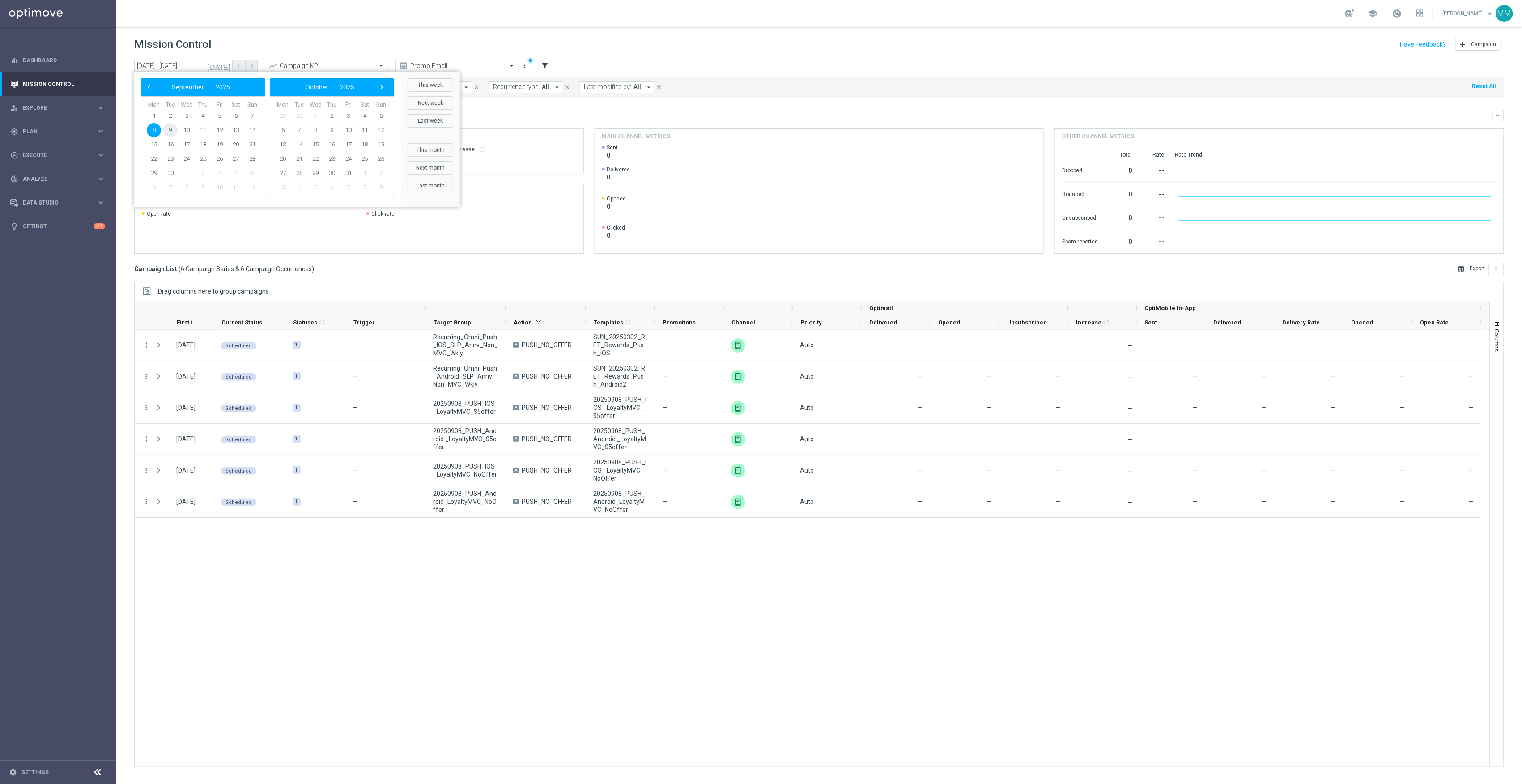
click at [173, 130] on span "9" at bounding box center [170, 130] width 14 height 14
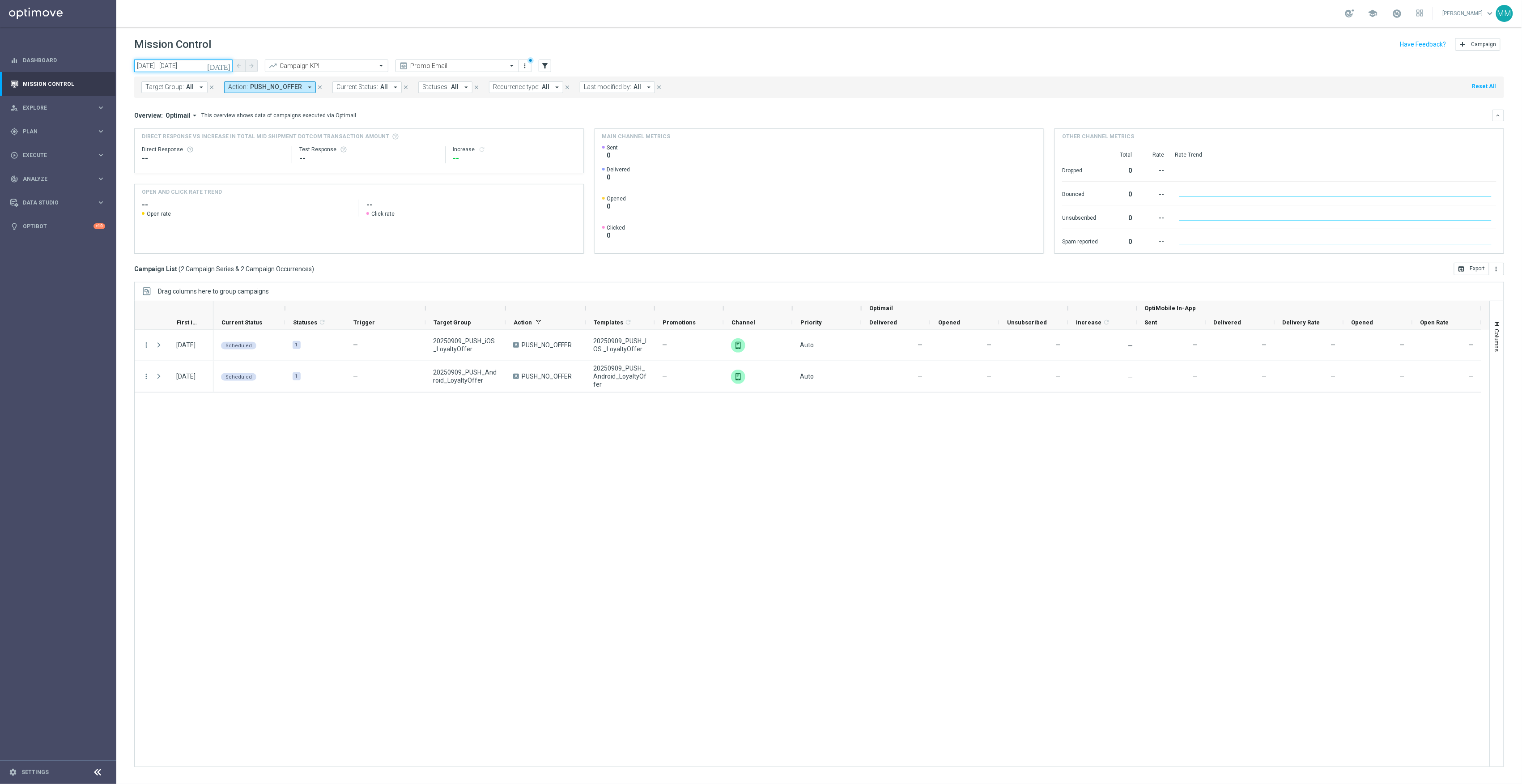
click at [196, 64] on input "09 Sep 2025 - 09 Sep 2025" at bounding box center [183, 66] width 99 height 12
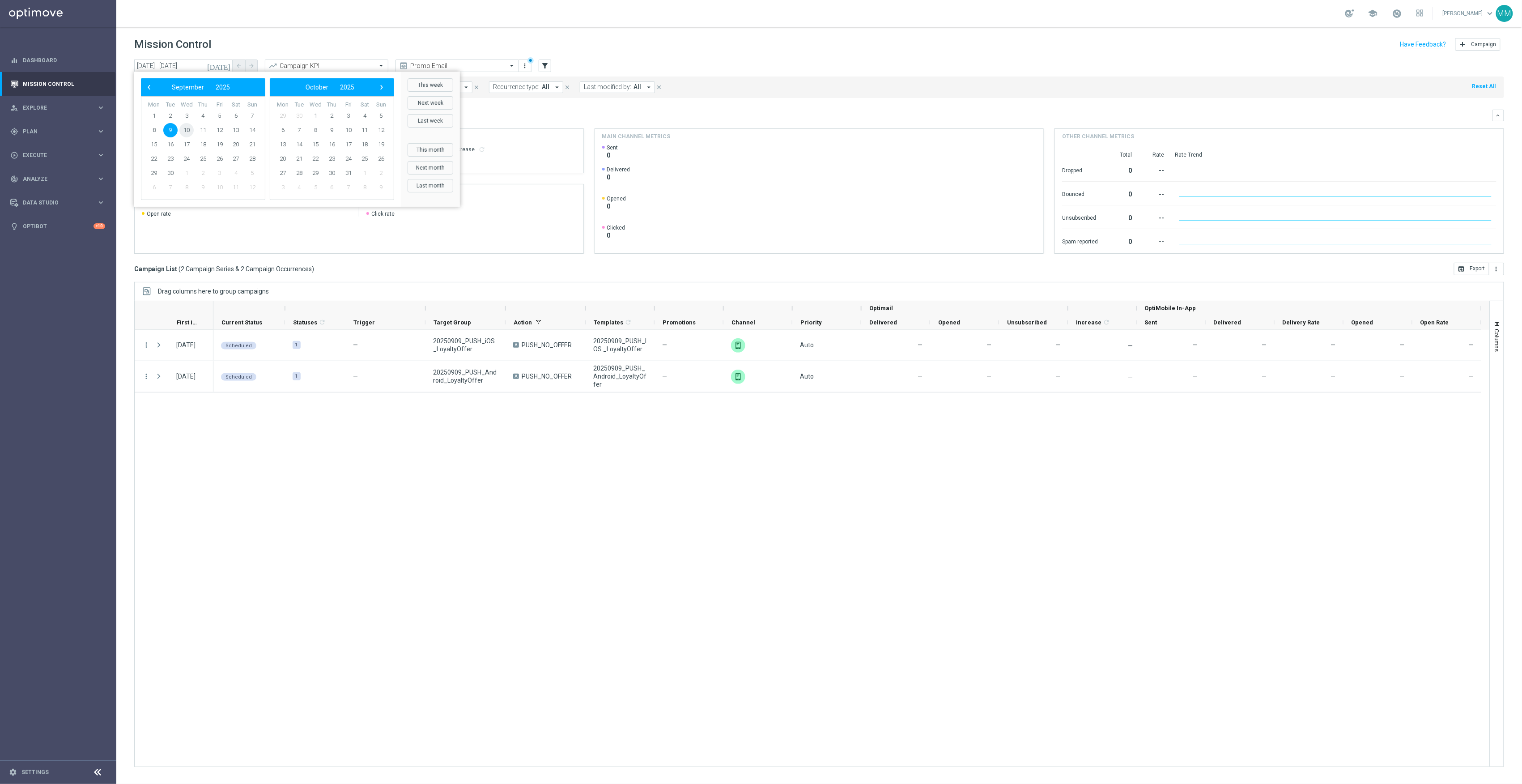
click at [185, 127] on span "10" at bounding box center [187, 130] width 14 height 14
type input "10 Sep 2025 - 10 Sep 2025"
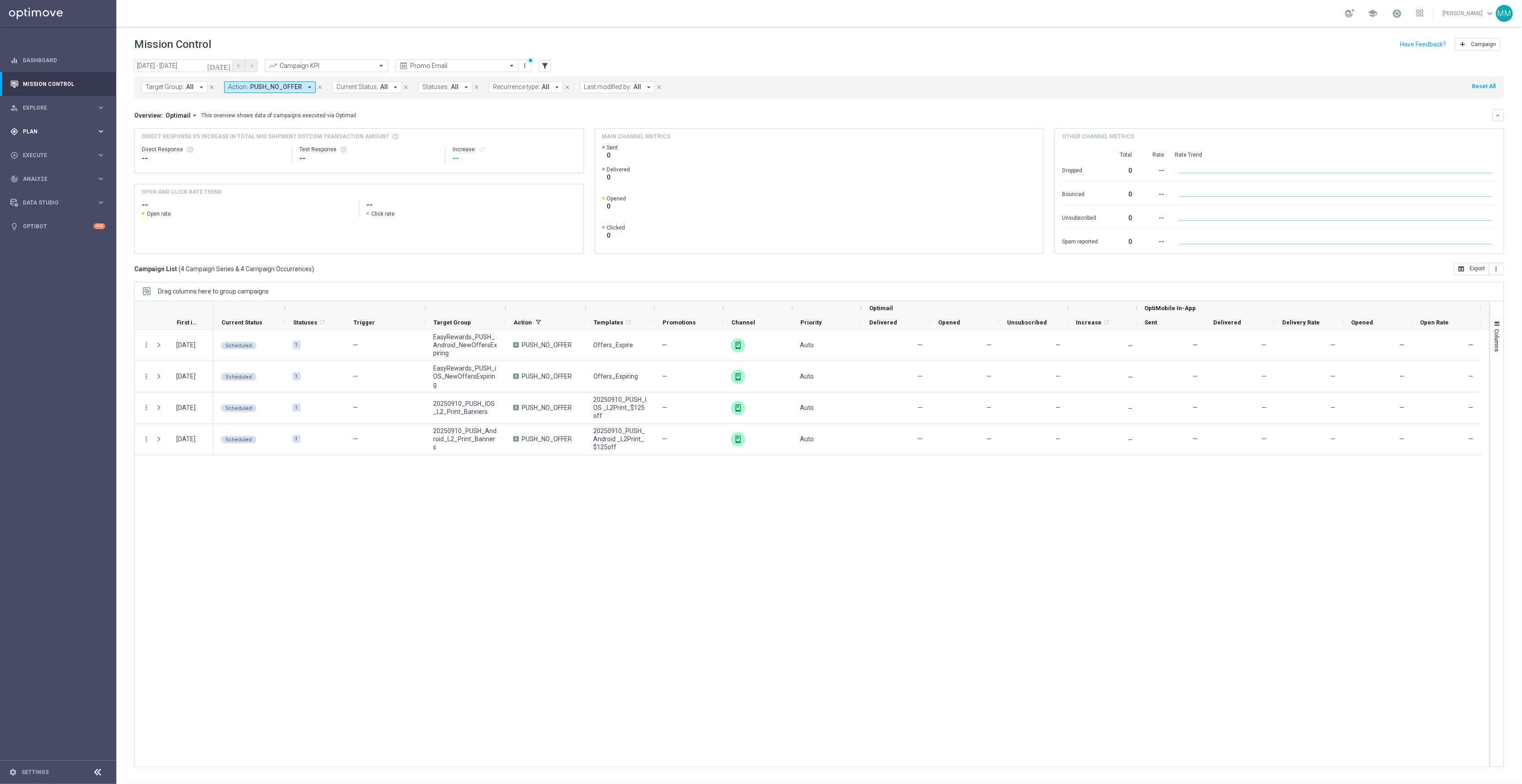
click at [58, 129] on span "Plan" at bounding box center [60, 131] width 74 height 5
click at [54, 148] on link "Target Groups" at bounding box center [58, 150] width 70 height 7
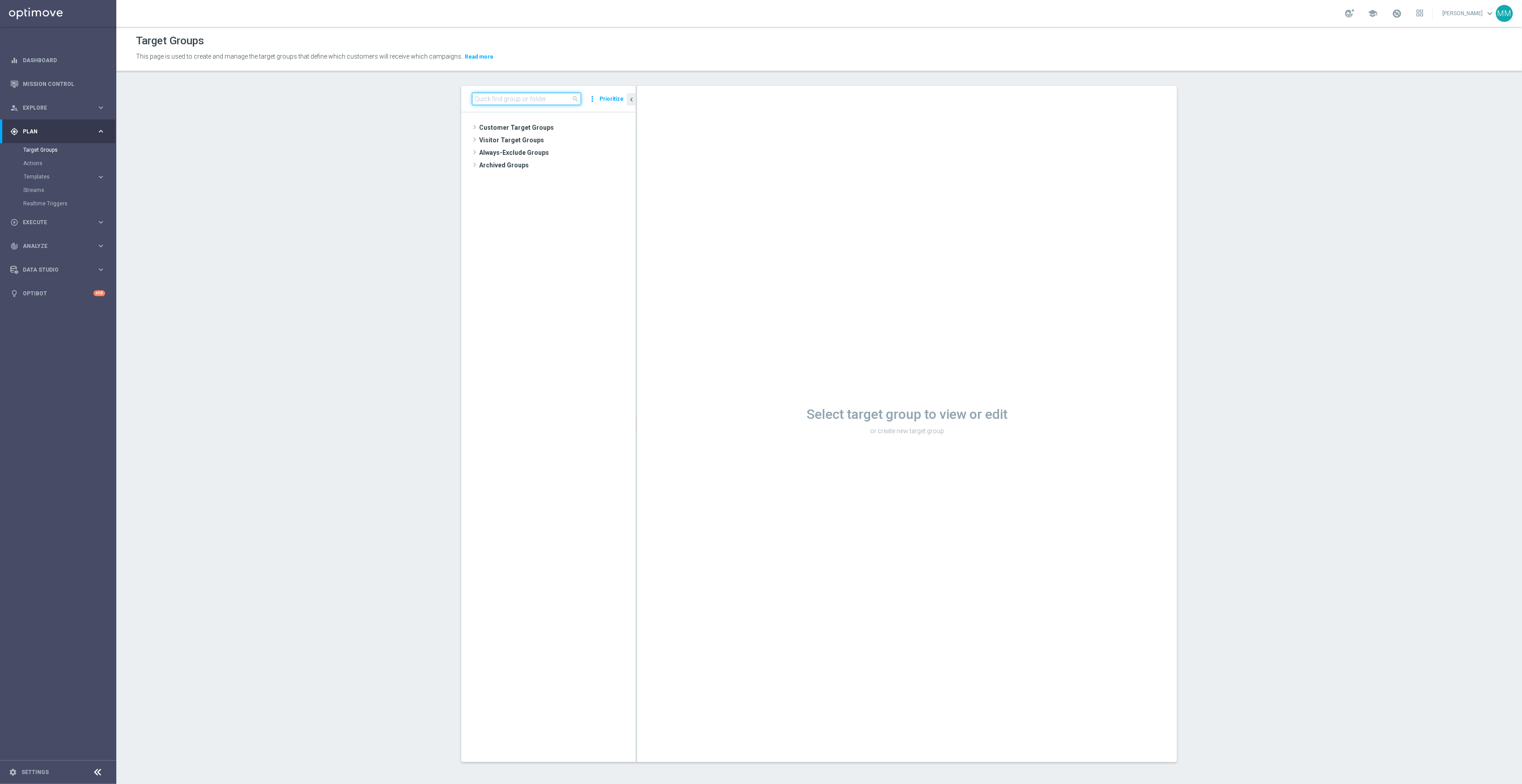
click at [518, 97] on input at bounding box center [526, 99] width 109 height 12
type input "20250930"
click at [547, 180] on span "20250930_PUSH_IOS _Tech_LenovoPC" at bounding box center [565, 178] width 100 height 8
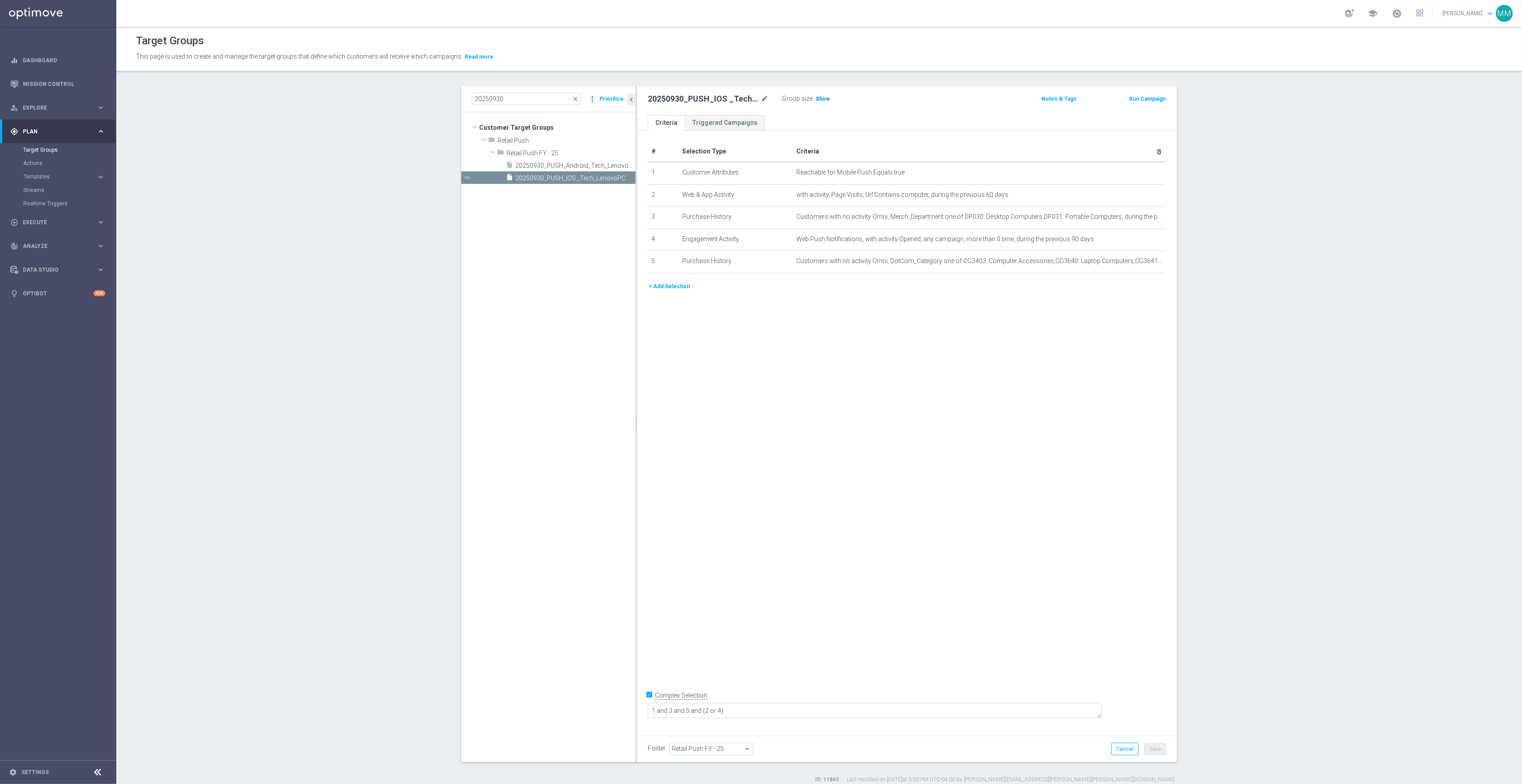
click at [821, 99] on span "Show" at bounding box center [822, 99] width 14 height 6
click at [1134, 242] on icon "mode_edit" at bounding box center [1137, 239] width 7 height 7
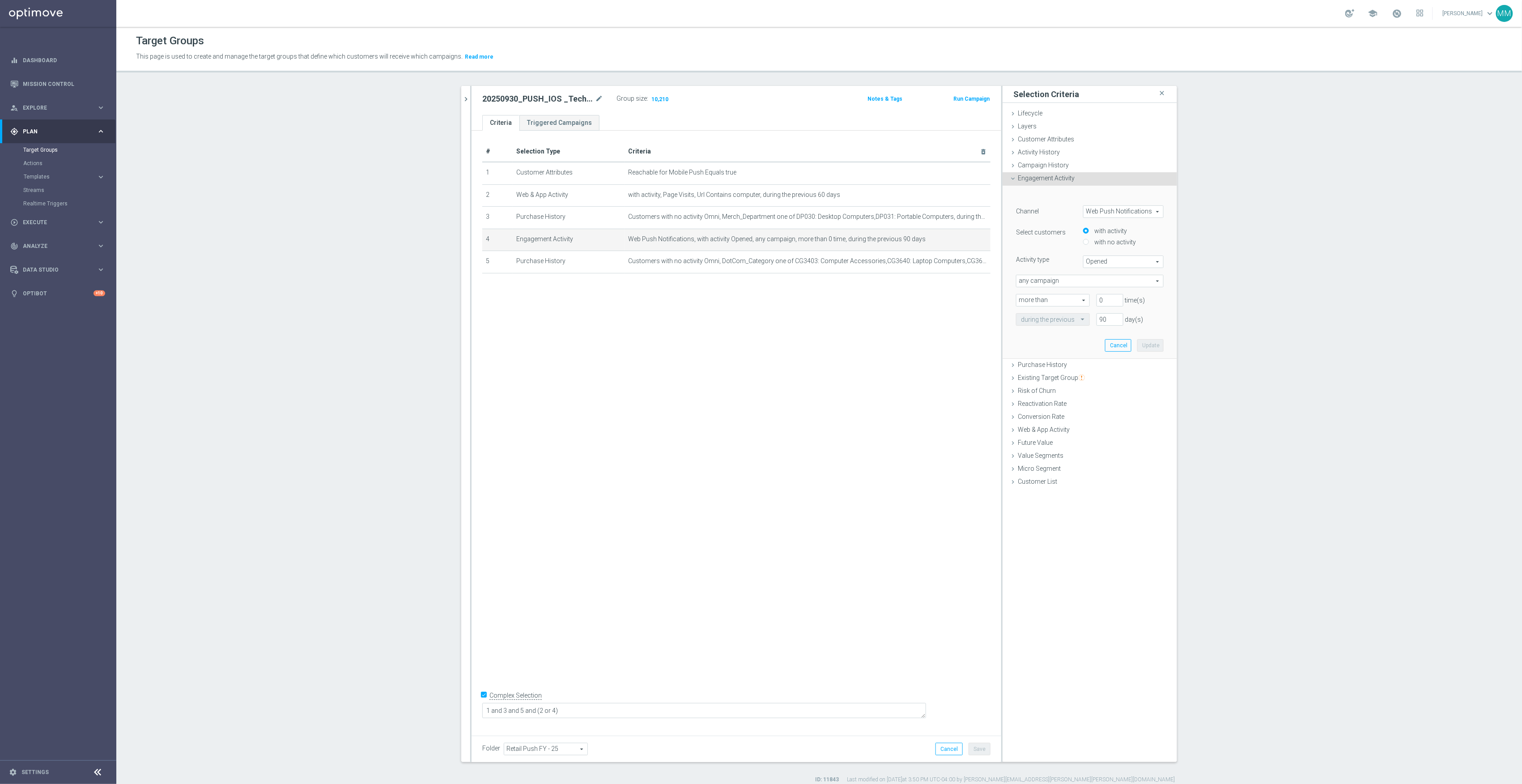
click at [1096, 211] on span "Web Push Notifications" at bounding box center [1123, 212] width 80 height 12
click at [1115, 240] on span "OptiMobile Push" at bounding box center [1124, 236] width 71 height 7
type input "OptiMobile Push"
click at [1106, 263] on span "Bounced" at bounding box center [1123, 262] width 80 height 12
click at [1111, 292] on label "Opened" at bounding box center [1123, 298] width 80 height 12
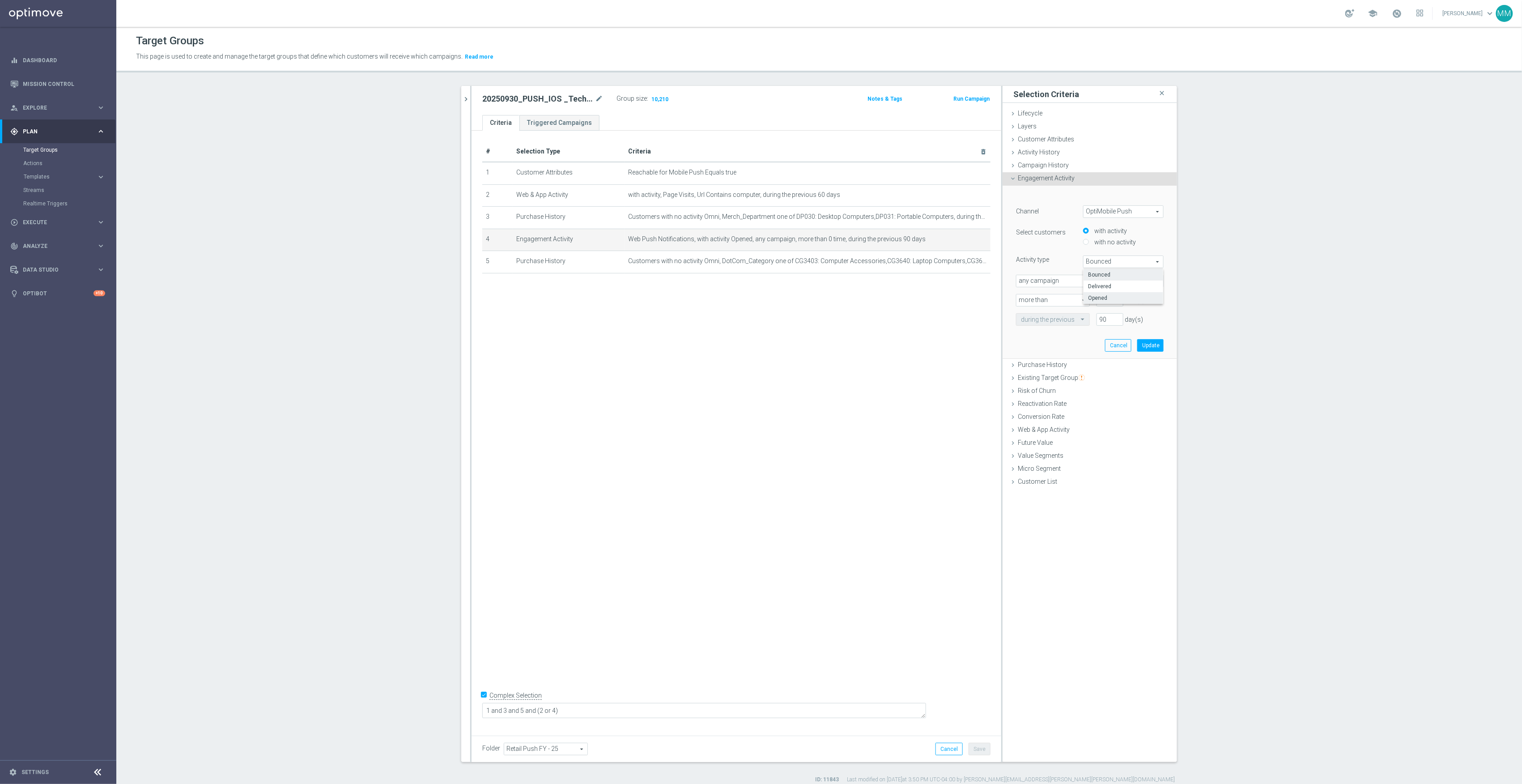
type input "Opened"
click at [1158, 346] on button "Update" at bounding box center [1150, 345] width 27 height 12
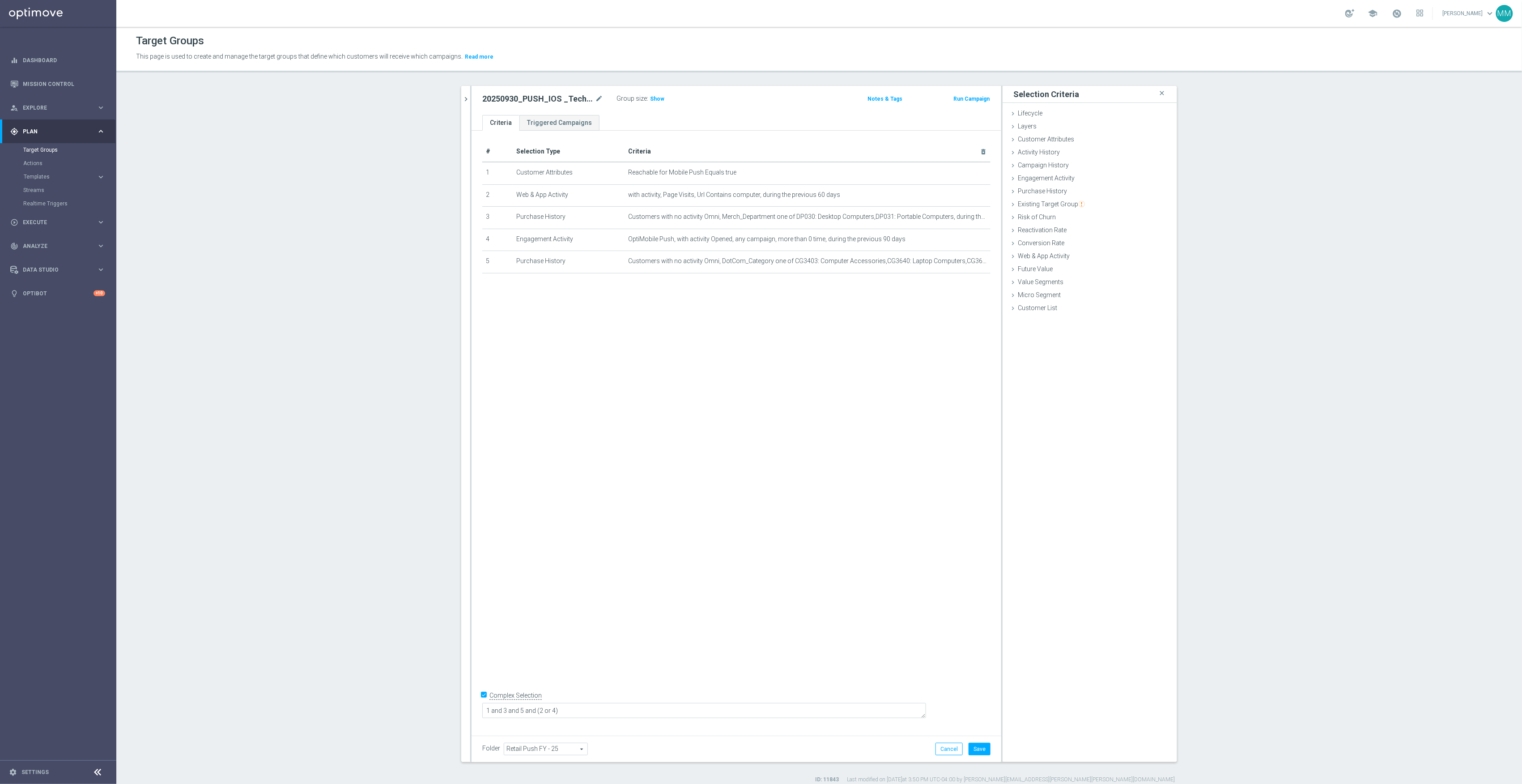
click at [784, 545] on div "# Selection Type Criteria delete_forever 1 Customer Attributes Reachable for Mo…" at bounding box center [736, 430] width 530 height 598
click at [983, 757] on div "Folder Retail Push FY - 25 Retail Push FY - 25 arrow_drop_down search Cancel Sa…" at bounding box center [736, 749] width 530 height 27
click at [981, 750] on button "Save" at bounding box center [979, 749] width 22 height 12
click at [650, 100] on span "Show" at bounding box center [657, 99] width 14 height 6
drag, startPoint x: 355, startPoint y: 486, endPoint x: 393, endPoint y: 67, distance: 420.7
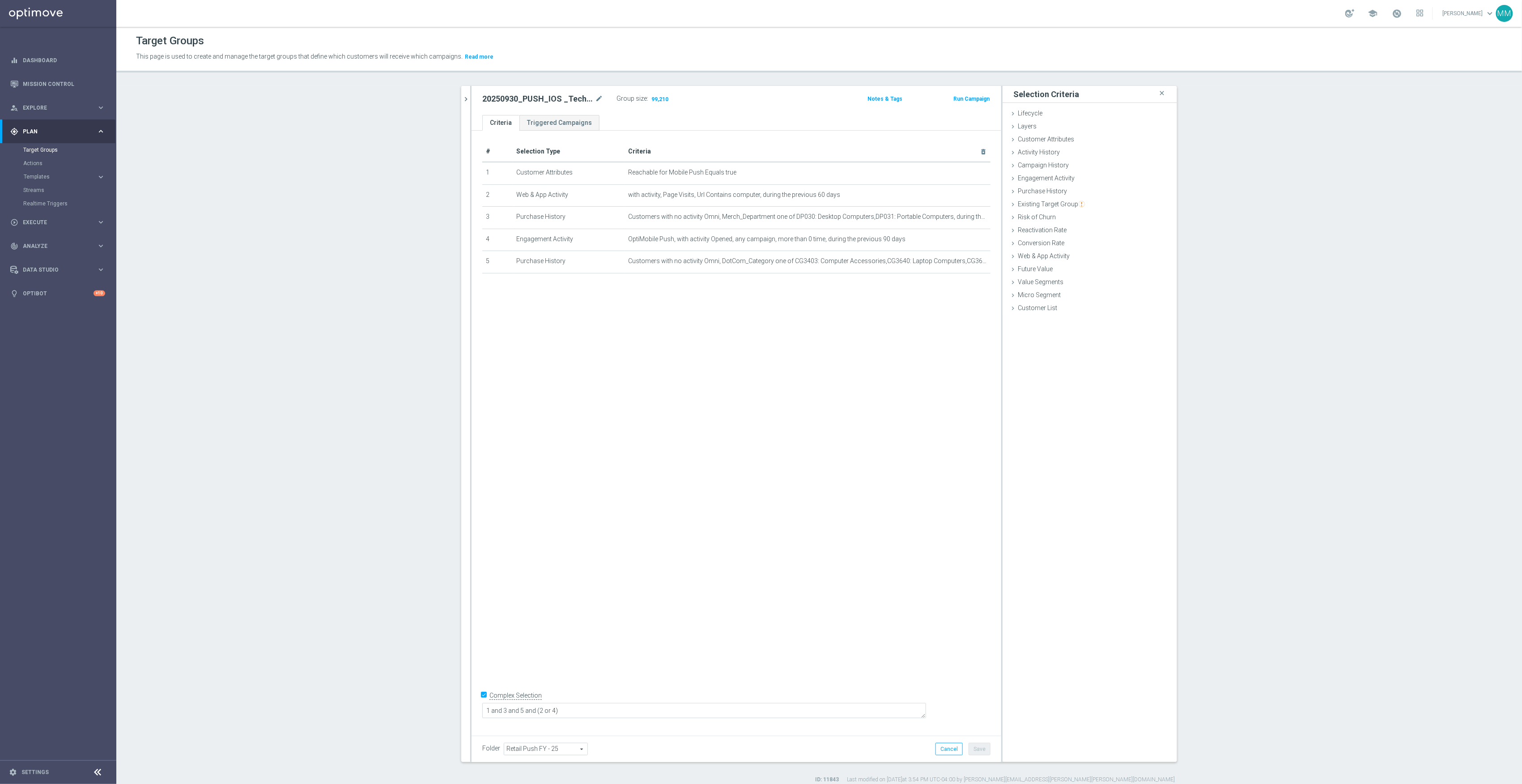
click at [362, 466] on section "20250930 close more_vert Prioritize Customer Target Groups library_add create_n…" at bounding box center [819, 434] width 1406 height 697
